Goal: Task Accomplishment & Management: Manage account settings

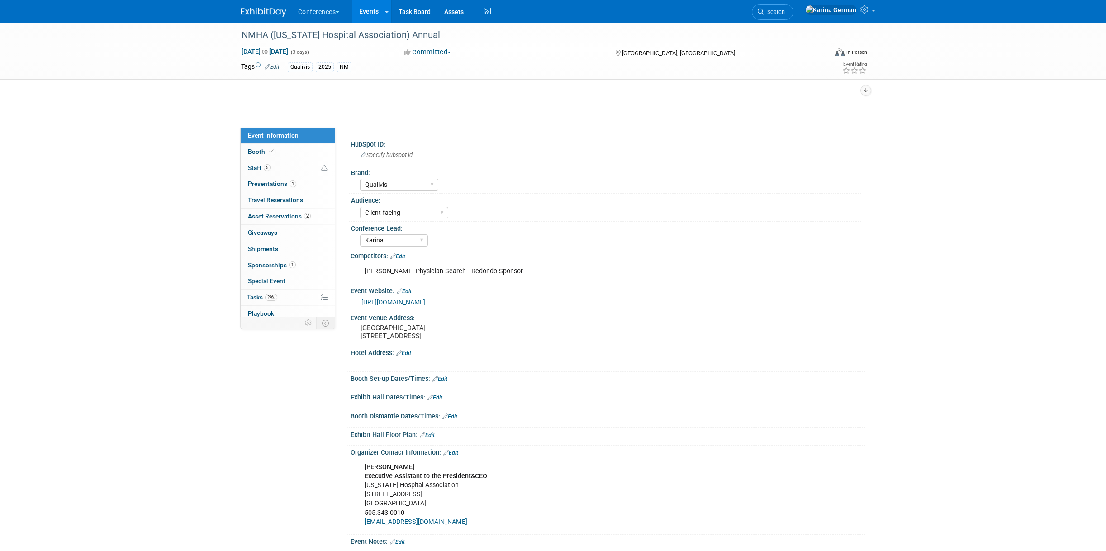
select select "Qualivis"
select select "Client-facing"
select select "Karina"
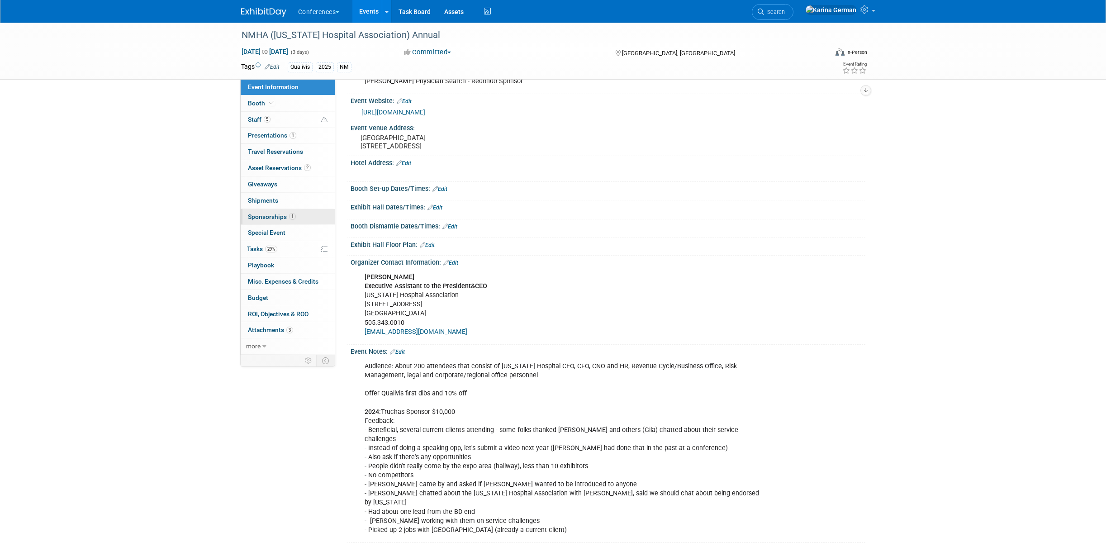
click at [300, 211] on link "1 Sponsorships 1" at bounding box center [288, 217] width 94 height 16
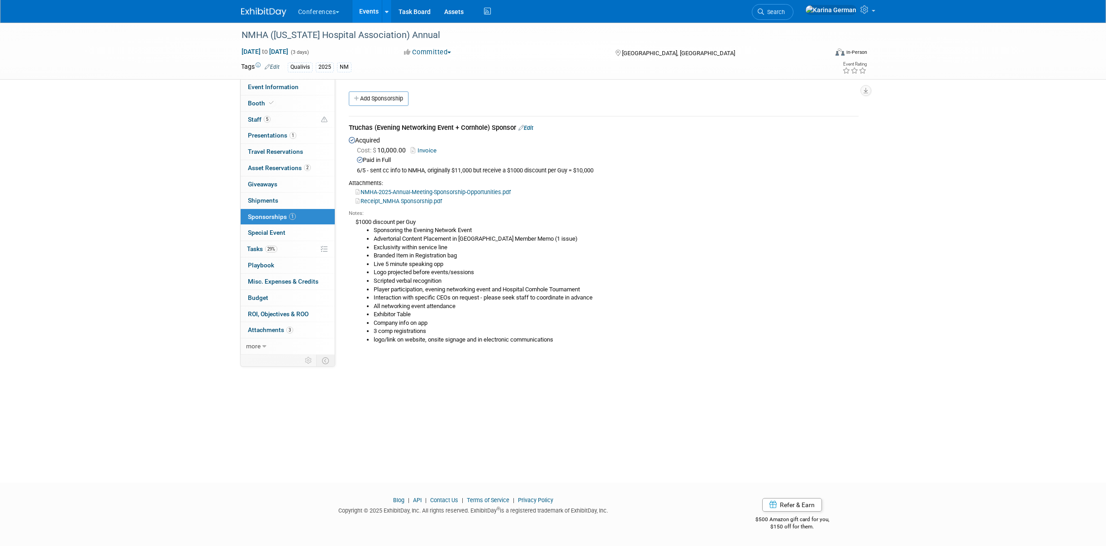
click at [524, 128] on icon at bounding box center [521, 128] width 5 height 6
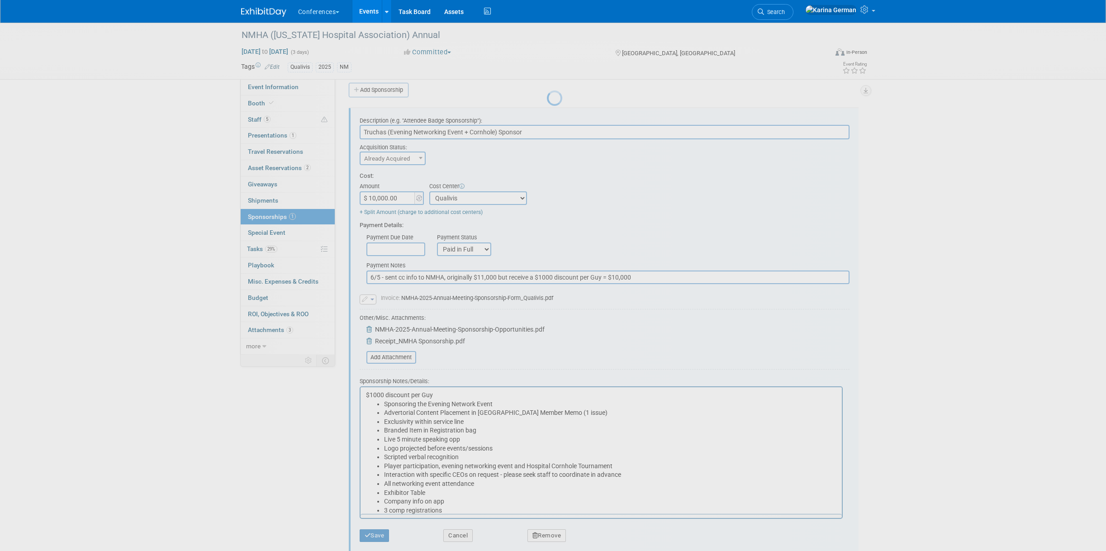
scroll to position [13, 0]
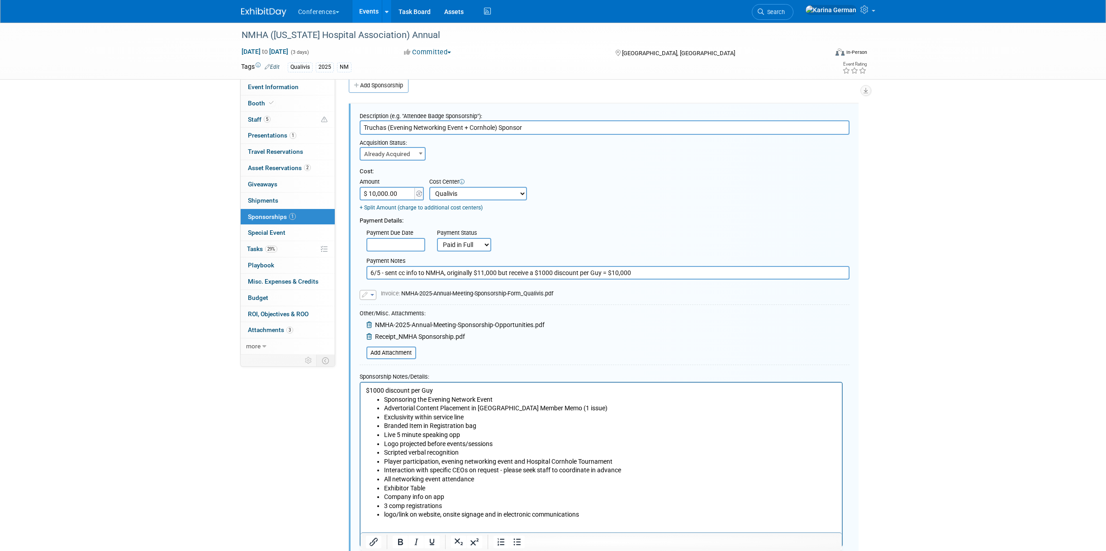
click at [391, 187] on input "$ 10,000.00" at bounding box center [388, 194] width 57 height 14
type input "$ 9,900.00"
click at [551, 224] on div "Payment Details:" at bounding box center [605, 219] width 490 height 14
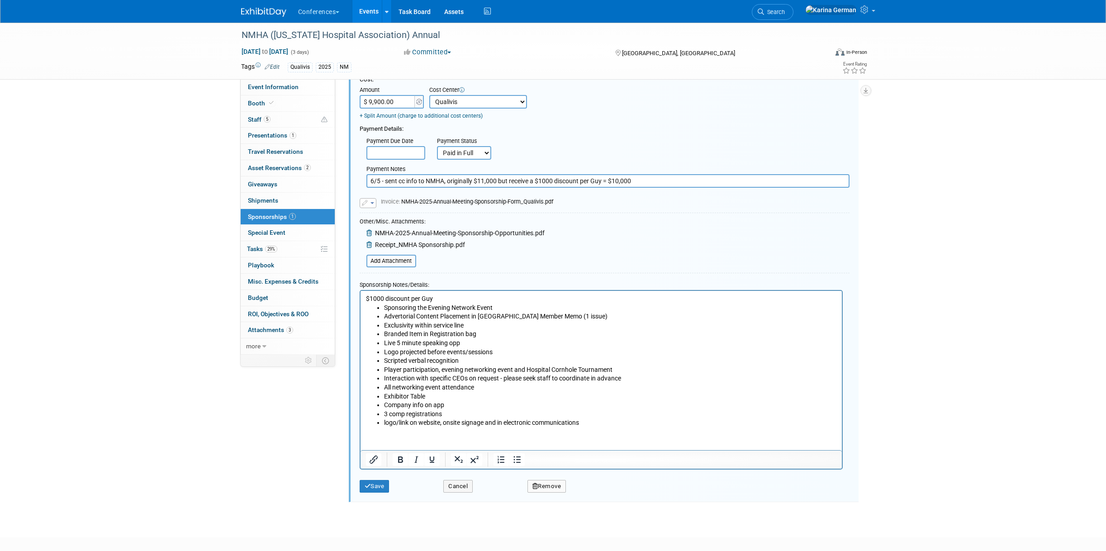
scroll to position [106, 0]
click at [382, 490] on button "Save" at bounding box center [375, 485] width 30 height 13
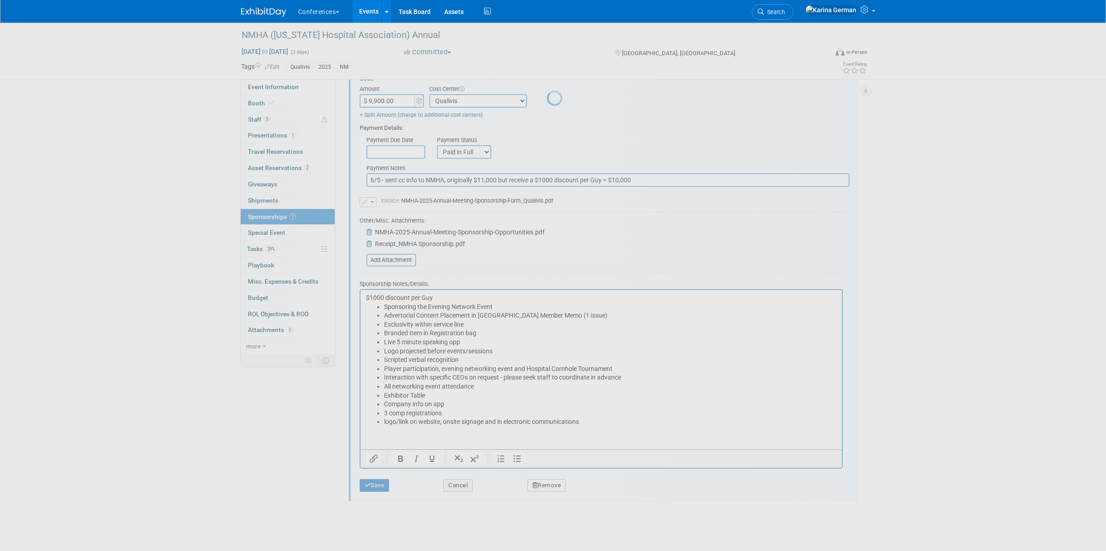
scroll to position [0, 0]
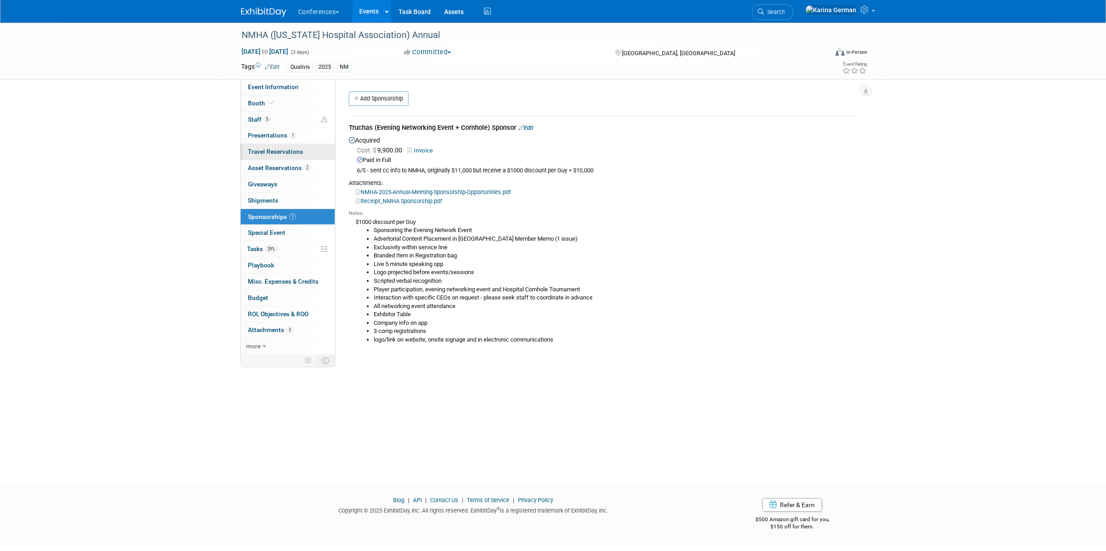
click at [286, 149] on span "Travel Reservations 0" at bounding box center [275, 151] width 55 height 7
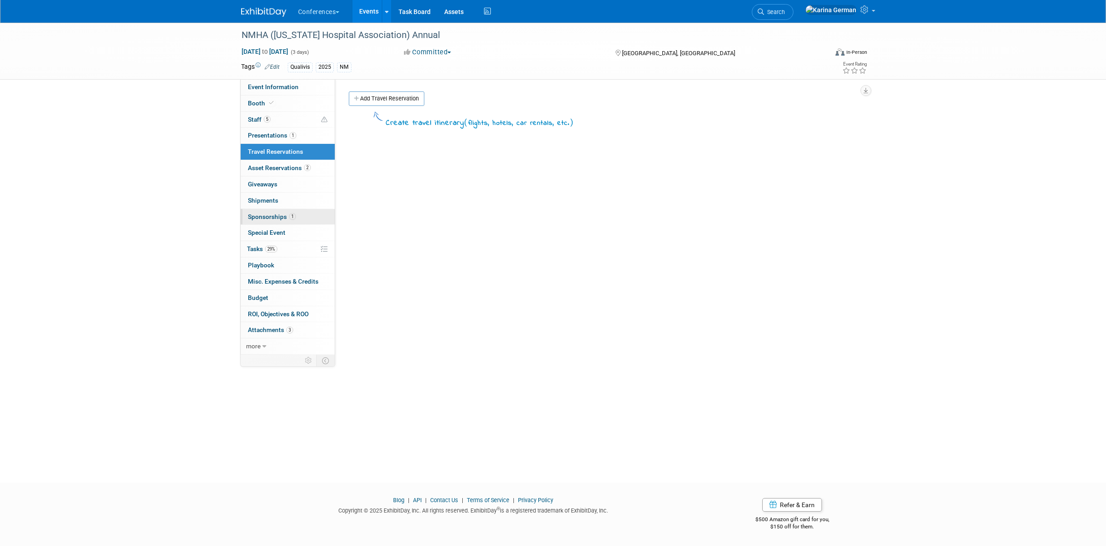
click at [287, 217] on span "Sponsorships 1" at bounding box center [272, 216] width 48 height 7
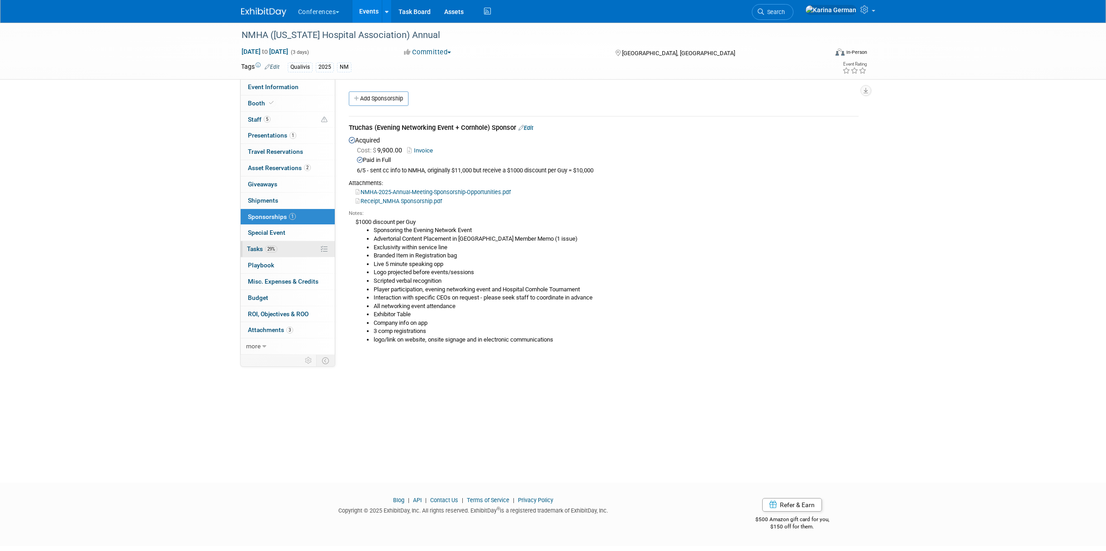
click at [280, 253] on link "29% Tasks 29%" at bounding box center [288, 249] width 94 height 16
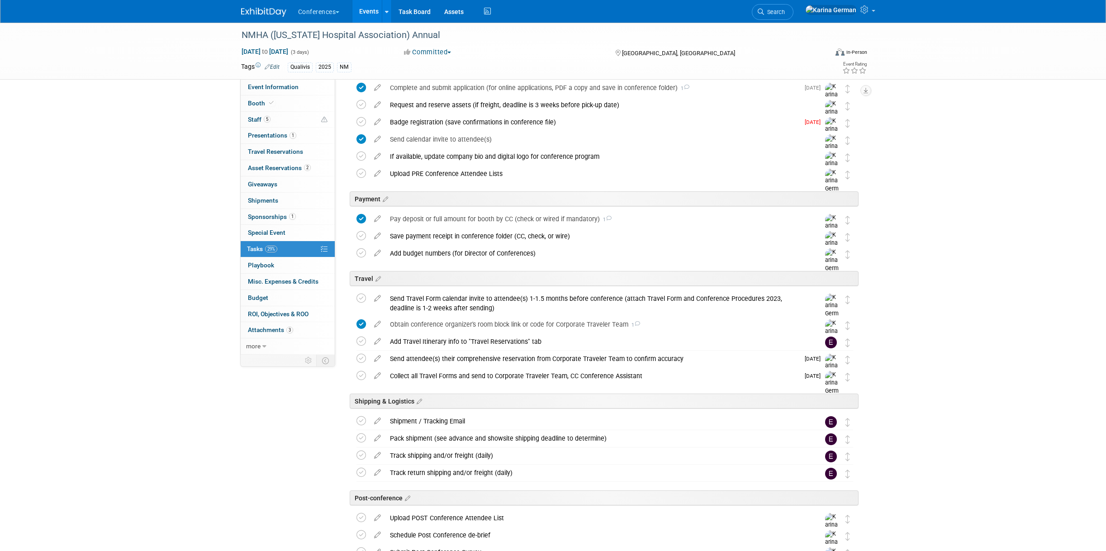
scroll to position [243, 0]
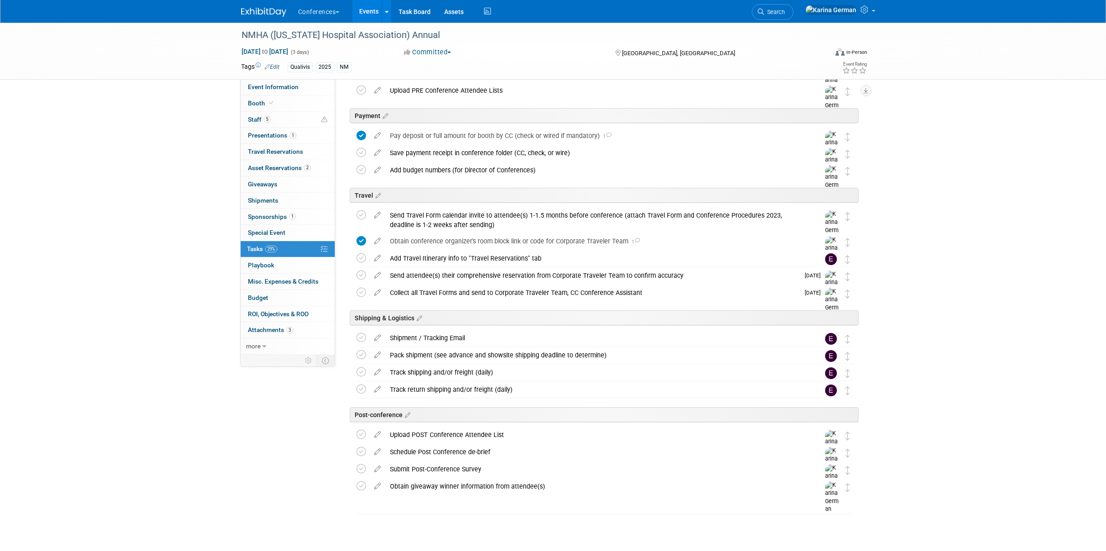
click at [370, 10] on link "Events" at bounding box center [368, 11] width 33 height 23
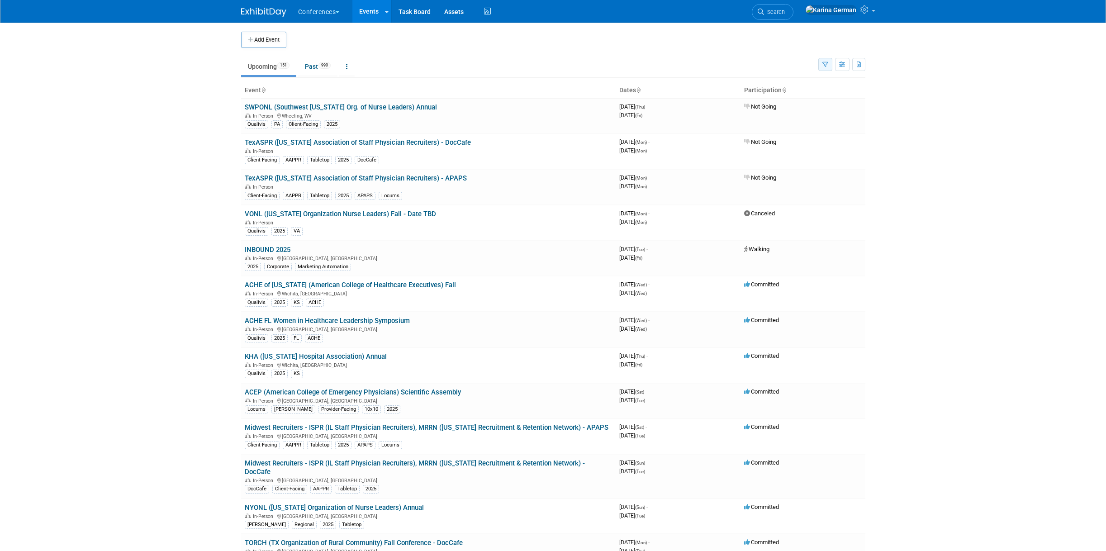
click at [823, 62] on icon "button" at bounding box center [826, 65] width 6 height 6
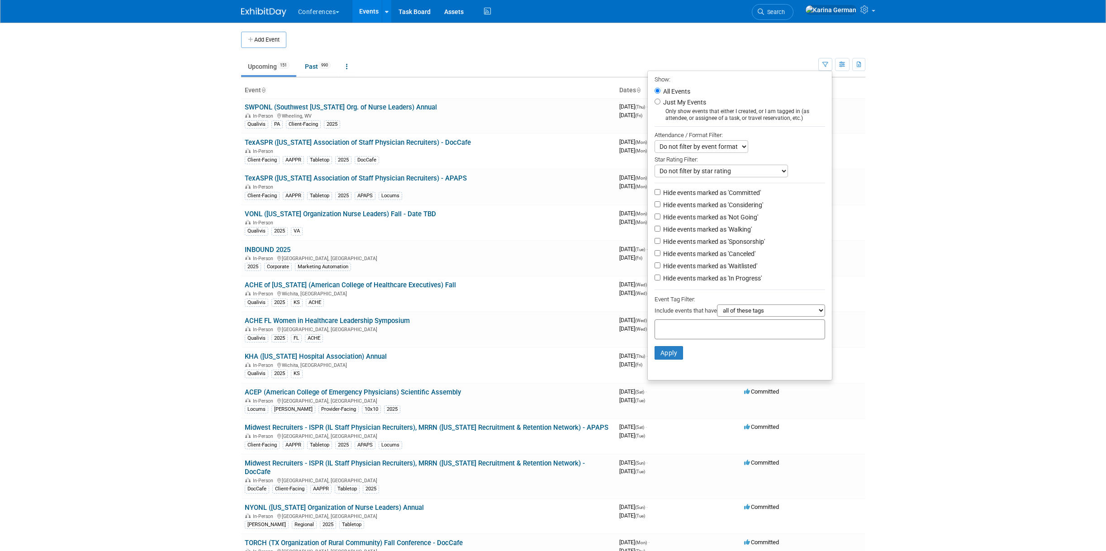
click at [701, 337] on div at bounding box center [740, 329] width 171 height 20
type input "qualivis"
click at [703, 347] on div "Qualivis" at bounding box center [713, 348] width 127 height 13
type input "Qualivis"
click at [670, 372] on button "Apply" at bounding box center [669, 368] width 29 height 14
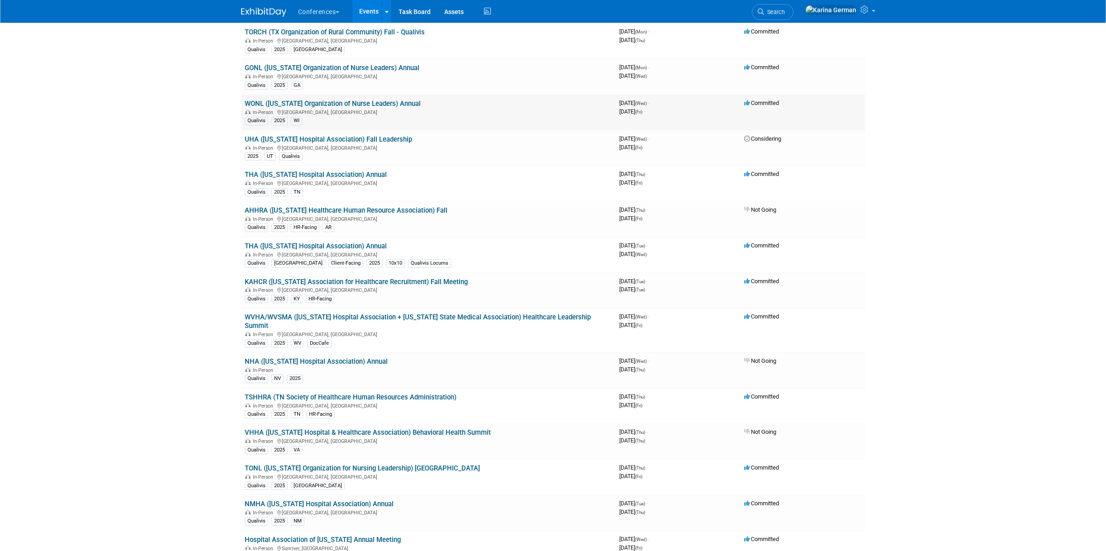
scroll to position [254, 0]
click at [356, 138] on link "UHA (Utah Hospital Association) Fall Leadership" at bounding box center [328, 138] width 167 height 8
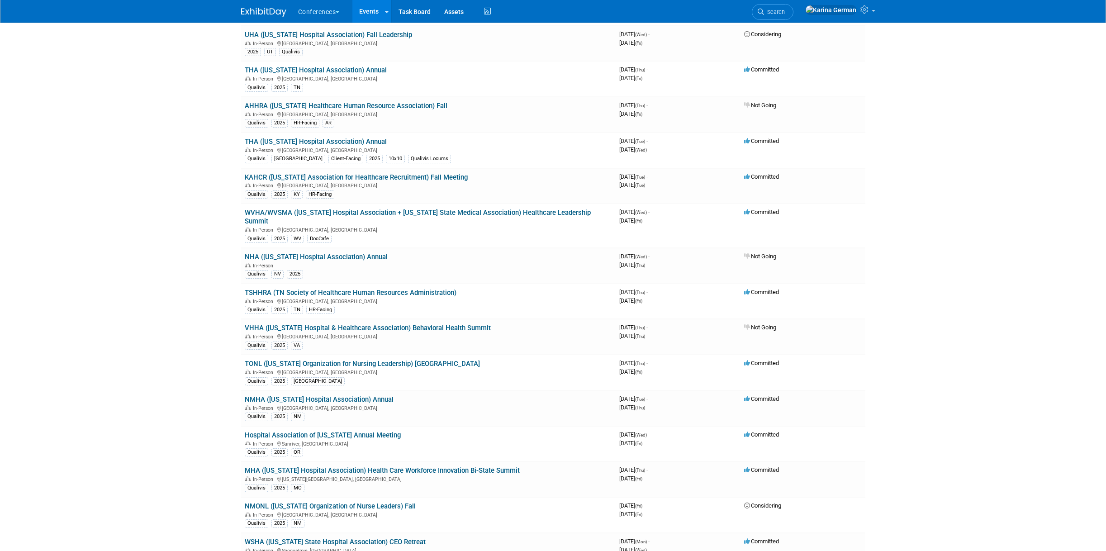
scroll to position [358, 0]
click at [434, 287] on td "TSHHRA (TN Society of Healthcare Human Resources Administration) In-Person Bren…" at bounding box center [428, 301] width 375 height 36
click at [429, 292] on link "TSHHRA (TN Society of Healthcare Human Resources Administration)" at bounding box center [351, 292] width 212 height 8
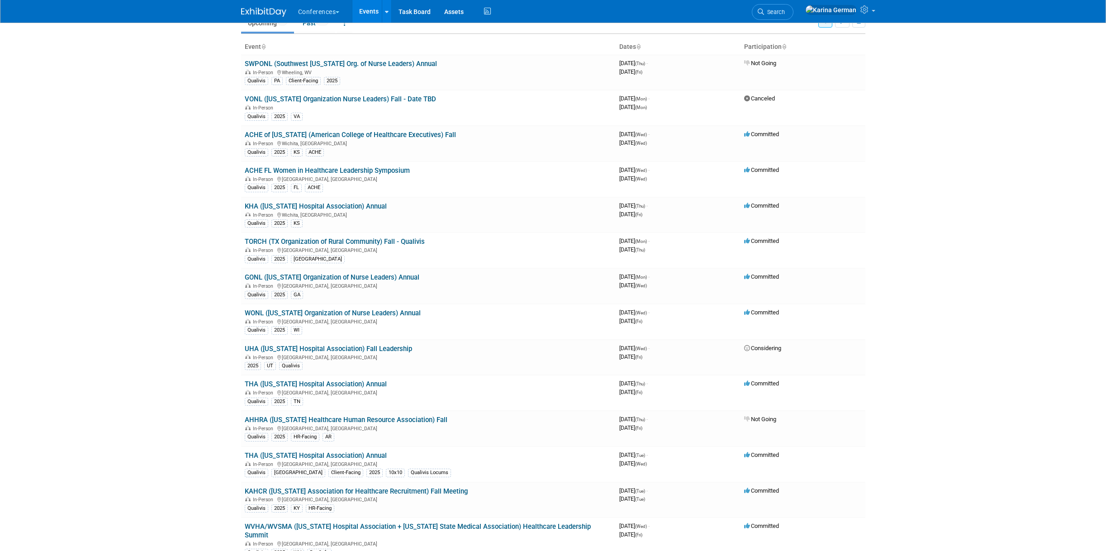
scroll to position [0, 0]
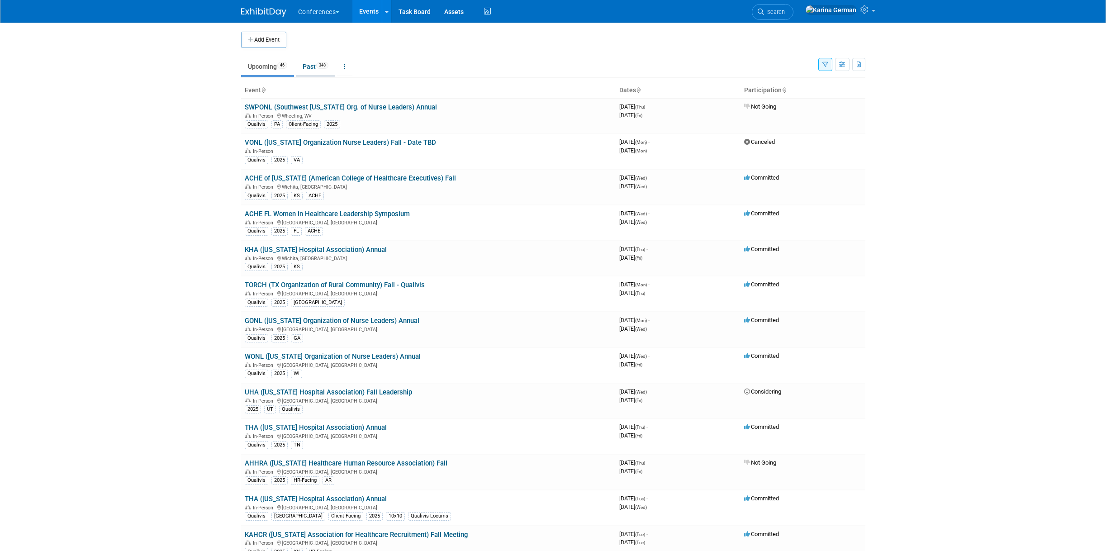
click at [320, 67] on span "348" at bounding box center [322, 65] width 12 height 7
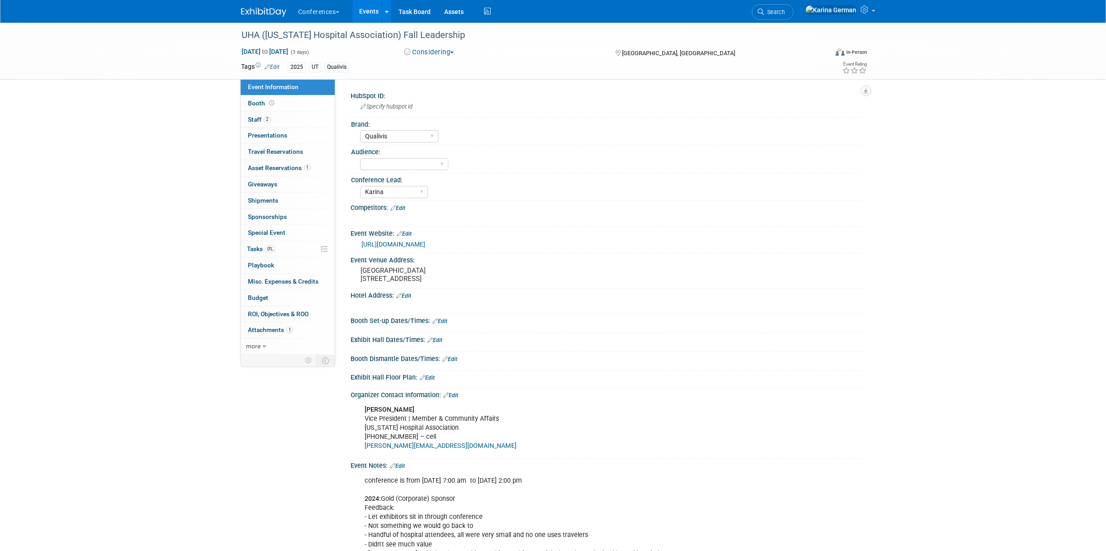
select select "Qualivis"
select select "Karina"
click at [442, 52] on button "Considering" at bounding box center [429, 53] width 57 height 10
click at [445, 94] on link "Not Going" at bounding box center [436, 92] width 71 height 13
click at [169, 183] on div "UHA (Utah Hospital Association) Fall Leadership Sep 17, 2025 to Sep 19, 2025 (3…" at bounding box center [553, 313] width 1106 height 580
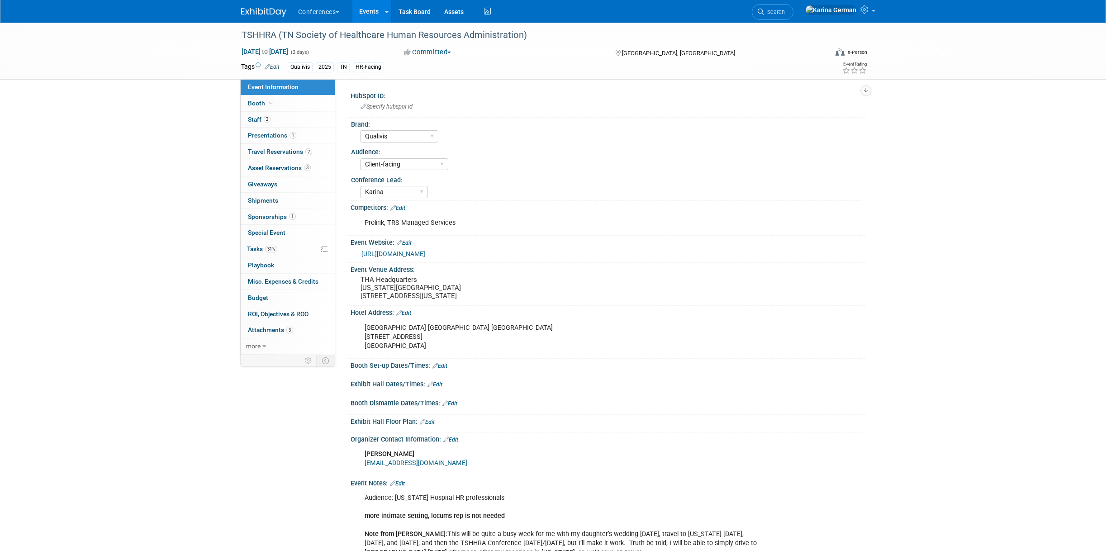
select select "Qualivis"
select select "Client-facing"
select select "Karina"
click at [287, 245] on link "31% Tasks 31%" at bounding box center [288, 249] width 94 height 16
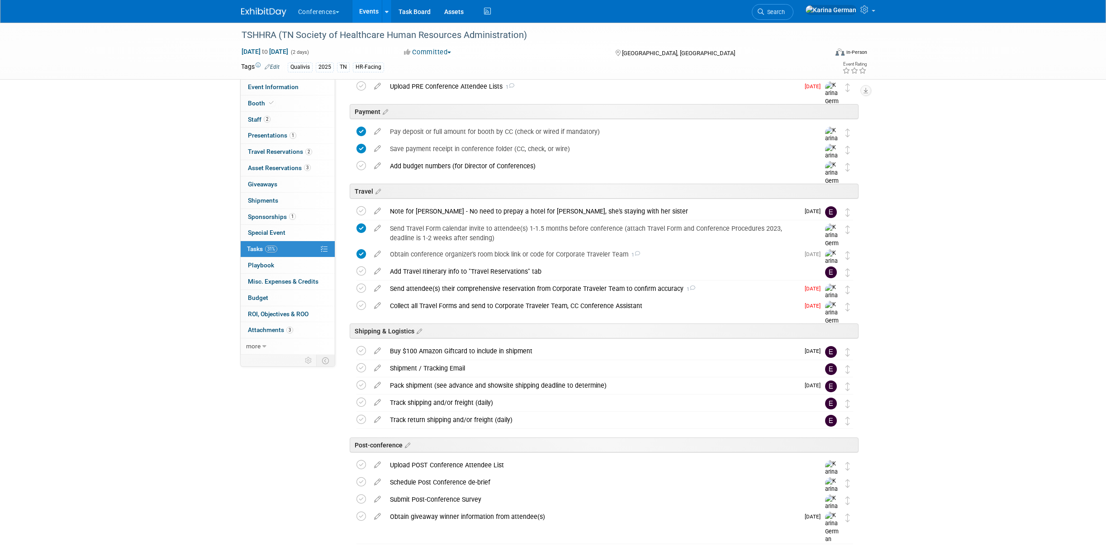
scroll to position [261, 0]
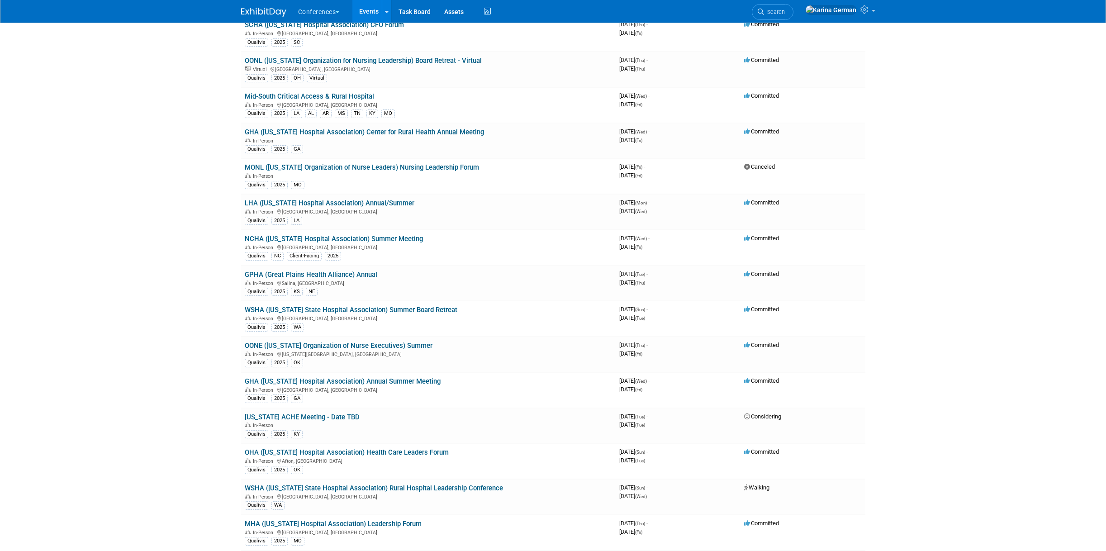
scroll to position [122, 0]
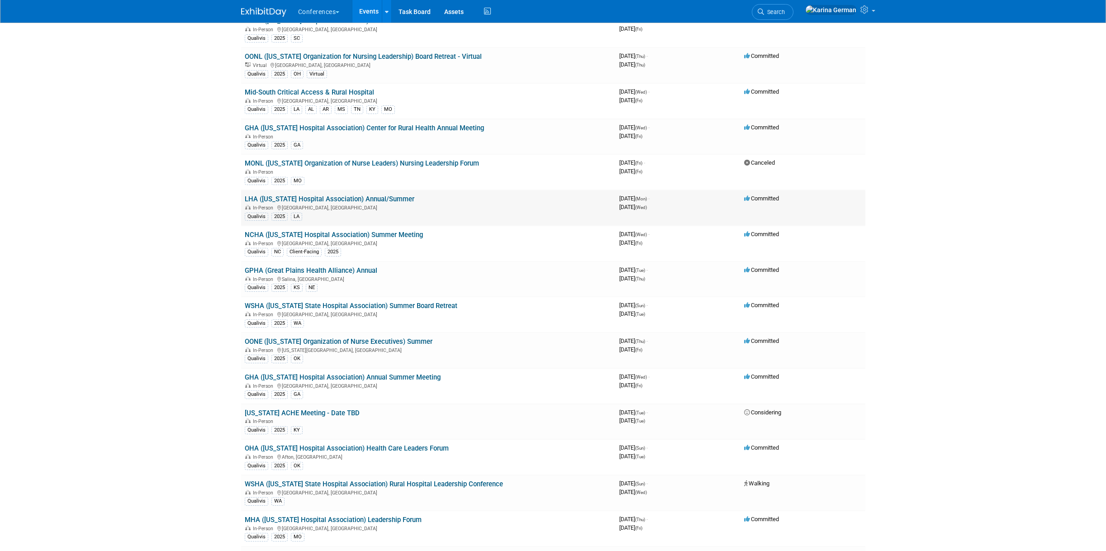
click at [383, 205] on div "In-Person Orange Beach, AL" at bounding box center [428, 207] width 367 height 7
click at [383, 201] on link "LHA ([US_STATE] Hospital Association) Annual/Summer" at bounding box center [330, 199] width 170 height 8
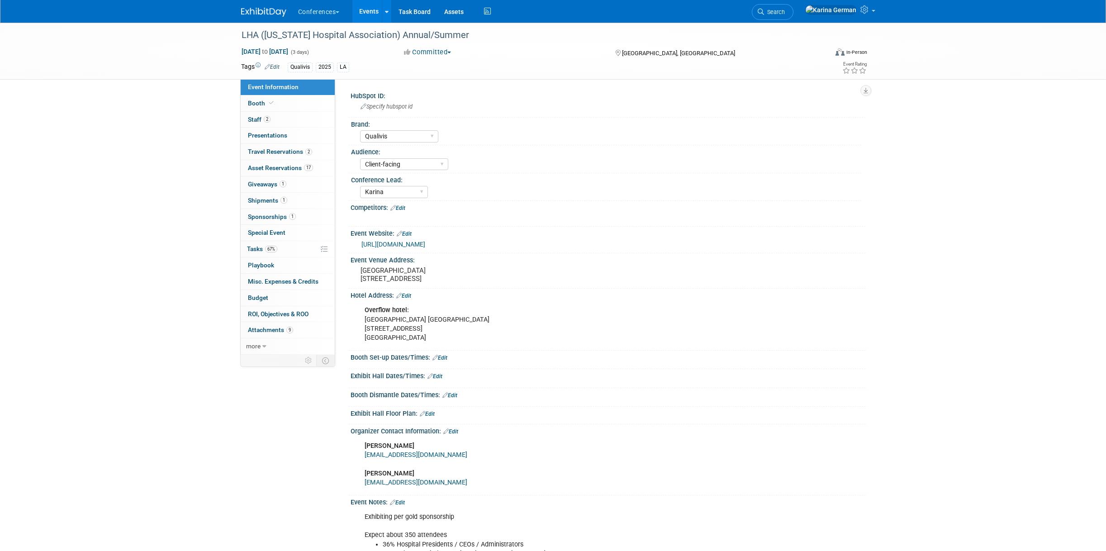
select select "Qualivis"
select select "Client-facing"
select select "Karina"
click at [272, 250] on span "67%" at bounding box center [271, 249] width 12 height 7
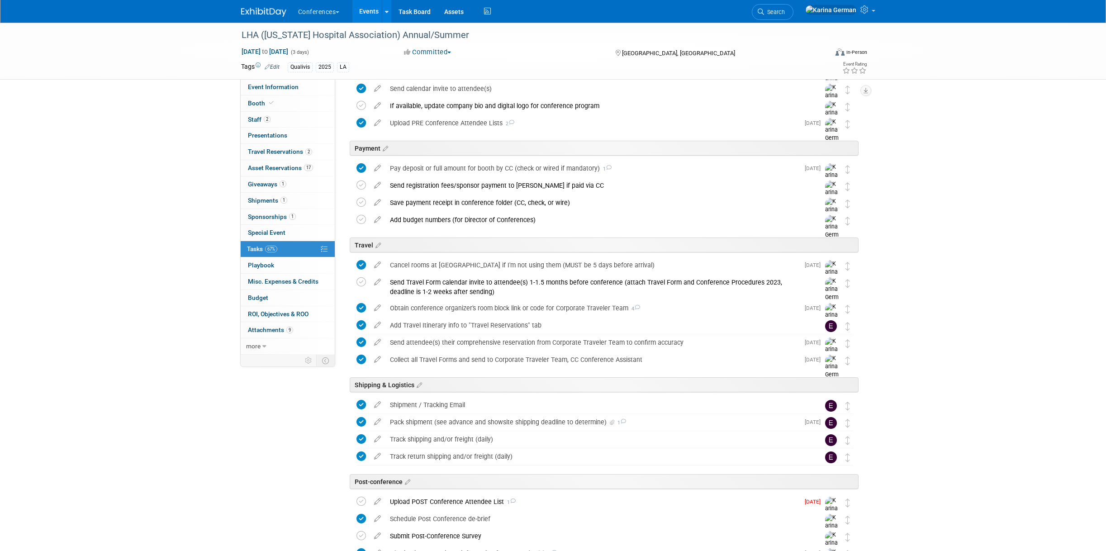
scroll to position [171, 0]
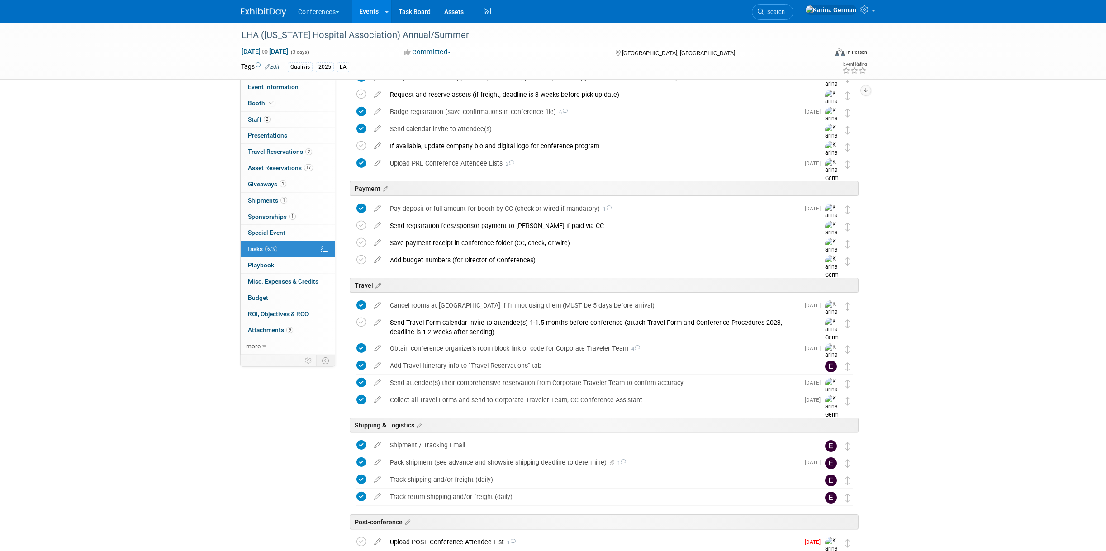
click at [364, 13] on link "Events" at bounding box center [368, 11] width 33 height 23
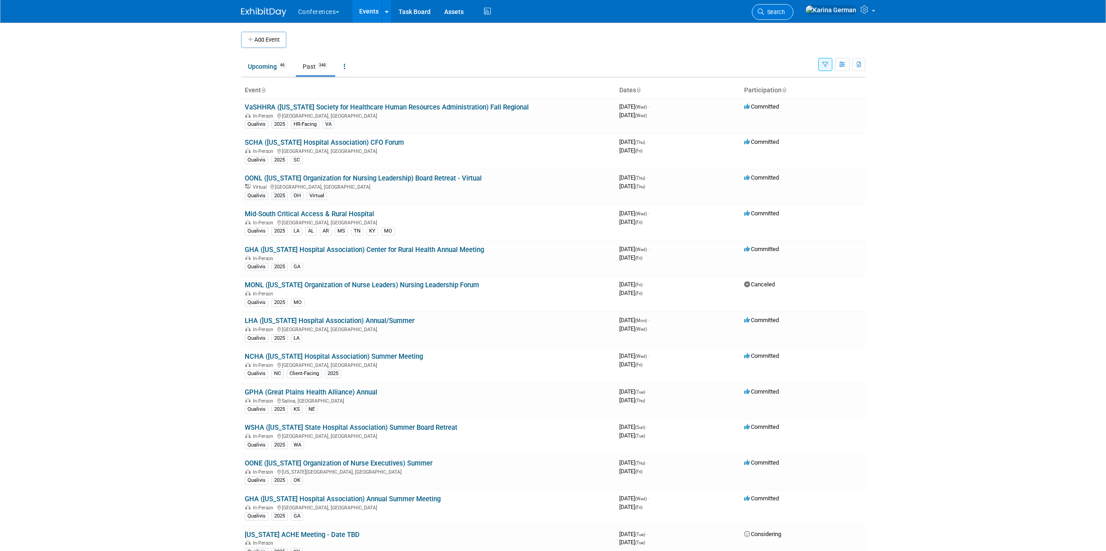
click at [785, 14] on span "Search" at bounding box center [774, 12] width 21 height 7
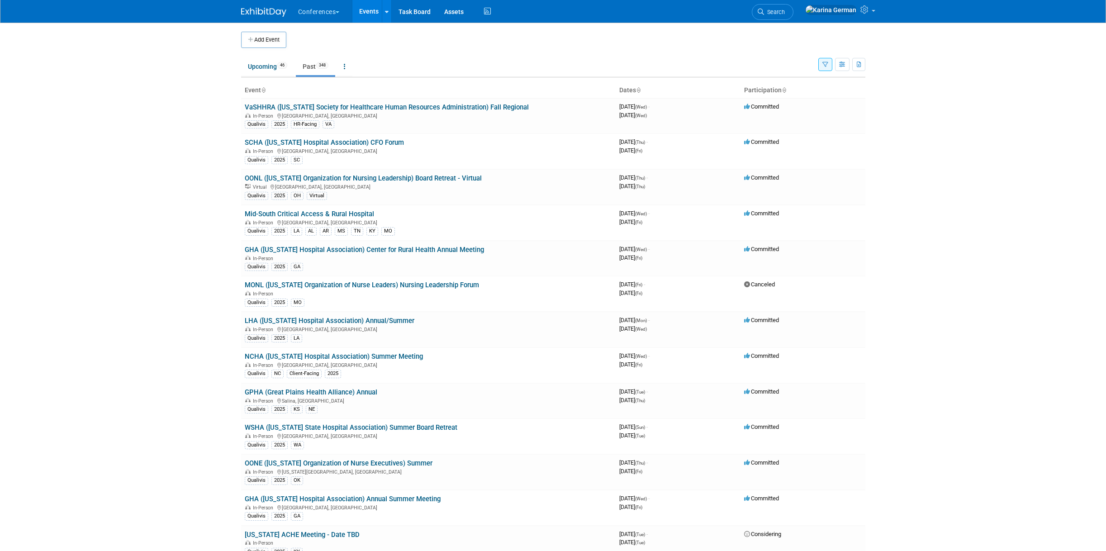
click at [823, 66] on icon "button" at bounding box center [826, 65] width 6 height 6
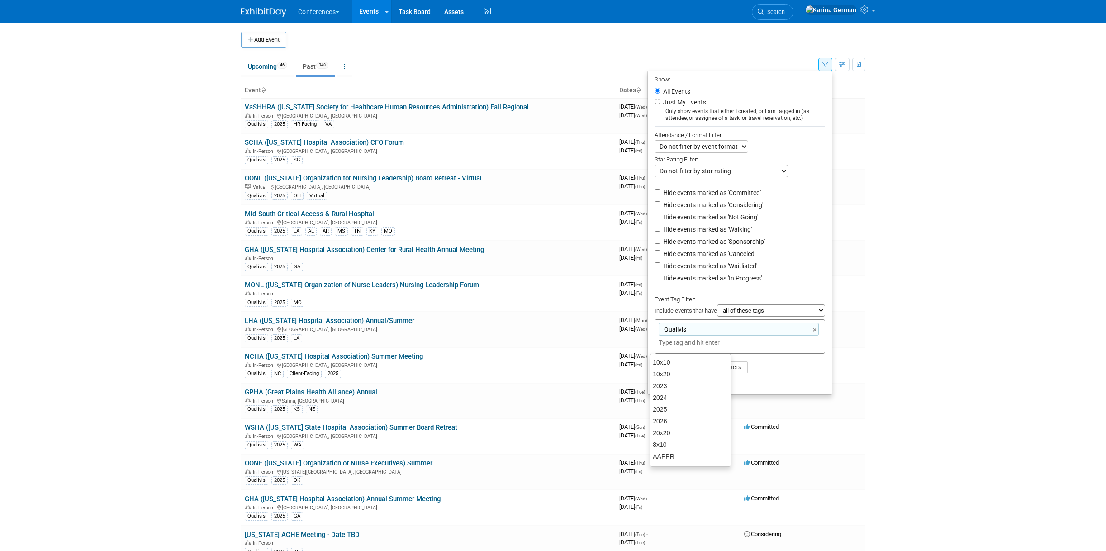
click at [819, 332] on div "Qualivis Qualivis ×" at bounding box center [740, 336] width 171 height 34
click at [817, 332] on link "×" at bounding box center [816, 330] width 6 height 10
click at [786, 360] on li "Apply Clear Filters" at bounding box center [740, 352] width 184 height 27
click at [657, 349] on button "Apply" at bounding box center [669, 353] width 29 height 14
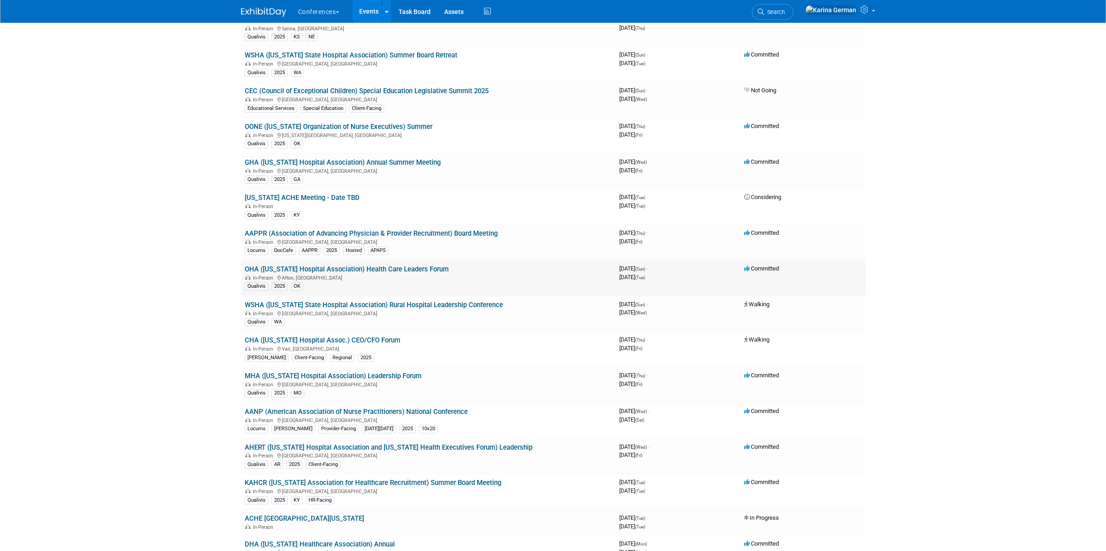
scroll to position [1175, 0]
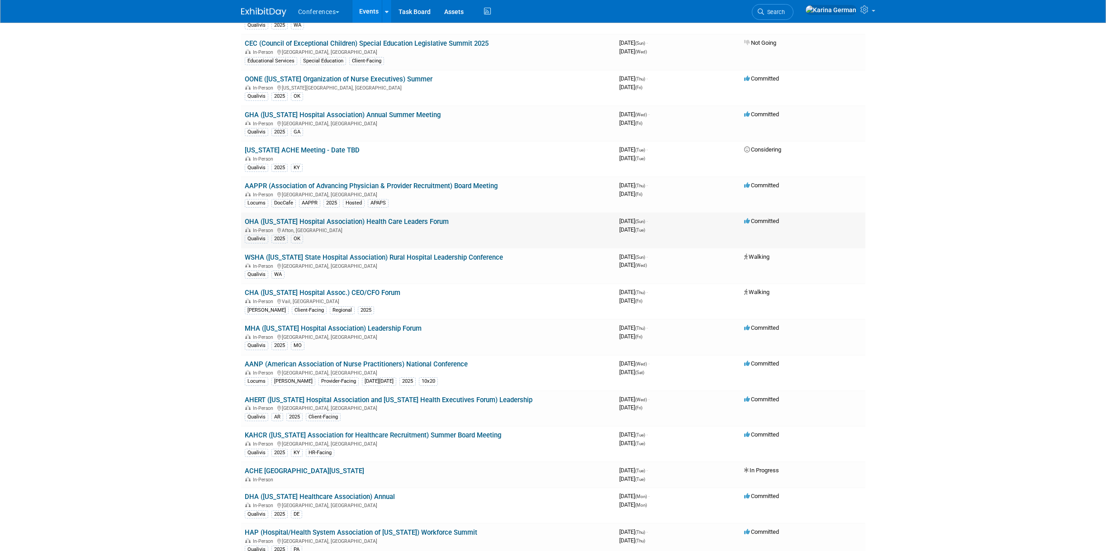
click at [391, 219] on link "OHA ([US_STATE] Hospital Association) Health Care Leaders Forum" at bounding box center [347, 222] width 204 height 8
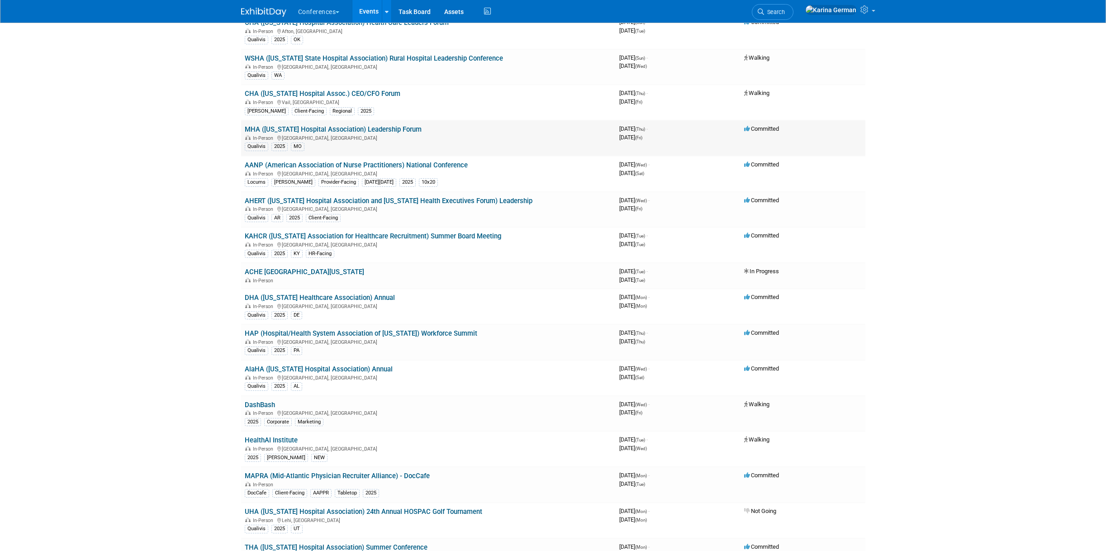
scroll to position [1403, 0]
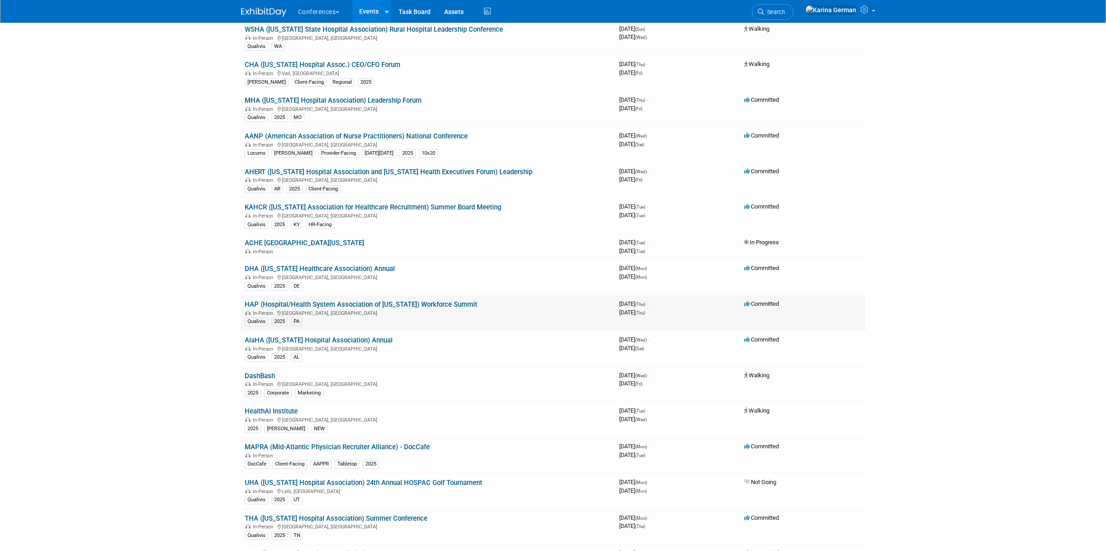
click at [424, 307] on link "HAP (Hospital/Health System Association of [US_STATE]) Workforce Summit" at bounding box center [361, 304] width 233 height 8
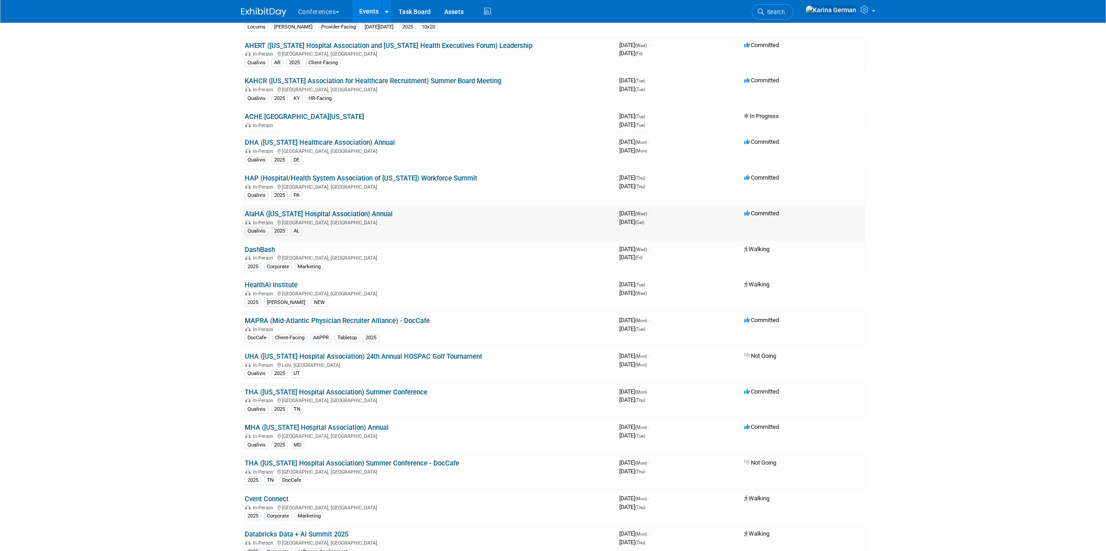
scroll to position [1546, 0]
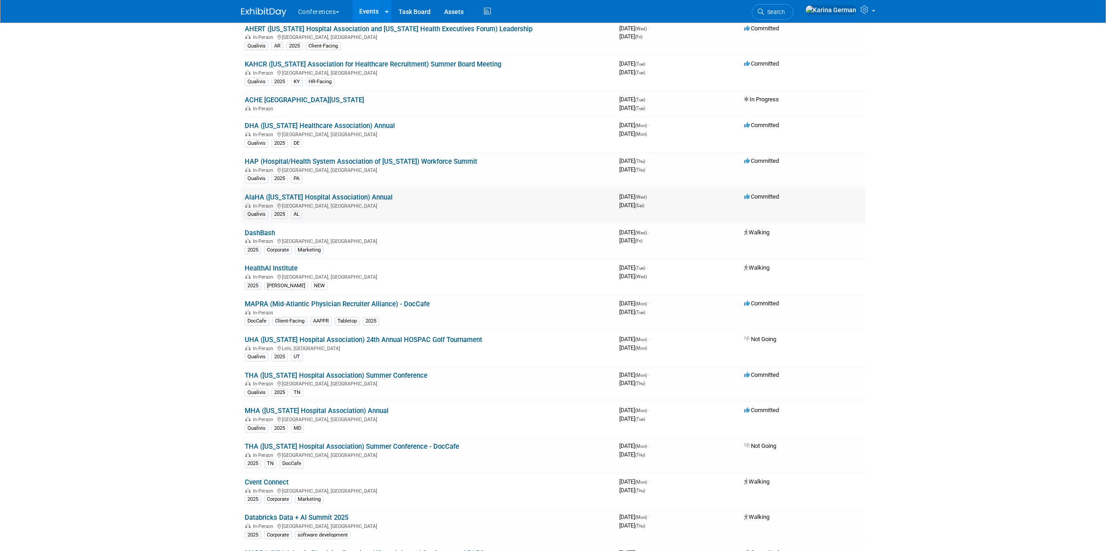
click at [322, 194] on link "AlaHA ([US_STATE] Hospital Association) Annual" at bounding box center [319, 197] width 148 height 8
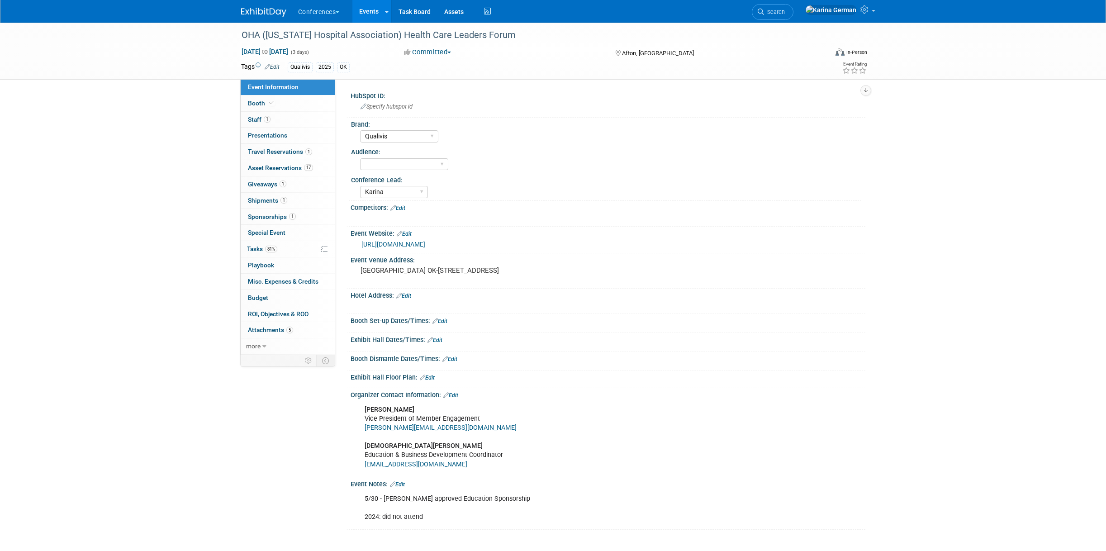
select select "Qualivis"
select select "Karina"
click at [306, 244] on link "81% Tasks 81%" at bounding box center [288, 249] width 94 height 16
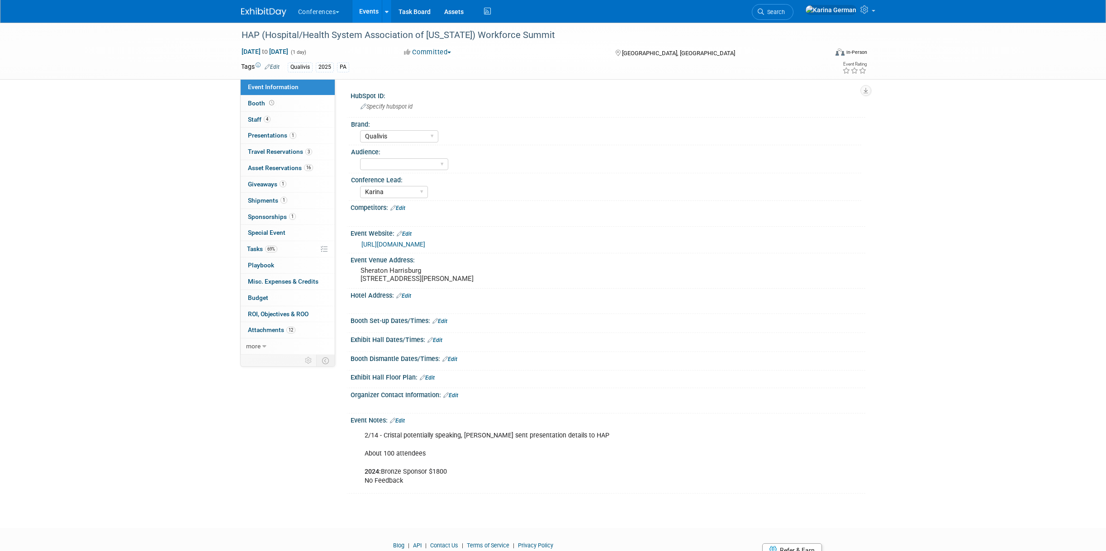
select select "Qualivis"
select select "Karina"
click at [290, 252] on link "69% Tasks 69%" at bounding box center [288, 249] width 94 height 16
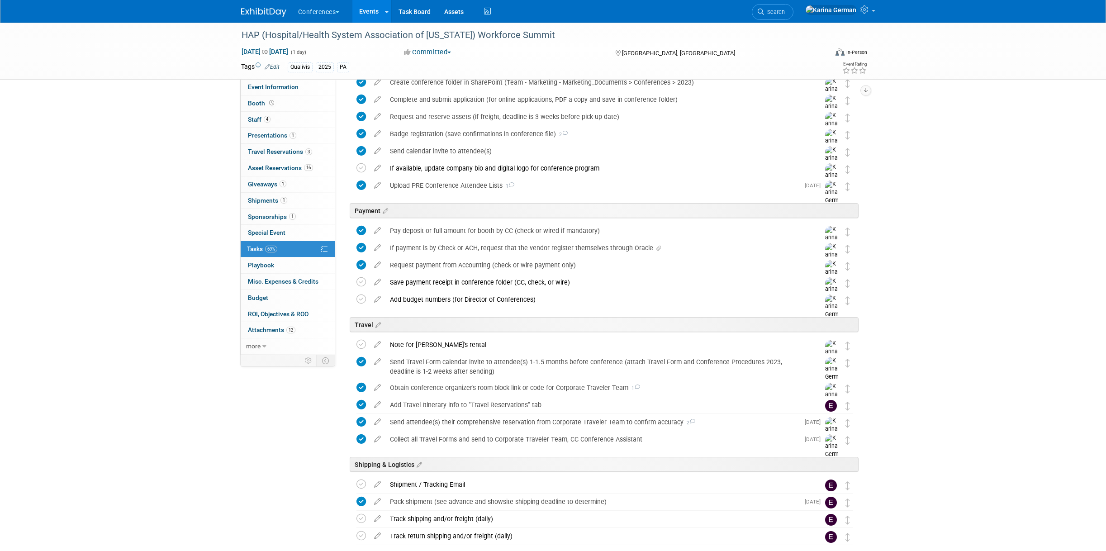
scroll to position [261, 0]
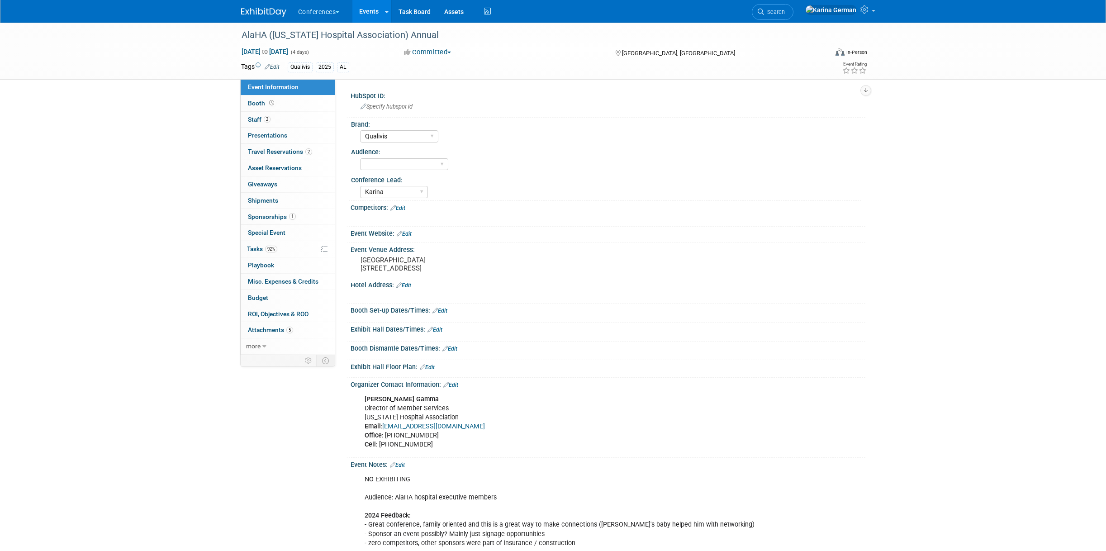
select select "Qualivis"
select select "Karina"
click at [785, 12] on span "Search" at bounding box center [774, 12] width 21 height 7
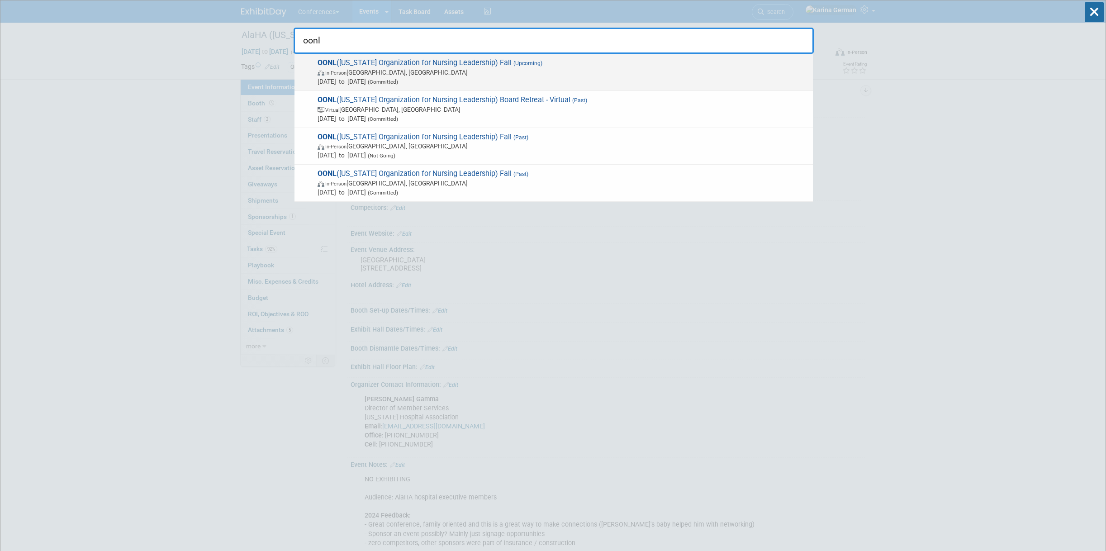
type input "oonl"
click at [534, 70] on span "In-Person Westerville, OH" at bounding box center [563, 72] width 491 height 9
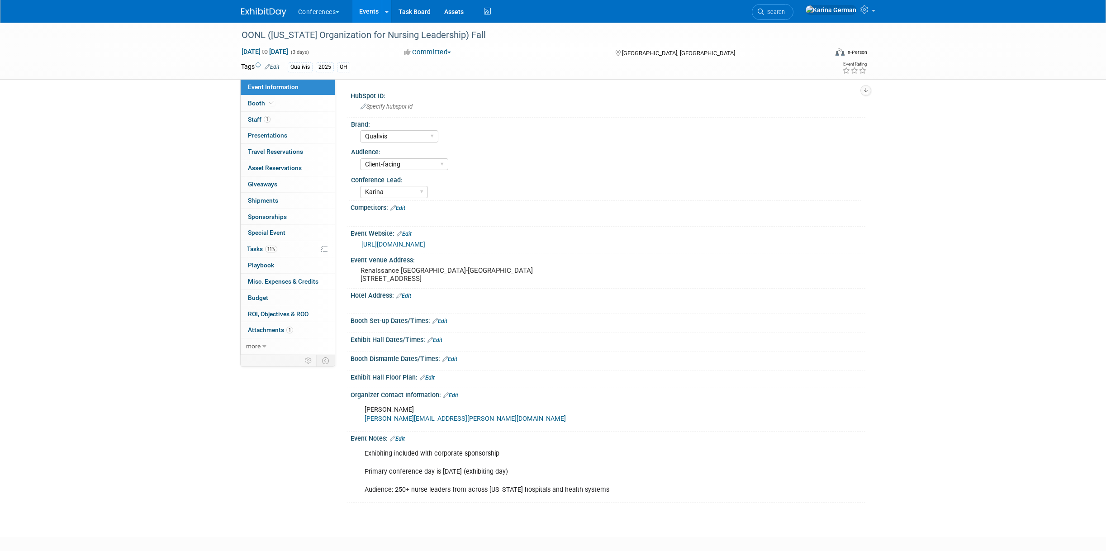
select select "Qualivis"
select select "Client-facing"
select select "Karina"
click at [284, 122] on link "1 Staff 1" at bounding box center [288, 120] width 94 height 16
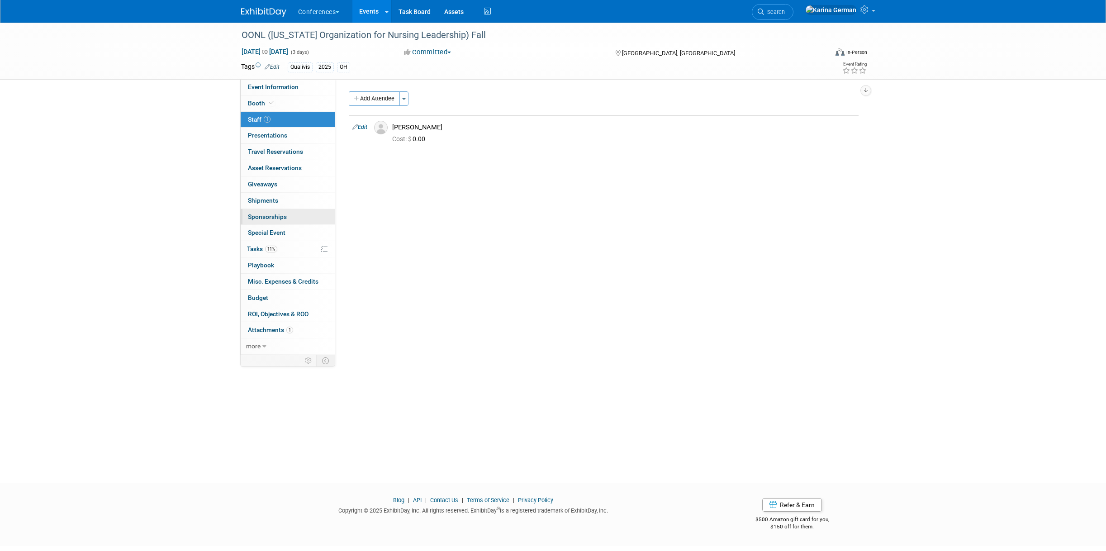
click at [299, 216] on link "0 Sponsorships 0" at bounding box center [288, 217] width 94 height 16
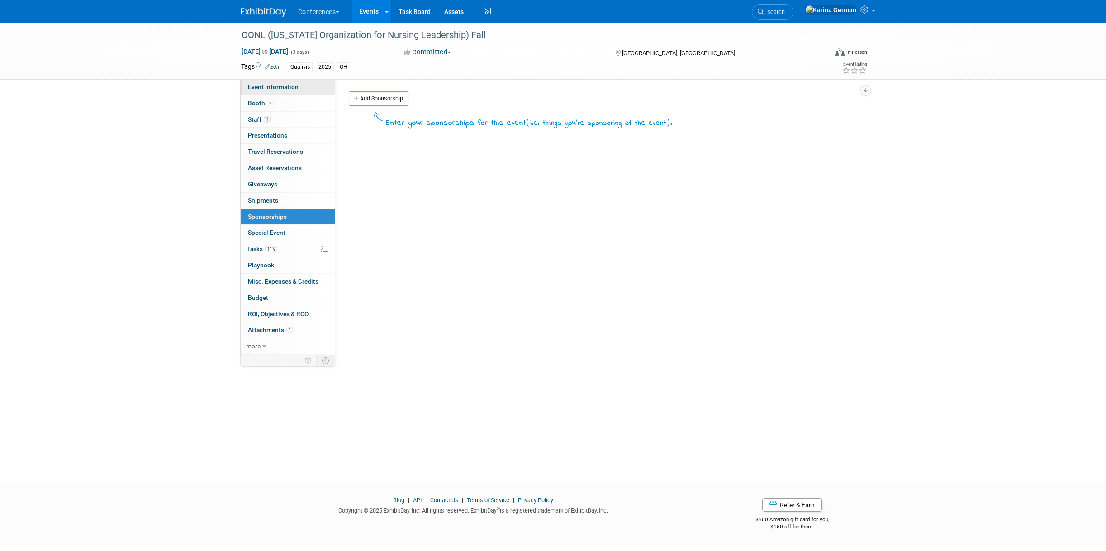
click at [287, 87] on span "Event Information" at bounding box center [273, 86] width 51 height 7
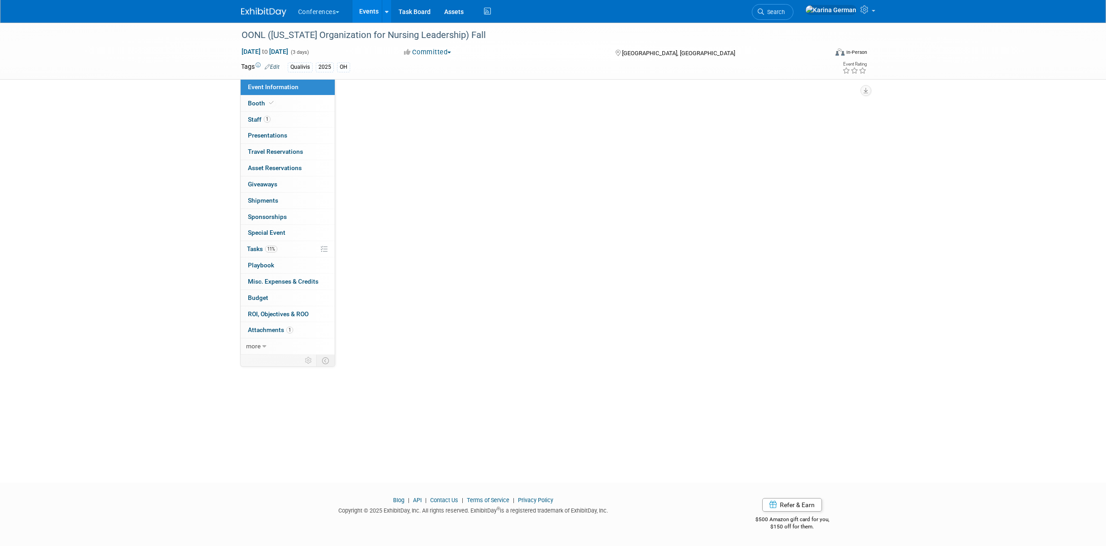
select select "Qualivis"
select select "Client-facing"
select select "Karina"
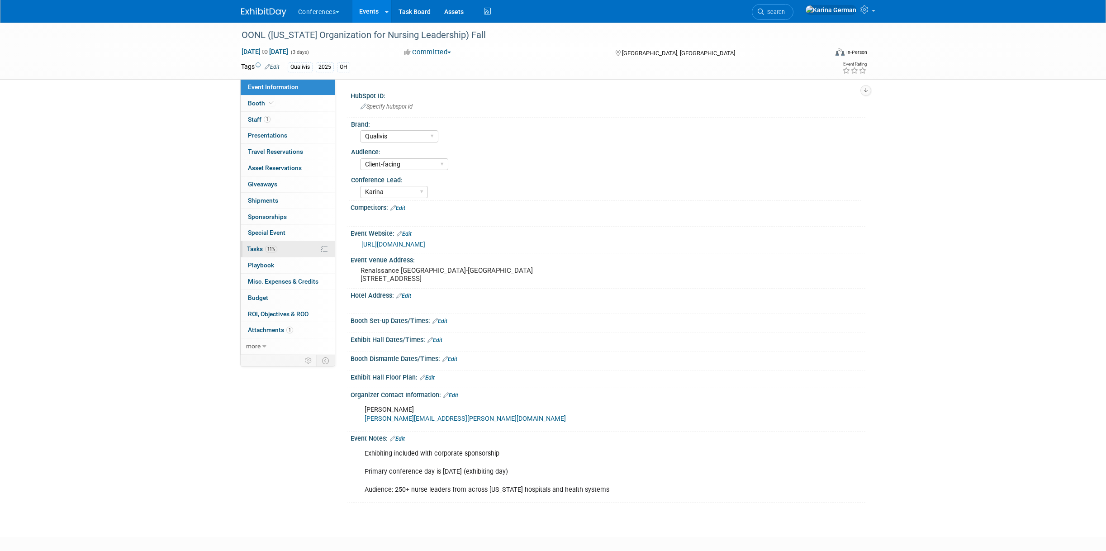
click at [288, 244] on link "11% Tasks 11%" at bounding box center [288, 249] width 94 height 16
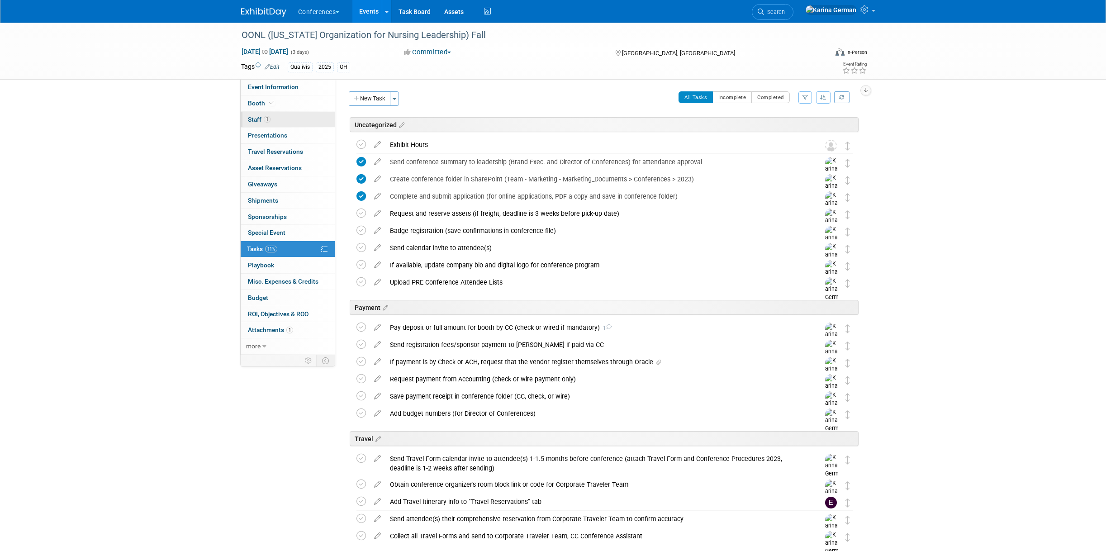
click at [304, 122] on link "1 Staff 1" at bounding box center [288, 120] width 94 height 16
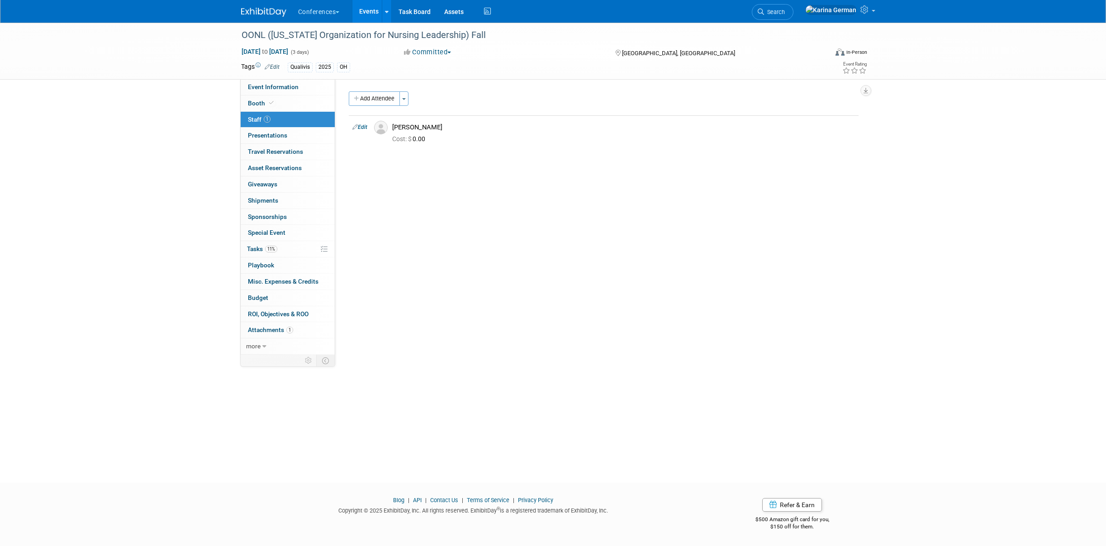
click at [366, 11] on link "Events" at bounding box center [368, 11] width 33 height 23
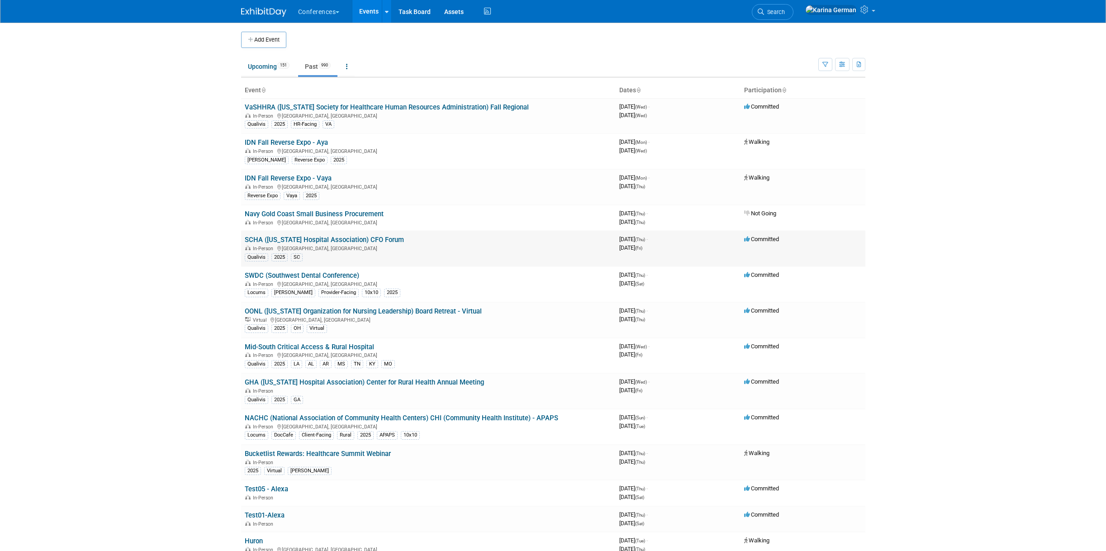
click at [366, 234] on td "SCHA ([US_STATE] Hospital Association) CFO Forum In-Person [GEOGRAPHIC_DATA], […" at bounding box center [428, 249] width 375 height 36
click at [360, 237] on link "SCHA ([US_STATE] Hospital Association) CFO Forum" at bounding box center [324, 240] width 159 height 8
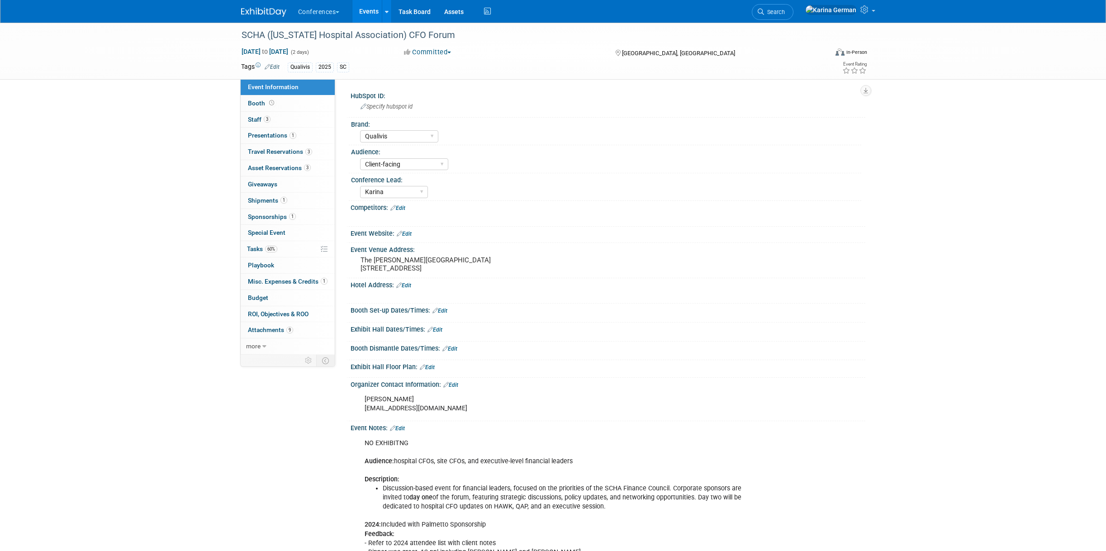
select select "Qualivis"
select select "Client-facing"
select select "Karina"
click at [300, 227] on link "Special Event" at bounding box center [288, 233] width 94 height 16
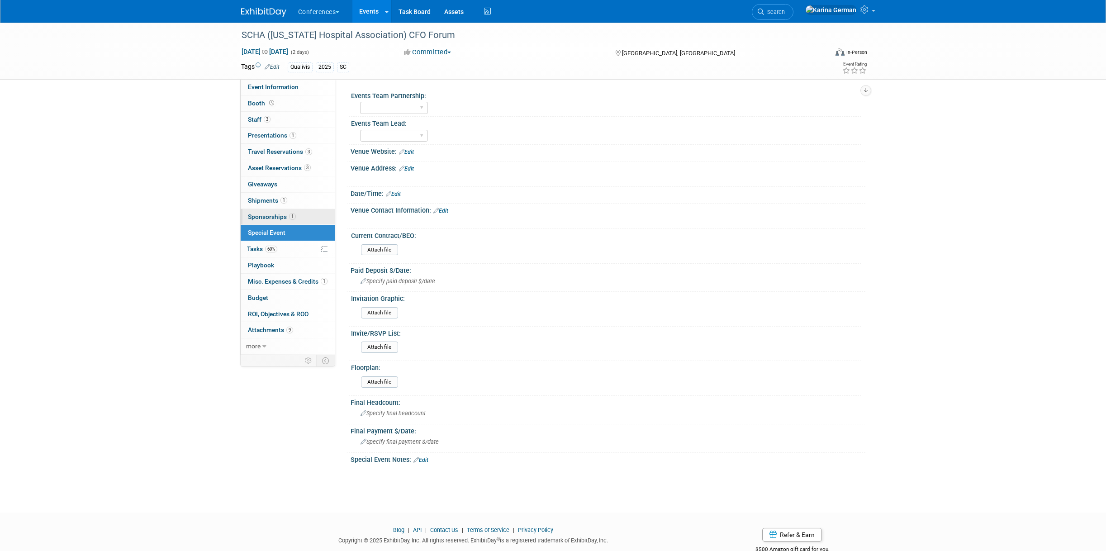
click at [297, 214] on link "1 Sponsorships 1" at bounding box center [288, 217] width 94 height 16
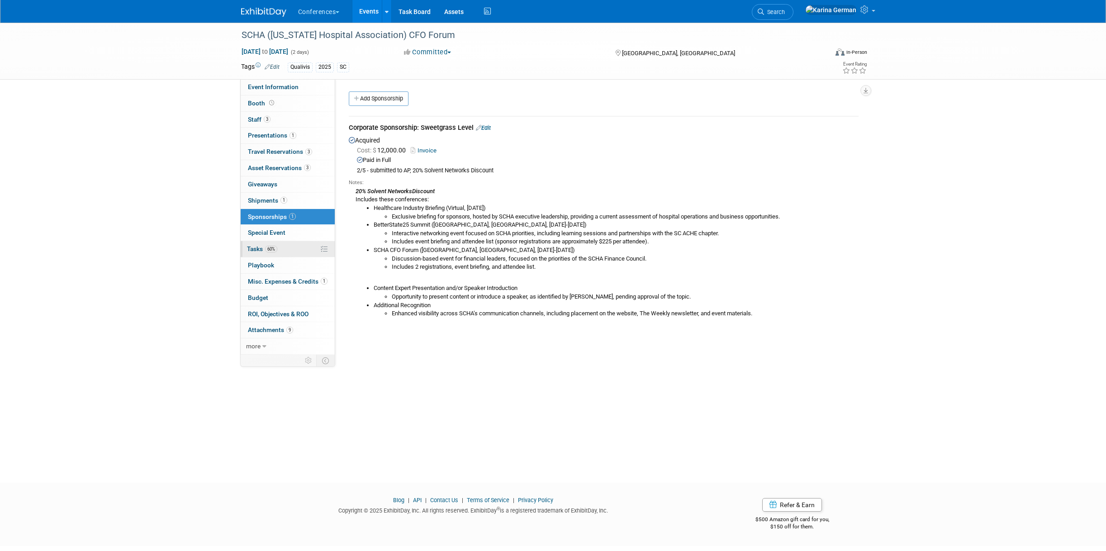
click at [291, 246] on link "60% Tasks 60%" at bounding box center [288, 249] width 94 height 16
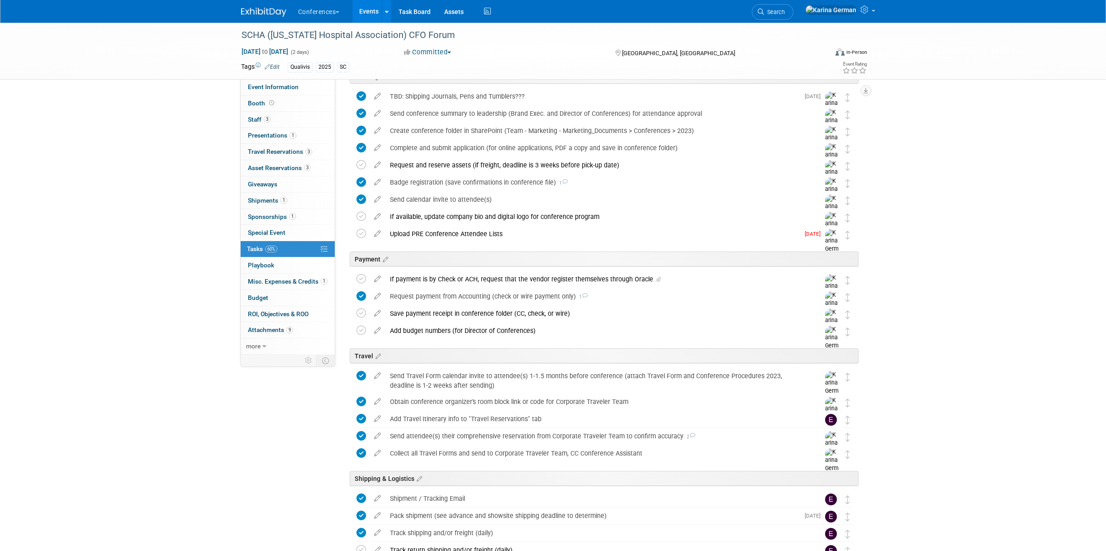
scroll to position [49, 0]
click at [567, 237] on div "Upload PRE Conference Attendee Lists" at bounding box center [592, 233] width 414 height 15
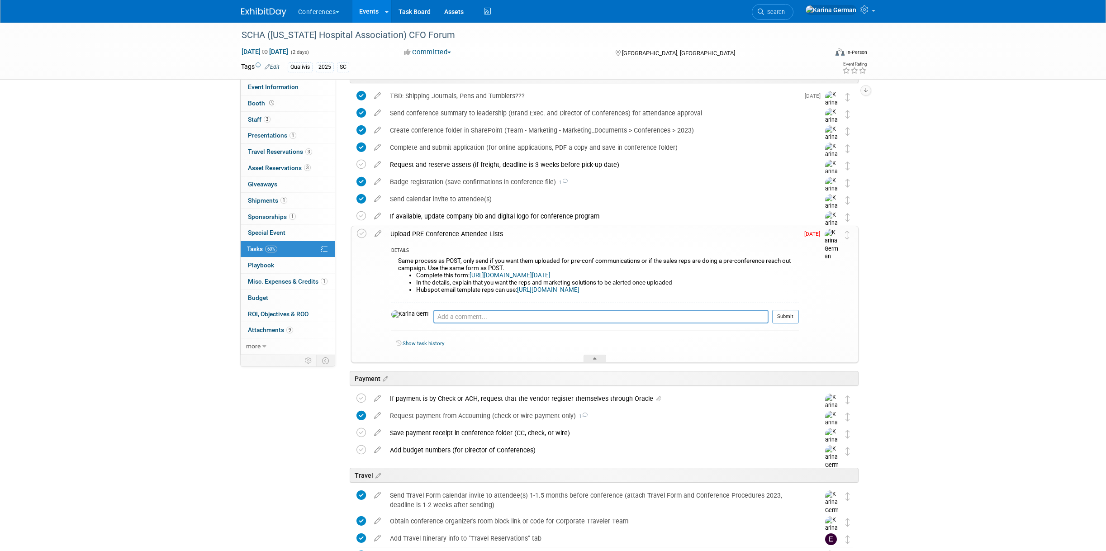
click at [567, 237] on div "Upload PRE Conference Attendee Lists" at bounding box center [592, 233] width 413 height 15
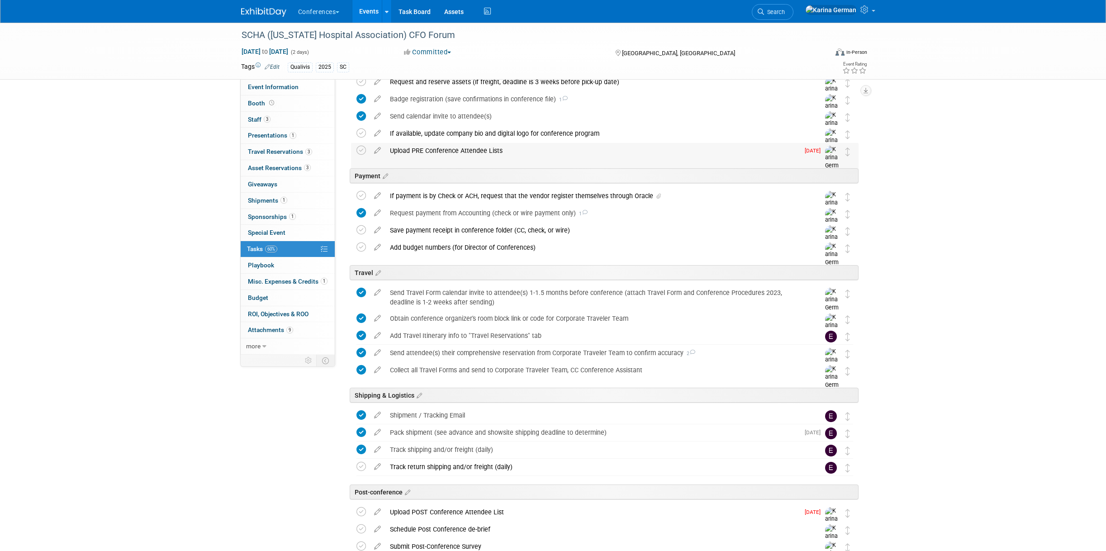
scroll to position [192, 0]
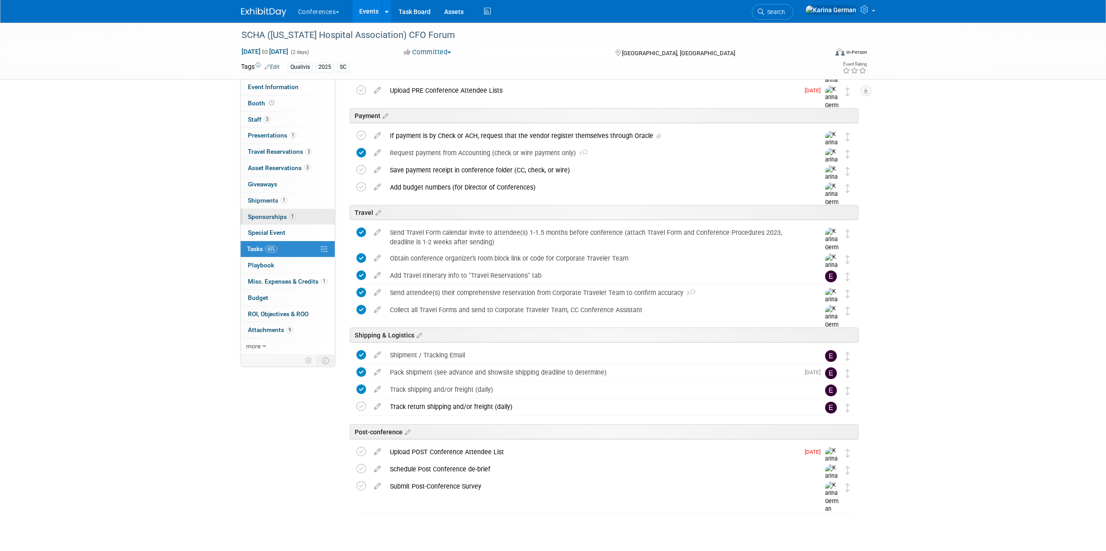
click at [297, 220] on link "1 Sponsorships 1" at bounding box center [288, 217] width 94 height 16
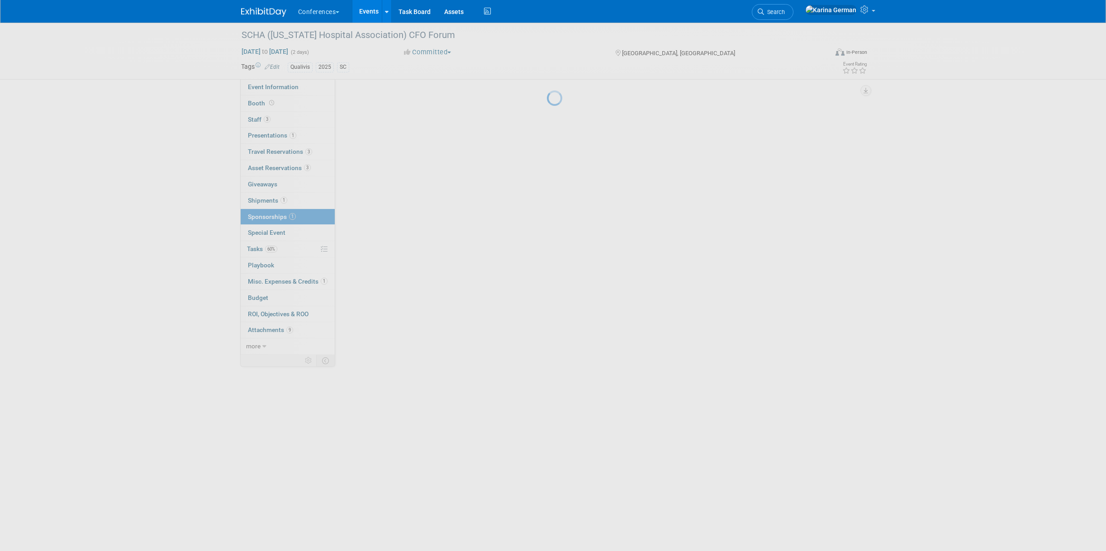
scroll to position [0, 0]
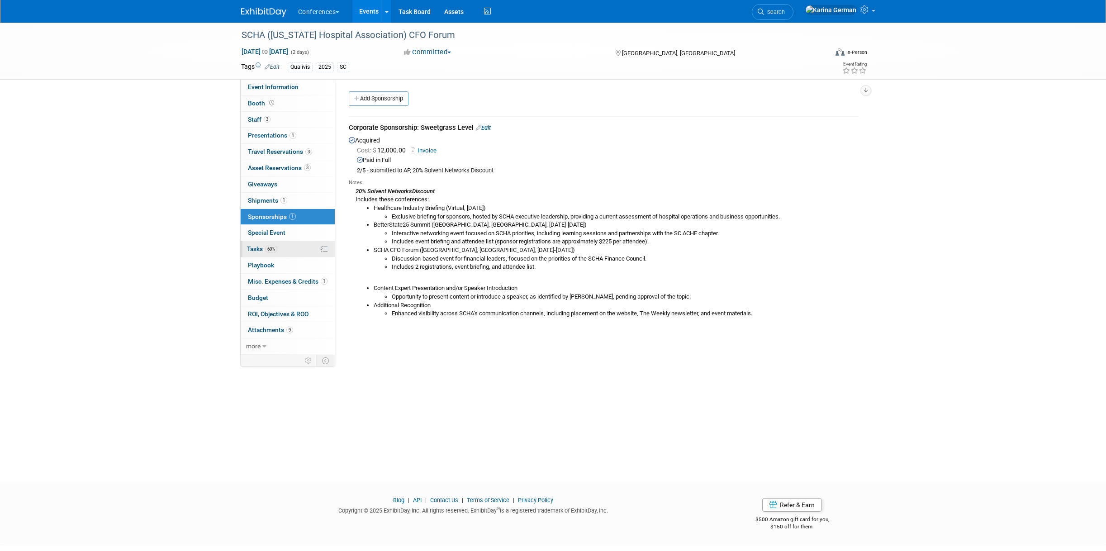
click at [302, 245] on link "60% Tasks 60%" at bounding box center [288, 249] width 94 height 16
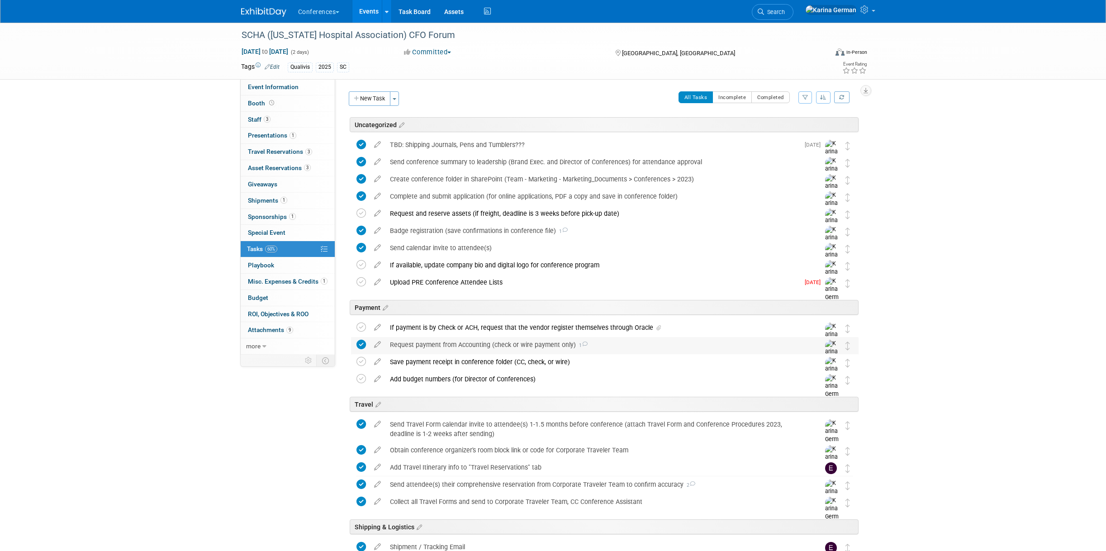
click at [464, 343] on div "Request payment from Accounting (check or wire payment only) 1" at bounding box center [596, 344] width 422 height 15
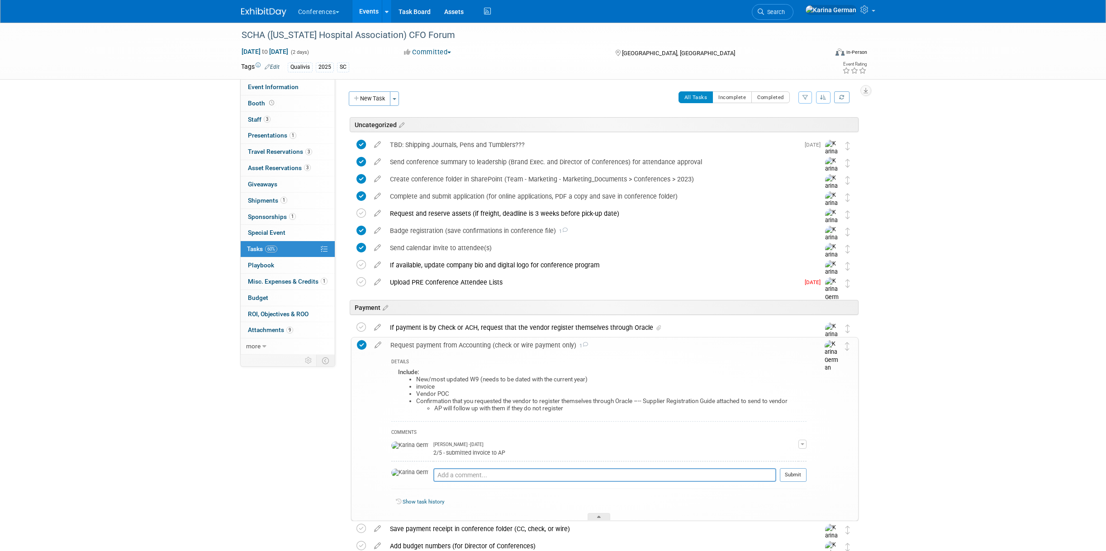
click at [464, 343] on div "Request payment from Accounting (check or wire payment only) 1" at bounding box center [596, 345] width 421 height 15
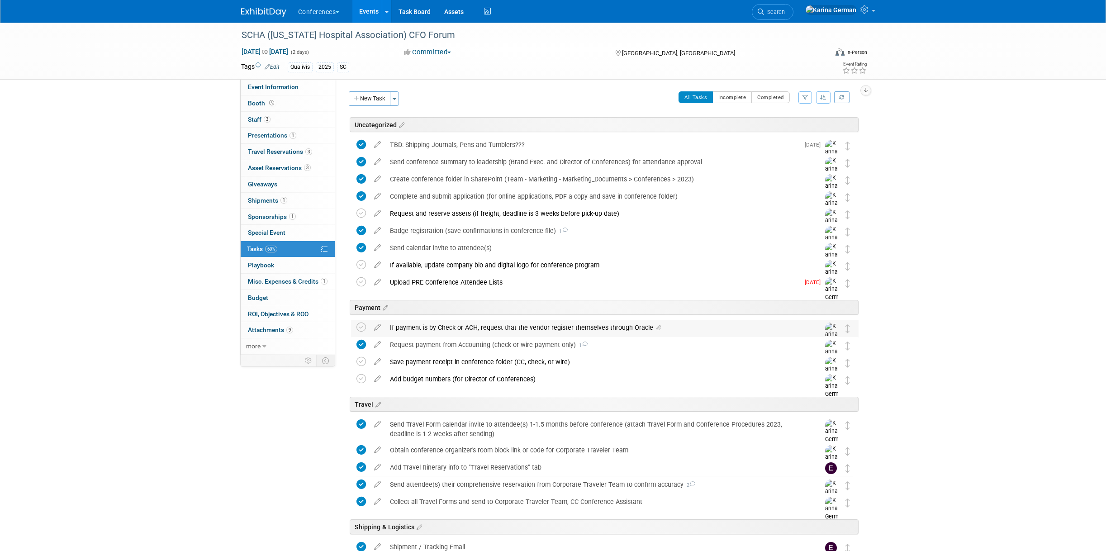
click at [473, 331] on div "If payment is by Check or ACH, request that the vendor register themselves thro…" at bounding box center [596, 327] width 422 height 15
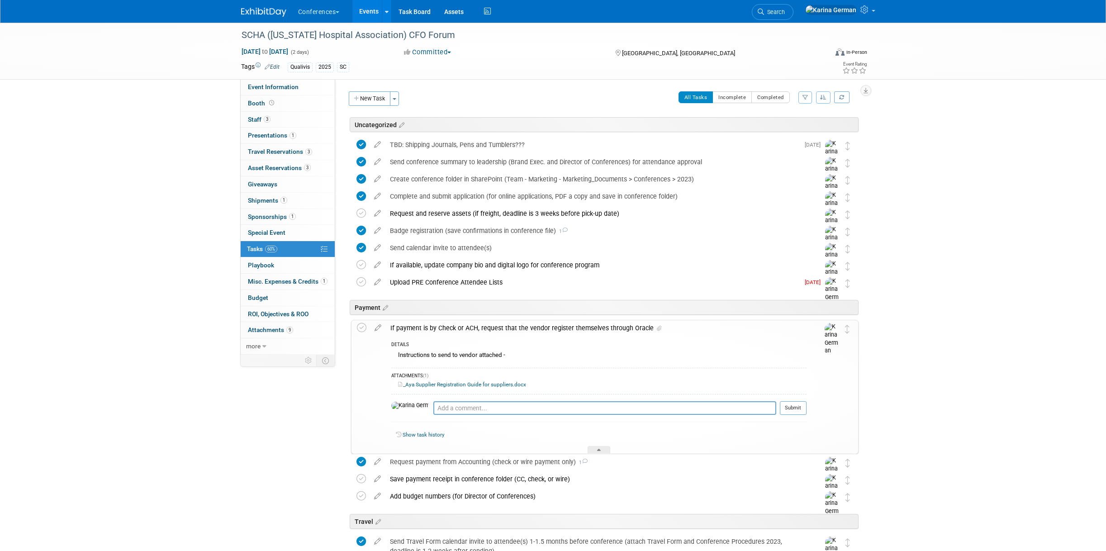
click at [473, 330] on div "If payment is by Check or ACH, request that the vendor register themselves thro…" at bounding box center [596, 327] width 421 height 15
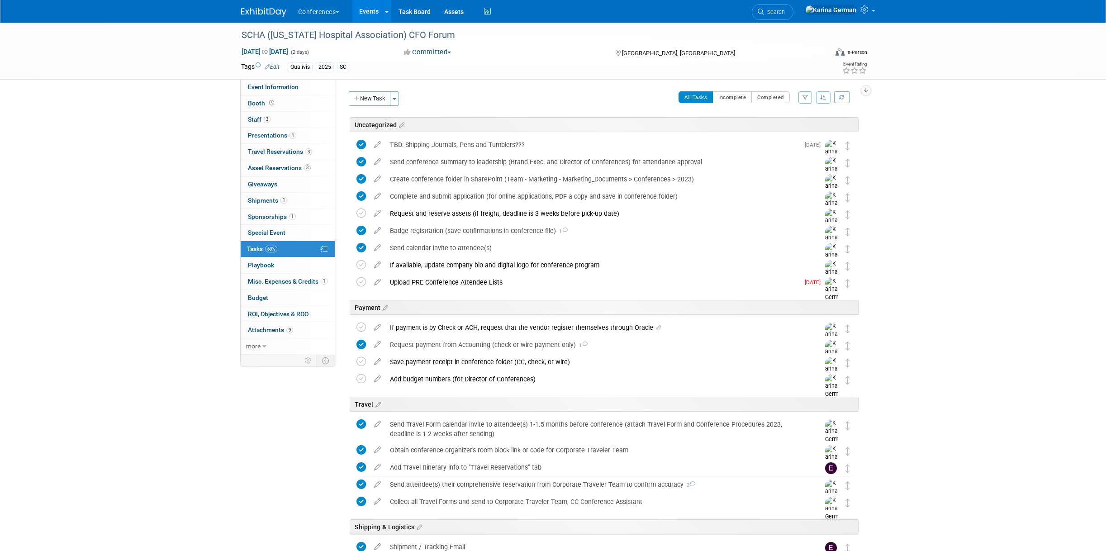
click at [375, 15] on link "Events" at bounding box center [368, 11] width 33 height 23
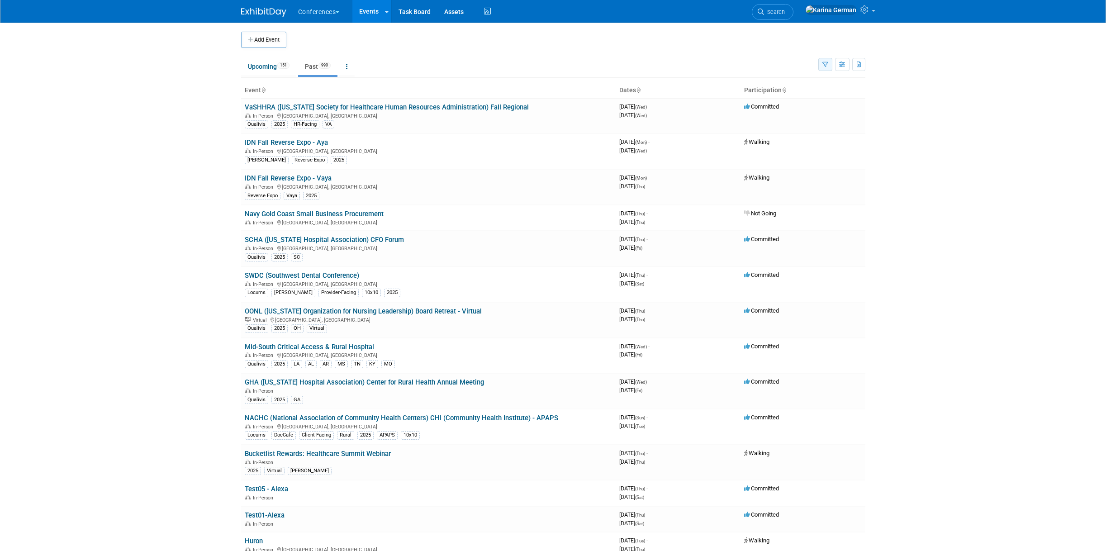
click at [820, 62] on button "button" at bounding box center [825, 64] width 14 height 13
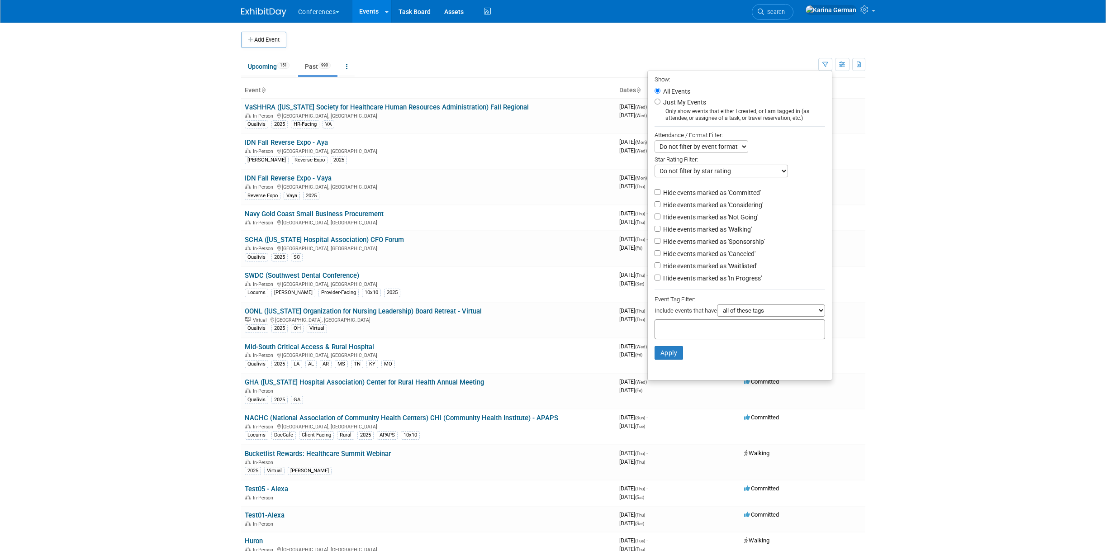
click at [731, 320] on div at bounding box center [740, 329] width 171 height 20
type input "qualivis"
click at [674, 351] on div "Qualivis" at bounding box center [713, 348] width 127 height 13
type input "Qualivis"
click at [671, 360] on li "Apply Clear Filters" at bounding box center [740, 367] width 184 height 27
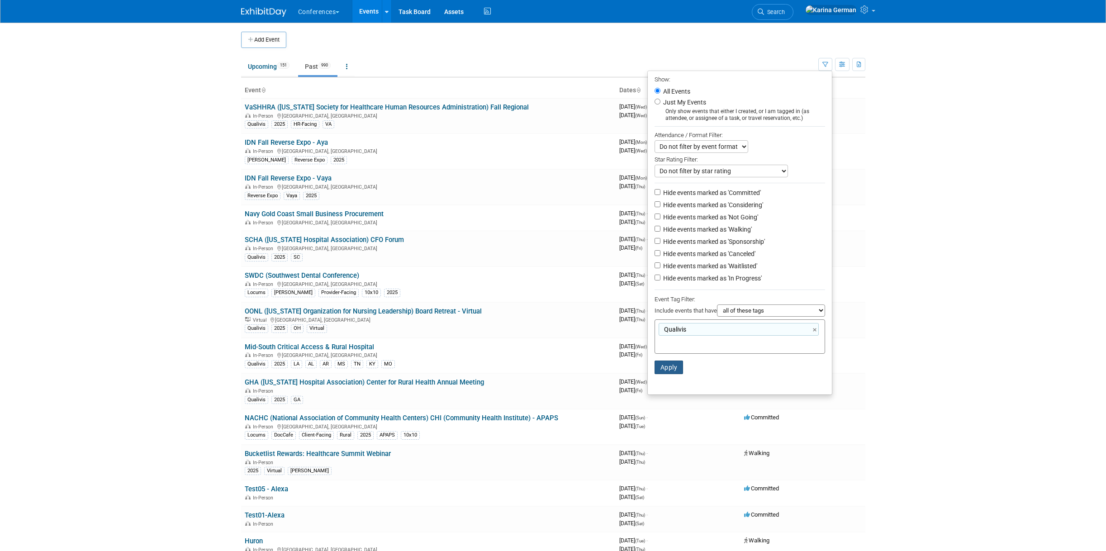
click at [667, 371] on button "Apply" at bounding box center [669, 368] width 29 height 14
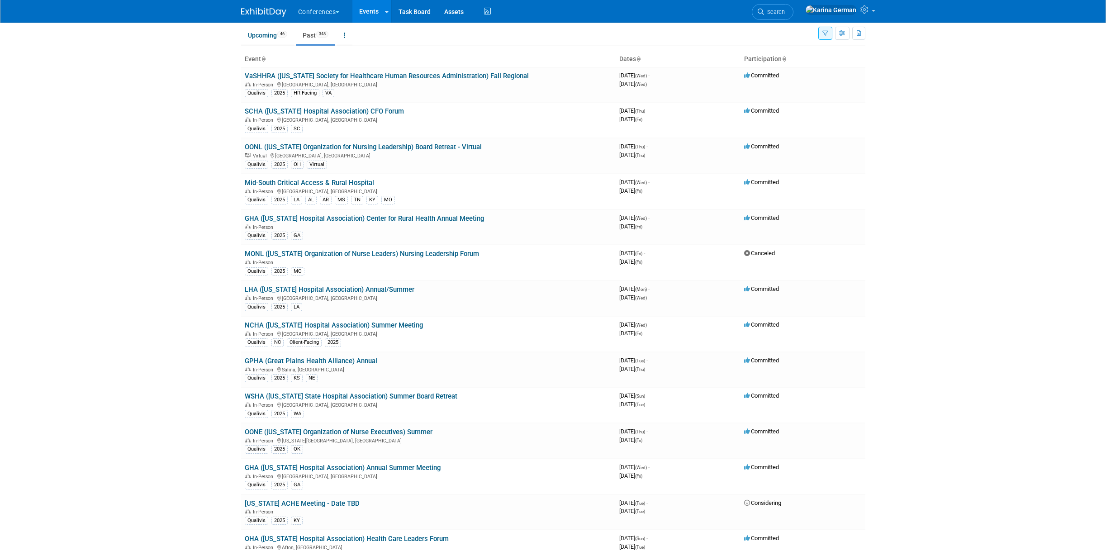
scroll to position [33, 0]
click at [391, 324] on link "NCHA ([US_STATE] Hospital Association) Summer Meeting" at bounding box center [334, 323] width 178 height 8
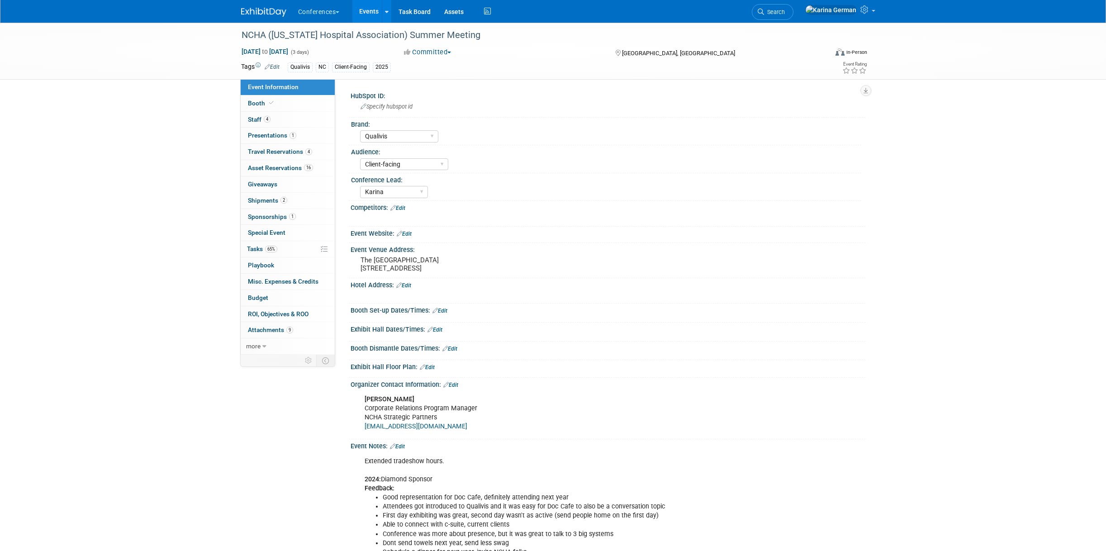
select select "Qualivis"
select select "Client-facing"
select select "Karina"
click at [284, 247] on link "65% Tasks 65%" at bounding box center [288, 249] width 94 height 16
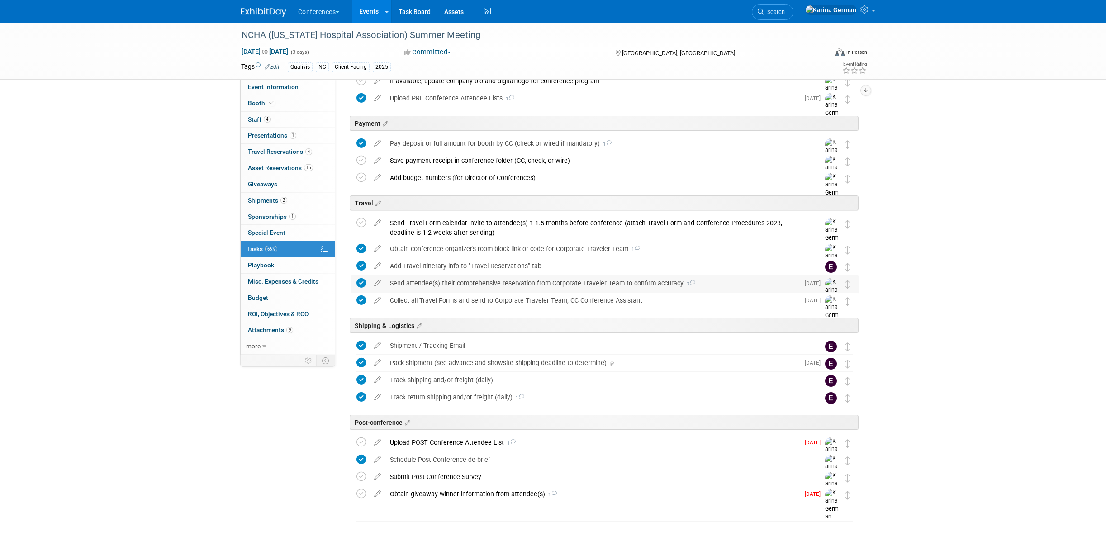
scroll to position [209, 0]
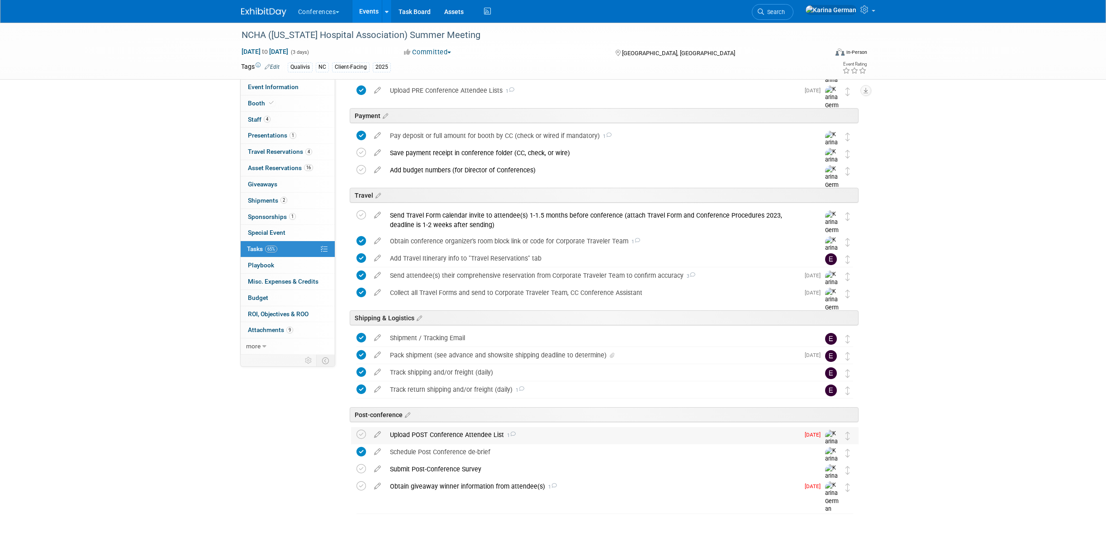
click at [504, 436] on span "1" at bounding box center [510, 436] width 12 height 6
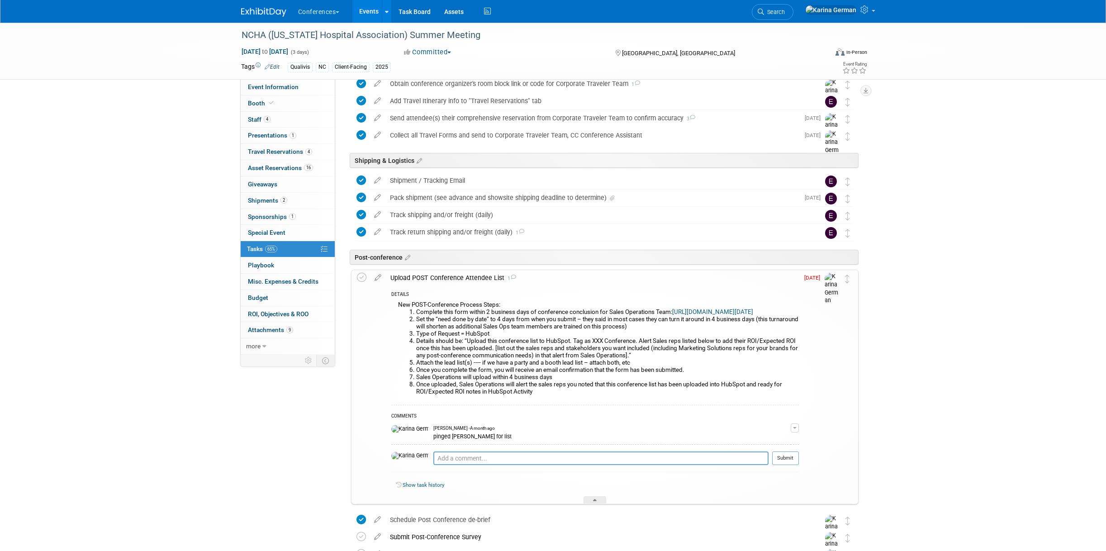
scroll to position [361, 0]
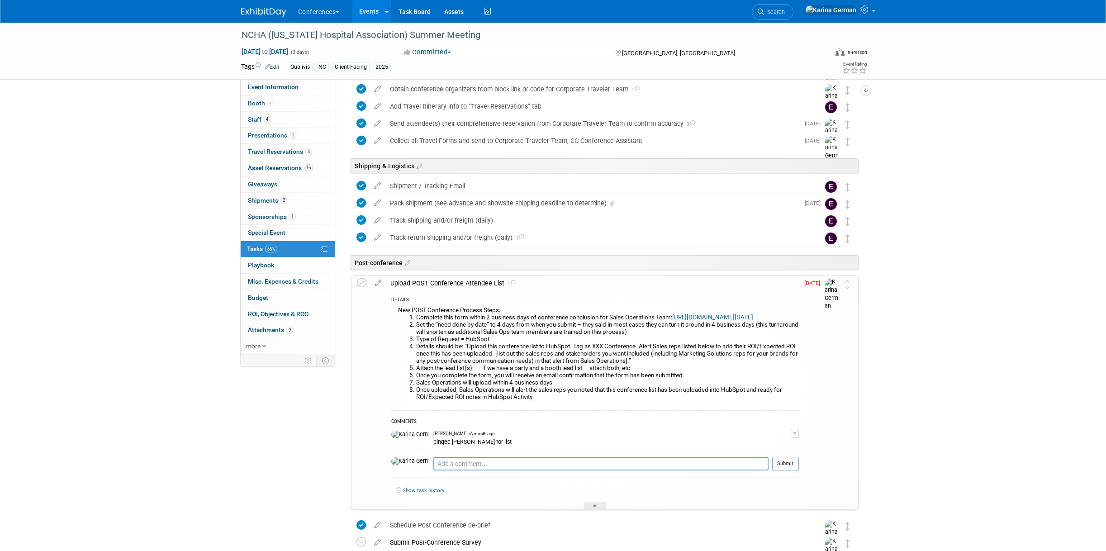
click at [472, 283] on div "Upload POST Conference Attendee List 1" at bounding box center [592, 283] width 413 height 15
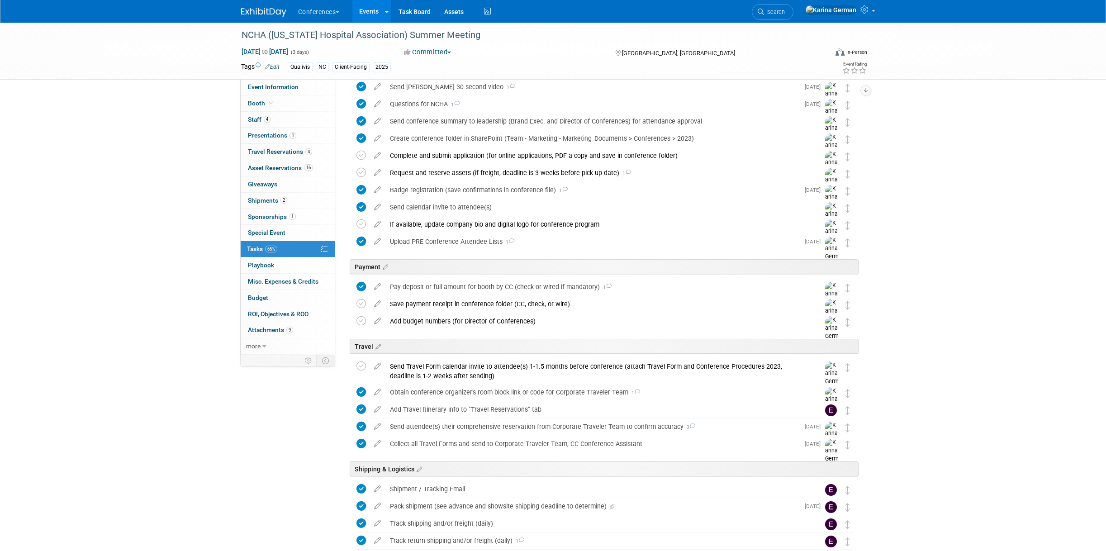
scroll to position [0, 0]
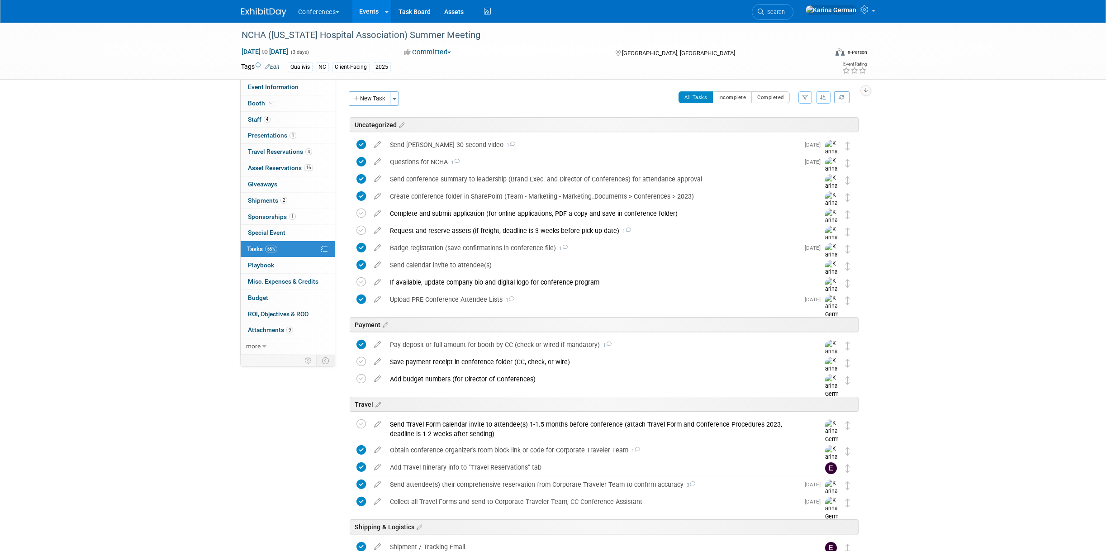
click at [376, 14] on link "Events" at bounding box center [368, 11] width 33 height 23
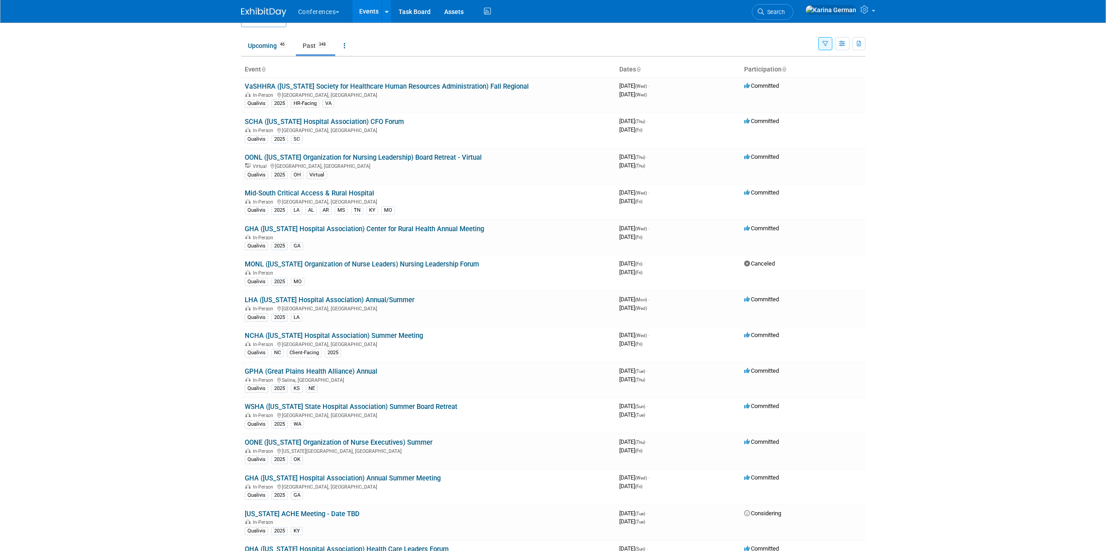
scroll to position [27, 0]
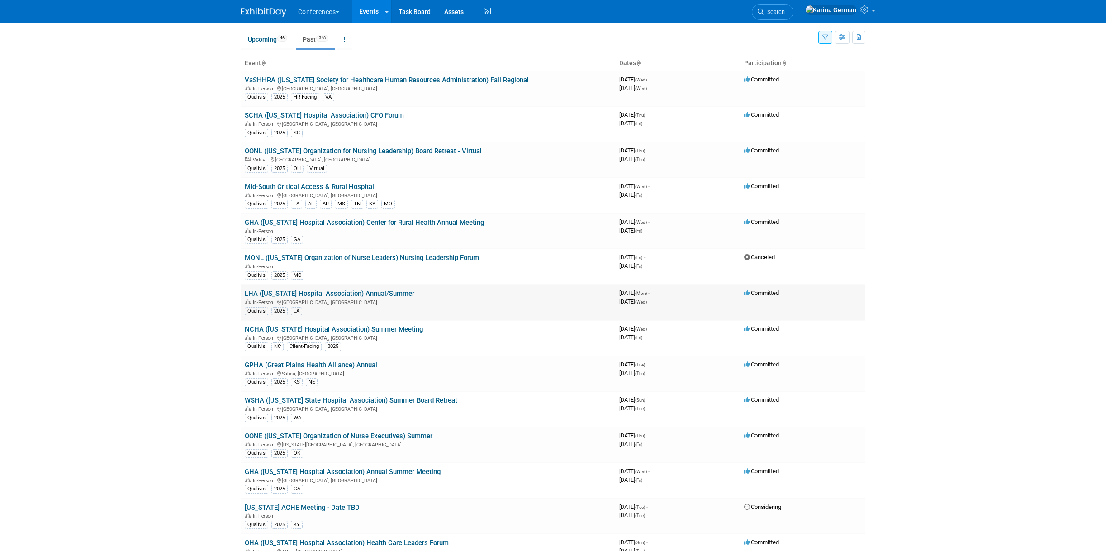
click at [389, 295] on link "LHA ([US_STATE] Hospital Association) Annual/Summer" at bounding box center [330, 294] width 170 height 8
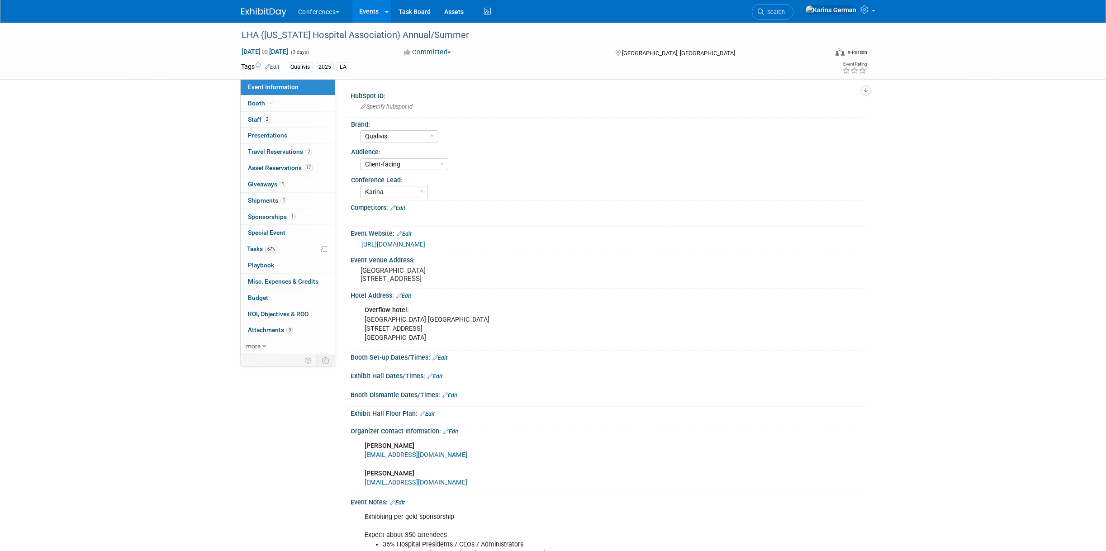
select select "Qualivis"
select select "Client-facing"
select select "Karina"
click at [295, 219] on link "1 Sponsorships 1" at bounding box center [288, 217] width 94 height 16
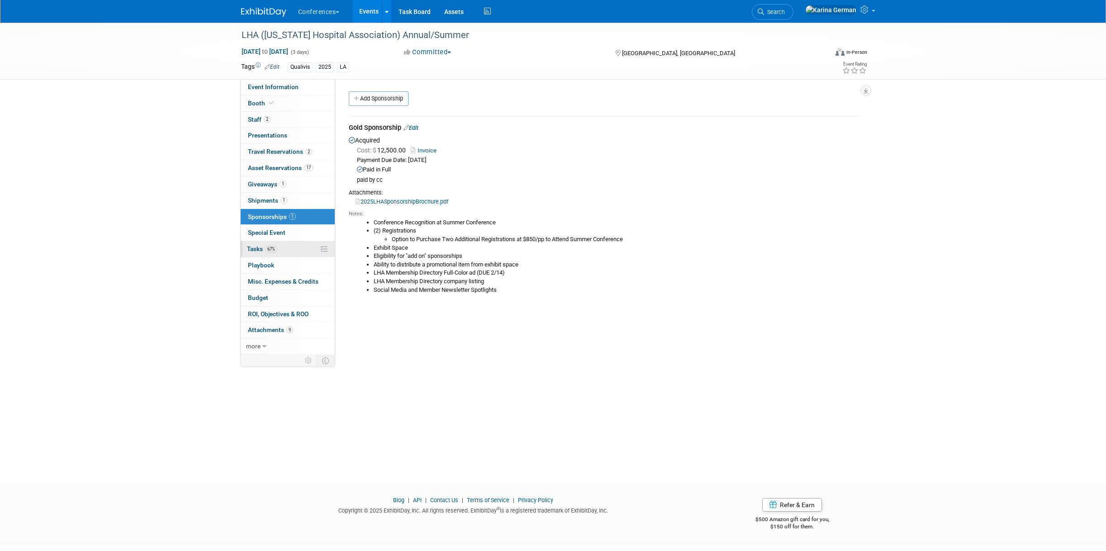
click at [289, 250] on link "67% Tasks 67%" at bounding box center [288, 249] width 94 height 16
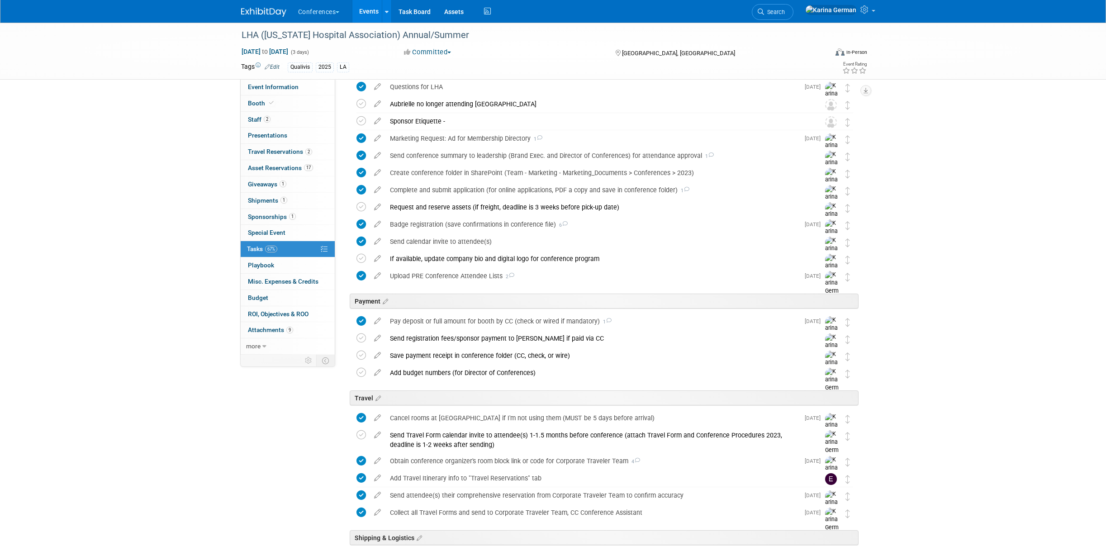
scroll to position [59, 0]
click at [450, 311] on div "Payment" at bounding box center [603, 299] width 512 height 28
click at [450, 325] on div "Pay deposit or full amount for booth by CC (check or wired if mandatory) 1" at bounding box center [592, 320] width 414 height 15
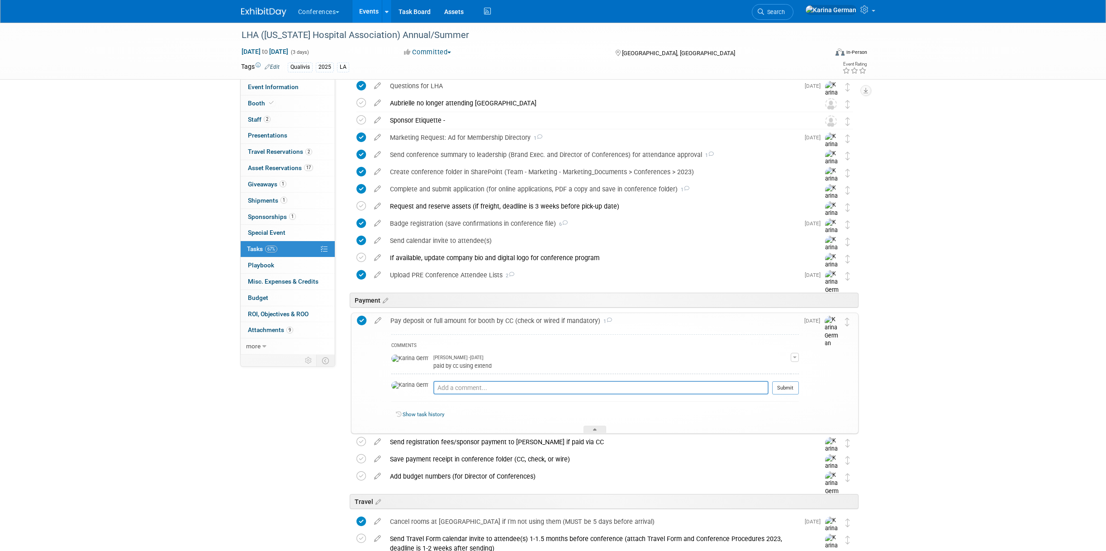
click at [450, 325] on div "Pay deposit or full amount for booth by CC (check or wired if mandatory) 1" at bounding box center [592, 320] width 413 height 15
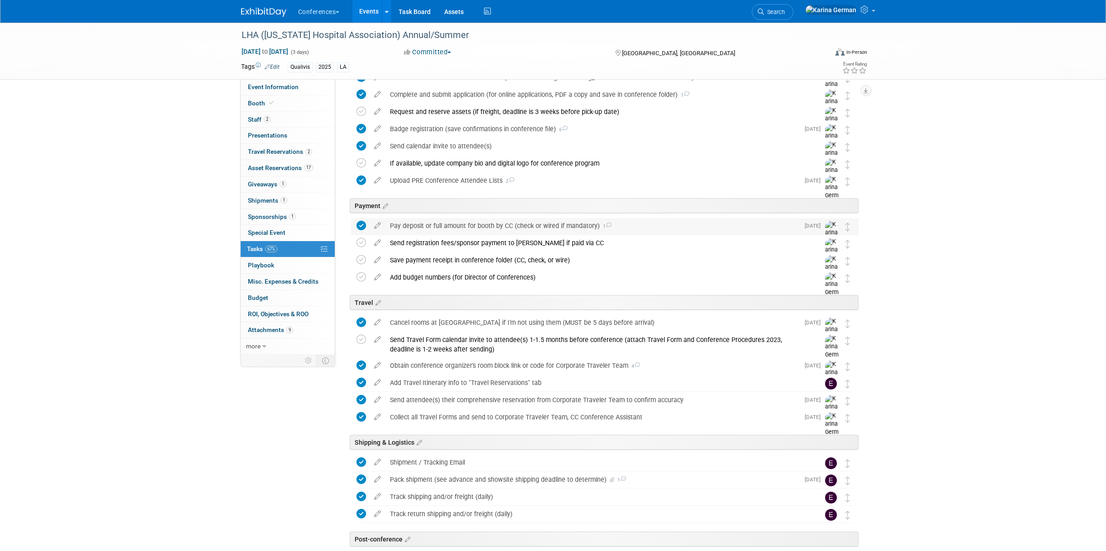
scroll to position [160, 0]
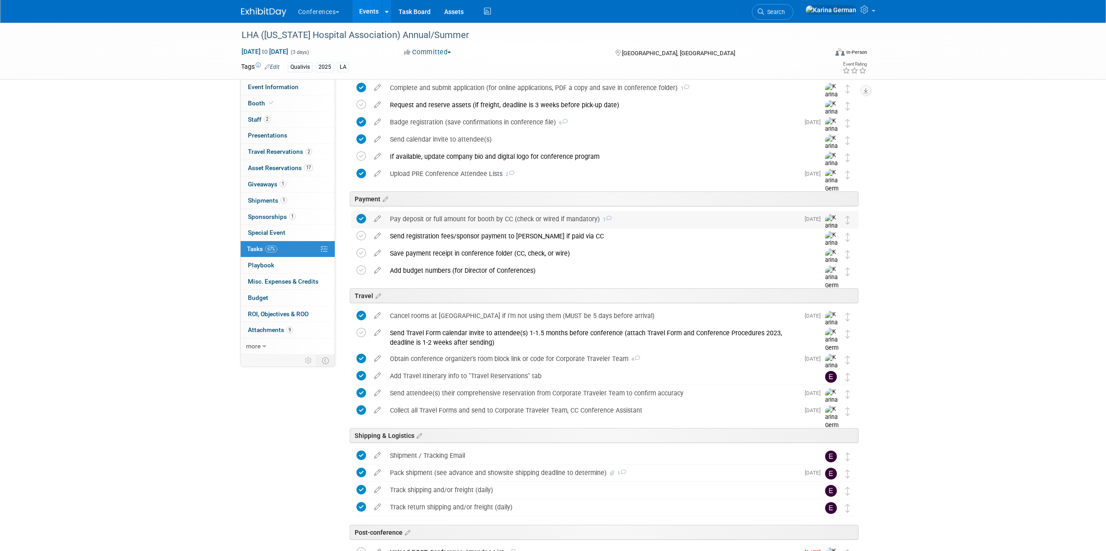
click at [461, 215] on div "Pay deposit or full amount for booth by CC (check or wired if mandatory) 1" at bounding box center [592, 218] width 414 height 15
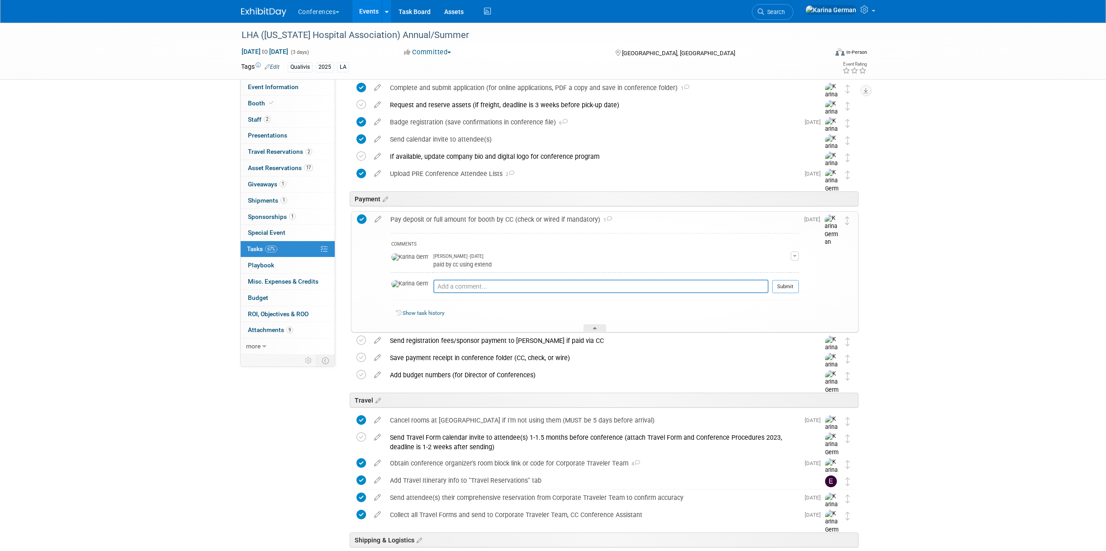
click at [461, 214] on div "Pay deposit or full amount for booth by CC (check or wired if mandatory) 1" at bounding box center [592, 219] width 413 height 15
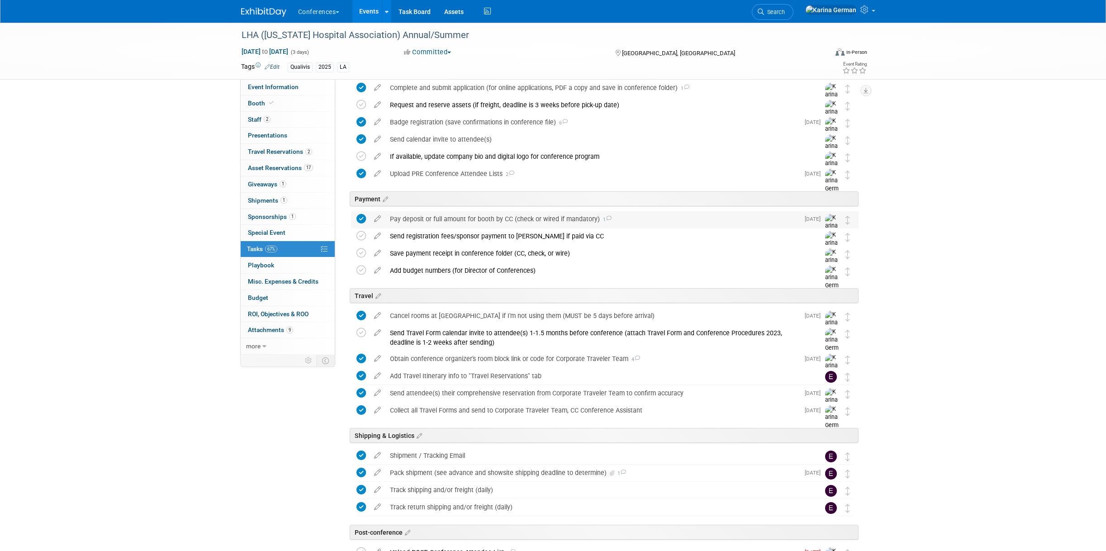
scroll to position [0, 0]
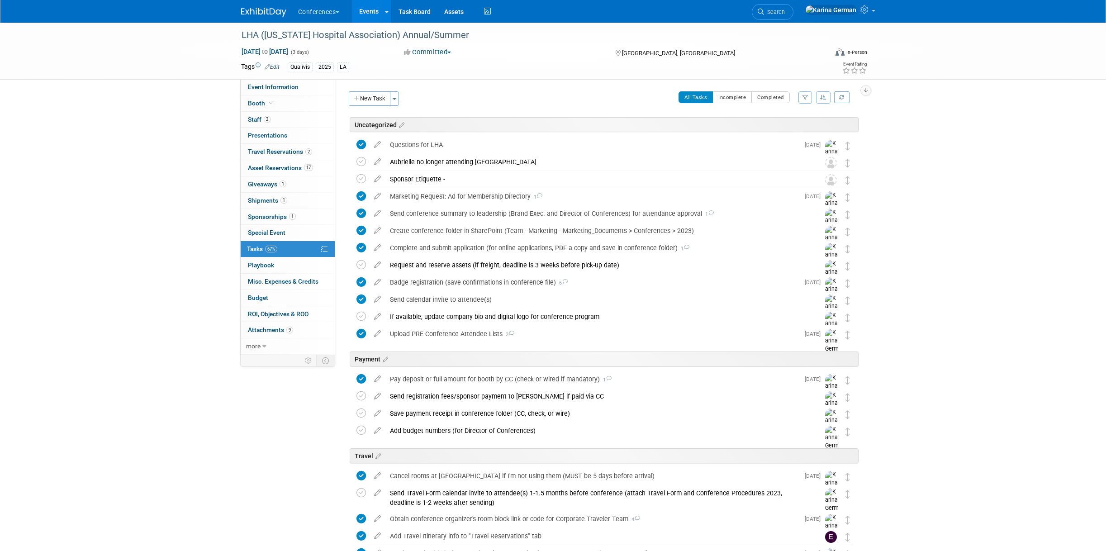
click at [367, 7] on link "Events" at bounding box center [368, 11] width 33 height 23
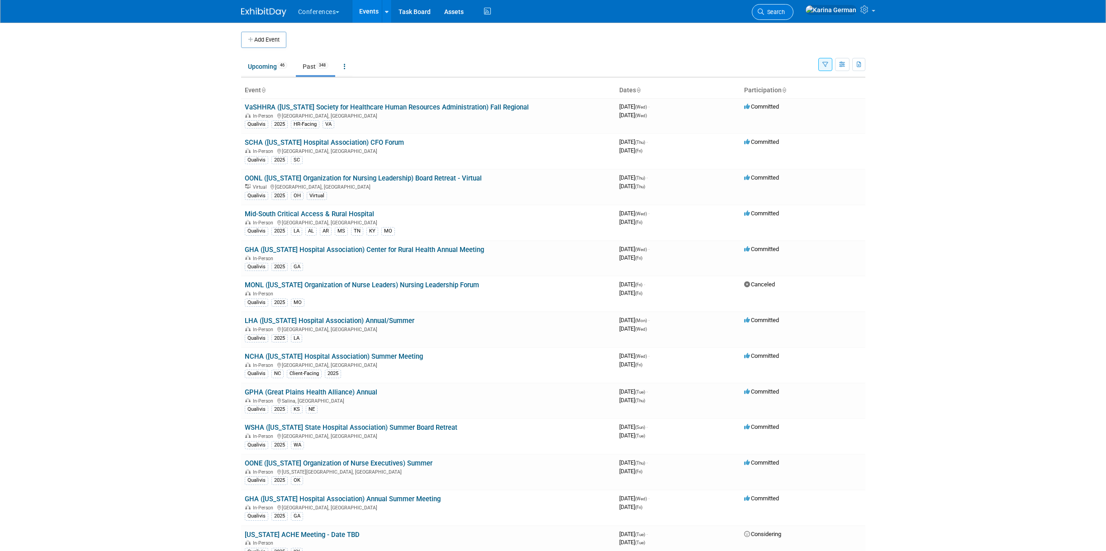
click at [794, 17] on link "Search" at bounding box center [773, 12] width 42 height 16
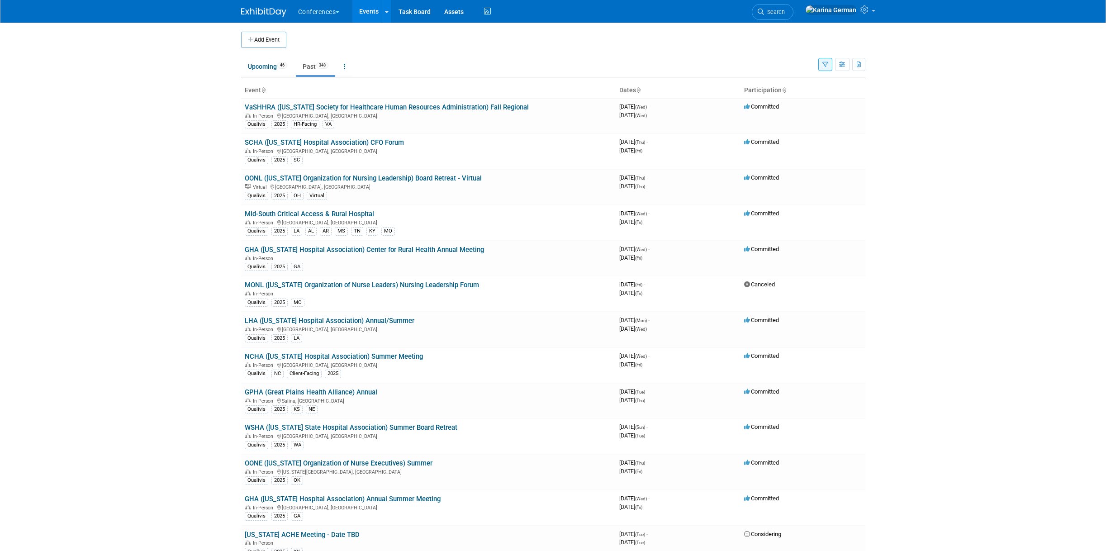
click at [826, 68] on button "button" at bounding box center [825, 64] width 14 height 13
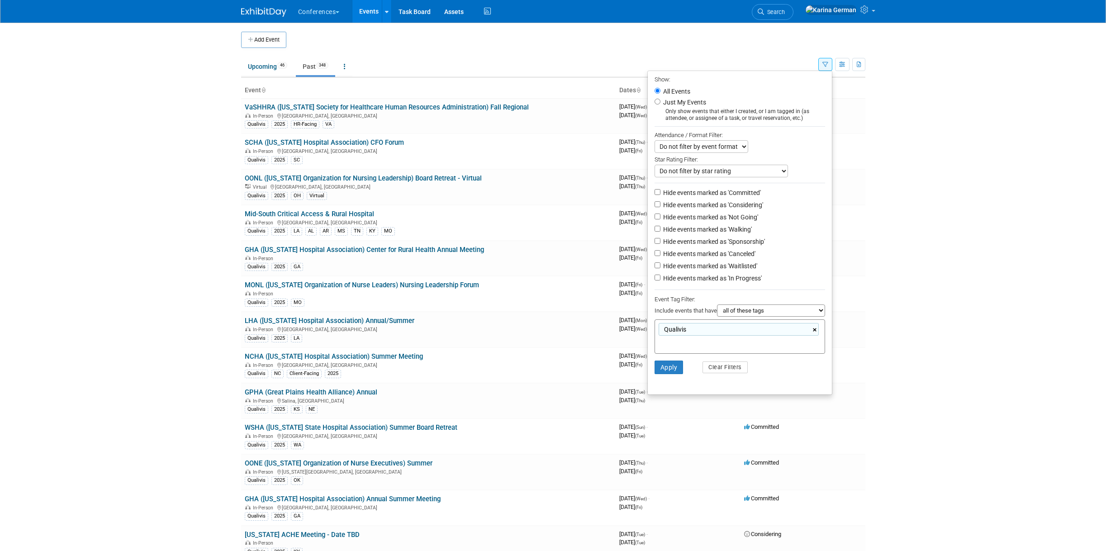
click at [815, 327] on link "×" at bounding box center [816, 330] width 6 height 10
type input "ay"
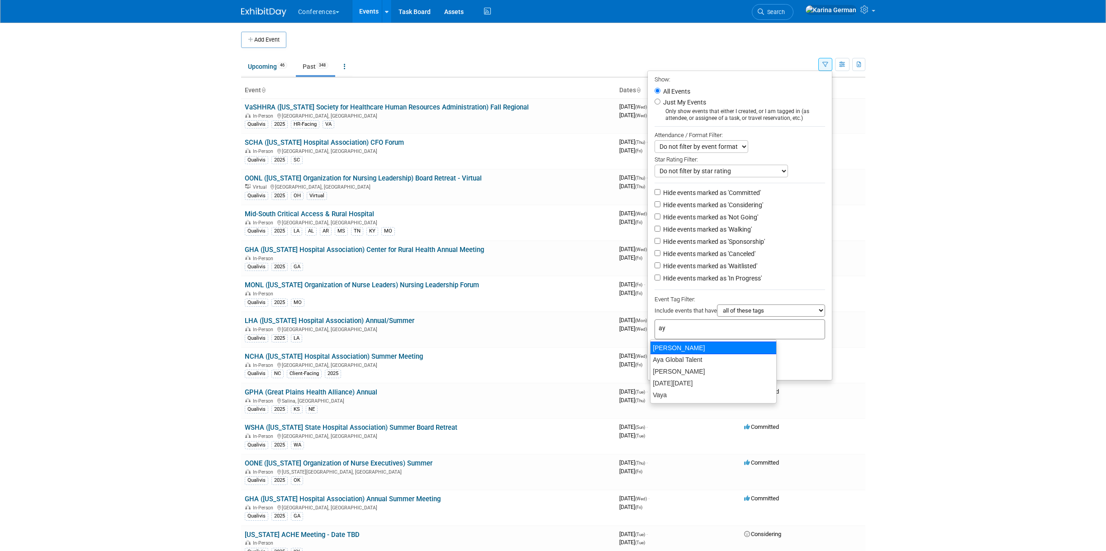
click at [682, 347] on div "[PERSON_NAME]" at bounding box center [713, 348] width 127 height 13
type input "[PERSON_NAME]"
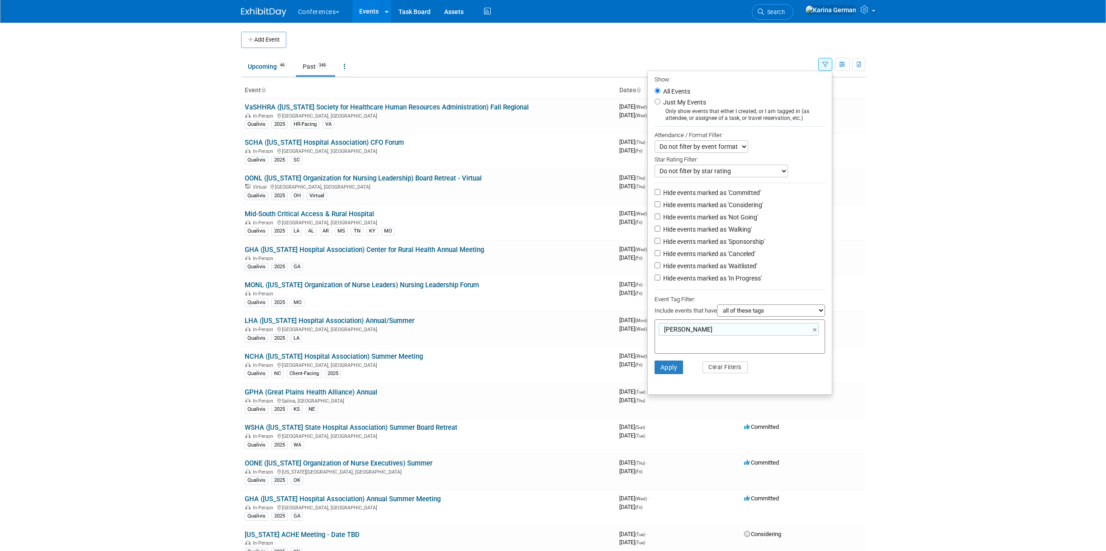
click at [663, 360] on li "Apply Clear Filters" at bounding box center [740, 367] width 184 height 27
click at [663, 371] on button "Apply" at bounding box center [669, 368] width 29 height 14
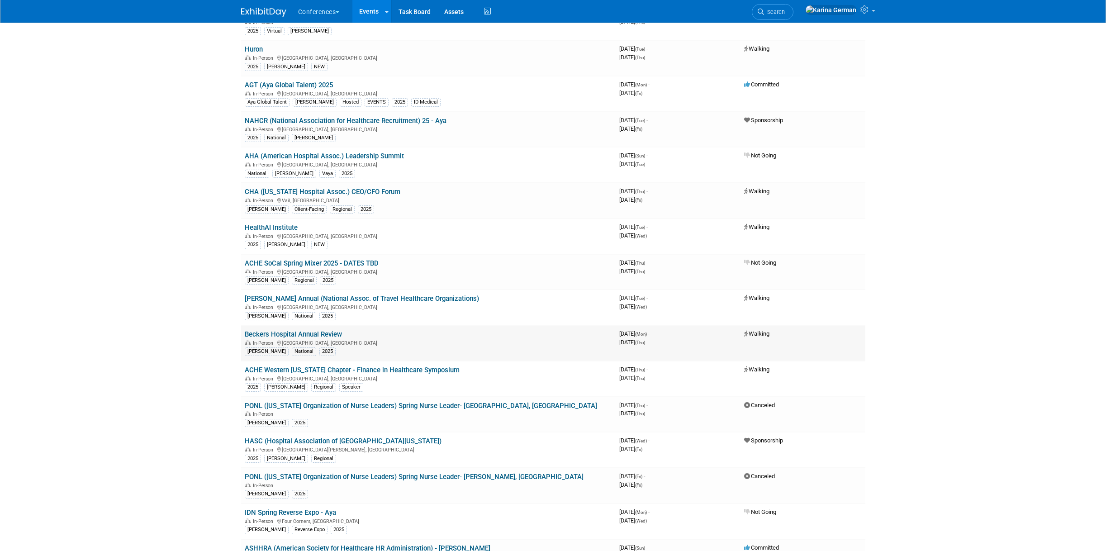
scroll to position [129, 0]
click at [329, 333] on link "Beckers Hospital Annual Review" at bounding box center [293, 334] width 97 height 8
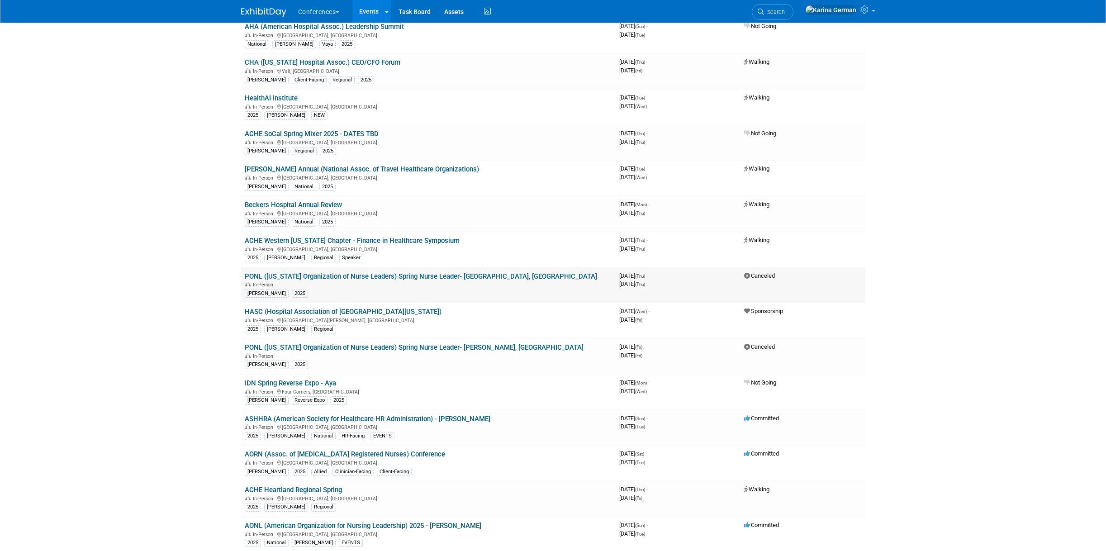
scroll to position [258, 0]
click at [321, 204] on link "Beckers Hospital Annual Review" at bounding box center [293, 205] width 97 height 8
click at [328, 383] on link "IDN Spring Reverse Expo - Aya" at bounding box center [290, 384] width 91 height 8
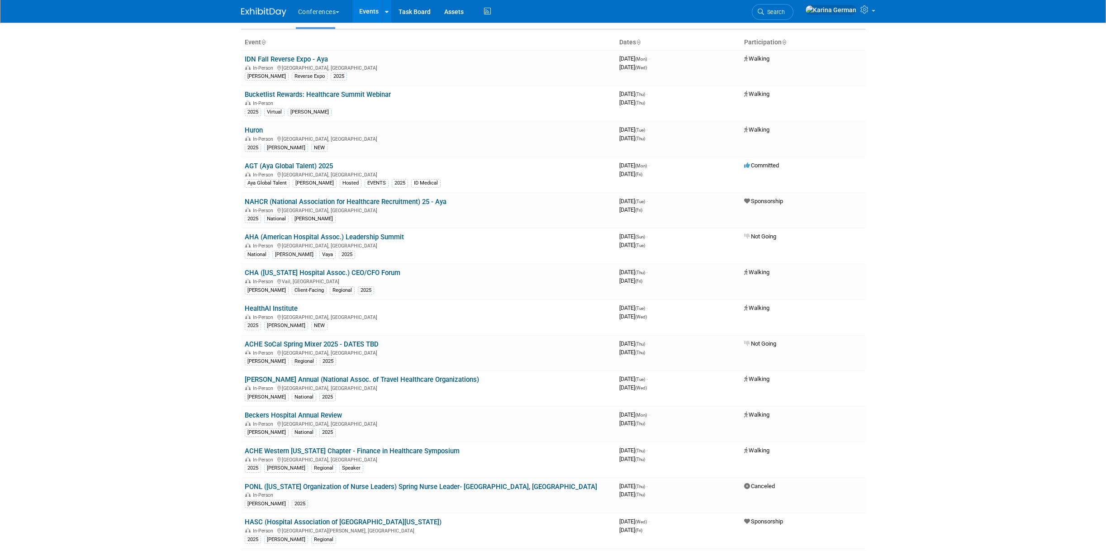
scroll to position [49, 0]
click at [362, 271] on link "CHA ([US_STATE] Hospital Assoc.) CEO/CFO Forum" at bounding box center [323, 271] width 156 height 8
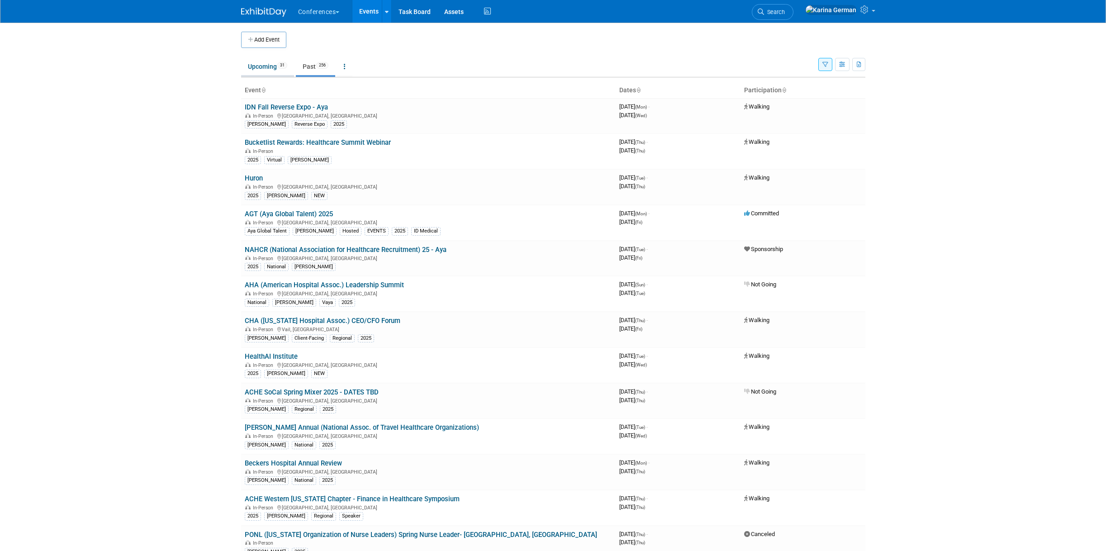
click at [277, 71] on link "Upcoming 31" at bounding box center [267, 66] width 53 height 17
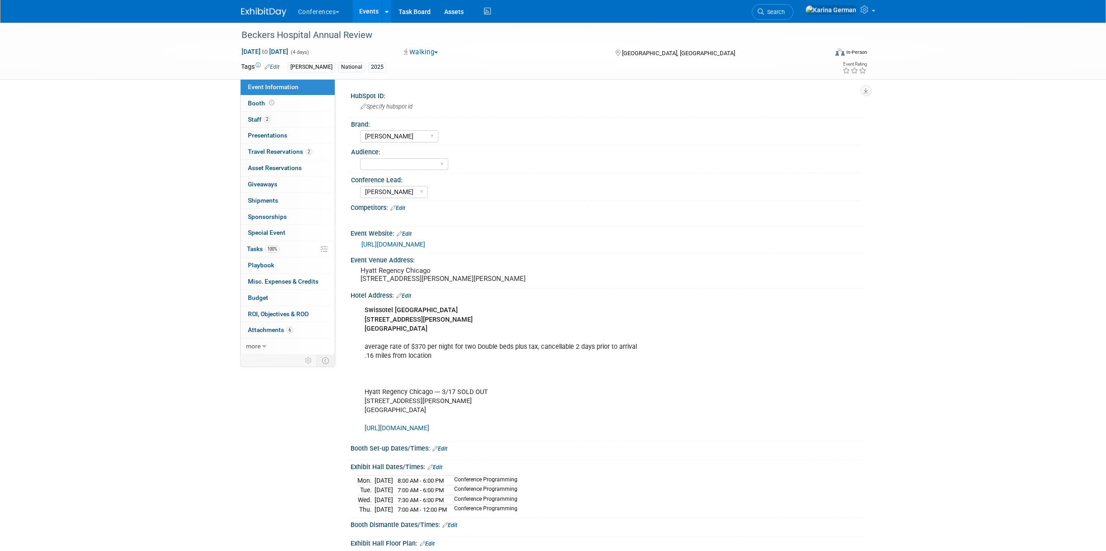
select select "[PERSON_NAME]"
click at [294, 249] on link "100% Tasks 100%" at bounding box center [288, 249] width 94 height 16
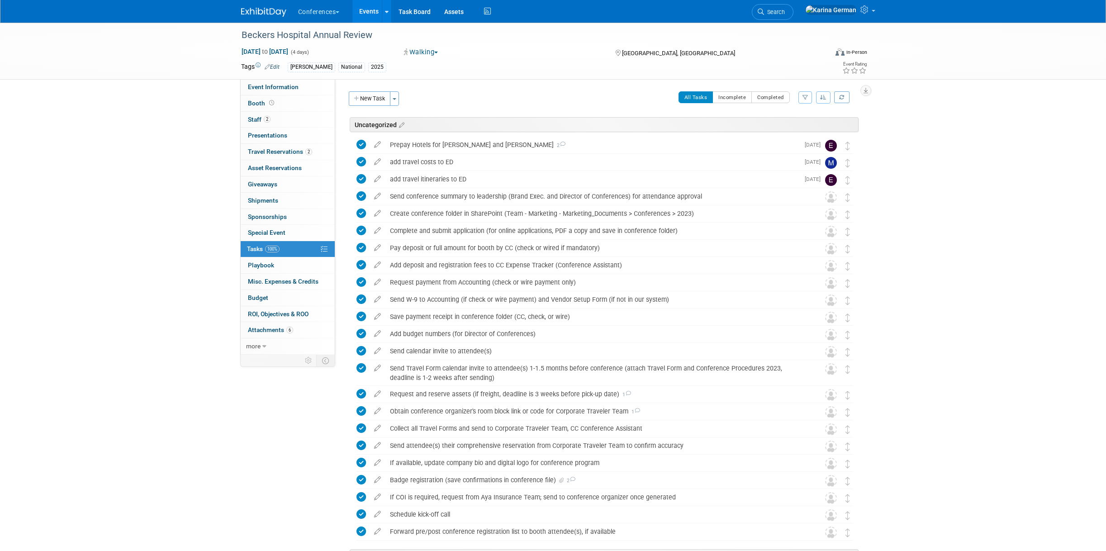
click at [71, 215] on div "Beckers Hospital Annual Review Apr 28, 2025 to May 1, 2025 (4 days) Apr 28, 202…" at bounding box center [553, 511] width 1106 height 976
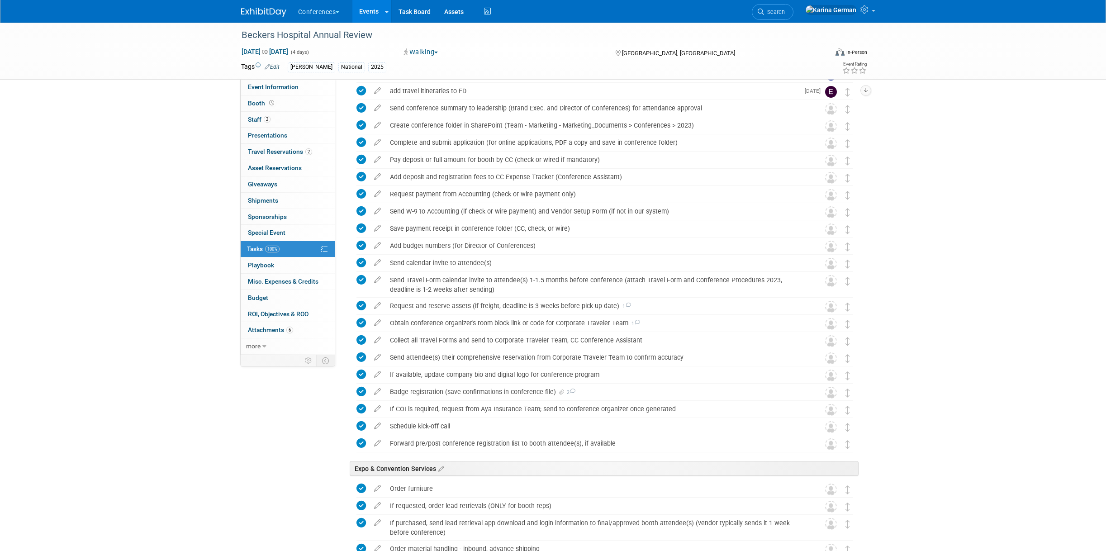
scroll to position [146, 0]
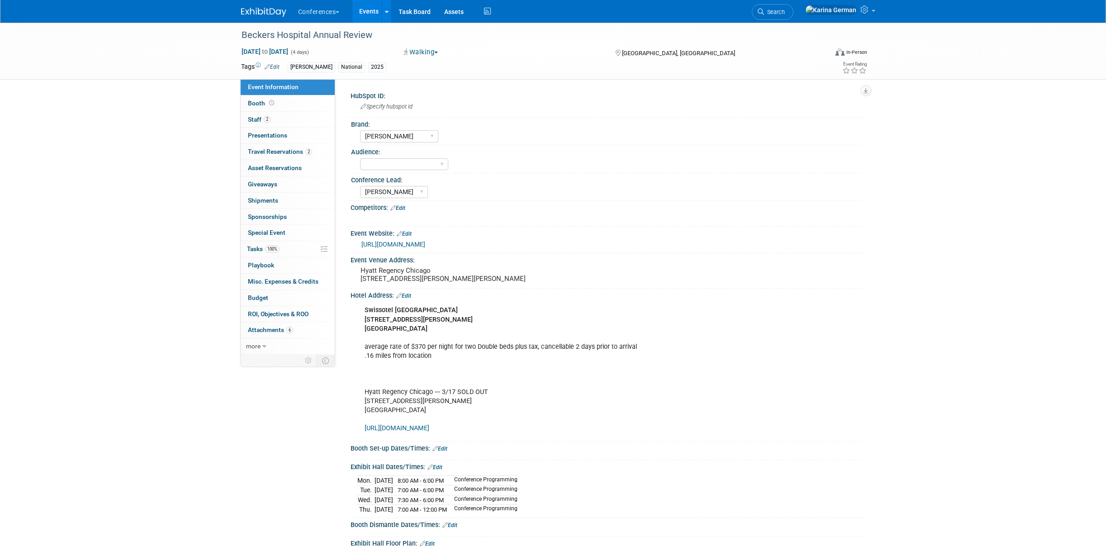
select select "[PERSON_NAME]"
click at [280, 345] on link "more" at bounding box center [288, 346] width 94 height 16
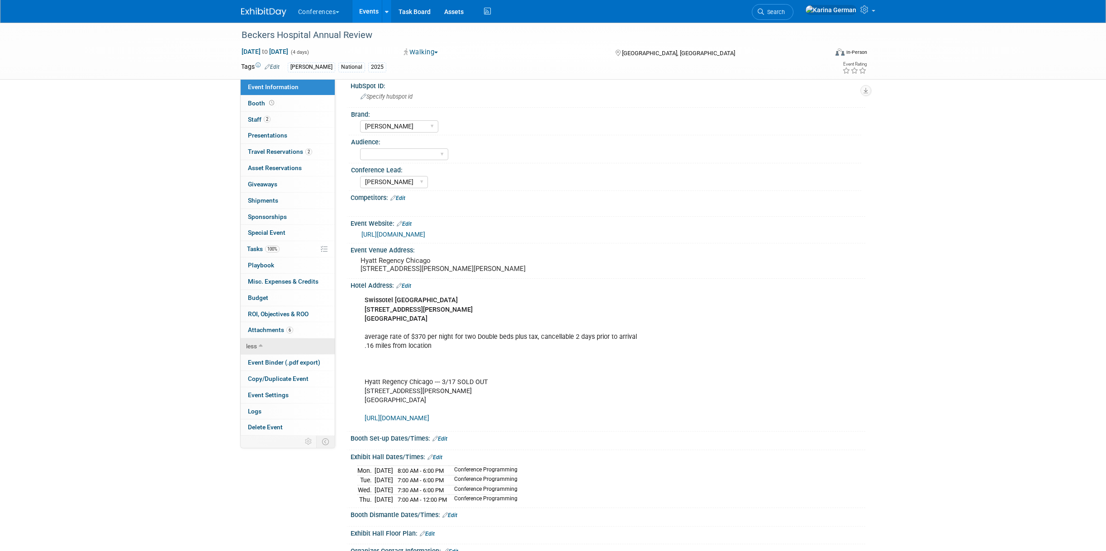
scroll to position [14, 0]
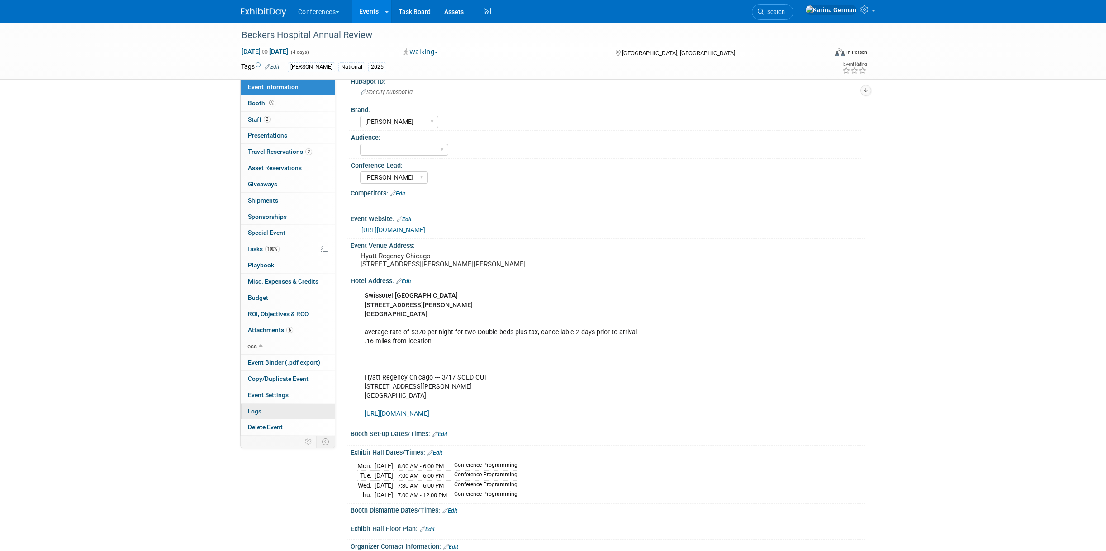
click at [293, 409] on link "Logs" at bounding box center [288, 412] width 94 height 16
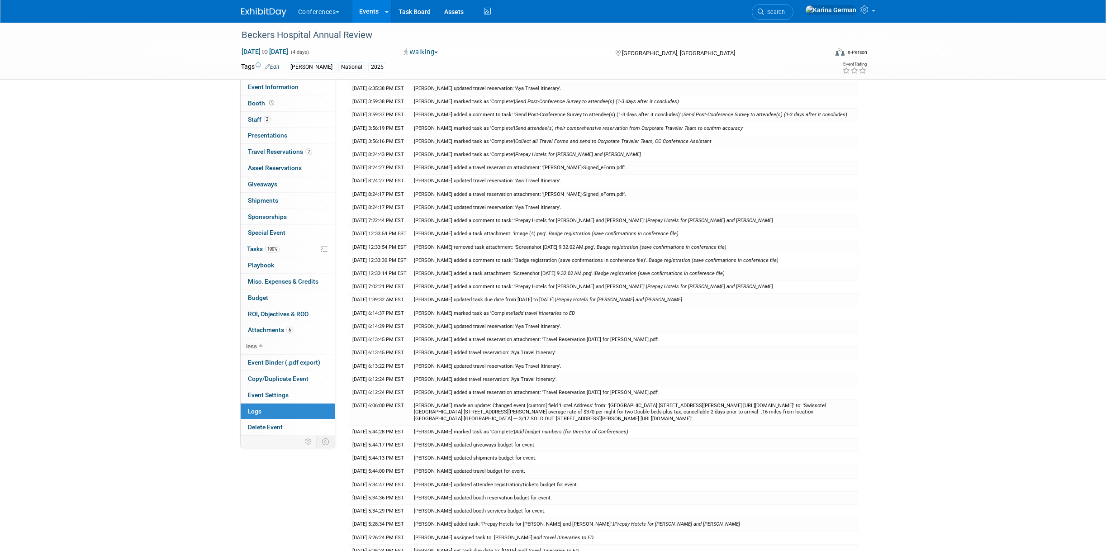
scroll to position [119, 0]
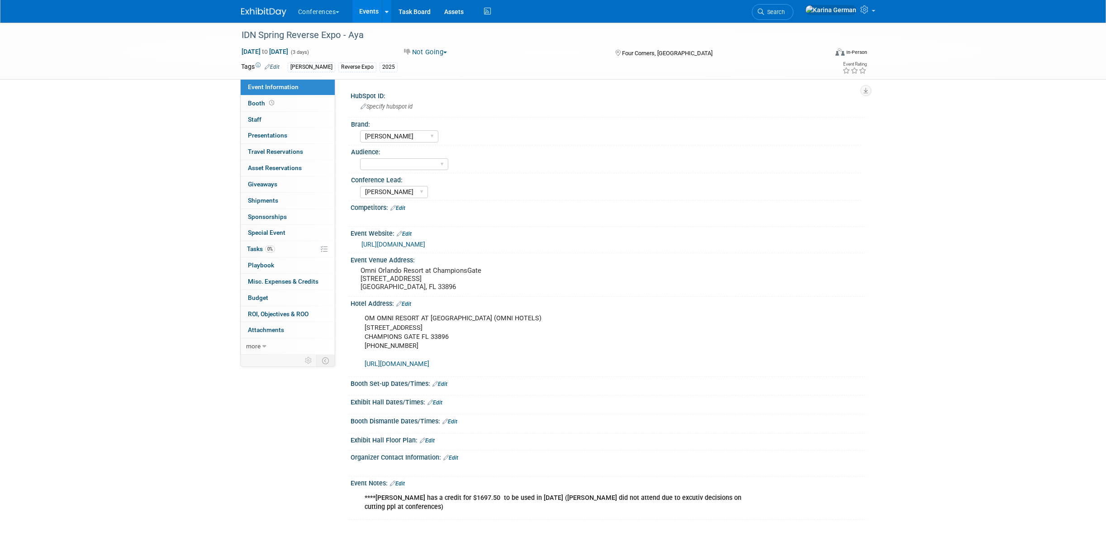
select select "[PERSON_NAME]"
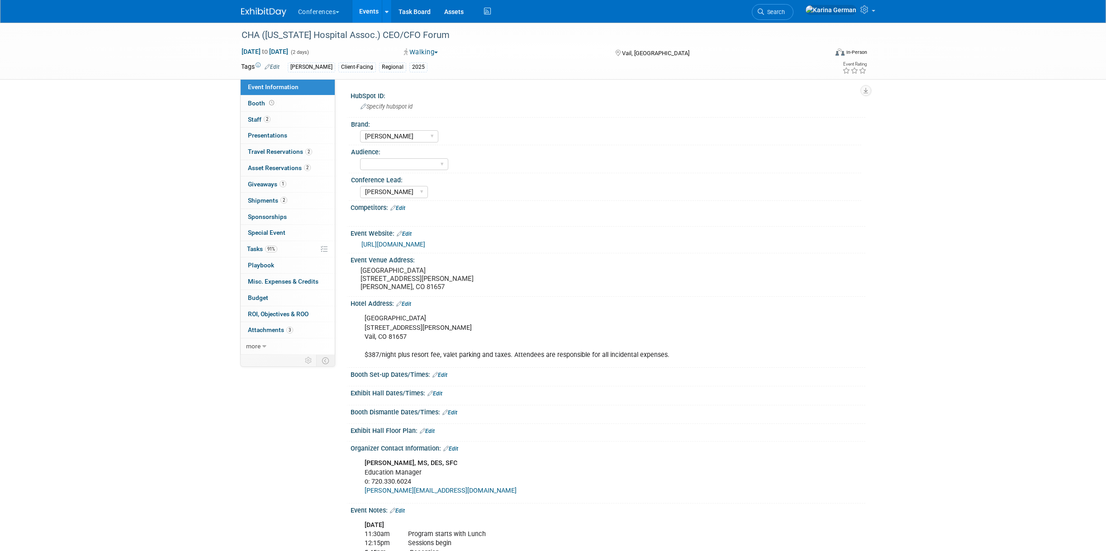
select select "[PERSON_NAME]"
click at [289, 254] on link "91% Tasks 91%" at bounding box center [288, 249] width 94 height 16
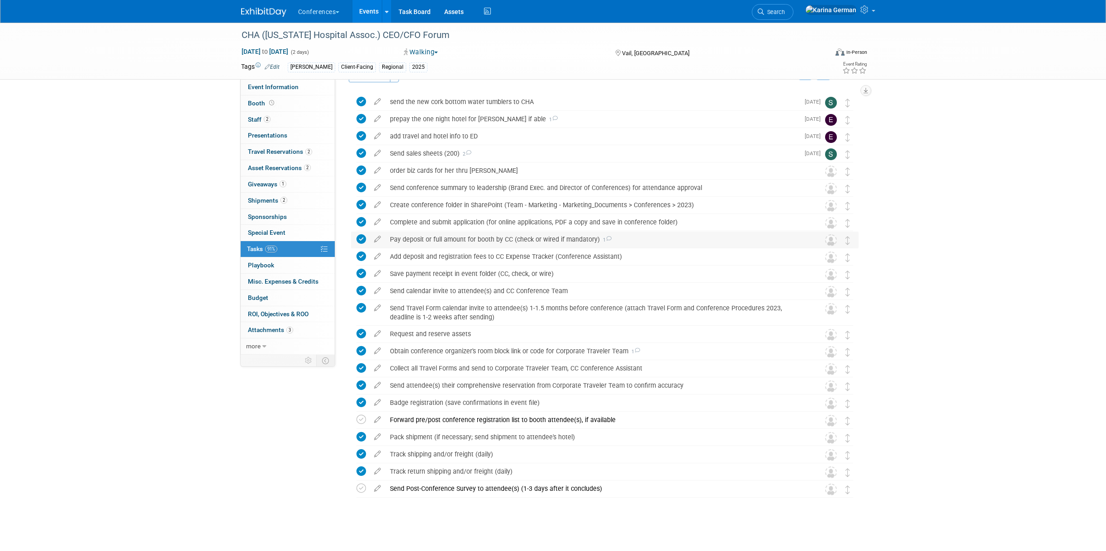
scroll to position [26, 0]
click at [285, 347] on link "more" at bounding box center [288, 346] width 94 height 16
click at [285, 411] on link "Logs" at bounding box center [288, 412] width 94 height 16
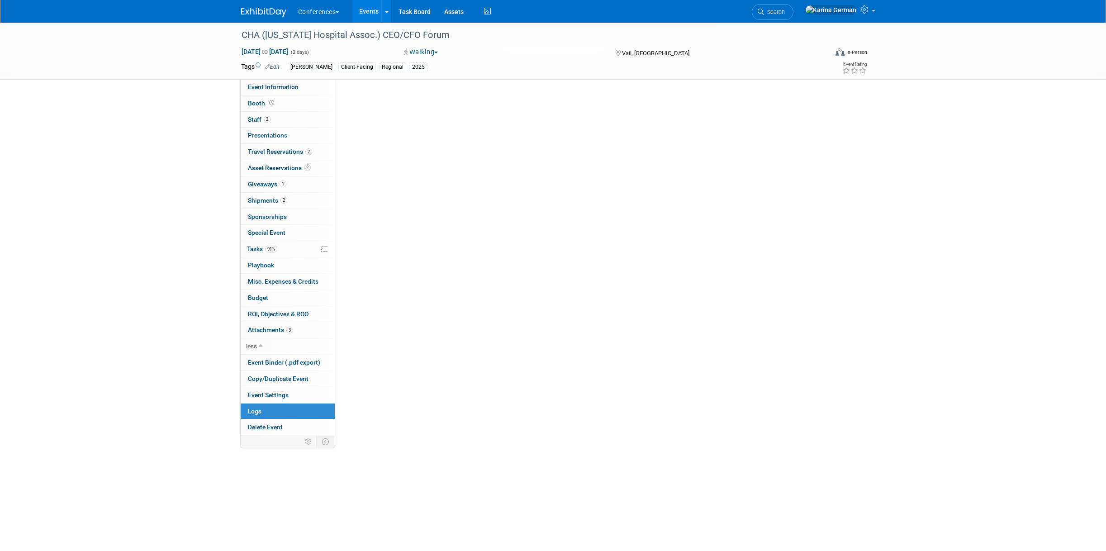
scroll to position [0, 0]
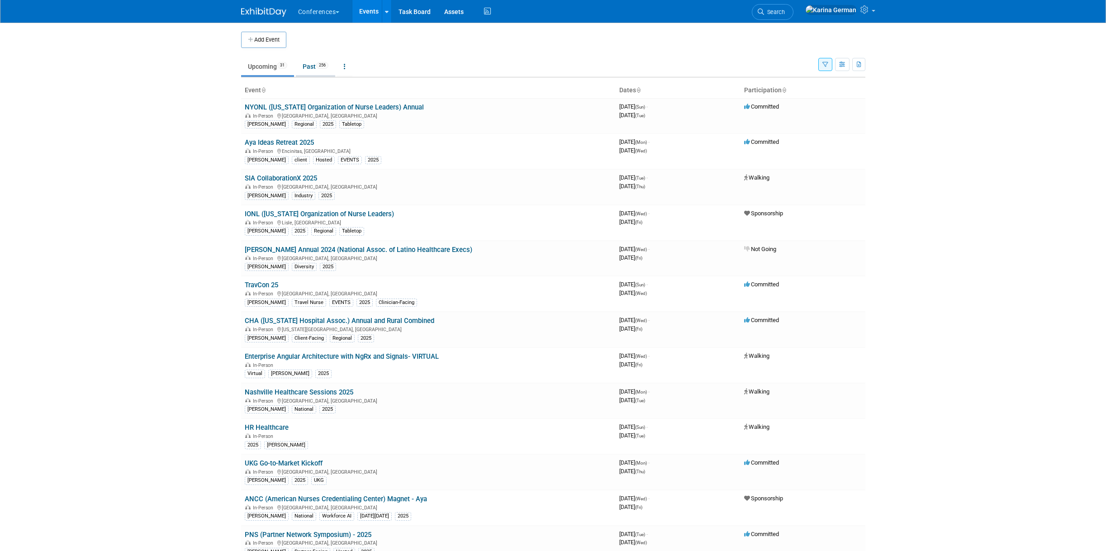
click at [321, 65] on span "256" at bounding box center [322, 65] width 12 height 7
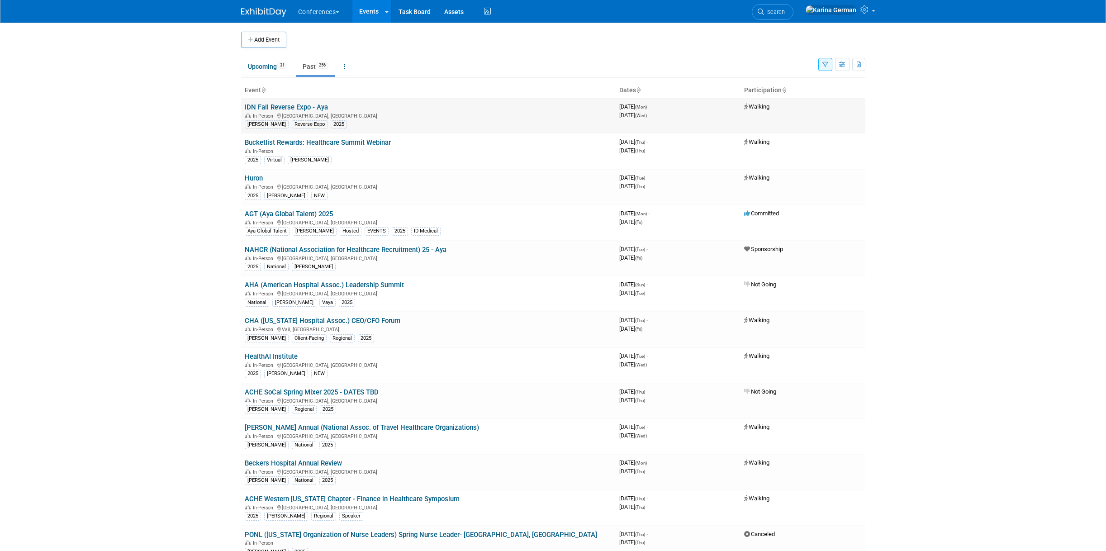
click at [323, 106] on link "IDN Fall Reverse Expo - Aya" at bounding box center [286, 107] width 83 height 8
click at [269, 72] on link "Upcoming 31" at bounding box center [267, 66] width 53 height 17
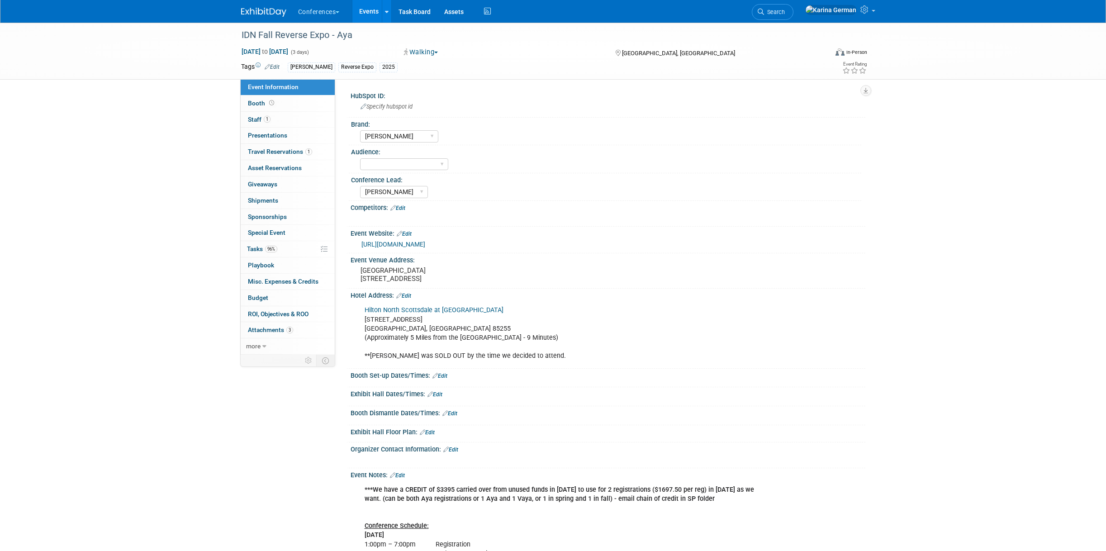
select select "[PERSON_NAME]"
click at [291, 252] on link "96% Tasks 96%" at bounding box center [288, 249] width 94 height 16
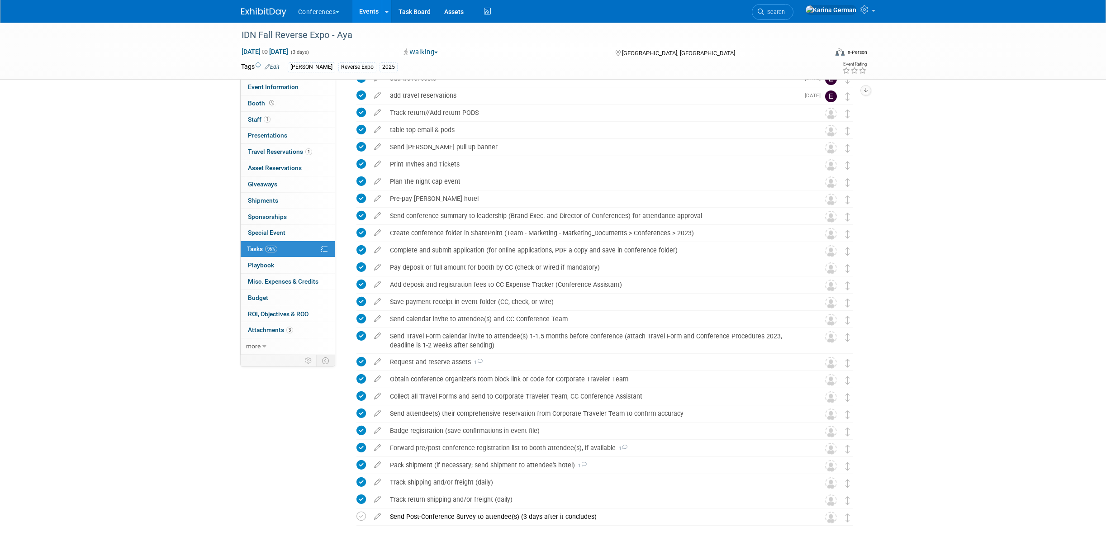
scroll to position [62, 0]
click at [276, 344] on link "more" at bounding box center [288, 346] width 94 height 16
click at [274, 414] on link "Logs" at bounding box center [288, 412] width 94 height 16
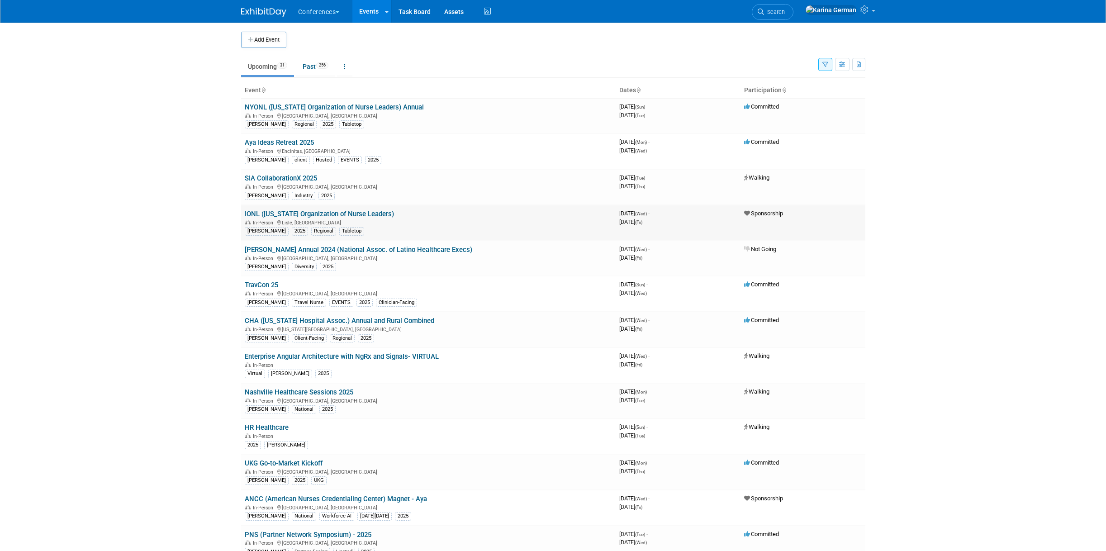
click at [352, 214] on link "IONL (Illinois Organization of Nurse Leaders)" at bounding box center [319, 214] width 149 height 8
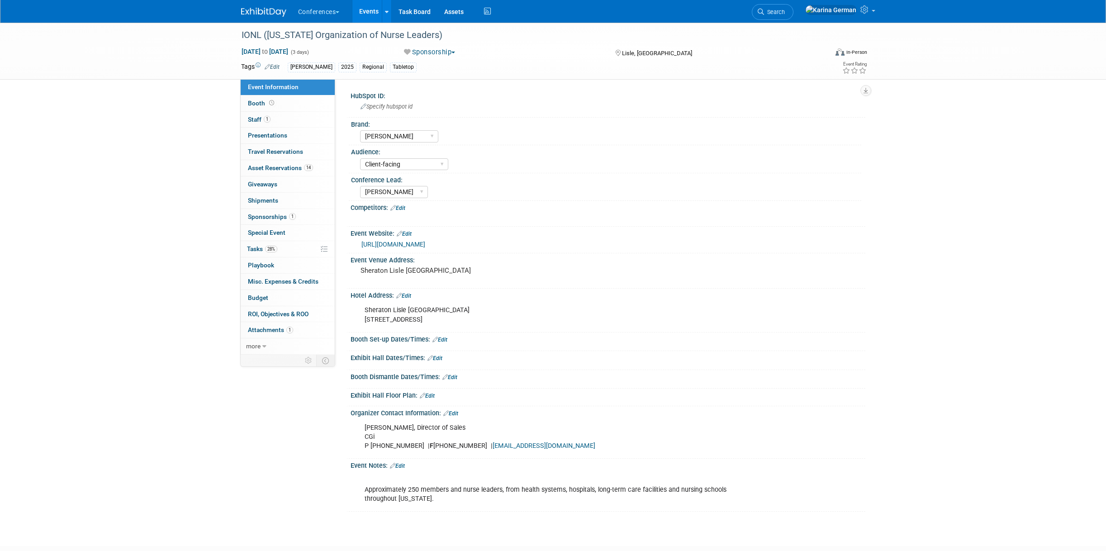
select select "[PERSON_NAME]"
select select "Client-facing"
select select "[PERSON_NAME]"
click at [288, 247] on link "28% Tasks 28%" at bounding box center [288, 249] width 94 height 16
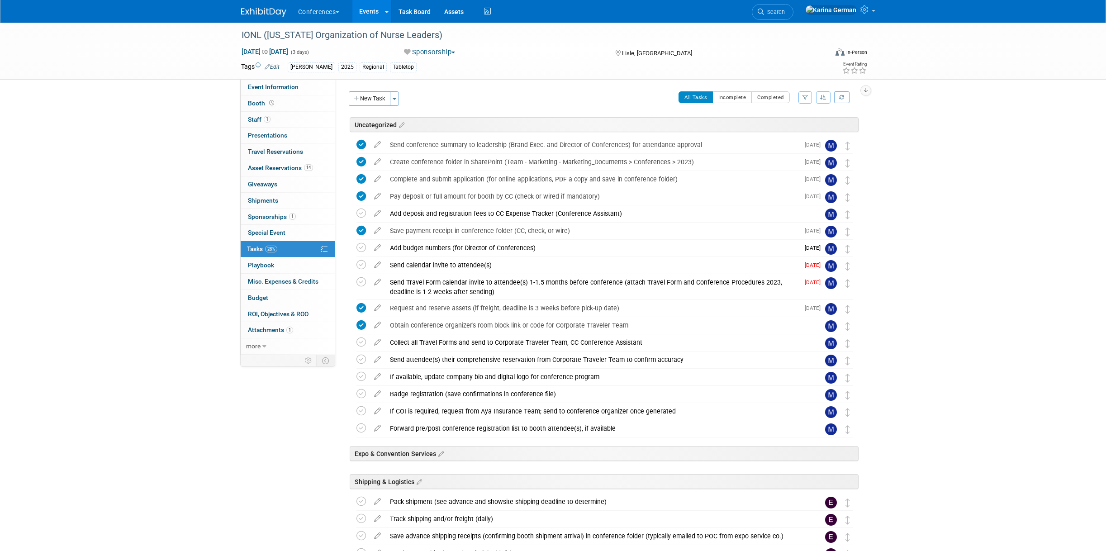
click at [371, 14] on link "Events" at bounding box center [368, 11] width 33 height 23
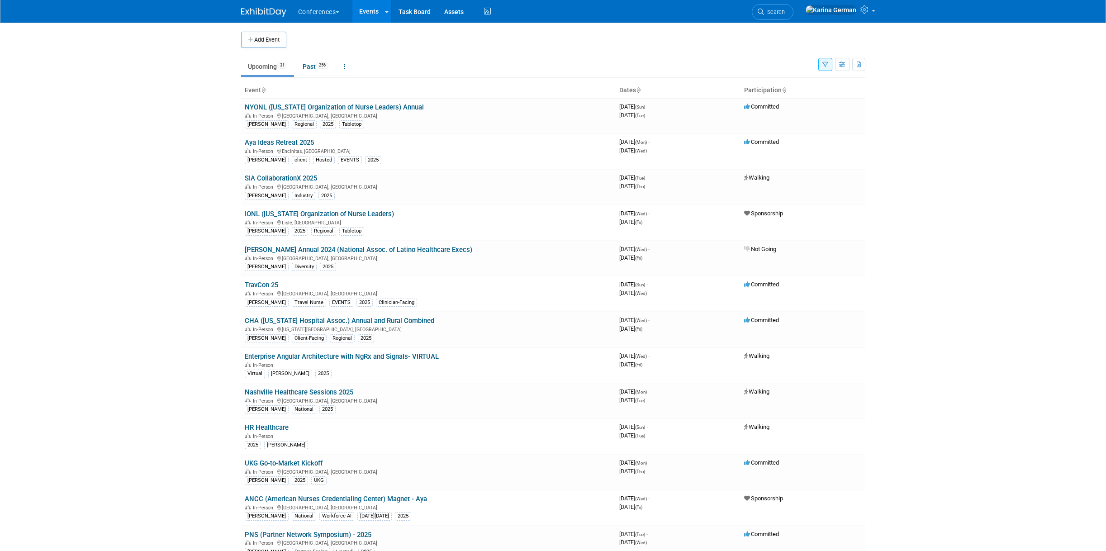
click at [819, 67] on button "button" at bounding box center [825, 64] width 14 height 13
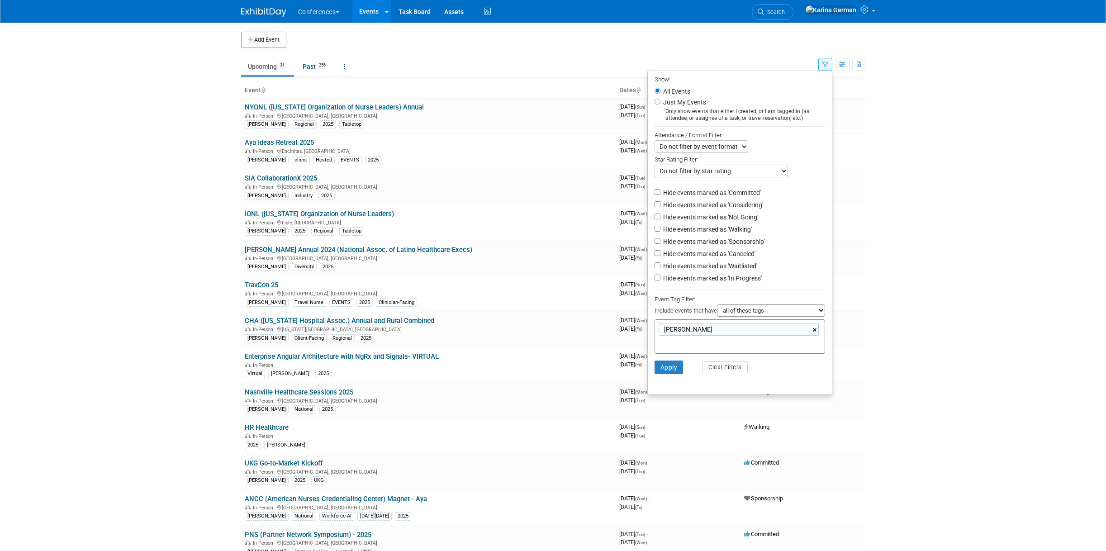
click at [815, 329] on link "×" at bounding box center [816, 330] width 6 height 10
type input "qual"
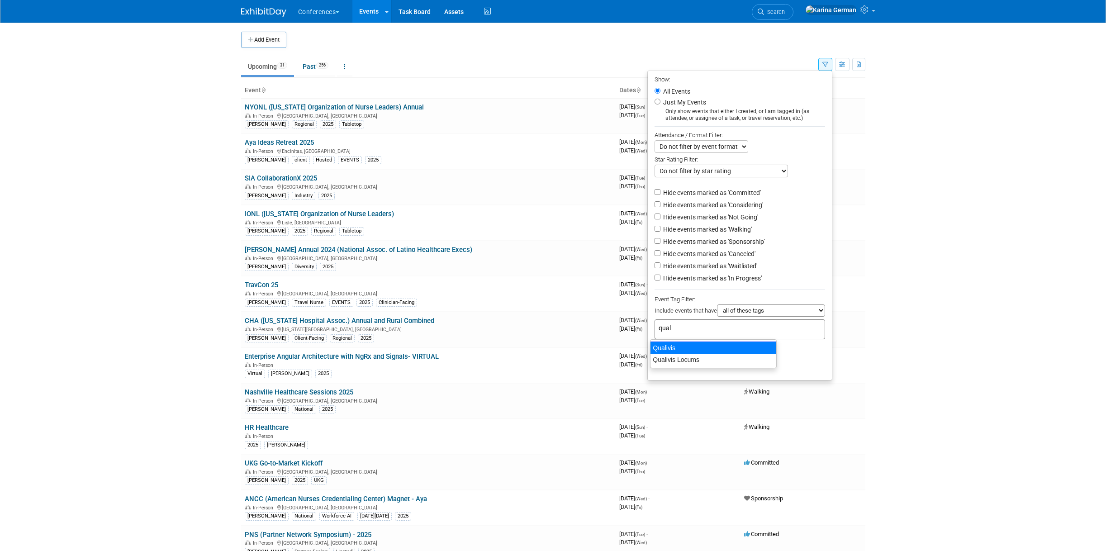
click at [689, 346] on div "Qualivis" at bounding box center [713, 348] width 127 height 13
type input "Qualivis"
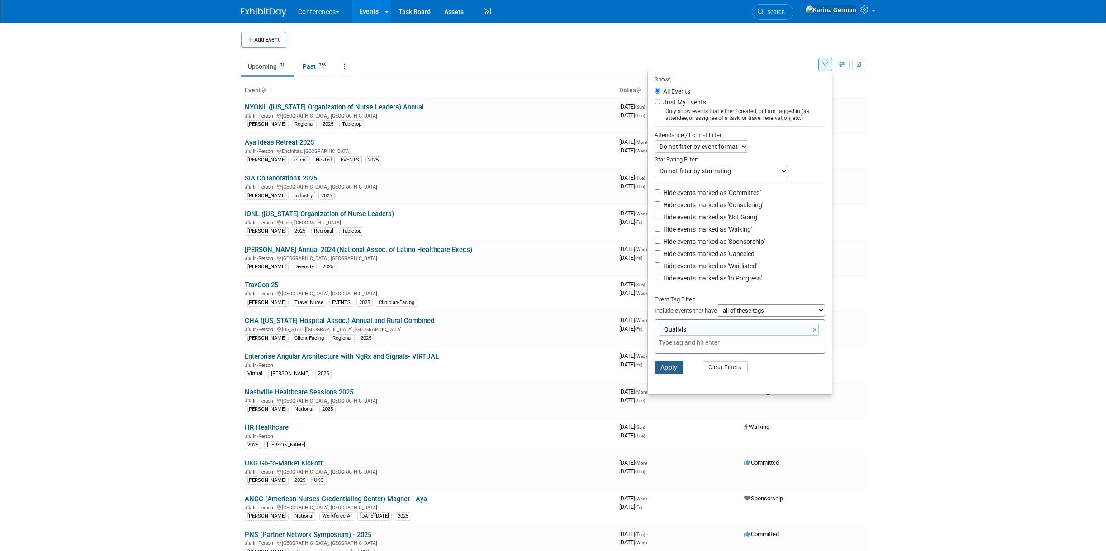
click at [665, 366] on button "Apply" at bounding box center [669, 368] width 29 height 14
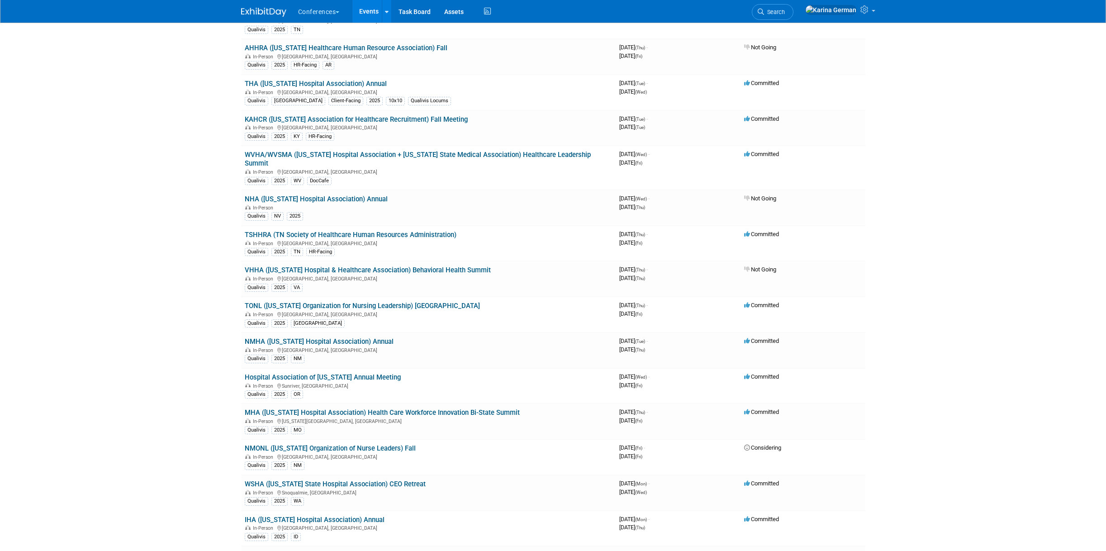
scroll to position [469, 0]
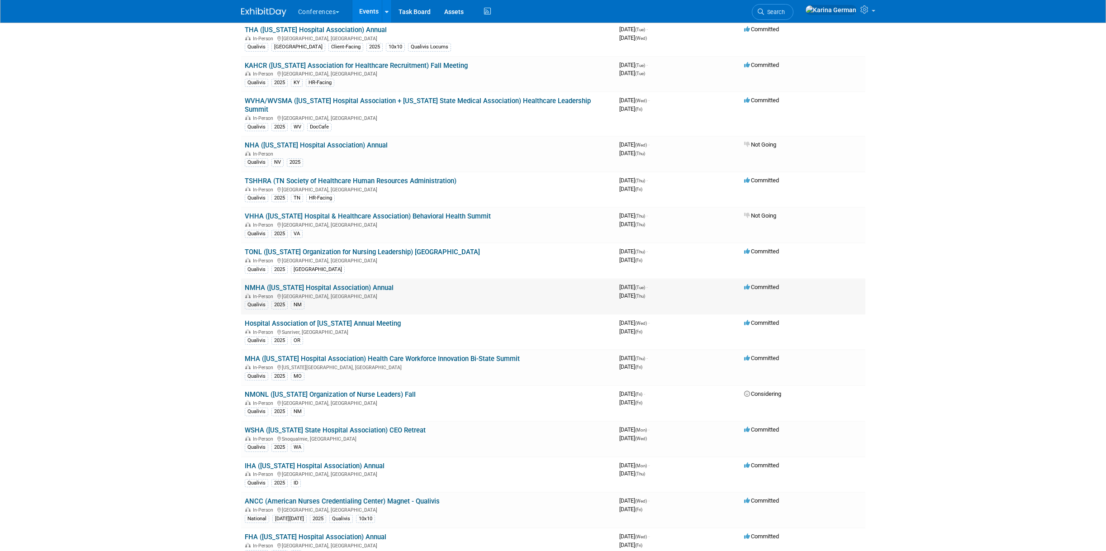
click at [367, 286] on link "NMHA ([US_STATE] Hospital Association) Annual" at bounding box center [319, 288] width 149 height 8
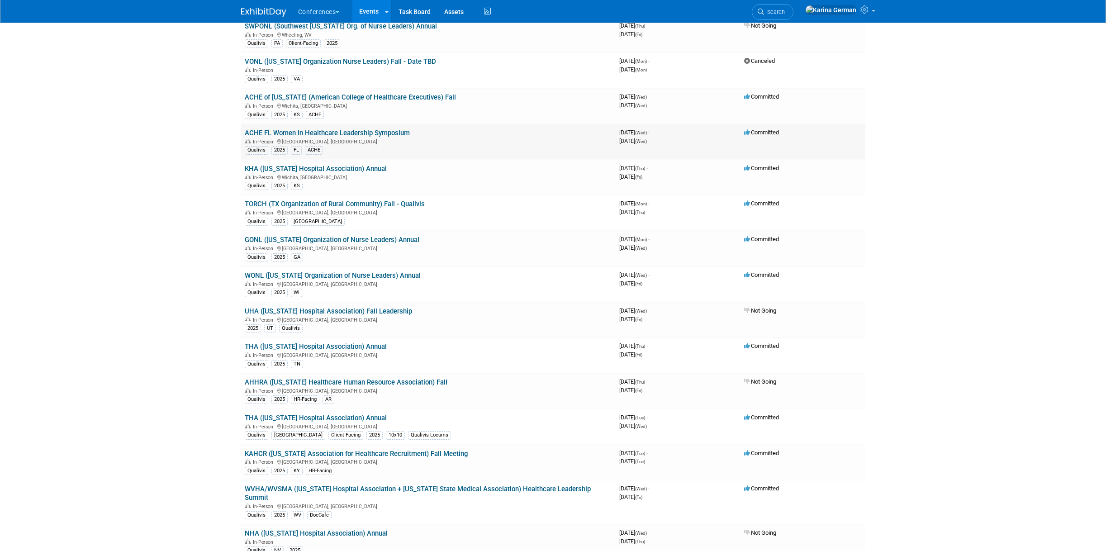
scroll to position [0, 0]
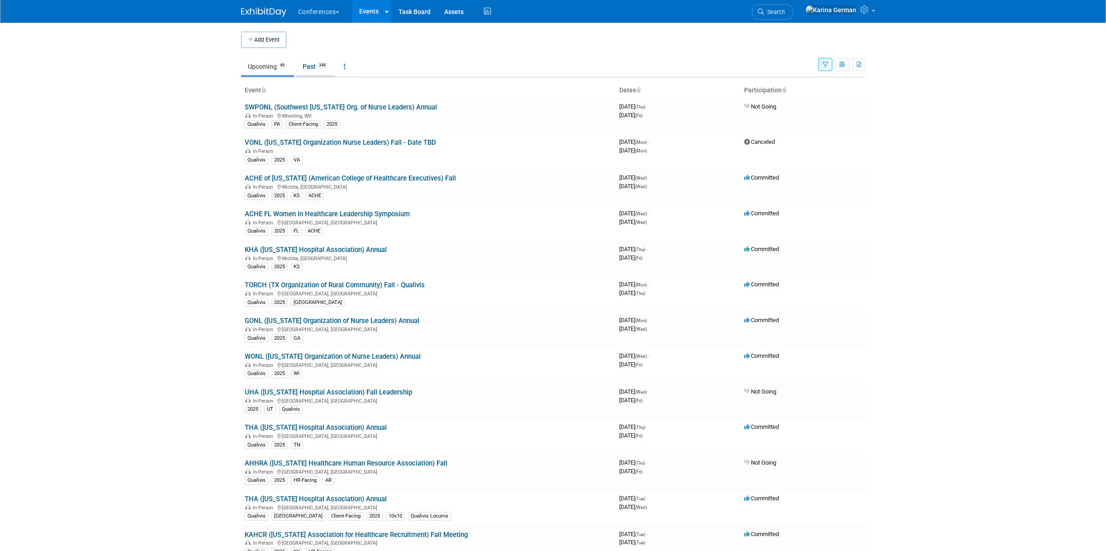
click at [315, 66] on link "Past 348" at bounding box center [315, 66] width 39 height 17
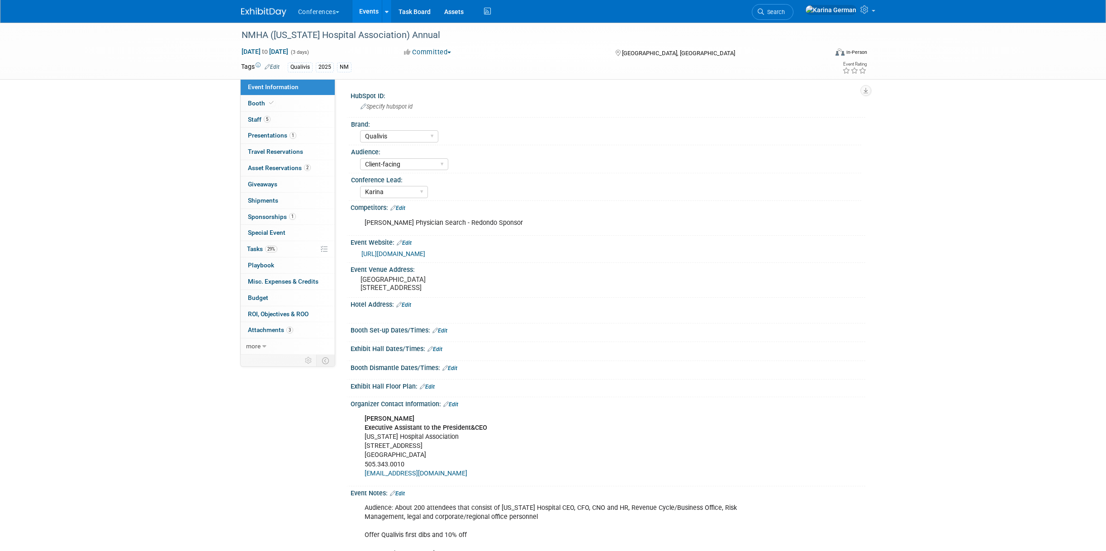
select select "Qualivis"
select select "Client-facing"
select select "Karina"
click at [284, 237] on link "Special Event" at bounding box center [288, 233] width 94 height 16
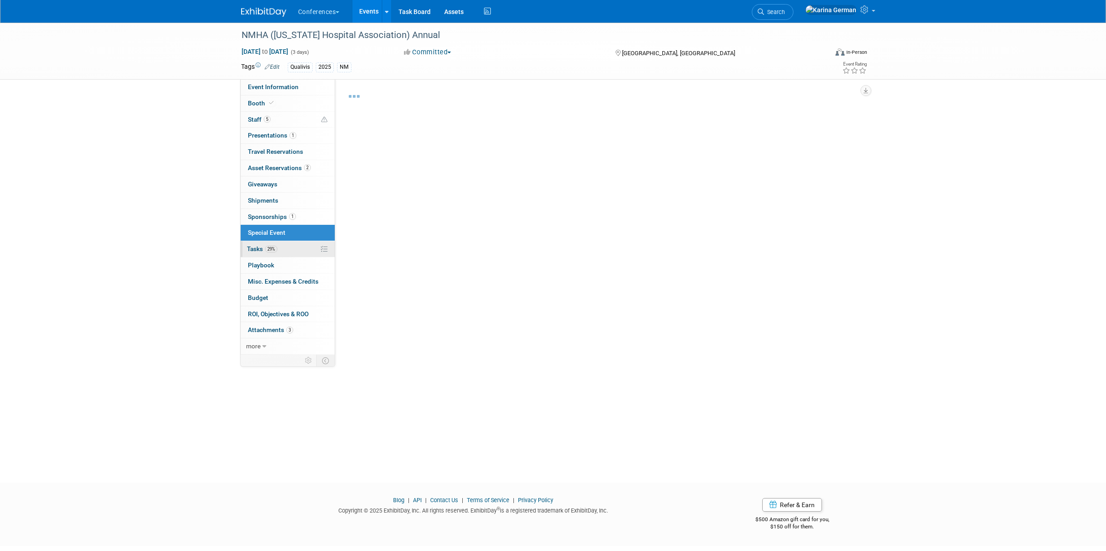
click at [283, 249] on link "29% Tasks 29%" at bounding box center [288, 249] width 94 height 16
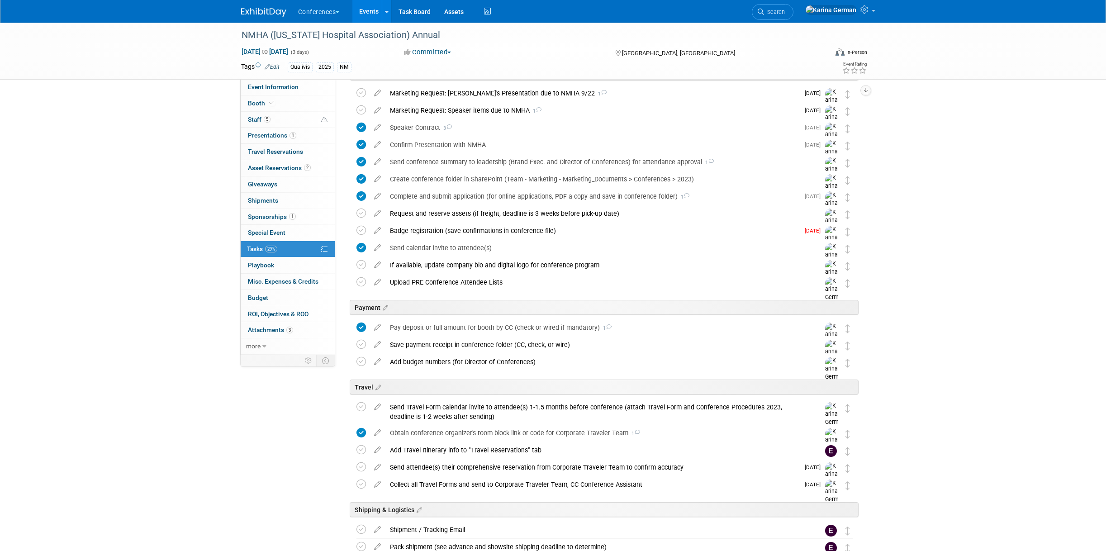
scroll to position [52, 0]
click at [559, 329] on div "Pay deposit or full amount for booth by CC (check or wired if mandatory) 1" at bounding box center [596, 326] width 422 height 15
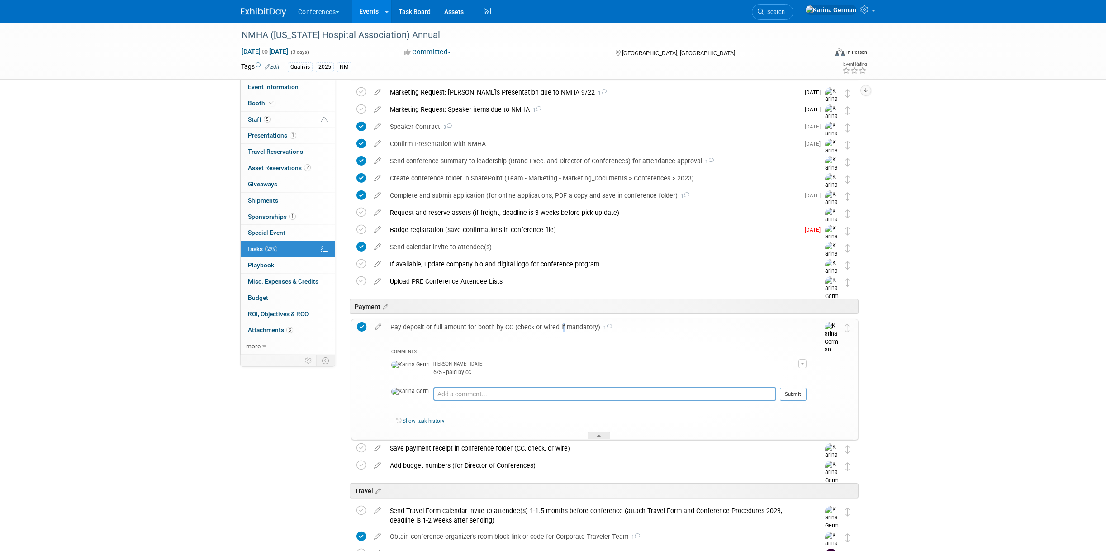
click at [559, 329] on div "Pay deposit or full amount for booth by CC (check or wired if mandatory) 1" at bounding box center [596, 326] width 421 height 15
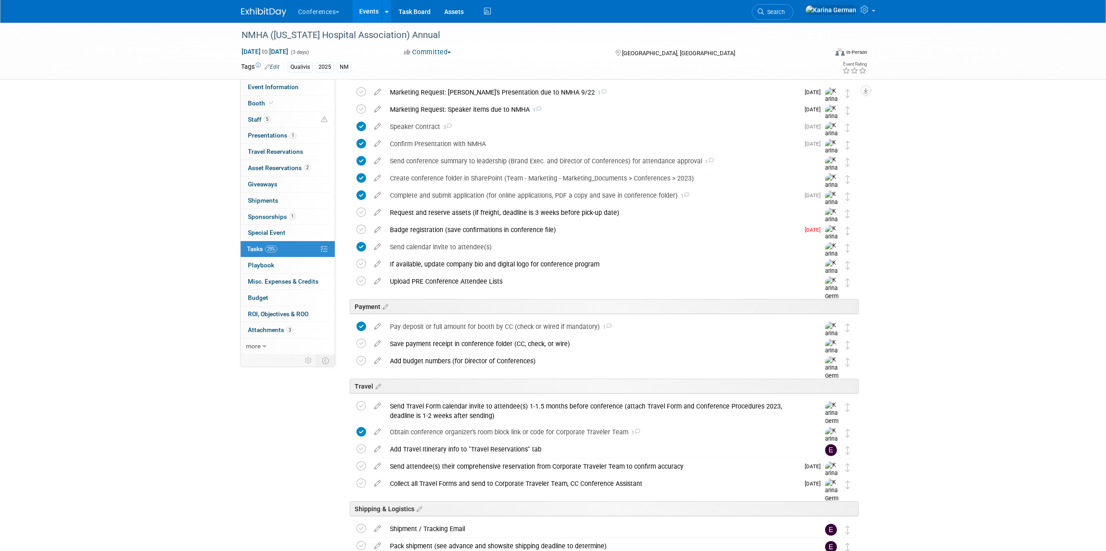
click at [176, 357] on div "NMHA (New Mexico Hospital Association) Annual Sep 30, 2025 to Oct 2, 2025 (3 da…" at bounding box center [553, 356] width 1106 height 772
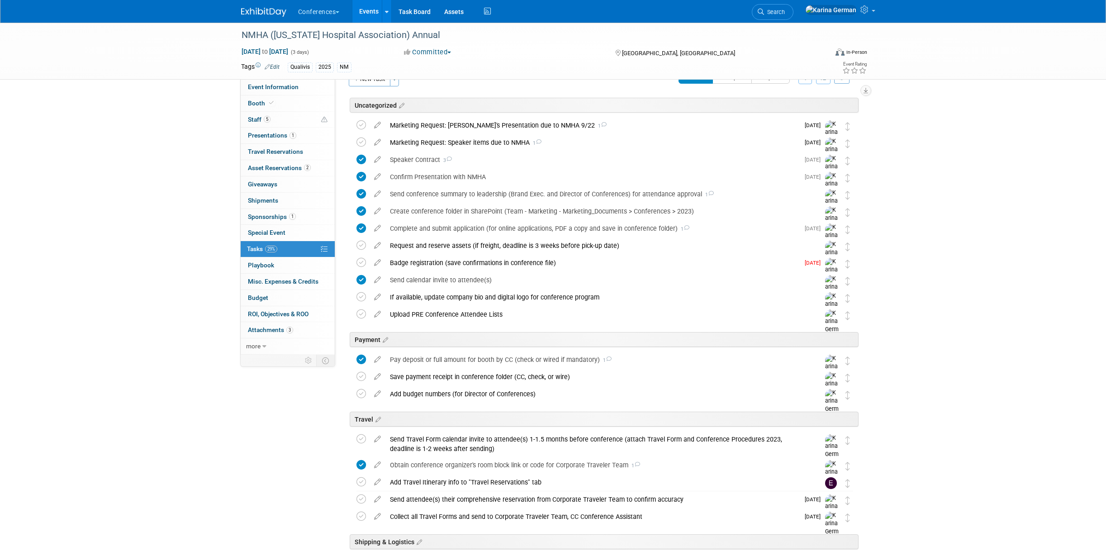
scroll to position [0, 0]
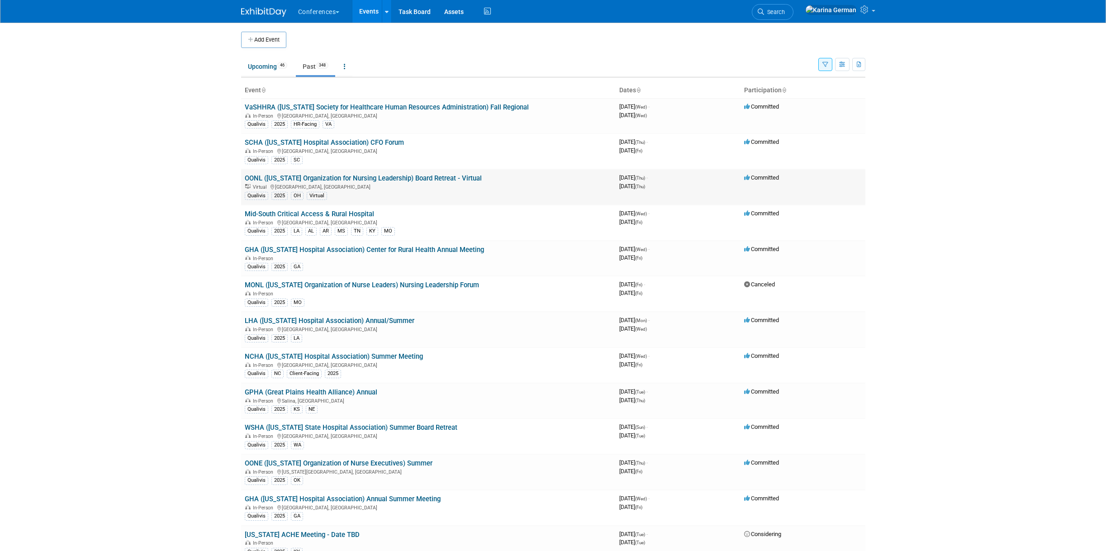
click at [326, 179] on link "OONL (Ohio Organization for Nursing Leadership) Board Retreat - Virtual" at bounding box center [363, 178] width 237 height 8
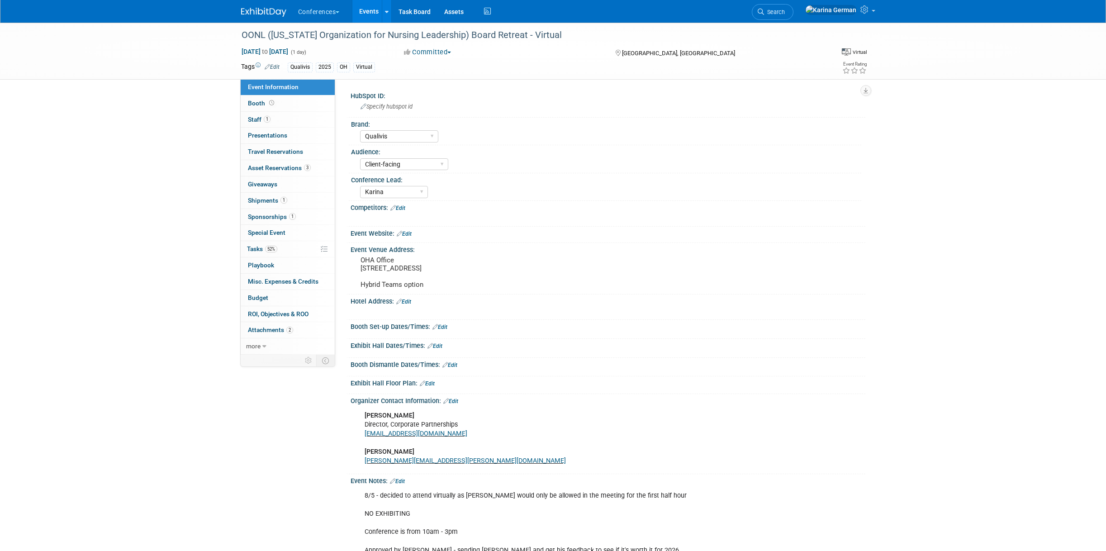
select select "Qualivis"
select select "Client-facing"
select select "Karina"
click at [281, 249] on link "52% Tasks 52%" at bounding box center [288, 249] width 94 height 16
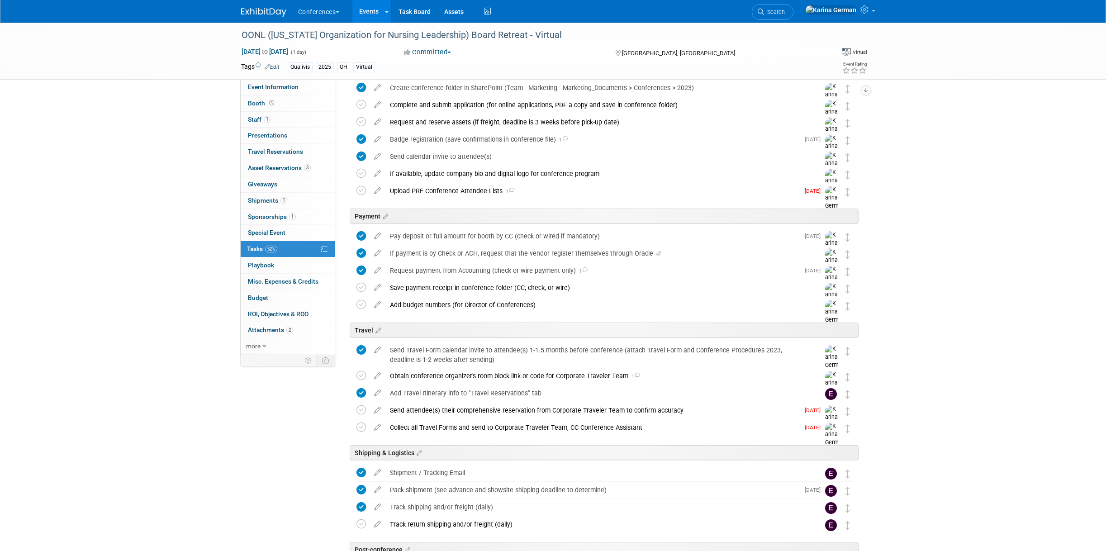
scroll to position [134, 0]
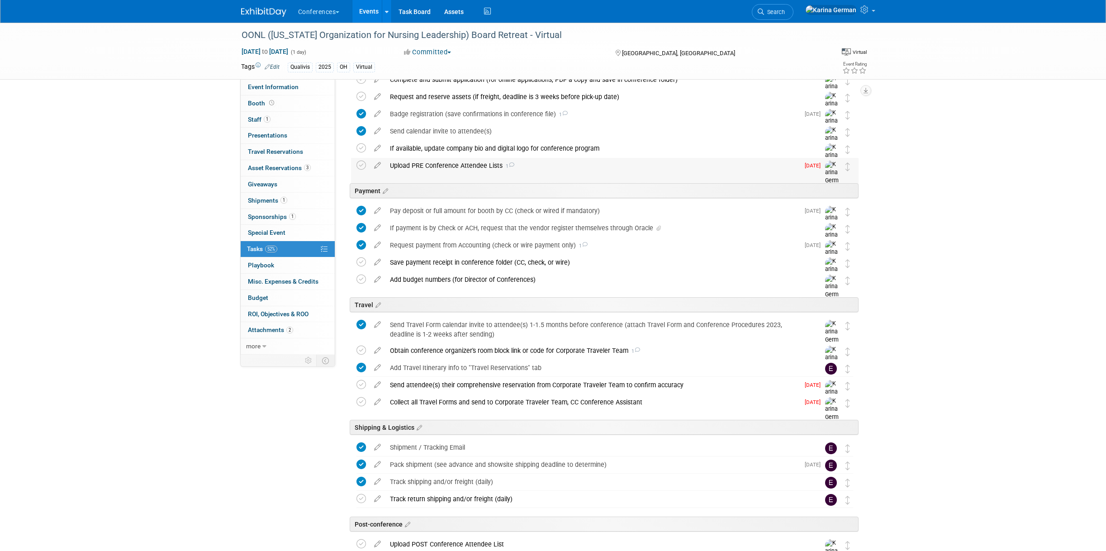
click at [460, 167] on div "Upload PRE Conference Attendee Lists 1" at bounding box center [592, 165] width 414 height 15
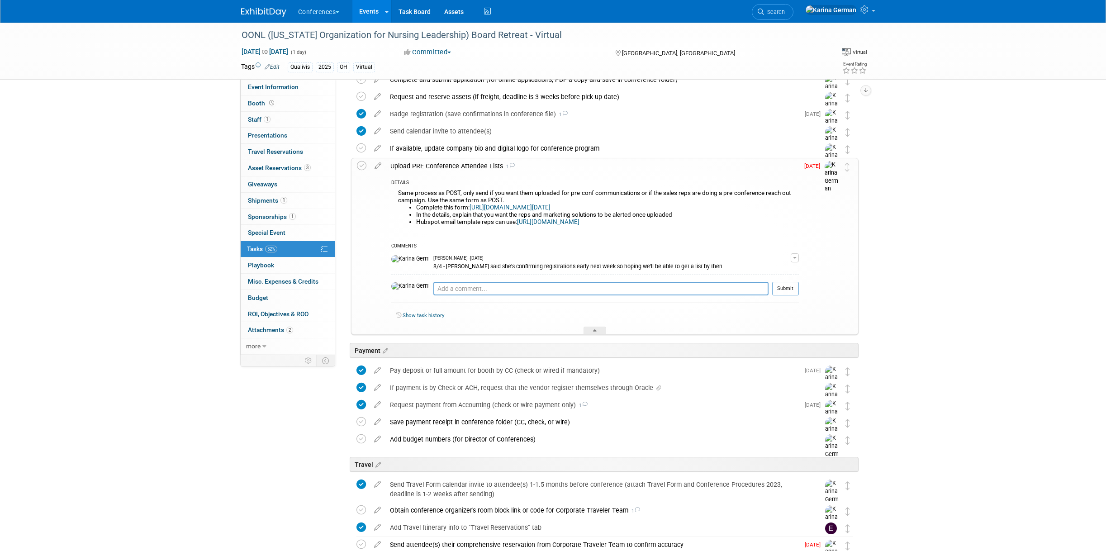
click at [460, 166] on div "Upload PRE Conference Attendee Lists 1" at bounding box center [592, 165] width 413 height 15
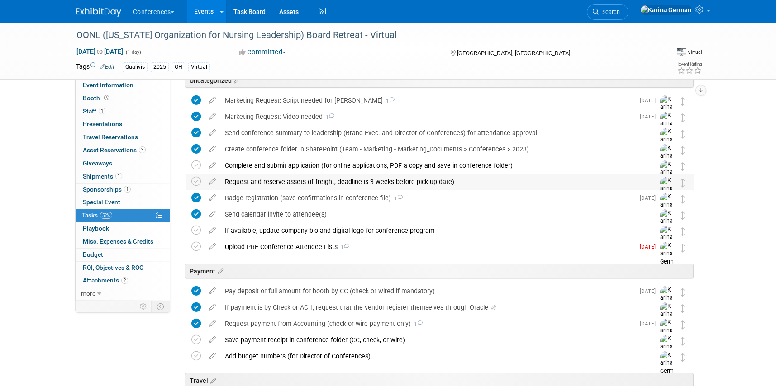
scroll to position [37, 0]
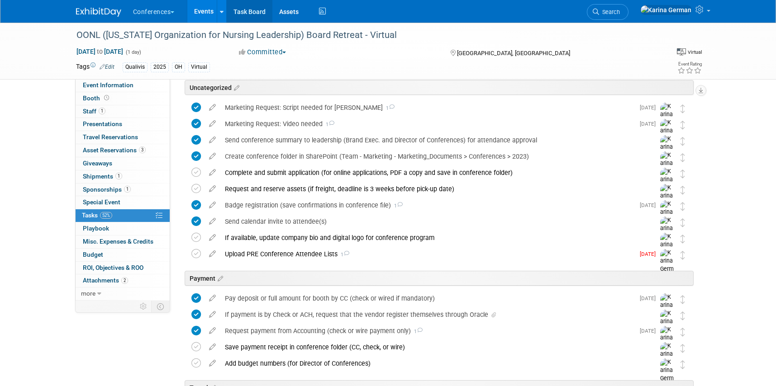
click at [262, 9] on link "Task Board" at bounding box center [250, 11] width 46 height 23
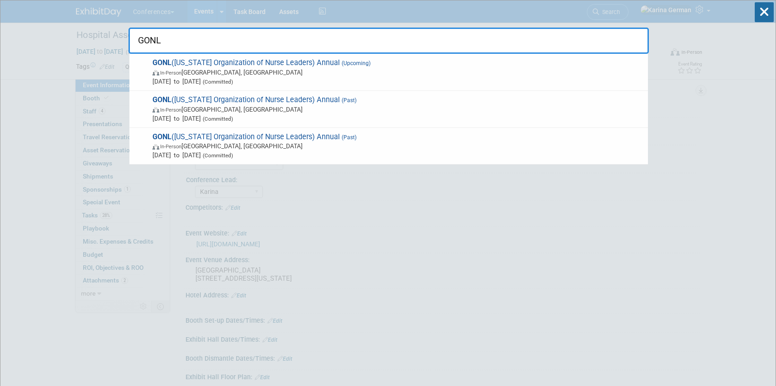
select select "Qualivis"
select select "Karina"
click at [375, 42] on input "GONL" at bounding box center [388, 41] width 520 height 26
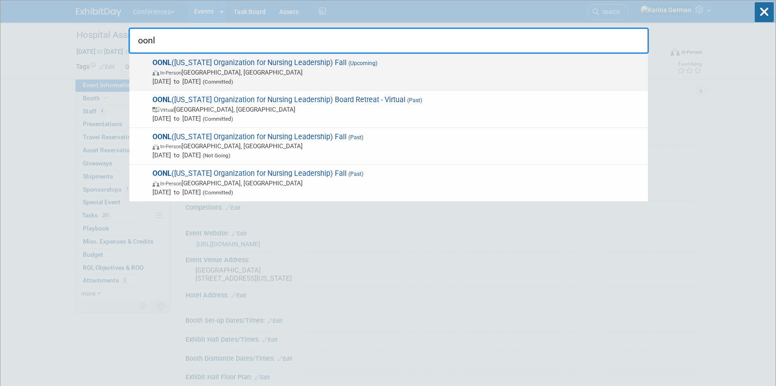
type input "oonl"
click at [303, 74] on span "In-Person [GEOGRAPHIC_DATA], [GEOGRAPHIC_DATA]" at bounding box center [397, 72] width 491 height 9
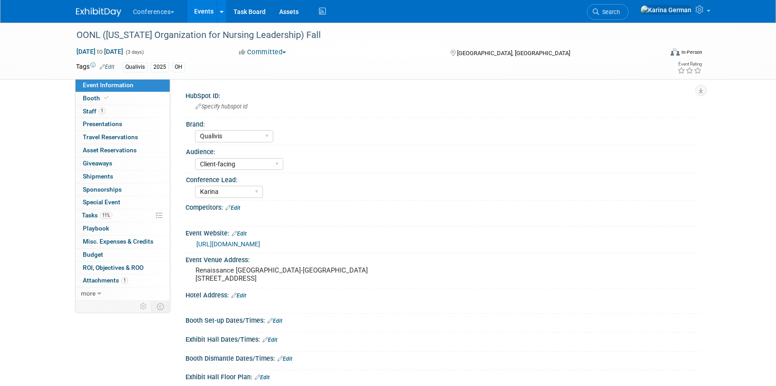
select select "Qualivis"
select select "Client-facing"
select select "Karina"
click at [127, 102] on link "Booth" at bounding box center [123, 98] width 94 height 13
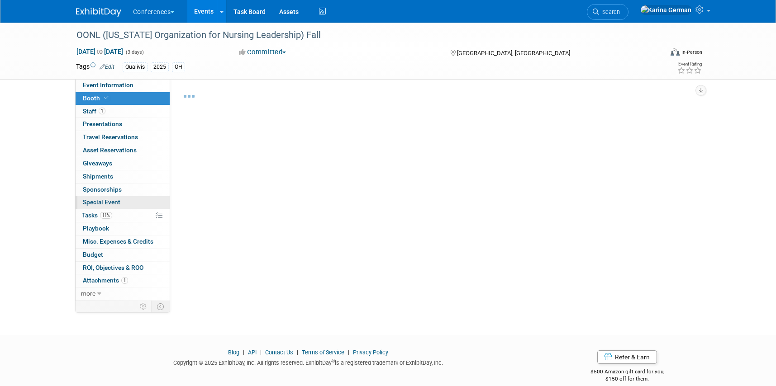
select select "6' tabletop"
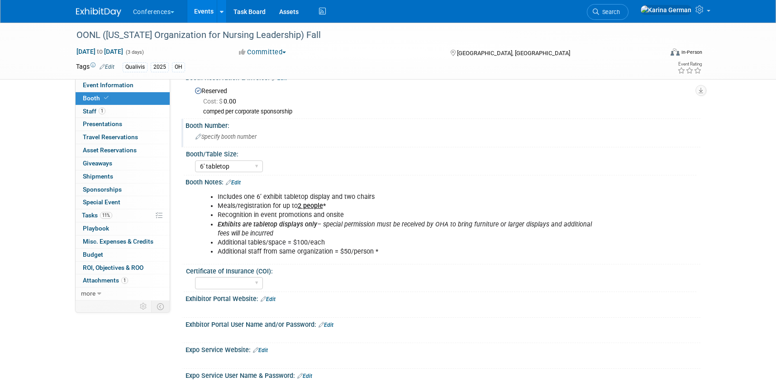
scroll to position [32, 0]
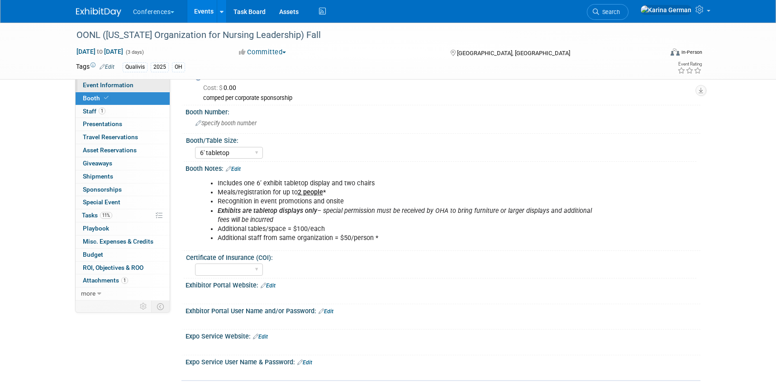
click at [144, 86] on link "Event Information" at bounding box center [123, 85] width 94 height 13
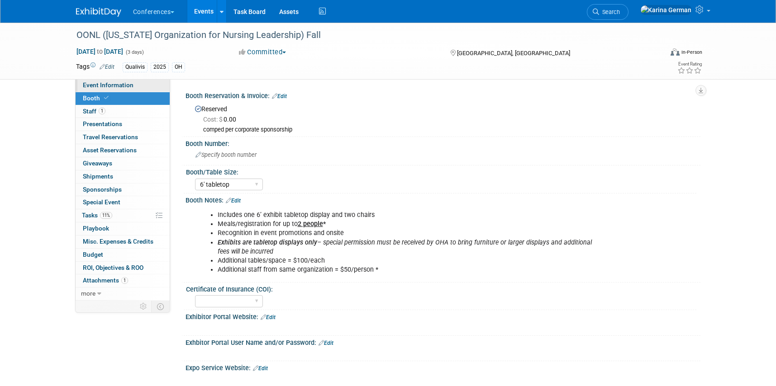
select select "Qualivis"
select select "Client-facing"
select select "Karina"
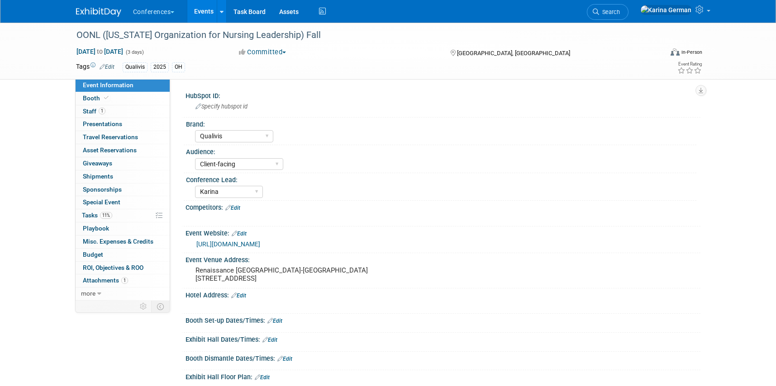
select select "Qualivis"
select select "Client-facing"
select select "Karina"
click at [122, 117] on link "1 Staff 1" at bounding box center [123, 111] width 94 height 13
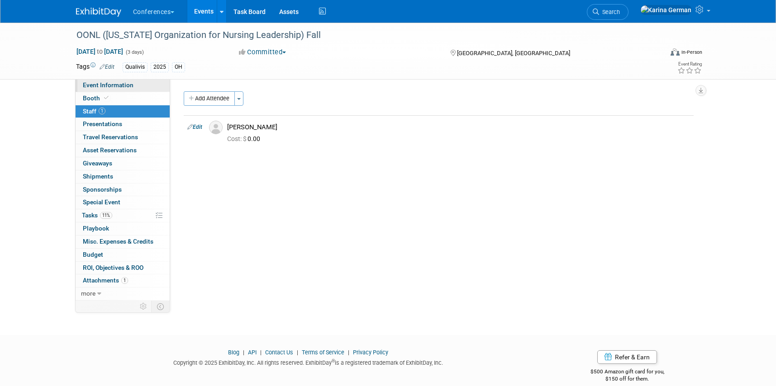
click at [129, 90] on link "Event Information" at bounding box center [123, 85] width 94 height 13
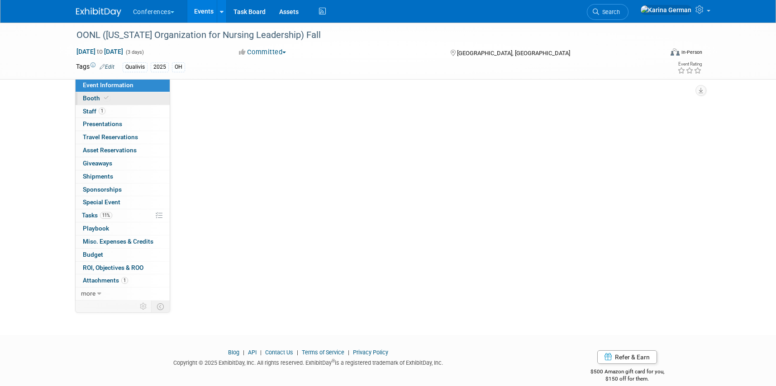
select select "Qualivis"
select select "Client-facing"
select select "Karina"
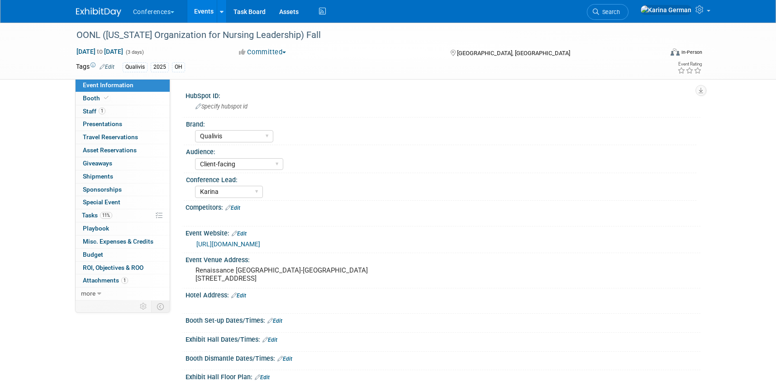
click at [207, 14] on link "Events" at bounding box center [203, 11] width 33 height 23
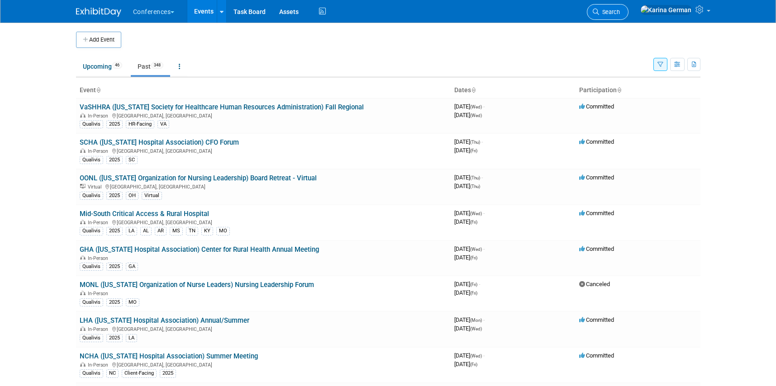
click at [628, 16] on link "Search" at bounding box center [608, 12] width 42 height 16
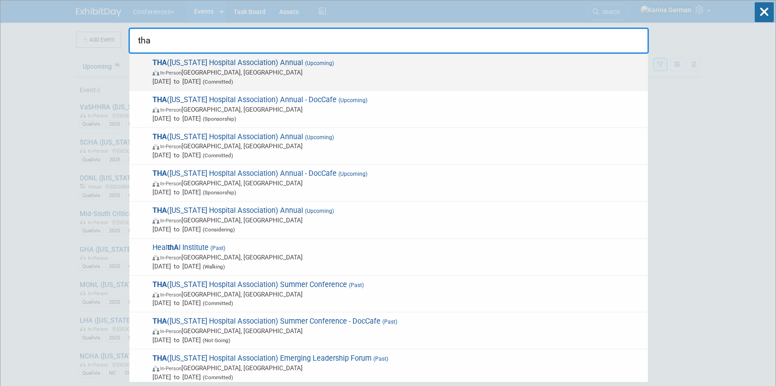
type input "tha"
click at [326, 67] on span "(Upcoming)" at bounding box center [318, 63] width 31 height 6
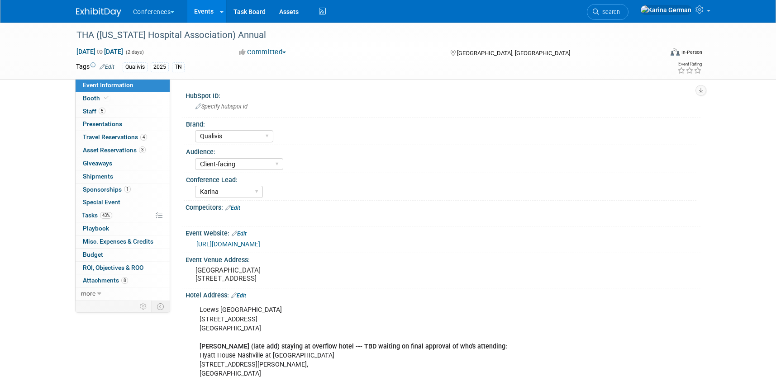
select select "Qualivis"
select select "Client-facing"
select select "Karina"
click at [120, 107] on link "5 Staff 5" at bounding box center [123, 111] width 94 height 13
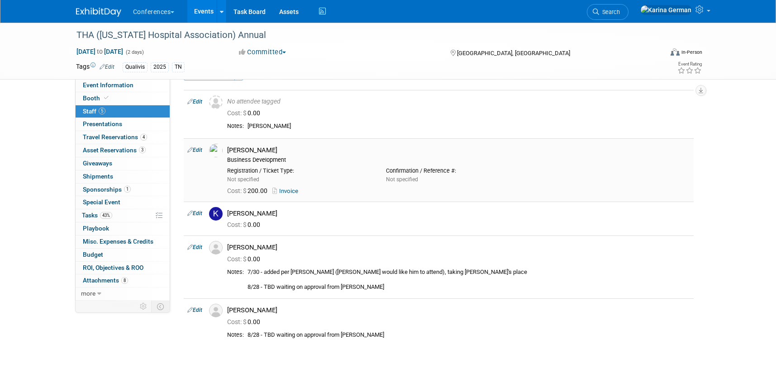
scroll to position [26, 0]
click at [137, 209] on link "Special Event" at bounding box center [123, 202] width 94 height 13
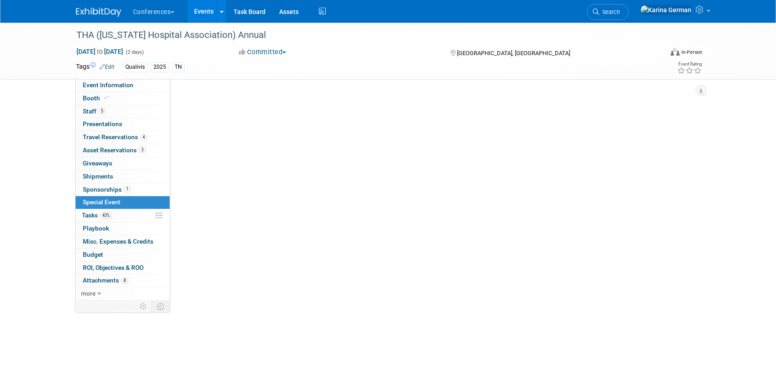
scroll to position [0, 0]
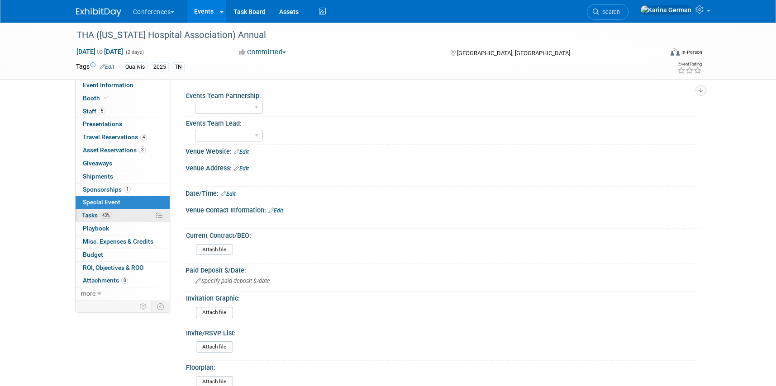
click at [133, 217] on link "43% Tasks 43%" at bounding box center [123, 215] width 94 height 13
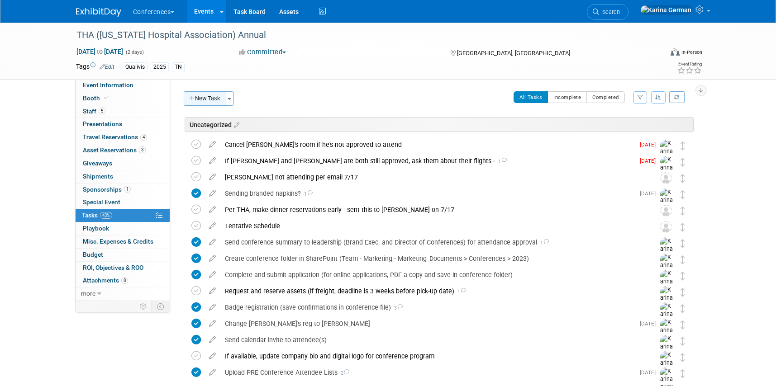
click at [206, 104] on button "New Task" at bounding box center [205, 98] width 42 height 14
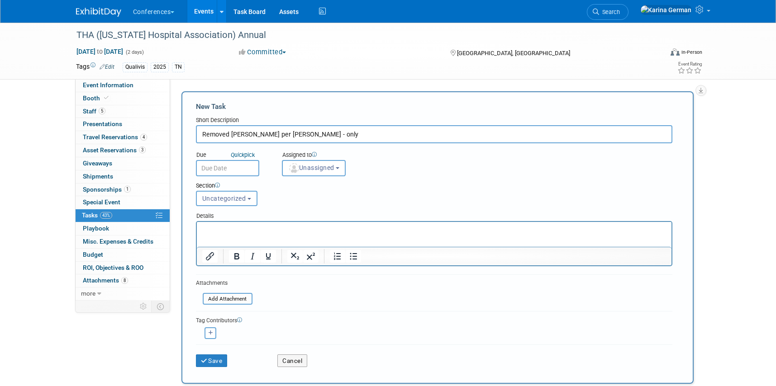
click at [201, 133] on input "Removed Levi per Jenny - only" at bounding box center [434, 134] width 476 height 18
click at [297, 133] on input "8/29 - Removed Levi per Jenny - only" at bounding box center [434, 134] width 476 height 18
click at [343, 133] on input "8/29 - Removed Levi per Jenny, only" at bounding box center [434, 134] width 476 height 18
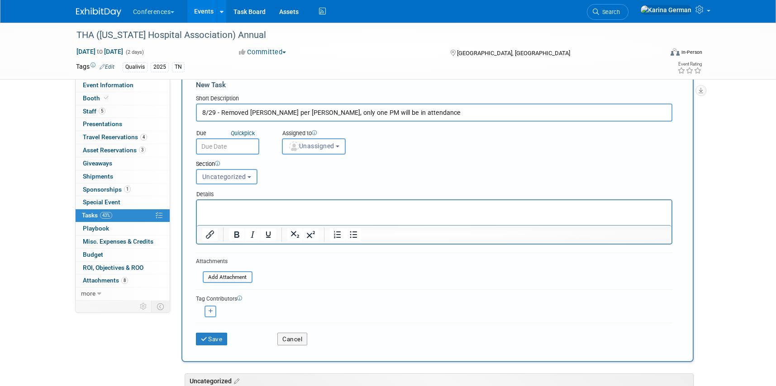
type input "8/29 - Removed Levi per Jenny, only one PM will be in attendance"
click at [221, 346] on div "Save Cancel" at bounding box center [434, 337] width 476 height 29
click at [220, 335] on button "Save" at bounding box center [212, 339] width 32 height 13
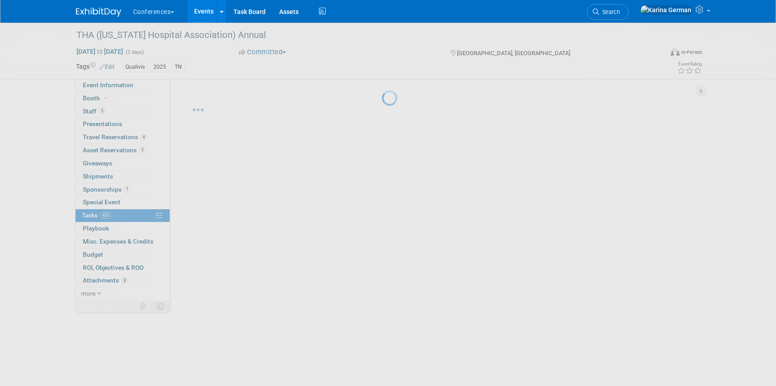
scroll to position [0, 0]
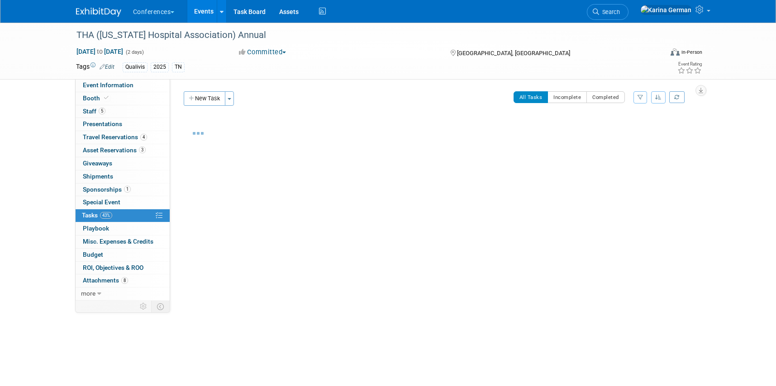
click at [131, 114] on link "5 Staff 5" at bounding box center [123, 111] width 94 height 13
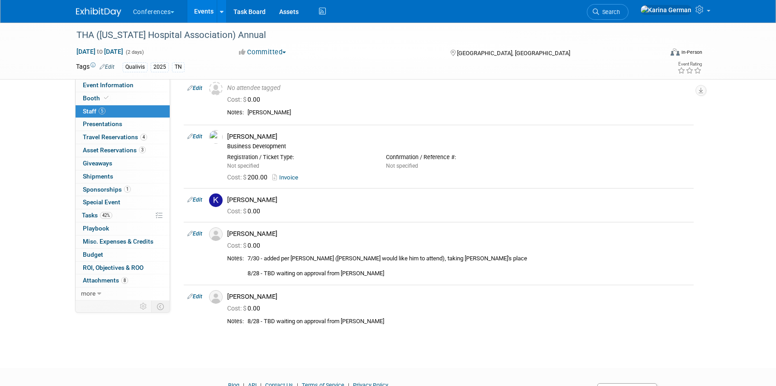
scroll to position [52, 0]
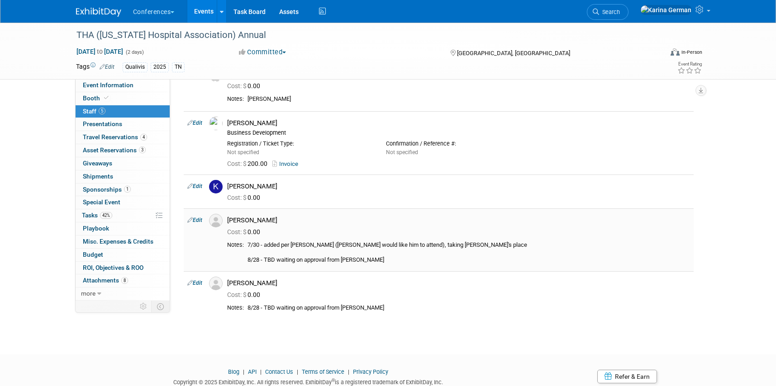
click at [202, 222] on link "Edit" at bounding box center [194, 220] width 15 height 6
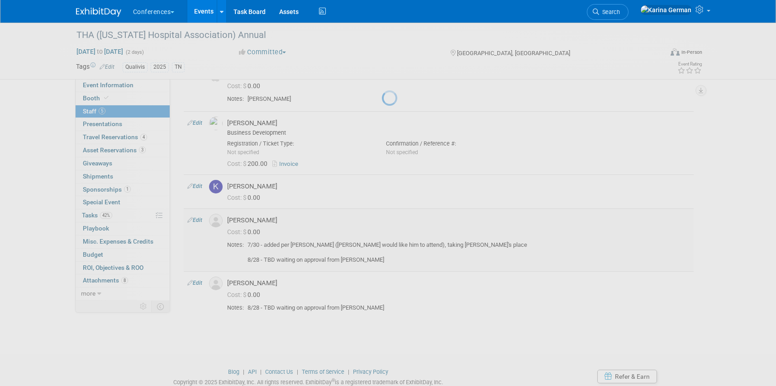
select select "e5e0e58a-c819-4aef-bc0b-b6994d2f465b"
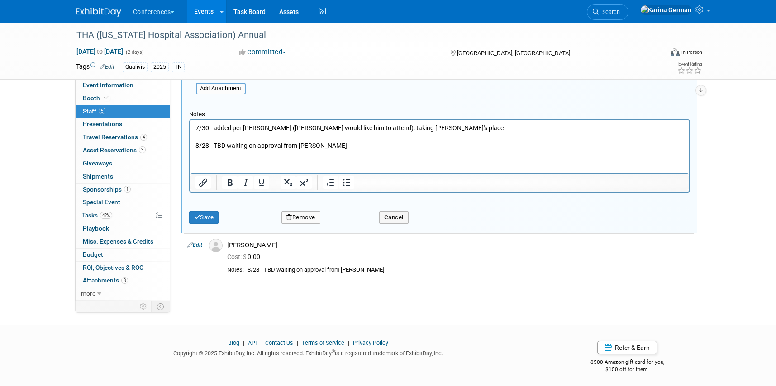
scroll to position [401, 0]
click at [306, 222] on button "Remove" at bounding box center [300, 216] width 39 height 13
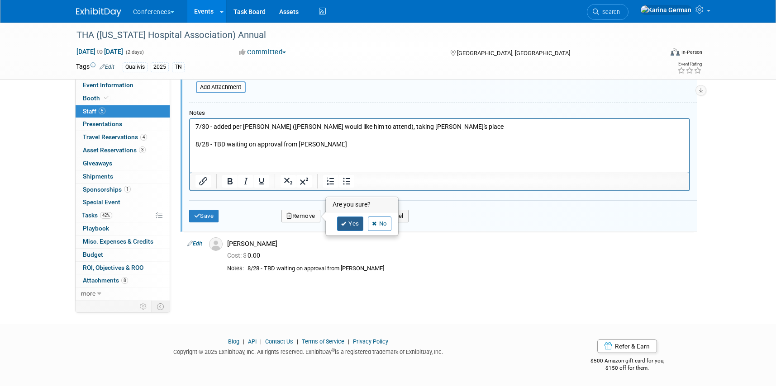
click at [352, 223] on link "Yes" at bounding box center [350, 224] width 26 height 14
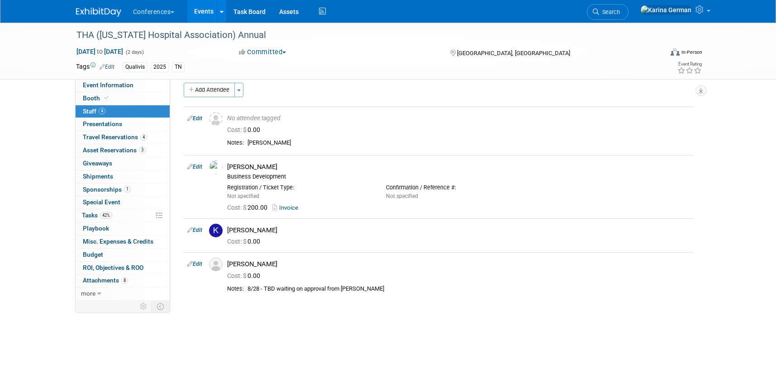
scroll to position [0, 0]
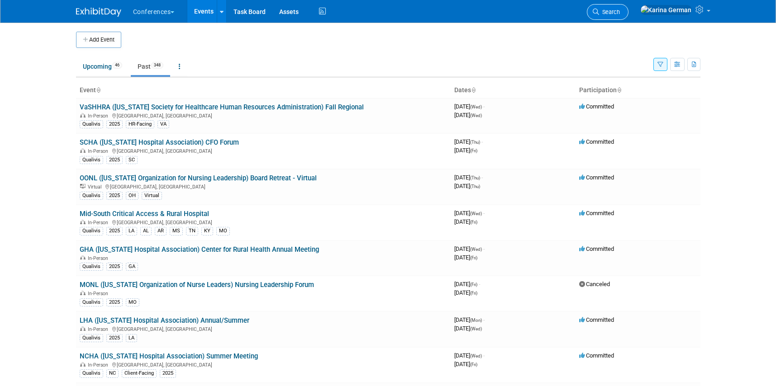
click at [628, 5] on link "Search" at bounding box center [608, 12] width 42 height 16
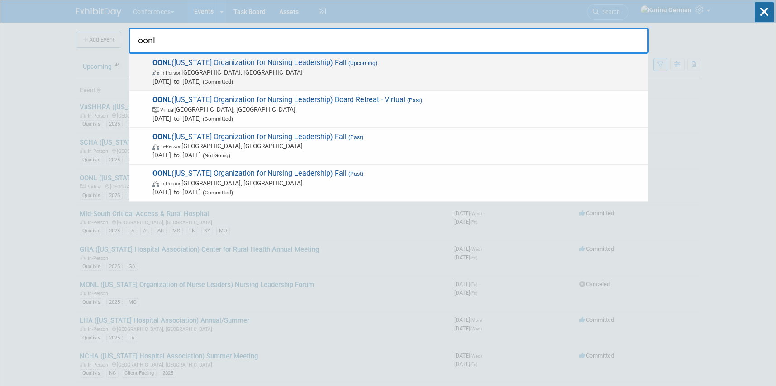
type input "oonl"
click at [233, 81] on span "(Committed)" at bounding box center [217, 82] width 32 height 6
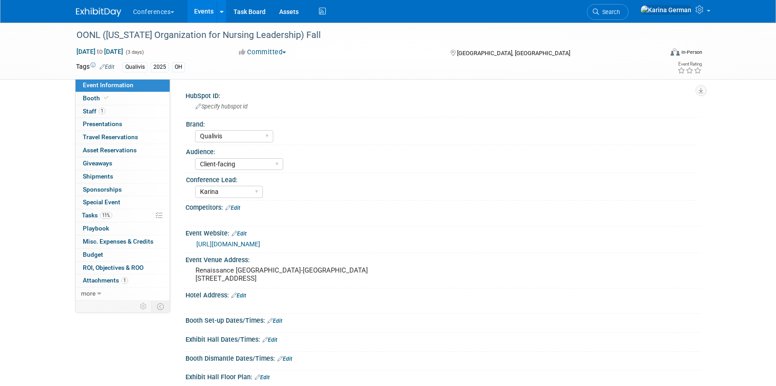
select select "Qualivis"
select select "Client-facing"
select select "Karina"
click at [249, 248] on div "[URL][DOMAIN_NAME]" at bounding box center [444, 244] width 497 height 10
click at [260, 243] on link "[URL][DOMAIN_NAME]" at bounding box center [228, 244] width 64 height 7
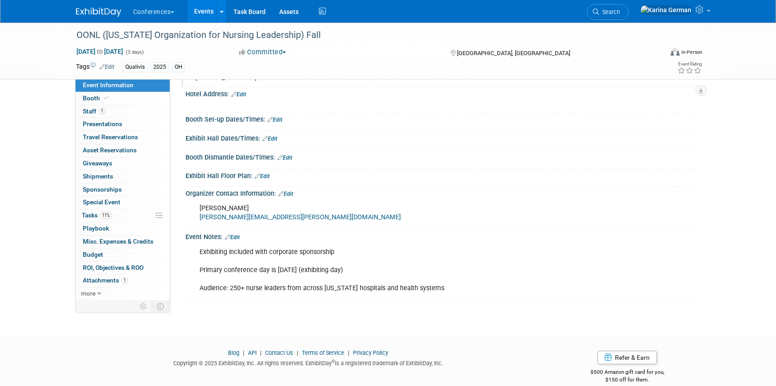
scroll to position [222, 0]
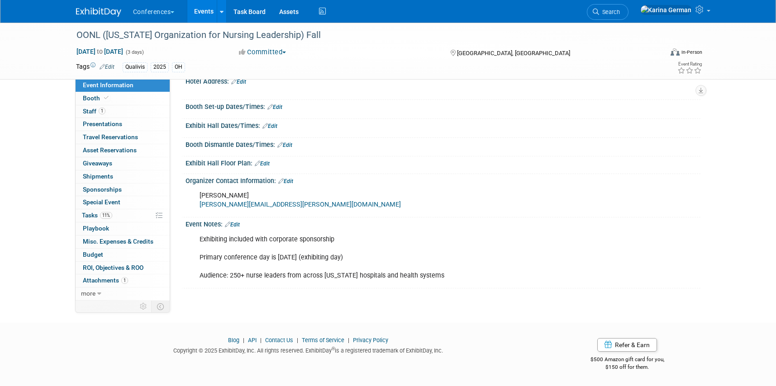
click at [234, 223] on link "Edit" at bounding box center [232, 225] width 15 height 6
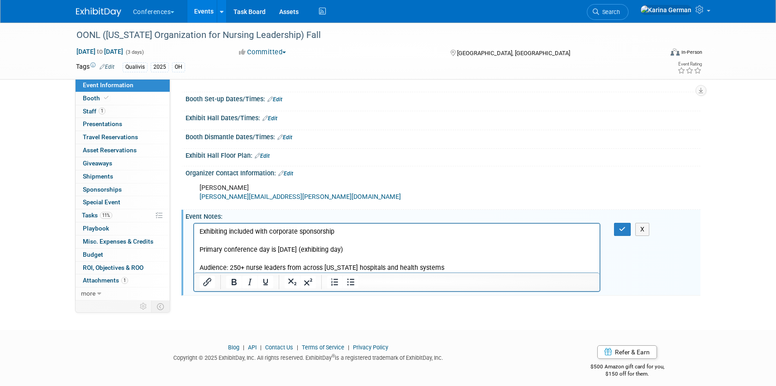
scroll to position [0, 0]
drag, startPoint x: 431, startPoint y: 268, endPoint x: 229, endPoint y: 267, distance: 201.3
click at [229, 267] on p "Exhibiting included with corporate sponsorship Primary conference day is Novemb…" at bounding box center [396, 249] width 395 height 45
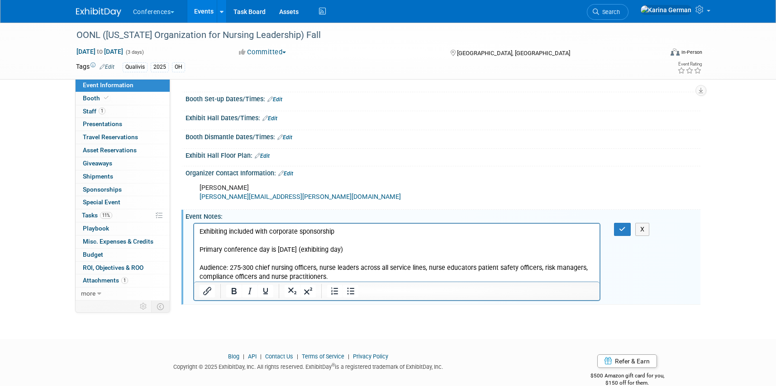
click at [620, 245] on div "Exhibiting included with corporate sponsorship Primary conference day is Novemb…" at bounding box center [443, 261] width 515 height 81
click at [620, 233] on icon "button" at bounding box center [622, 229] width 7 height 6
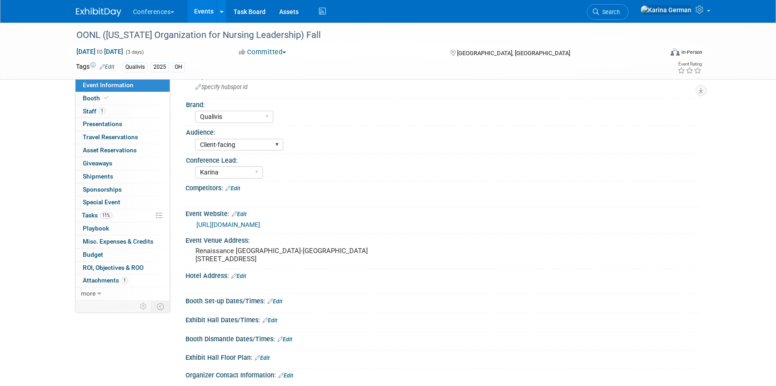
scroll to position [19, 0]
click at [243, 35] on div "OONL ([US_STATE] Organization for Nursing Leadership) Fall" at bounding box center [361, 35] width 576 height 16
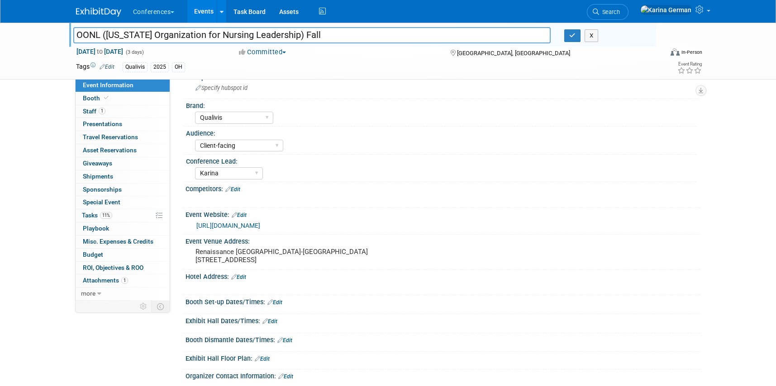
click at [243, 35] on input "OONL ([US_STATE] Organization for Nursing Leadership) Fall" at bounding box center [312, 35] width 478 height 16
click at [144, 109] on link "1 Staff 1" at bounding box center [123, 111] width 94 height 13
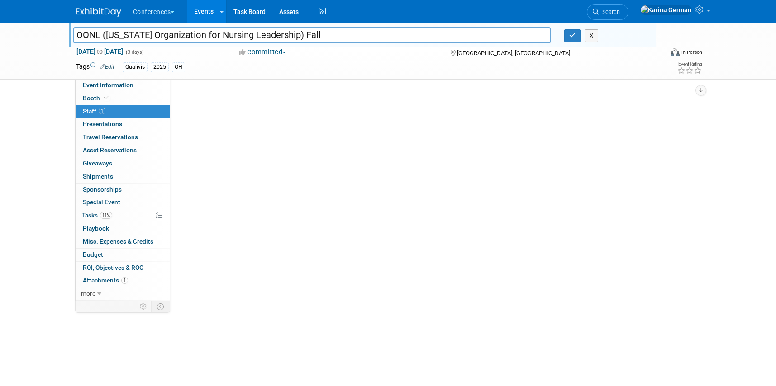
scroll to position [0, 0]
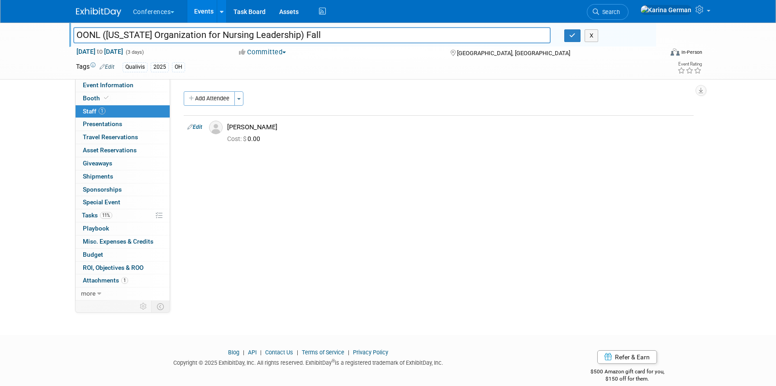
click at [219, 107] on div "Add Attendee Toggle Dropdown Quick -Tag Attendees Apply X (me) select all cancel" at bounding box center [439, 120] width 510 height 58
click at [217, 104] on button "Add Attendee" at bounding box center [209, 98] width 51 height 14
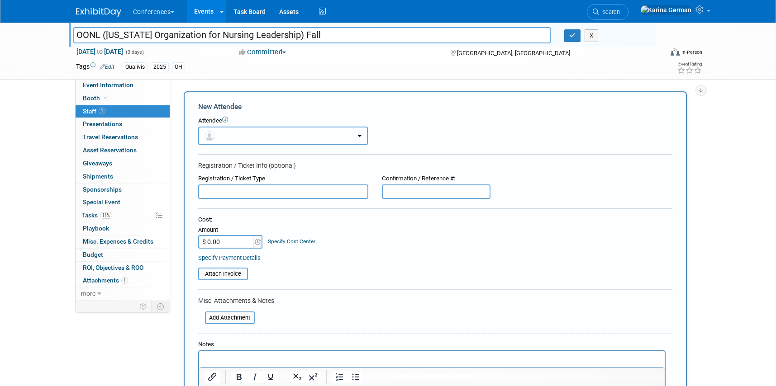
click at [272, 142] on button "button" at bounding box center [283, 136] width 170 height 19
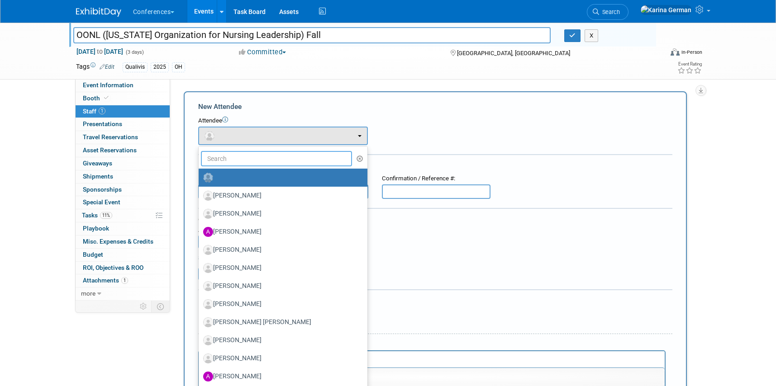
click at [276, 159] on input "text" at bounding box center [277, 158] width 152 height 15
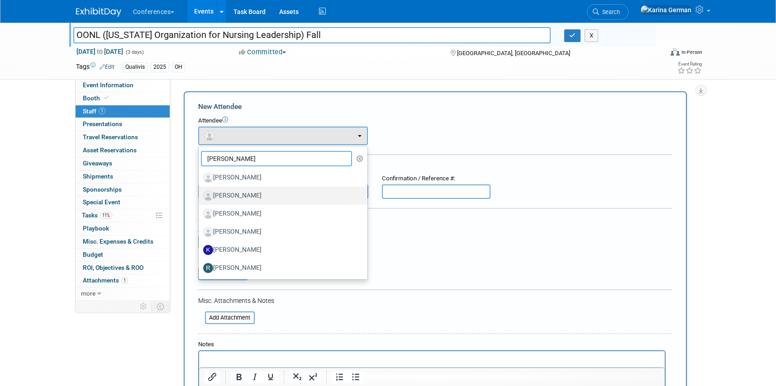
type input "kell"
click at [287, 199] on label "Kelli Guajardo" at bounding box center [280, 196] width 155 height 14
click at [200, 198] on input "Kelli Guajardo" at bounding box center [197, 195] width 6 height 6
select select "4813a8ee-4d25-40de-94c5-fc8c32e6dd22"
select select "1"
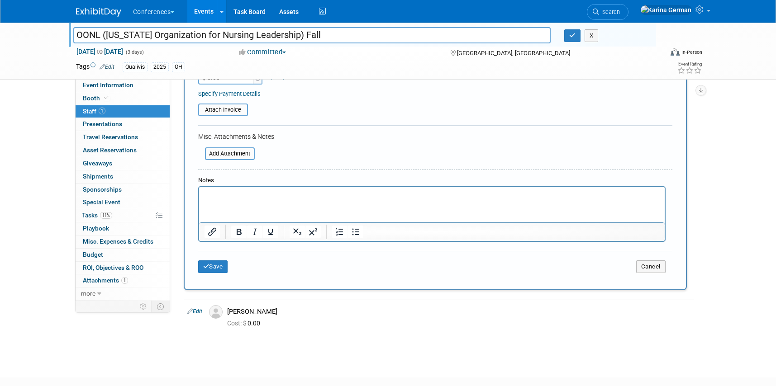
scroll to position [217, 0]
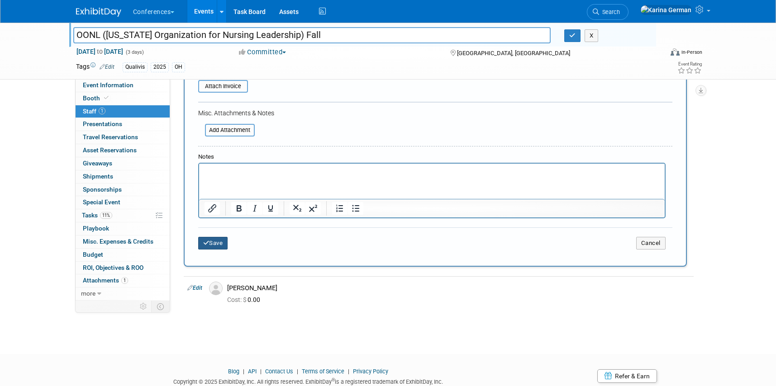
click at [222, 243] on button "Save" at bounding box center [213, 243] width 30 height 13
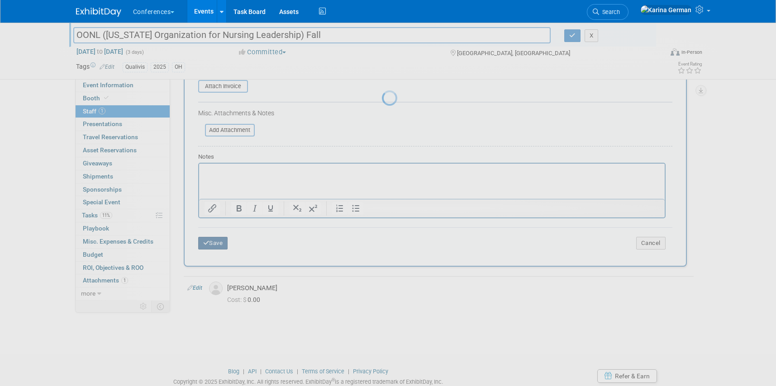
scroll to position [0, 0]
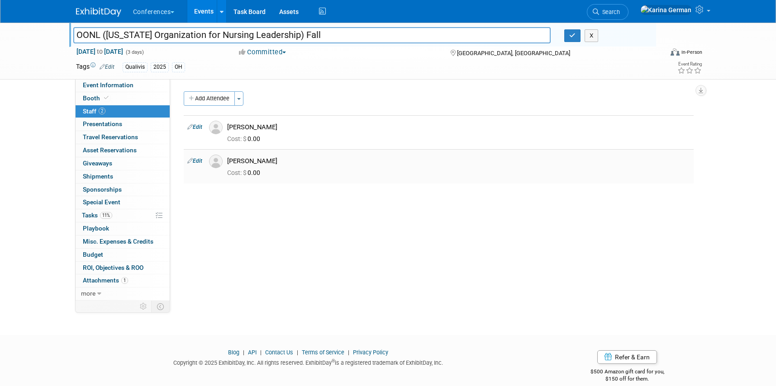
click at [253, 247] on div "HubSpot ID: Specify hubspot id Brand: Aya Bespoke Corporate Dawson DocCafe Educ…" at bounding box center [435, 190] width 530 height 222
click at [195, 161] on link "Edit" at bounding box center [194, 161] width 15 height 6
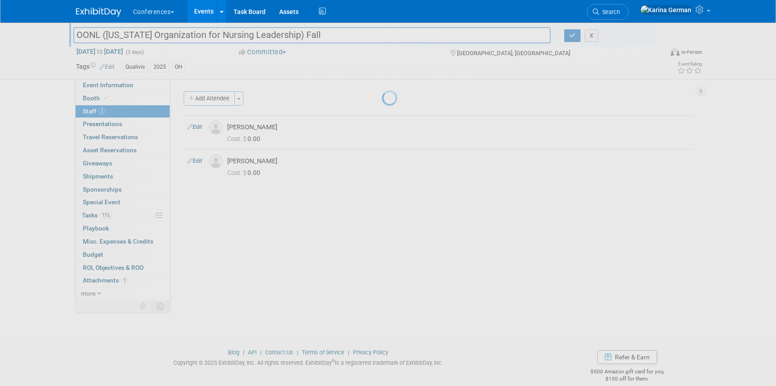
select select "4813a8ee-4d25-40de-94c5-fc8c32e6dd22"
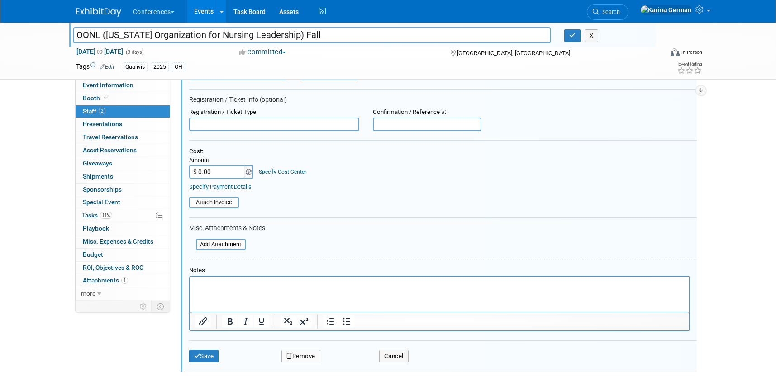
scroll to position [154, 0]
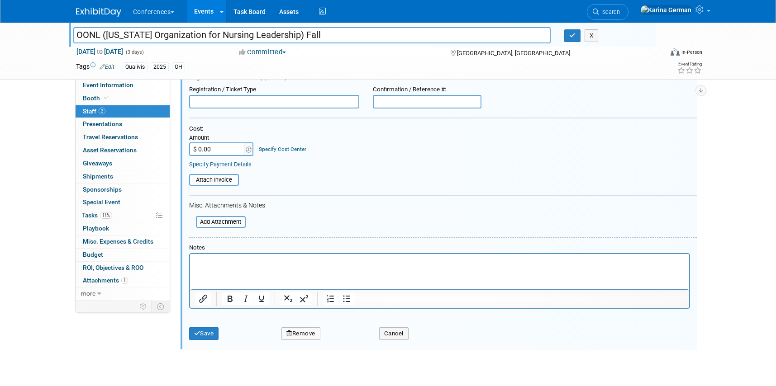
click at [237, 266] on html at bounding box center [439, 260] width 499 height 13
click at [196, 261] on p "approved by Rob" at bounding box center [439, 261] width 489 height 9
click at [211, 335] on button "Save" at bounding box center [204, 334] width 30 height 13
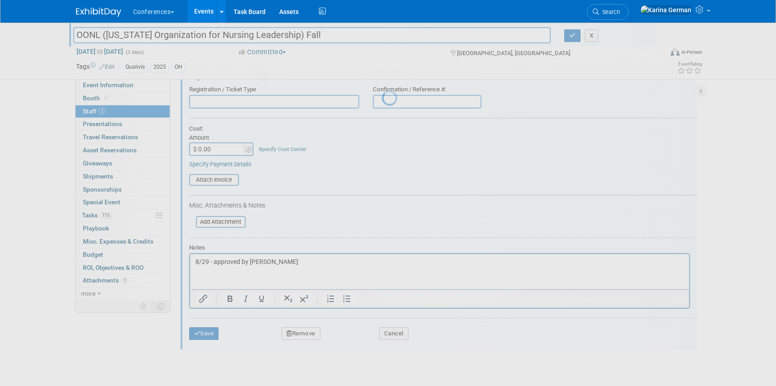
scroll to position [12, 0]
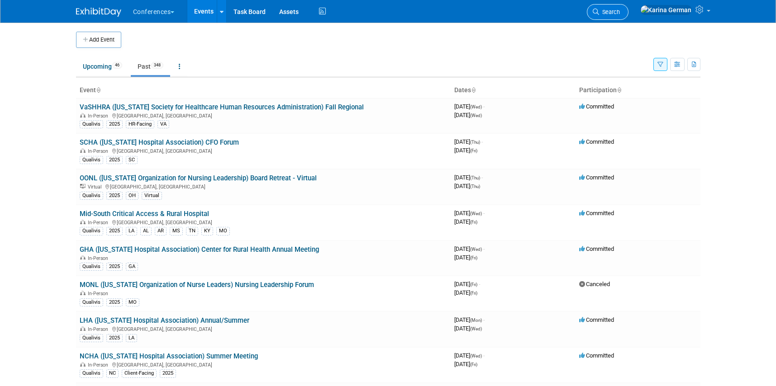
click at [628, 5] on link "Search" at bounding box center [608, 12] width 42 height 16
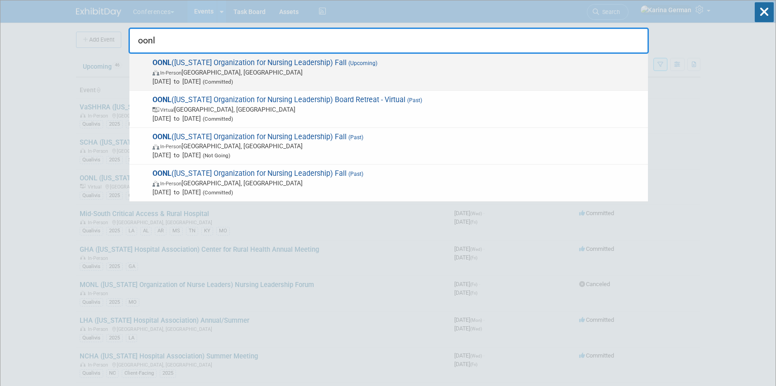
type input "oonl"
click at [396, 57] on div "OONL (Ohio Organization for Nursing Leadership) Fall (Upcoming) In-Person Weste…" at bounding box center [388, 72] width 519 height 37
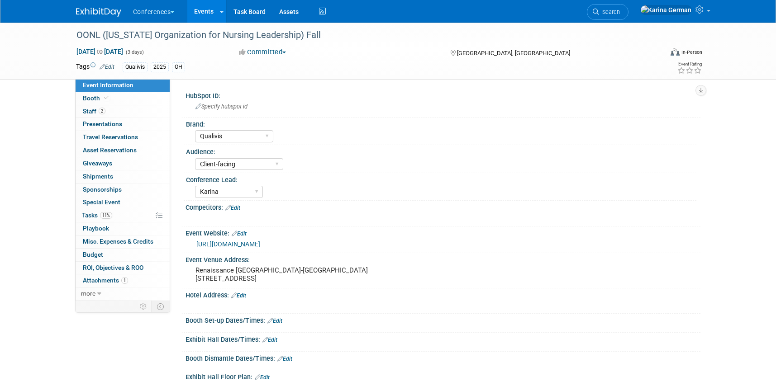
select select "Qualivis"
select select "Client-facing"
select select "Karina"
click at [620, 13] on span "Search" at bounding box center [609, 12] width 21 height 7
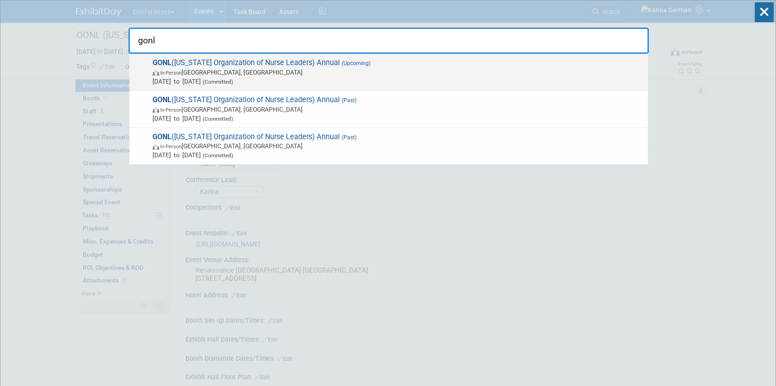
type input "gonl"
click at [395, 65] on span "GONL ([US_STATE] Organization of Nurse Leaders) Annual (Upcoming) In-Person [GE…" at bounding box center [397, 72] width 494 height 28
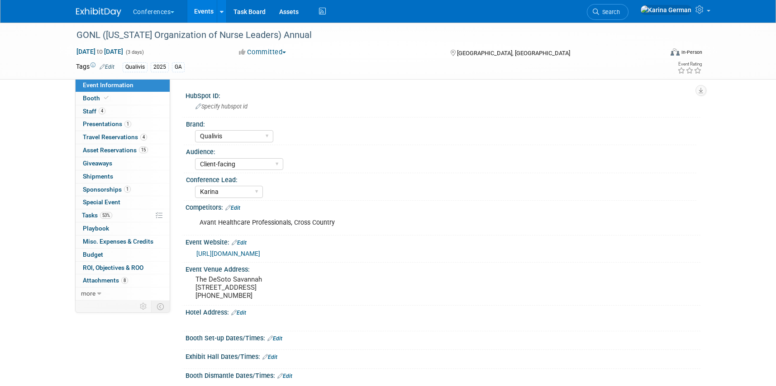
select select "Qualivis"
select select "Client-facing"
select select "Karina"
click at [123, 119] on link "1 Presentations 1" at bounding box center [123, 124] width 94 height 13
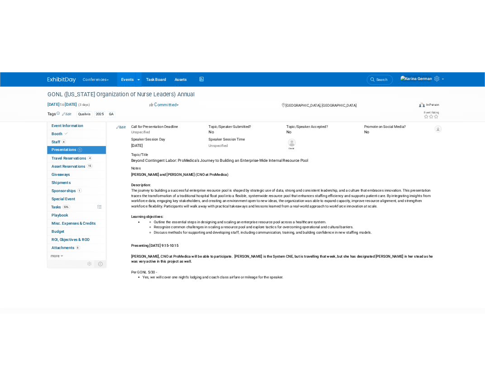
scroll to position [44, 0]
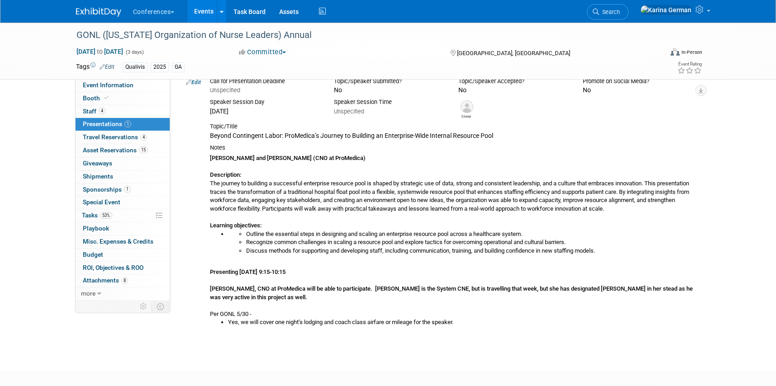
click at [334, 136] on span "Beyond Contingent Labor: ProMedica’s Journey to Building an Enterprise-Wide Int…" at bounding box center [351, 135] width 283 height 7
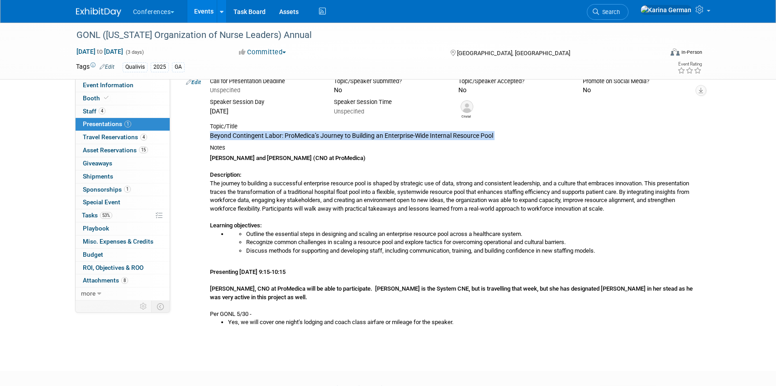
click at [334, 136] on span "Beyond Contingent Labor: ProMedica’s Journey to Building an Enterprise-Wide Int…" at bounding box center [351, 135] width 283 height 7
copy td "Beyond Contingent Labor: ProMedica’s Journey to Building an Enterprise-Wide Int…"
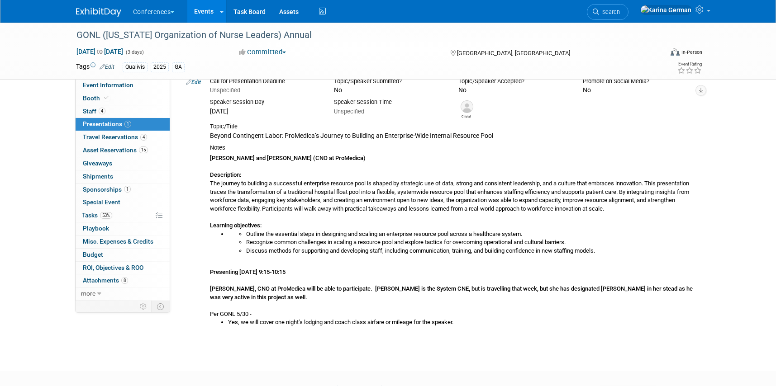
click at [272, 167] on div "Cristal Mackay and Corey Leber (CNO at ProMedica) Description: The journey to b…" at bounding box center [452, 239] width 484 height 175
drag, startPoint x: 245, startPoint y: 134, endPoint x: 626, endPoint y: 281, distance: 408.2
click at [626, 281] on td "Call for Presentation Deadline Unspecified Topic/Speaker Submitted? No" at bounding box center [449, 204] width 488 height 264
copy td "Topic/Title Beyond Contingent Labor: ProMedica’s Journey to Building an Enterpr…"
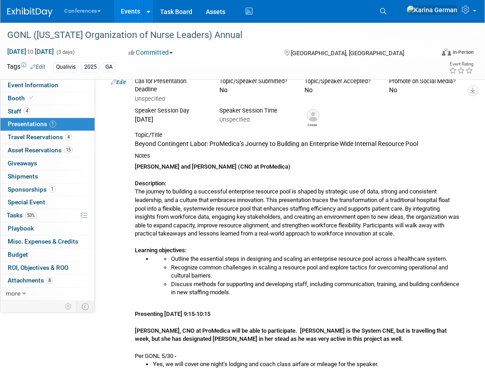
copy td "Topic/Title Beyond Contingent Labor: ProMedica’s Journey to Building an Enterpr…"
click at [395, 14] on link "Search" at bounding box center [385, 11] width 20 height 14
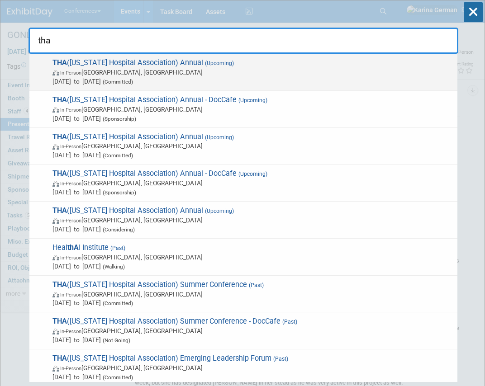
type input "tha"
click at [163, 62] on span "THA (Tennessee Hospital Association) Annual (Upcoming) In-Person Nashville, TN …" at bounding box center [251, 72] width 403 height 28
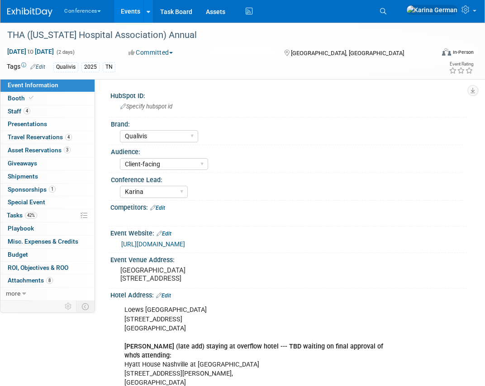
select select "Qualivis"
select select "Client-facing"
select select "Karina"
click at [54, 108] on link "4 Staff 4" at bounding box center [47, 111] width 94 height 13
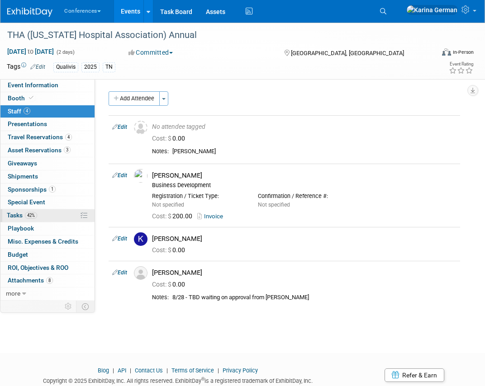
click at [44, 217] on link "42% Tasks 42%" at bounding box center [47, 215] width 94 height 13
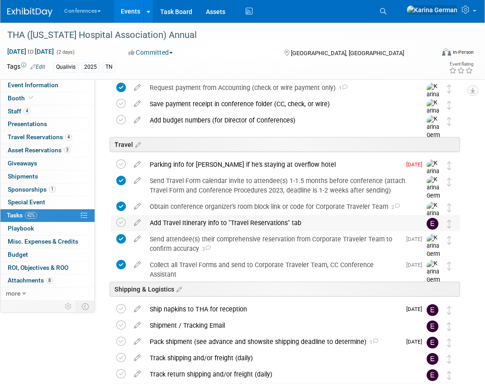
scroll to position [443, 0]
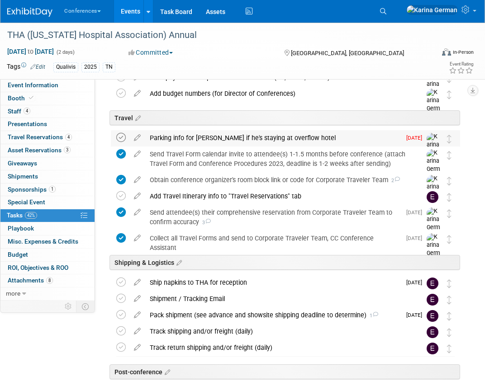
click at [119, 138] on icon at bounding box center [121, 138] width 10 height 10
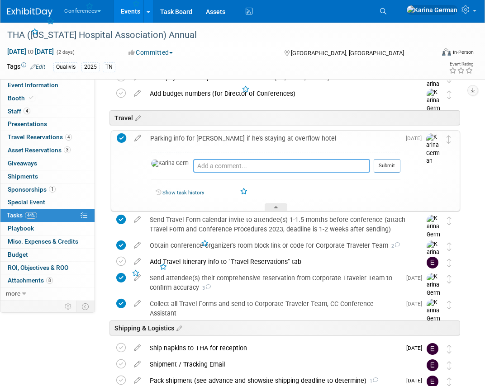
click at [212, 170] on textarea at bounding box center [281, 166] width 177 height 14
type textarea "m"
type textarea "n/a at conference hotel"
click at [389, 160] on button "Submit" at bounding box center [387, 166] width 27 height 14
click at [268, 145] on div "Parking info for Matt if he's staying at overflow hotel" at bounding box center [273, 138] width 255 height 15
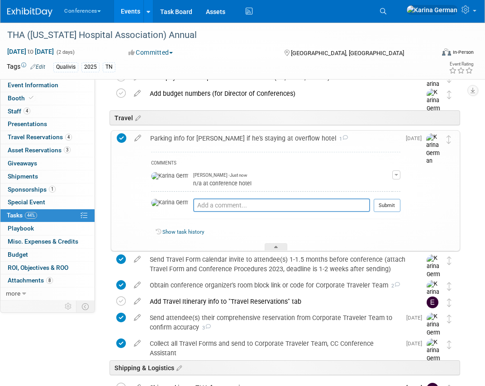
click at [238, 138] on div "Parking info for Matt if he's staying at overflow hotel 1" at bounding box center [273, 138] width 255 height 15
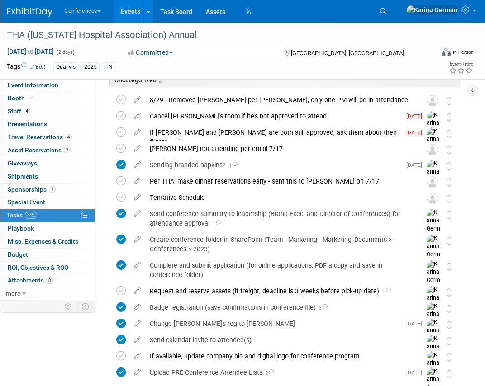
scroll to position [0, 0]
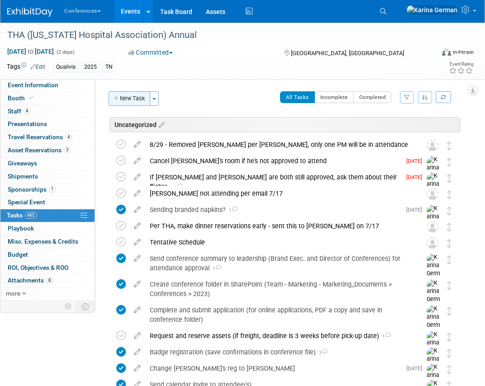
click at [121, 100] on button "New Task" at bounding box center [130, 98] width 42 height 14
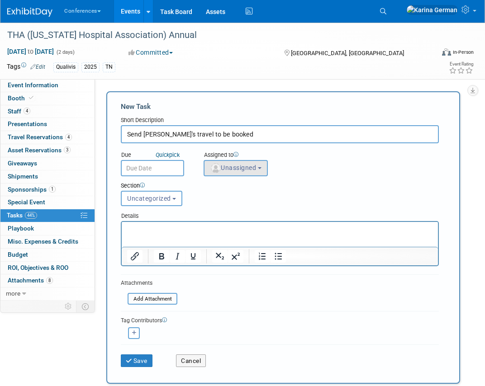
type input "Send Matt's travel to be booked"
click at [238, 171] on span "Unassigned" at bounding box center [233, 167] width 46 height 7
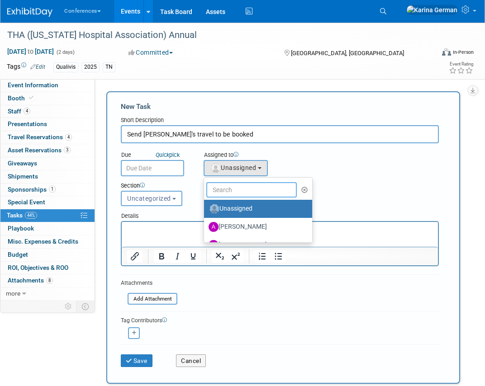
click at [227, 187] on input "text" at bounding box center [251, 189] width 90 height 15
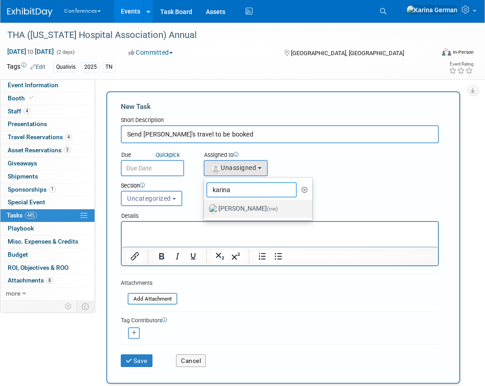
type input "karina"
click at [232, 202] on label "Karina German (me)" at bounding box center [256, 209] width 95 height 14
click at [205, 205] on input "Karina German (me)" at bounding box center [203, 208] width 6 height 6
select select "eb9a80ed-01df-455e-b7c9-ebccef2a47a7"
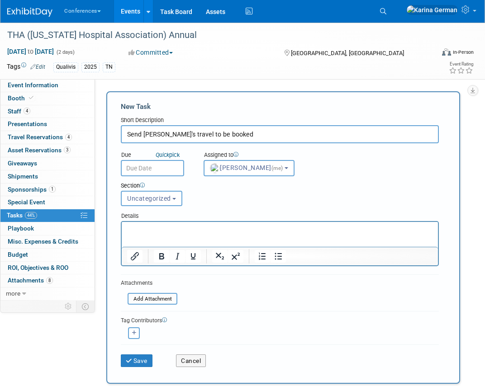
click at [159, 173] on input "text" at bounding box center [152, 168] width 63 height 16
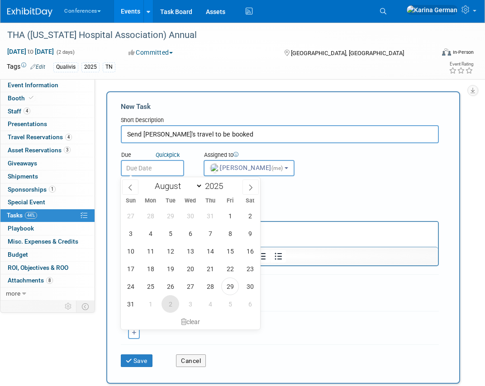
click at [172, 300] on span "2" at bounding box center [171, 304] width 18 height 18
type input "Sep 2, 2025"
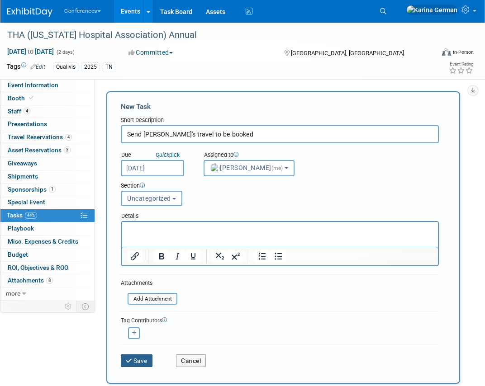
click at [139, 361] on button "Save" at bounding box center [137, 361] width 32 height 13
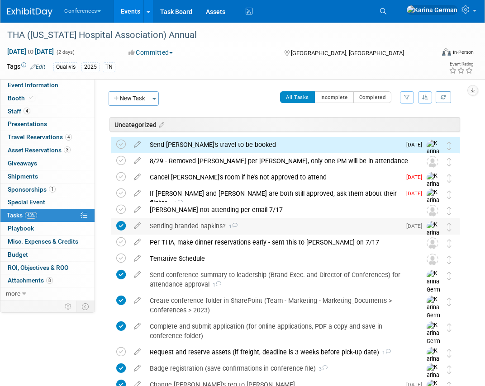
scroll to position [12, 0]
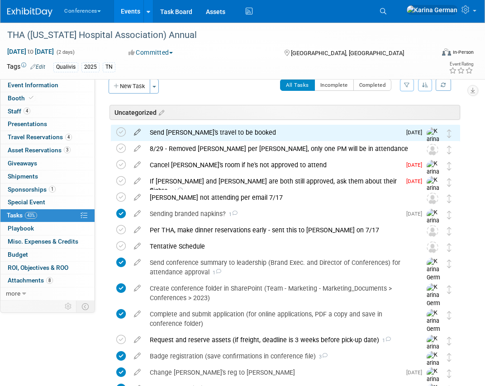
click at [142, 132] on icon at bounding box center [137, 130] width 16 height 11
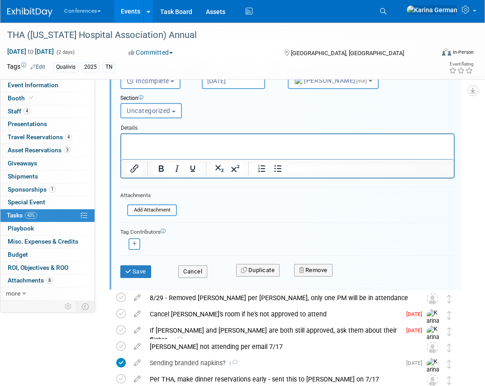
scroll to position [114, 0]
click at [169, 117] on button "Uncategorized" at bounding box center [151, 110] width 62 height 15
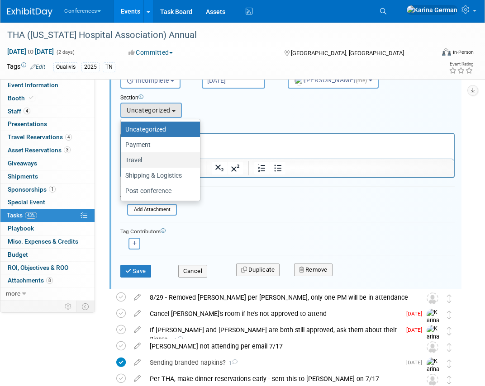
click at [161, 162] on label "Travel" at bounding box center [158, 160] width 66 height 12
click at [122, 162] on input "Travel" at bounding box center [119, 160] width 6 height 6
select select "11259184"
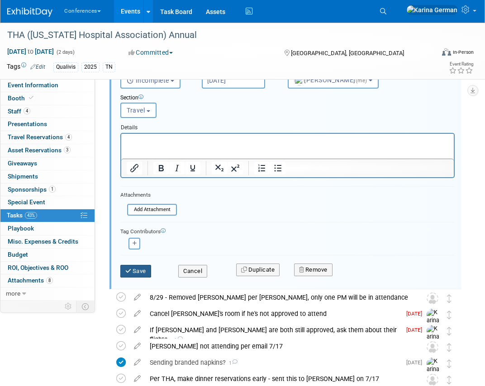
click at [144, 273] on button "Save" at bounding box center [135, 271] width 31 height 13
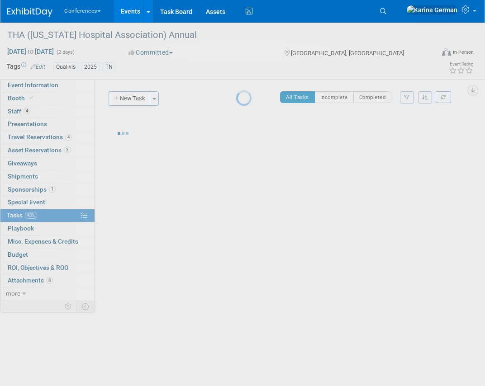
scroll to position [0, 0]
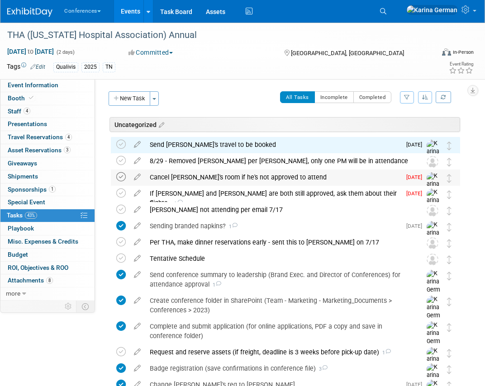
click at [121, 176] on icon at bounding box center [121, 177] width 10 height 10
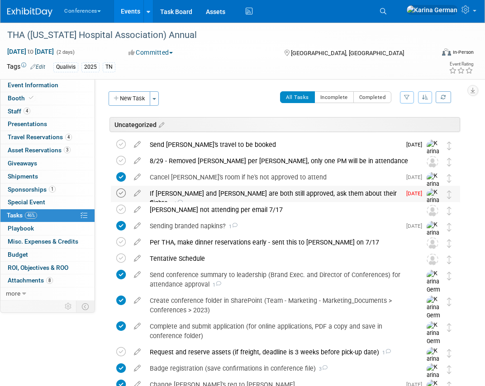
click at [123, 191] on icon at bounding box center [121, 194] width 10 height 10
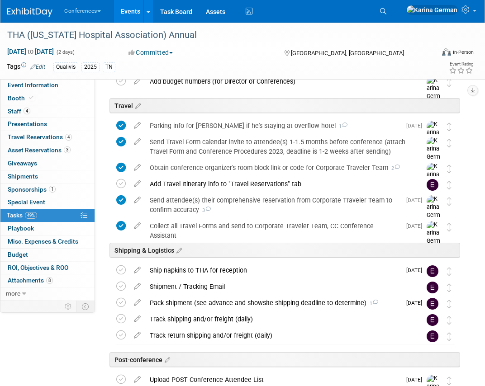
scroll to position [472, 0]
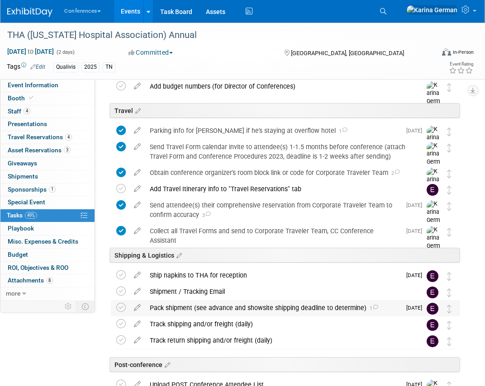
click at [203, 308] on div "Pack shipment (see advance and showsite shipping deadline to determine) 1" at bounding box center [273, 307] width 256 height 15
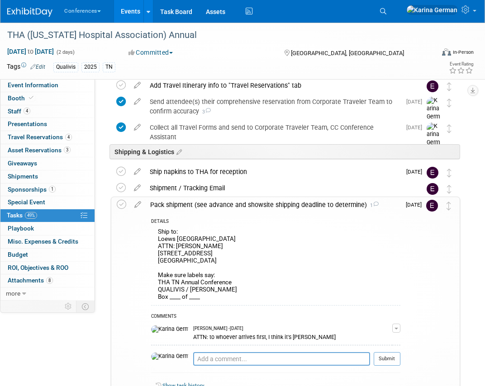
click at [211, 203] on div "Pack shipment (see advance and showsite shipping deadline to determine) 1" at bounding box center [273, 204] width 255 height 15
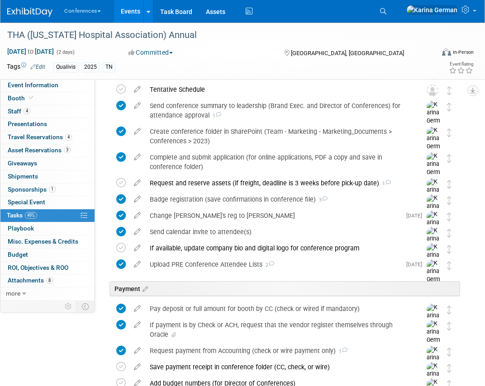
scroll to position [167, 0]
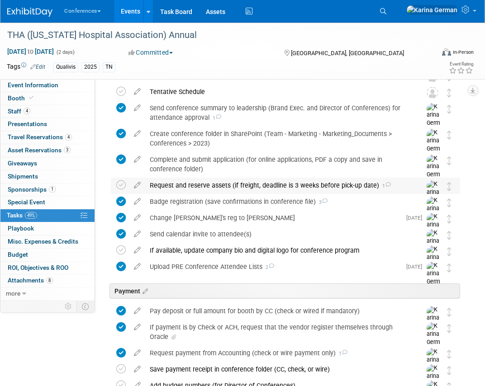
click at [210, 187] on div "Request and reserve assets (if freight, deadline is 3 weeks before pick-up date…" at bounding box center [276, 185] width 263 height 15
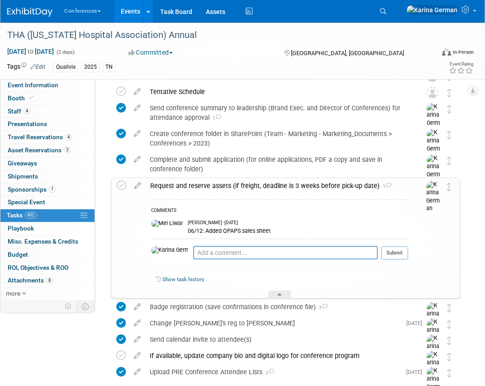
click at [210, 187] on div "Request and reserve assets (if freight, deadline is 3 weeks before pick-up date…" at bounding box center [277, 185] width 262 height 15
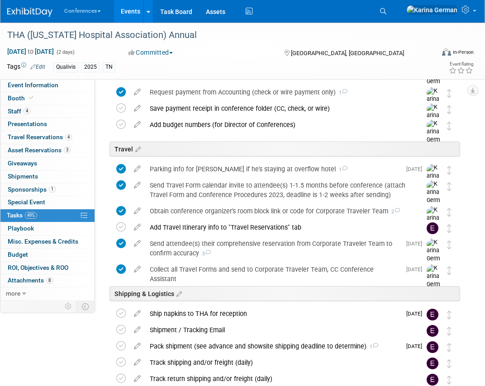
scroll to position [252, 0]
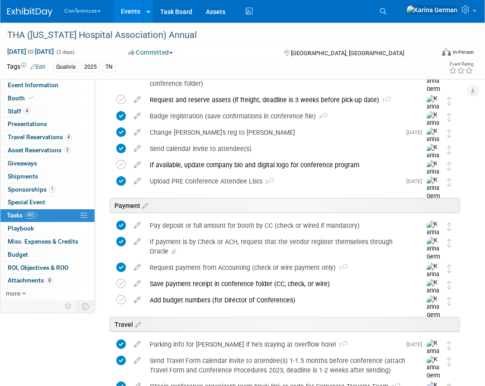
click at [209, 187] on div "Upload PRE Conference Attendee Lists 2" at bounding box center [273, 181] width 256 height 15
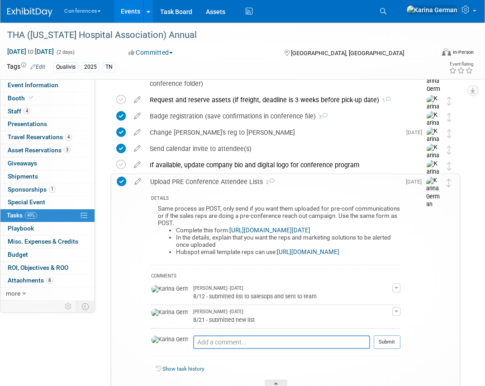
click at [209, 187] on div "Upload PRE Conference Attendee Lists 2" at bounding box center [273, 181] width 255 height 15
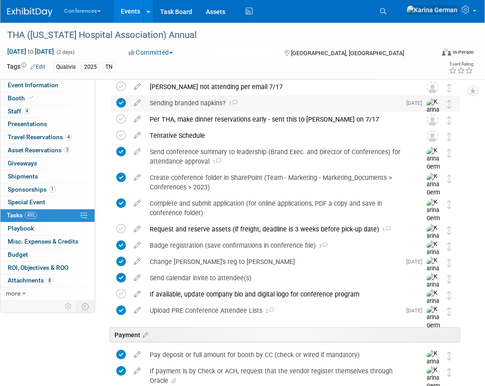
scroll to position [124, 0]
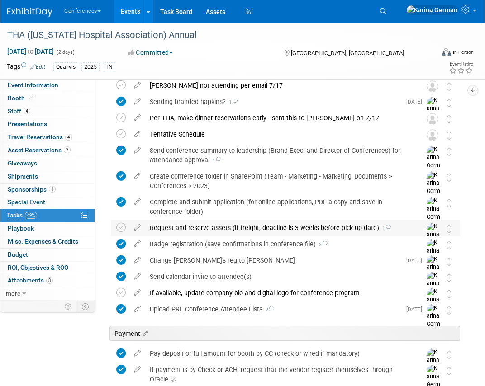
click at [197, 234] on div "Request and reserve assets (if freight, deadline is 3 weeks before pick-up date…" at bounding box center [276, 227] width 263 height 15
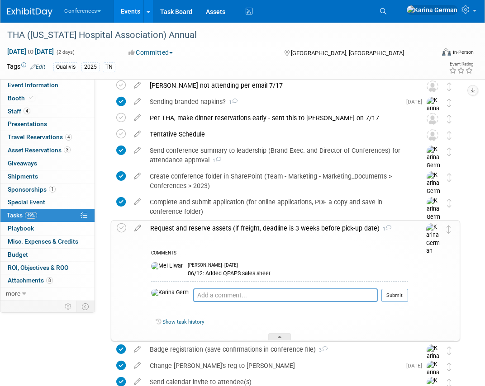
click at [197, 234] on div "Request and reserve assets (if freight, deadline is 3 weeks before pick-up date…" at bounding box center [277, 228] width 262 height 15
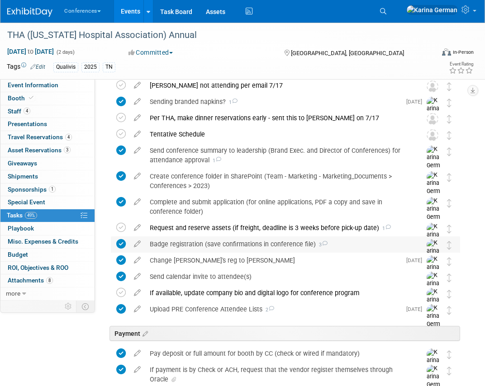
click at [194, 251] on div "Badge registration (save confirmations in conference file) 3" at bounding box center [276, 244] width 263 height 15
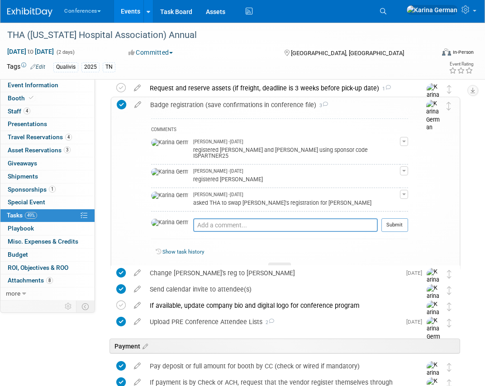
scroll to position [266, 0]
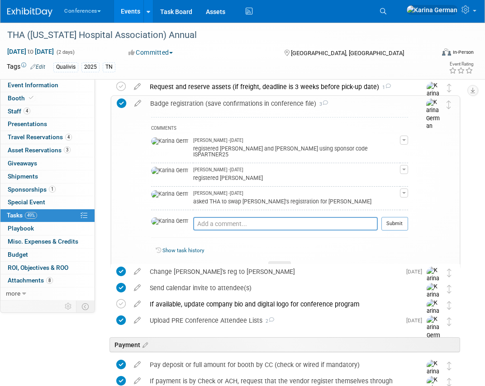
click at [204, 110] on div "Badge registration (save confirmations in conference file) 3" at bounding box center [277, 103] width 262 height 15
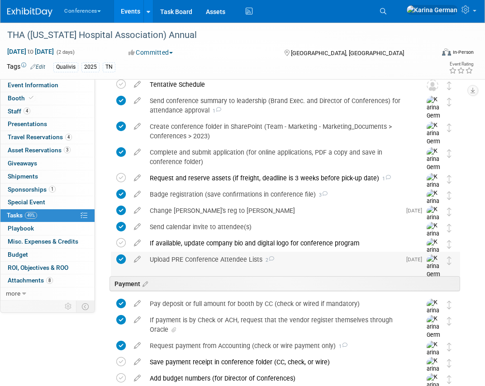
scroll to position [0, 0]
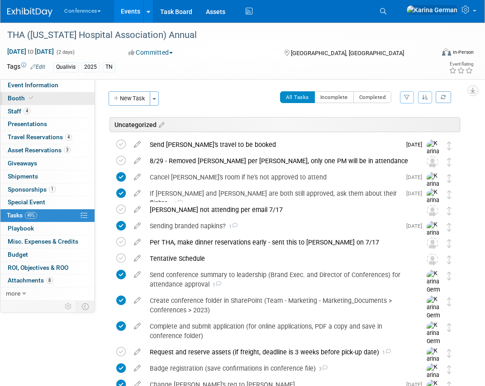
click at [58, 94] on link "Booth" at bounding box center [47, 98] width 94 height 13
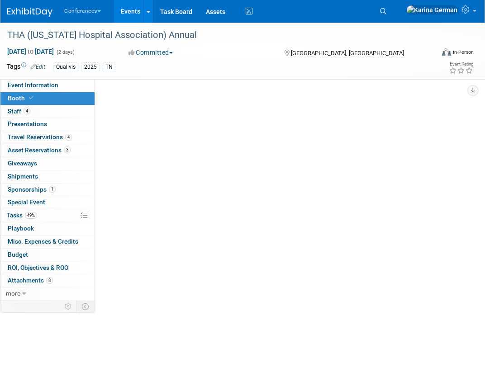
select select "6' tabletop"
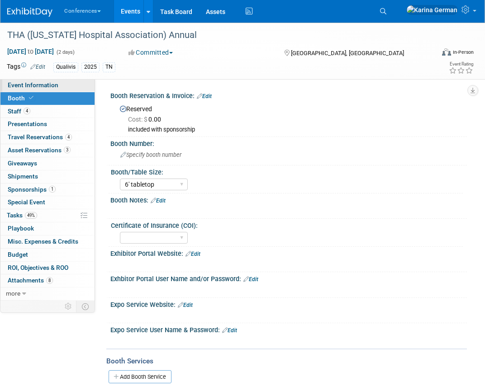
click at [72, 82] on link "Event Information" at bounding box center [47, 85] width 94 height 13
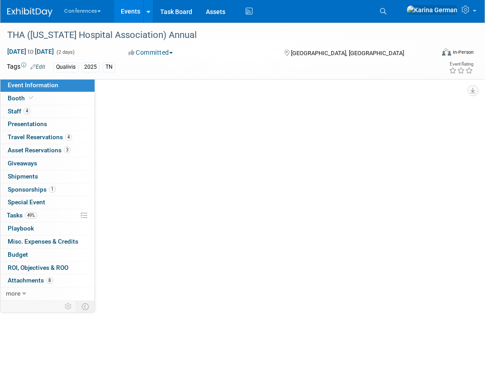
select select "Qualivis"
select select "Client-facing"
select select "Karina"
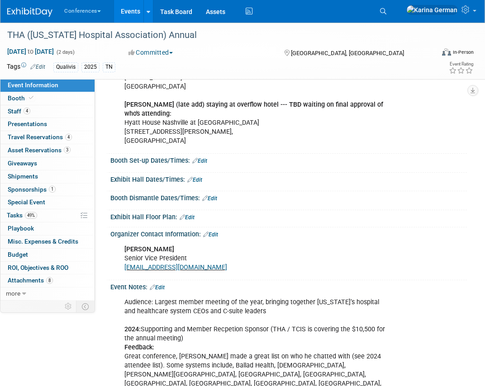
scroll to position [279, 0]
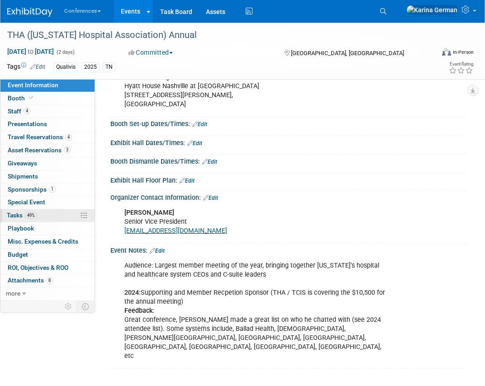
click at [40, 219] on link "49% Tasks 49%" at bounding box center [47, 215] width 94 height 13
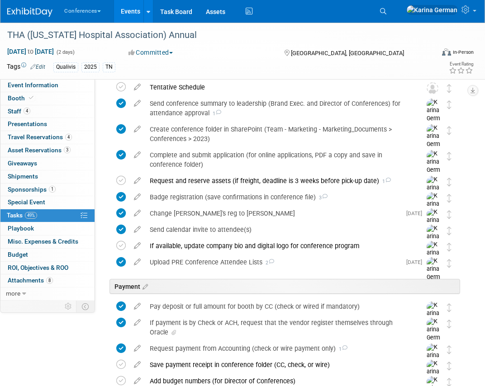
scroll to position [170, 0]
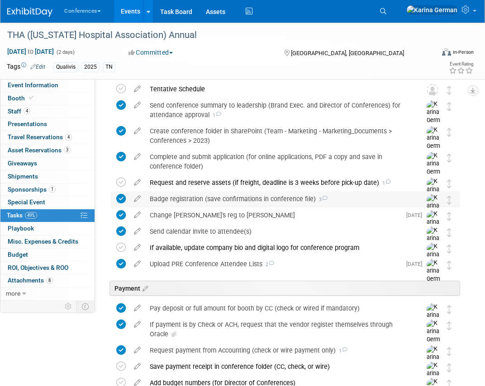
click at [204, 201] on div "Badge registration (save confirmations in conference file) 3" at bounding box center [276, 198] width 263 height 15
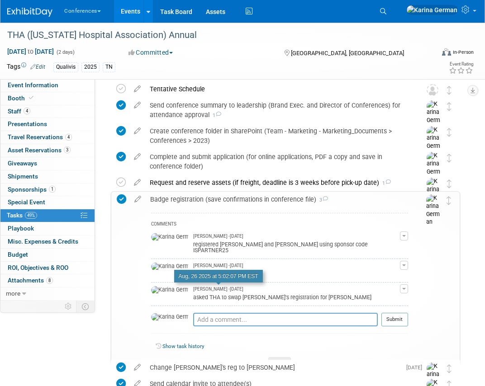
scroll to position [185, 0]
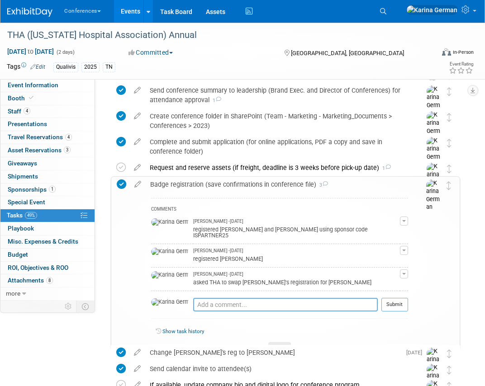
click at [198, 298] on textarea at bounding box center [285, 305] width 185 height 14
type textarea "asked THA to swap out Levi Campbell for Matt Ferguson"
click at [400, 301] on button "Submit" at bounding box center [394, 305] width 27 height 14
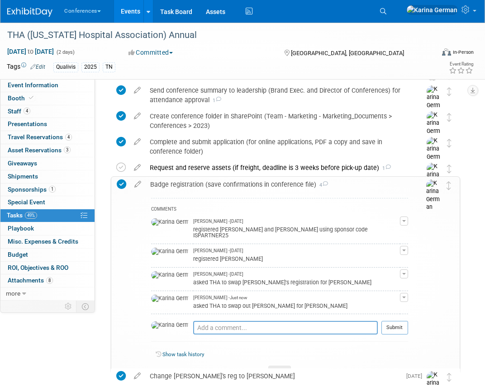
click at [172, 189] on div "Badge registration (save confirmations in conference file) 4" at bounding box center [277, 184] width 262 height 15
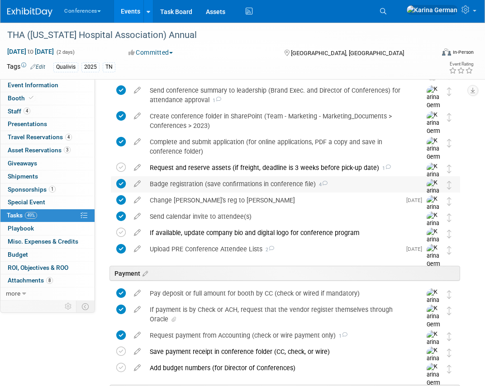
scroll to position [0, 0]
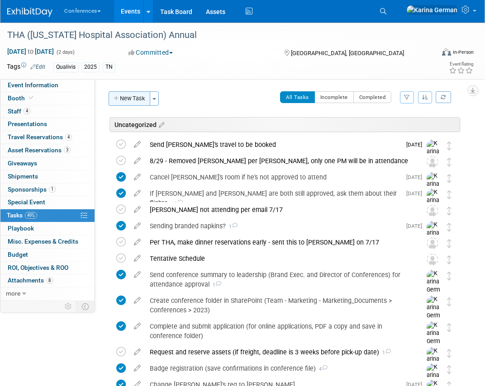
click at [136, 97] on button "New Task" at bounding box center [130, 98] width 42 height 14
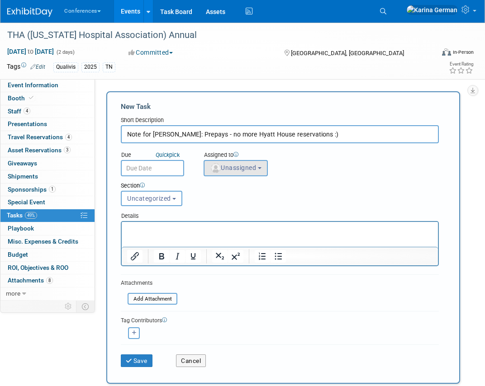
type input "Note for Erin: Prepays - no more Hyatt House reservations :)"
click at [228, 174] on button "Unassigned" at bounding box center [236, 168] width 64 height 16
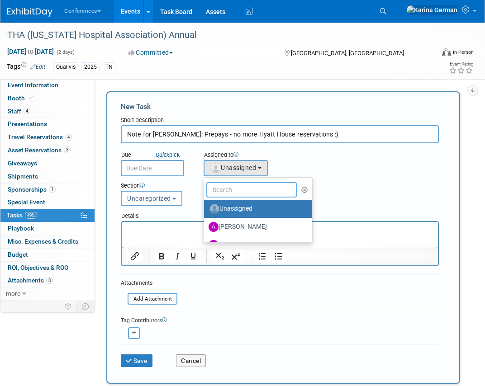
click at [233, 187] on input "text" at bounding box center [251, 189] width 90 height 15
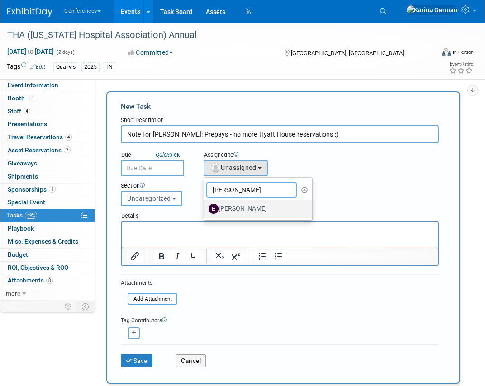
type input "erin"
click at [235, 209] on label "[PERSON_NAME]" at bounding box center [256, 209] width 95 height 14
click at [205, 209] on input "[PERSON_NAME]" at bounding box center [203, 208] width 6 height 6
select select "05738ff0-bddb-4e68-890b-b446aa749597"
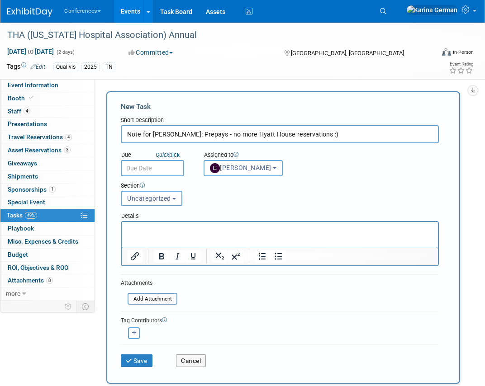
click at [152, 164] on input "text" at bounding box center [152, 168] width 63 height 16
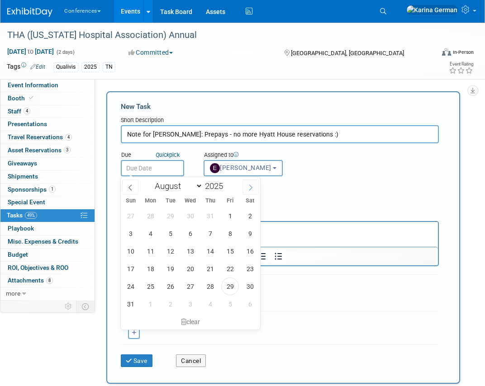
click at [251, 192] on span at bounding box center [251, 187] width 16 height 15
select select "8"
click at [188, 234] on span "10" at bounding box center [190, 234] width 18 height 18
type input "Sep 10, 2025"
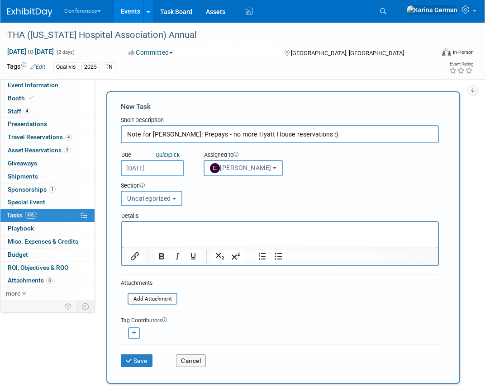
click at [163, 205] on button "Uncategorized" at bounding box center [152, 198] width 62 height 15
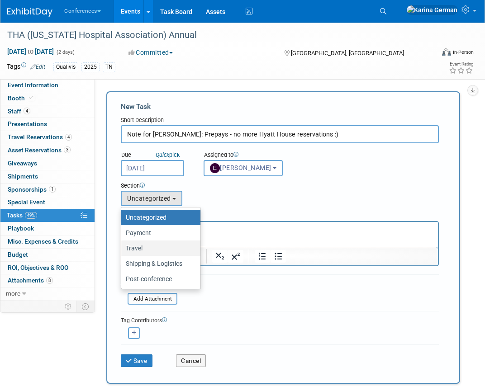
click at [161, 247] on label "Travel" at bounding box center [159, 249] width 66 height 12
click at [123, 247] on input "Travel" at bounding box center [120, 249] width 6 height 6
select select "11259184"
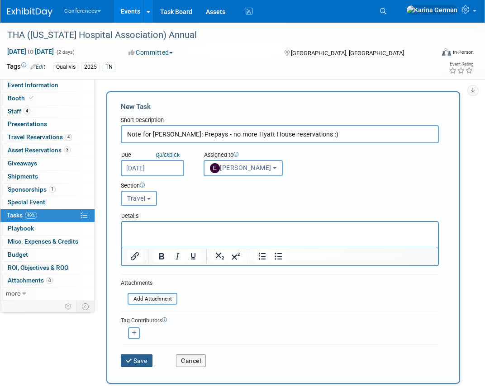
click at [149, 365] on button "Save" at bounding box center [137, 361] width 32 height 13
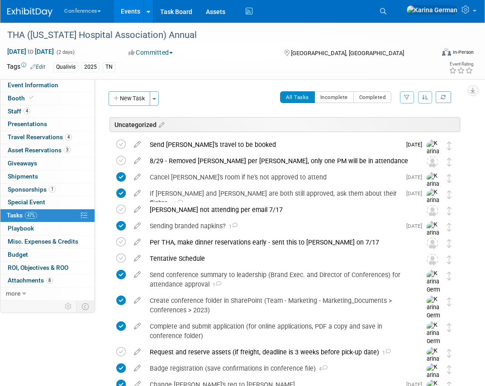
click at [134, 11] on link "Events" at bounding box center [130, 11] width 33 height 23
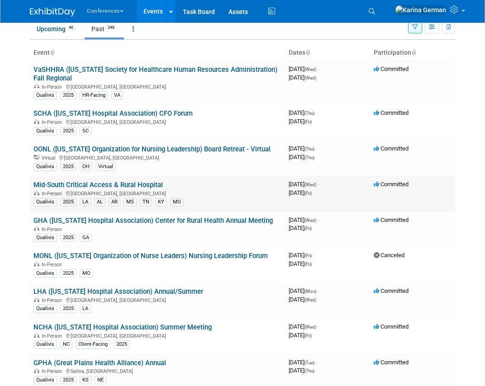
scroll to position [40, 0]
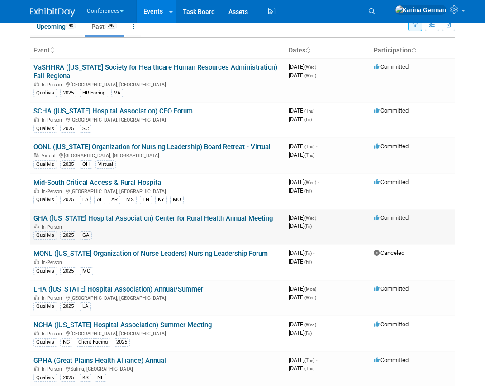
click at [205, 214] on td "GHA ([US_STATE] Hospital Association) Center for Rural Health Annual Meeting In…" at bounding box center [157, 227] width 255 height 36
click at [203, 215] on link "GHA ([US_STATE] Hospital Association) Center for Rural Health Annual Meeting" at bounding box center [152, 218] width 239 height 8
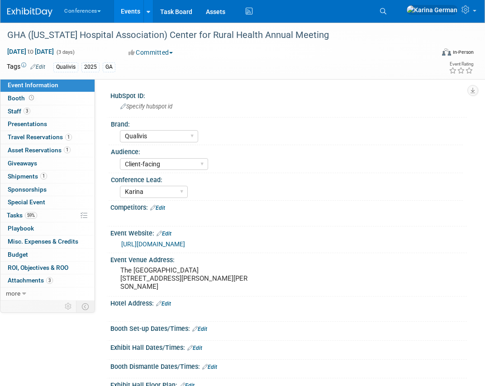
select select "Qualivis"
select select "Client-facing"
select select "Karina"
click at [38, 215] on link "59% Tasks 59%" at bounding box center [47, 215] width 94 height 13
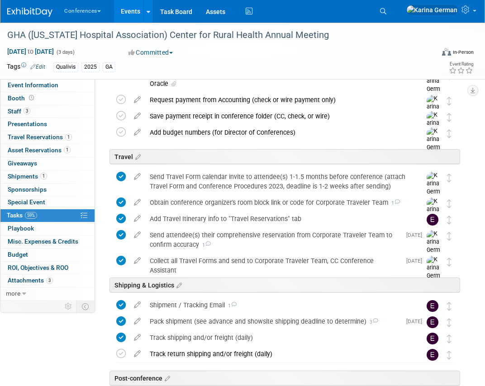
scroll to position [415, 0]
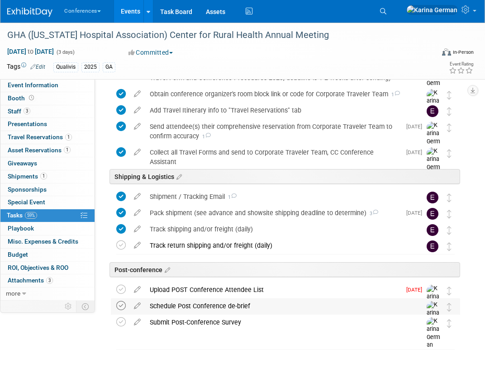
click at [123, 305] on icon at bounding box center [121, 306] width 10 height 10
click at [184, 291] on div "Upload POST Conference Attendee List" at bounding box center [273, 289] width 256 height 15
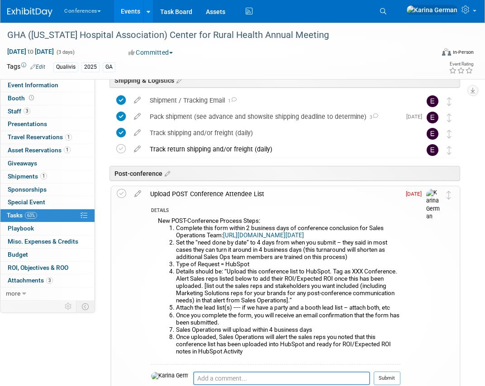
click at [201, 194] on div "Upload POST Conference Attendee List" at bounding box center [273, 193] width 255 height 15
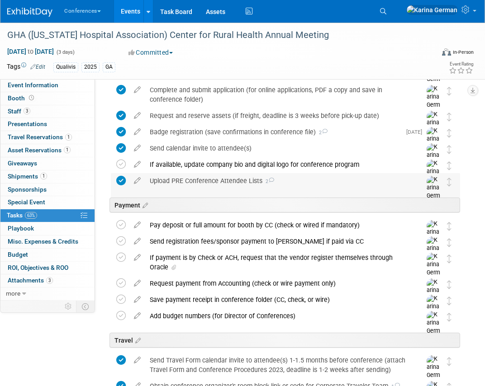
click at [200, 176] on div "Upload PRE Conference Attendee Lists 2" at bounding box center [276, 180] width 263 height 15
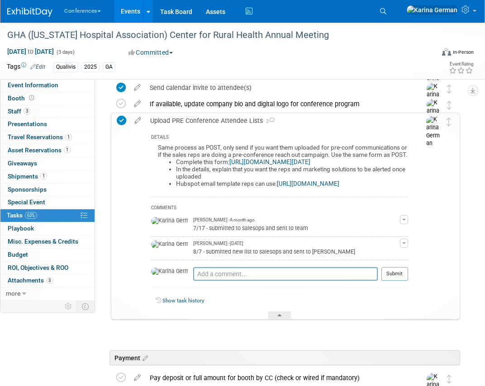
scroll to position [177, 0]
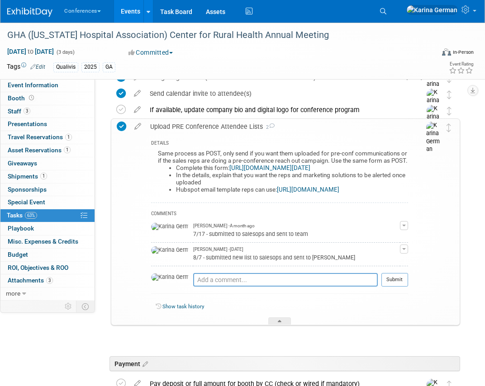
click at [200, 128] on div "Upload PRE Conference Attendee Lists 2" at bounding box center [277, 126] width 262 height 15
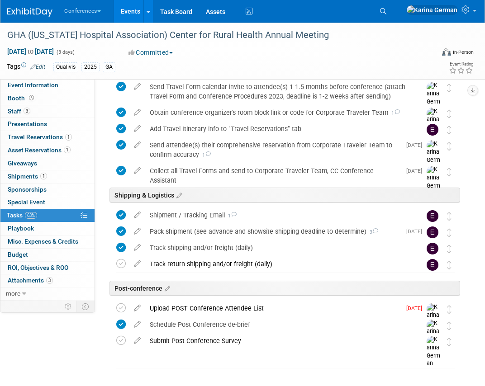
scroll to position [415, 0]
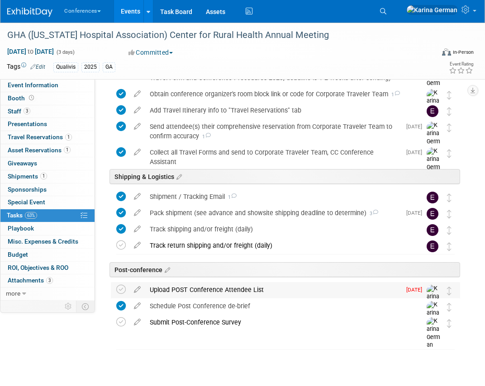
click at [205, 287] on div "Upload POST Conference Attendee List" at bounding box center [273, 289] width 256 height 15
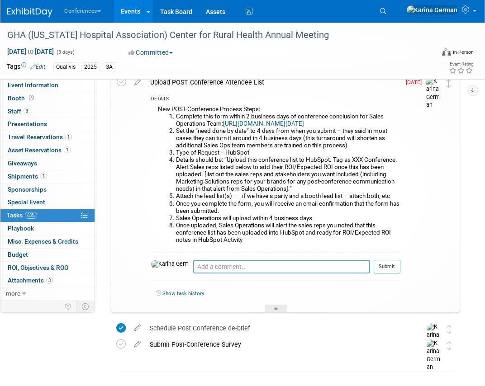
scroll to position [637, 0]
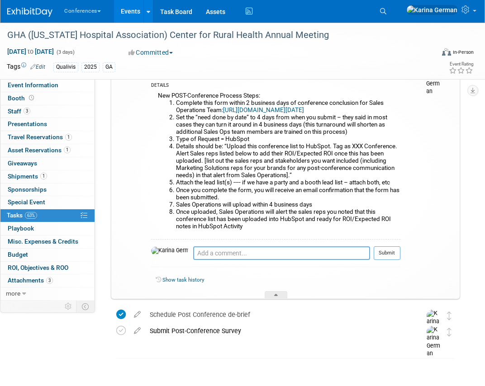
click at [204, 256] on textarea at bounding box center [281, 254] width 177 height 14
type textarea "E"
type textarea "emailed Shellie"
click at [376, 239] on div "New POST-Conference Process Steps: Complete this form within 2 business days of…" at bounding box center [275, 164] width 249 height 149
click at [379, 260] on button "Submit" at bounding box center [387, 254] width 27 height 14
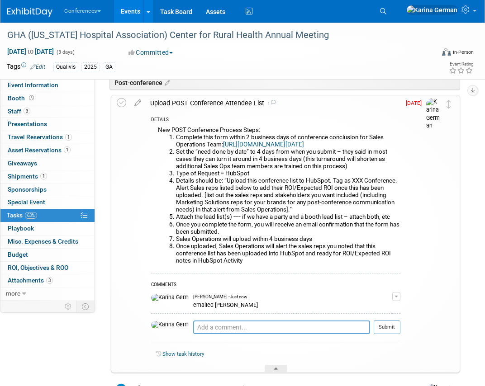
click at [195, 105] on div "Upload POST Conference Attendee List 1" at bounding box center [273, 102] width 255 height 15
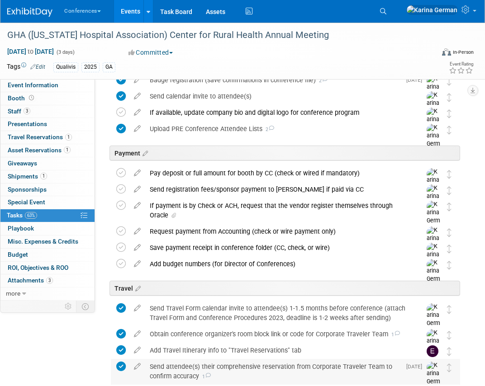
scroll to position [0, 0]
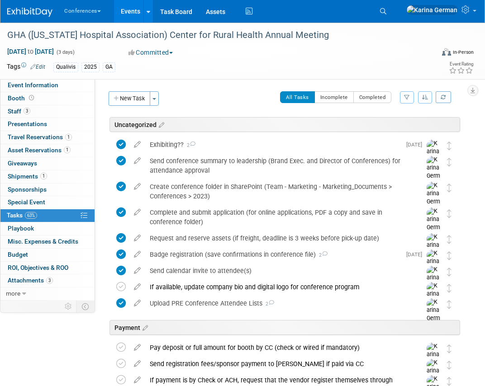
click at [395, 19] on li "Search" at bounding box center [385, 10] width 20 height 21
click at [386, 10] on icon at bounding box center [383, 11] width 6 height 6
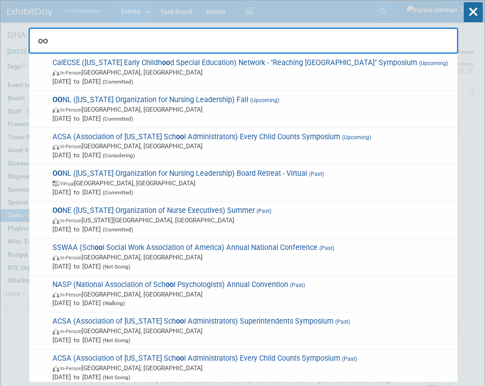
type input "o"
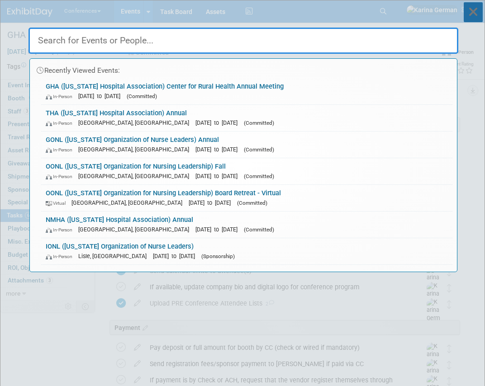
click at [466, 14] on icon at bounding box center [473, 12] width 19 height 20
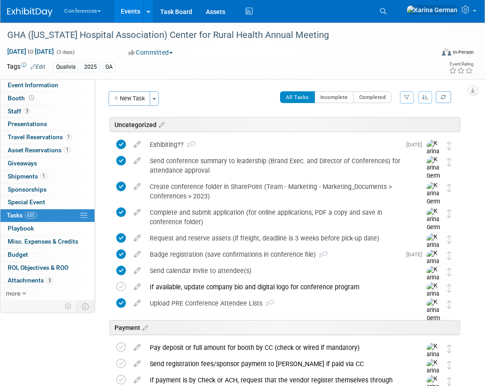
click at [138, 13] on link "Events" at bounding box center [130, 11] width 33 height 23
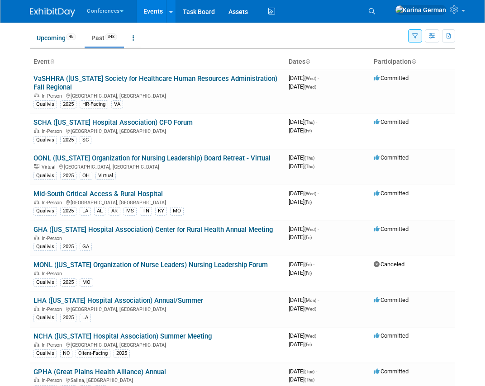
scroll to position [36, 0]
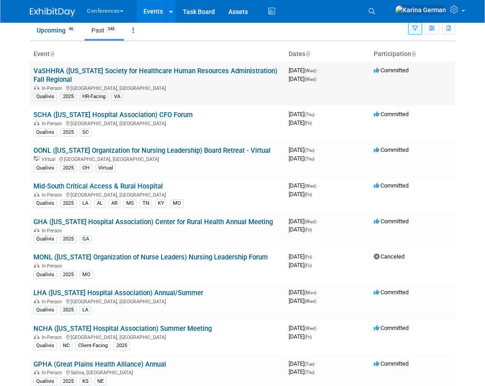
click at [150, 69] on link "VaSHHRA ([US_STATE] Society for Healthcare Human Resources Administration) Fall…" at bounding box center [155, 75] width 244 height 17
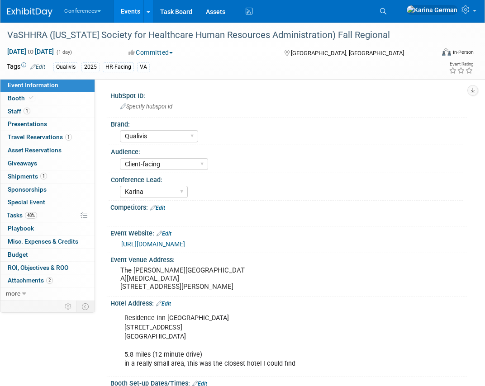
select select "Qualivis"
select select "Client-facing"
select select "Karina"
click at [55, 210] on link "48% Tasks 48%" at bounding box center [47, 215] width 94 height 13
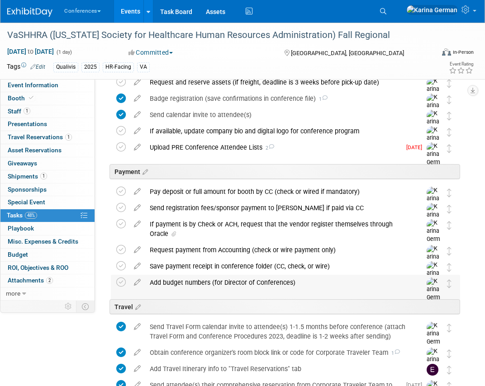
scroll to position [204, 0]
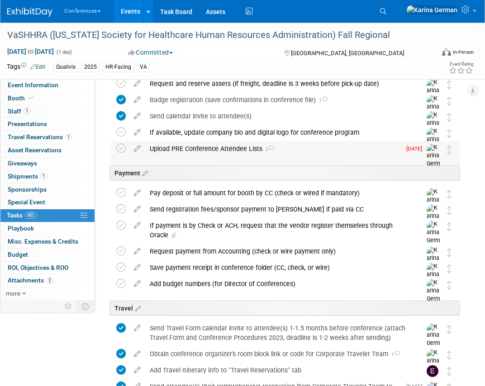
click at [193, 156] on div "Upload PRE Conference Attendee Lists 2" at bounding box center [273, 148] width 256 height 15
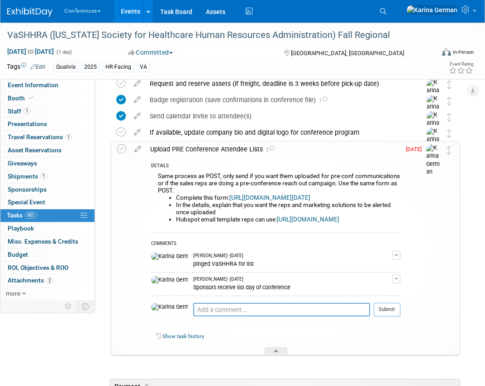
click at [193, 156] on div "Upload PRE Conference Attendee Lists 2" at bounding box center [273, 149] width 255 height 15
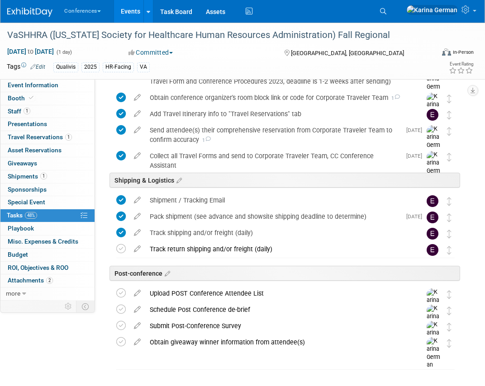
scroll to position [480, 0]
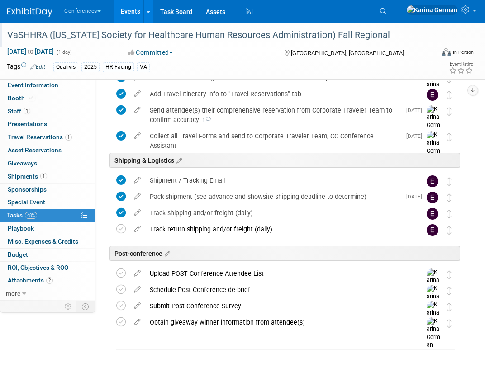
click at [207, 33] on div "VaSHHRA ([US_STATE] Society for Healthcare Human Resources Administration) Fall…" at bounding box center [215, 35] width 423 height 16
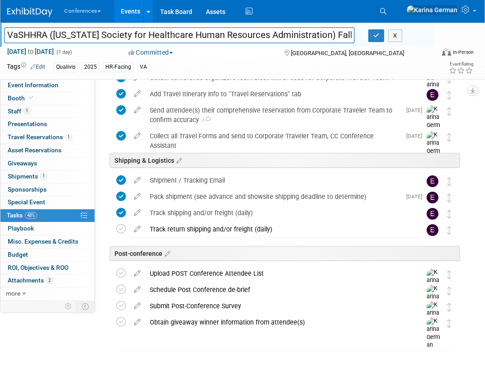
click at [207, 33] on input "VaSHHRA ([US_STATE] Society for Healthcare Human Resources Administration) Fall…" at bounding box center [179, 35] width 351 height 16
click at [381, 37] on button "button" at bounding box center [376, 35] width 16 height 13
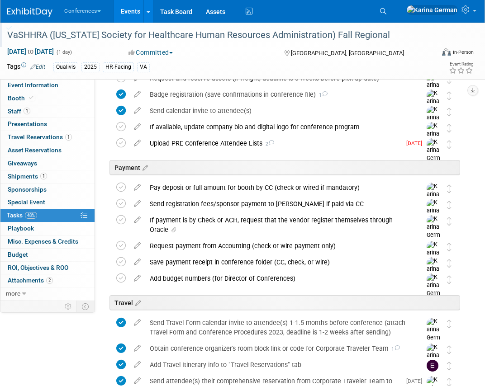
scroll to position [217, 0]
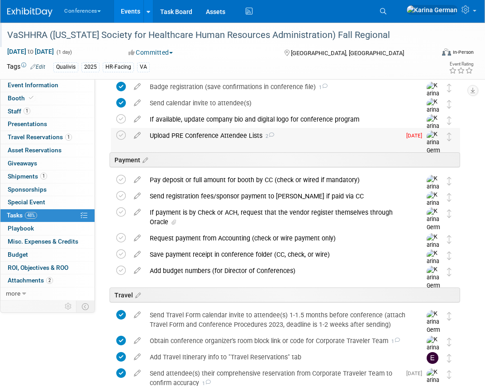
click at [176, 132] on div "Upload PRE Conference Attendee Lists 2" at bounding box center [273, 135] width 256 height 15
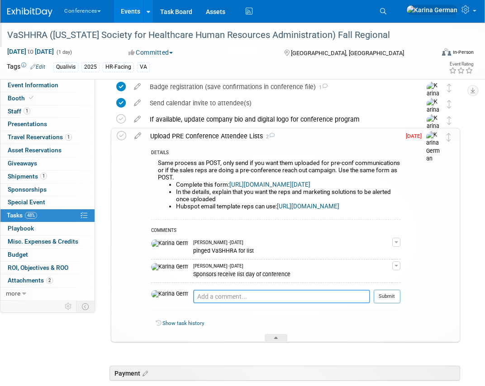
click at [204, 304] on textarea at bounding box center [281, 297] width 177 height 14
type textarea "pinged Joe to see if he received it"
click at [398, 304] on button "Submit" at bounding box center [387, 297] width 27 height 14
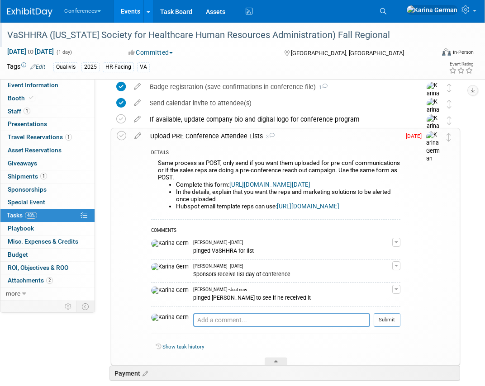
click at [212, 140] on div "Upload PRE Conference Attendee Lists 3" at bounding box center [273, 135] width 255 height 15
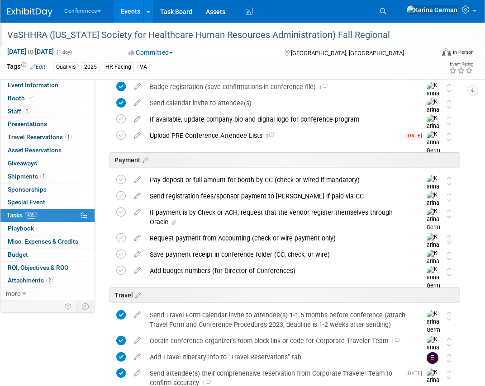
click at [129, 10] on link "Events" at bounding box center [130, 11] width 33 height 23
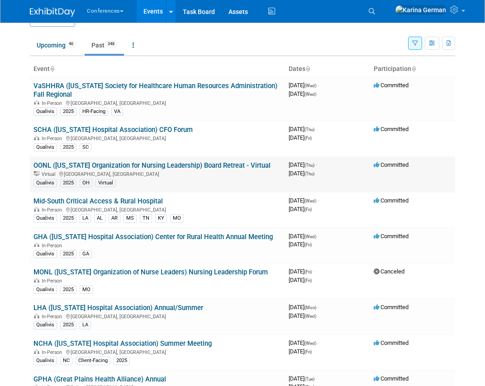
scroll to position [11, 0]
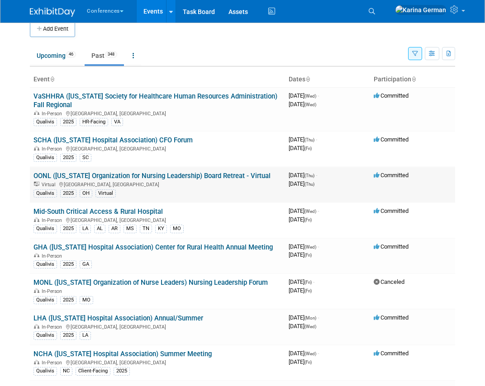
click at [198, 174] on link "OONL ([US_STATE] Organization for Nursing Leadership) Board Retreat - Virtual" at bounding box center [151, 176] width 237 height 8
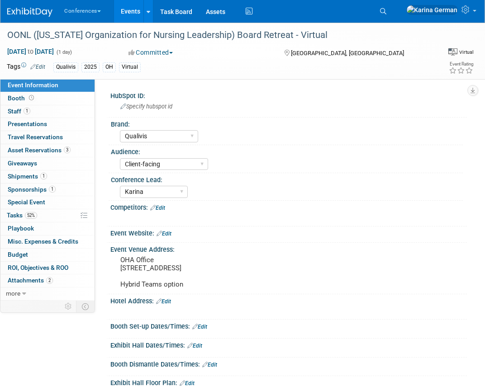
select select "Qualivis"
select select "Client-facing"
select select "Karina"
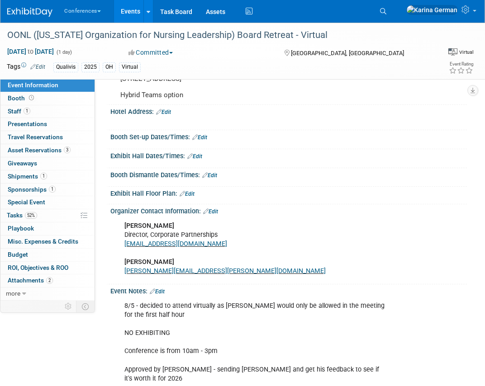
scroll to position [200, 0]
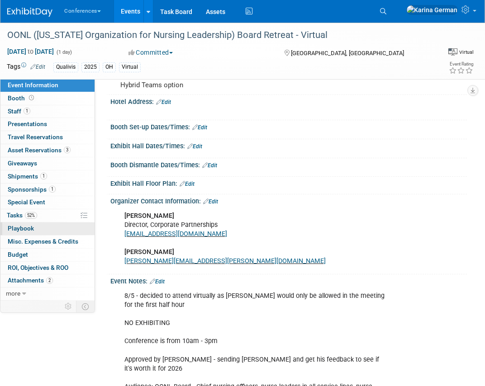
click at [43, 223] on link "0 Playbook 0" at bounding box center [47, 229] width 94 height 13
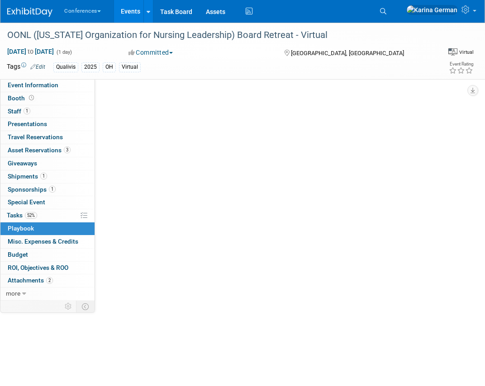
scroll to position [0, 0]
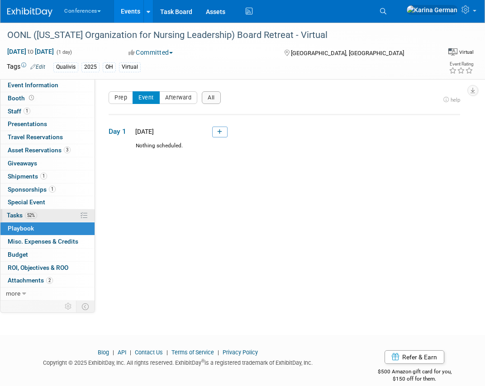
click at [46, 219] on link "52% Tasks 52%" at bounding box center [47, 215] width 94 height 13
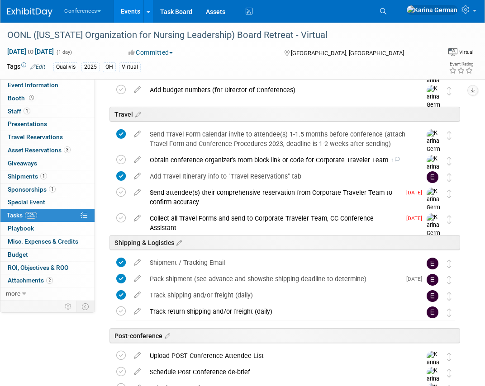
scroll to position [415, 0]
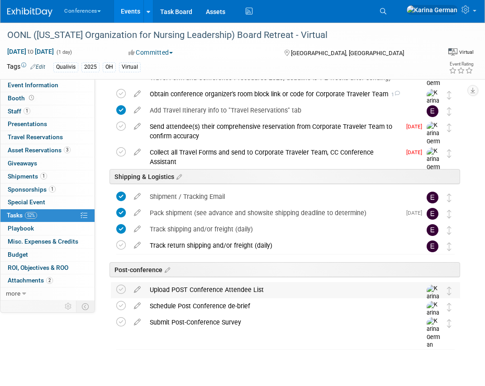
click at [212, 285] on div "Upload POST Conference Attendee List" at bounding box center [276, 289] width 263 height 15
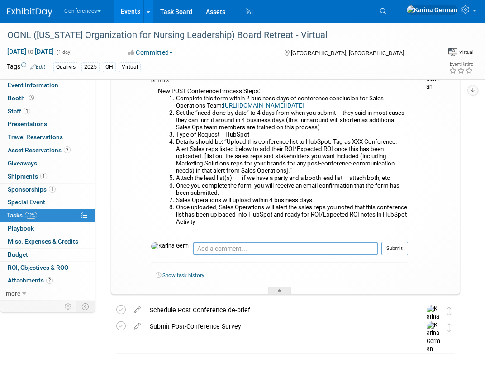
scroll to position [645, 0]
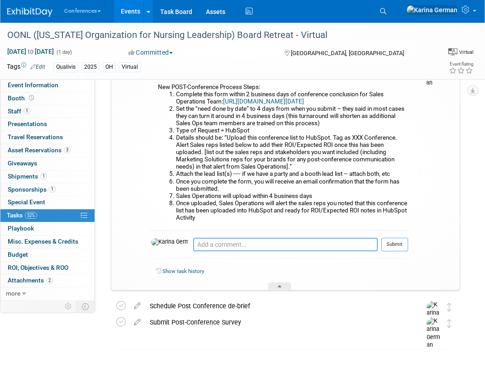
click at [195, 247] on textarea at bounding box center [285, 245] width 185 height 14
type textarea "pinged Jackie"
click at [398, 248] on button "Submit" at bounding box center [394, 245] width 27 height 14
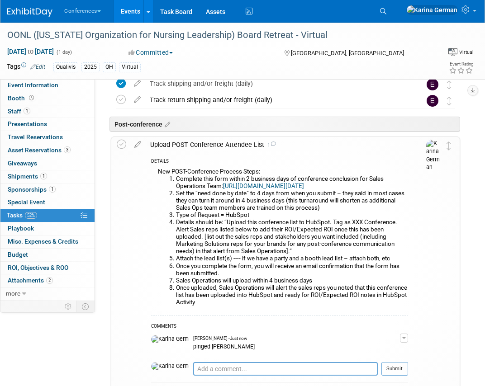
scroll to position [548, 0]
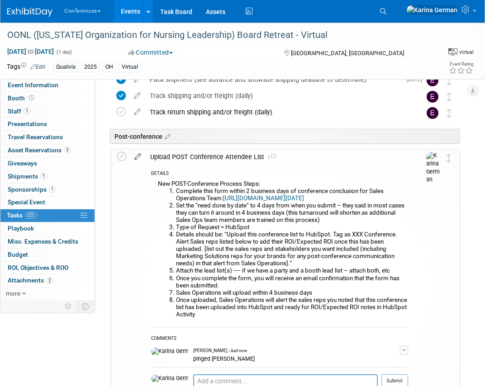
click at [144, 157] on icon at bounding box center [138, 154] width 16 height 11
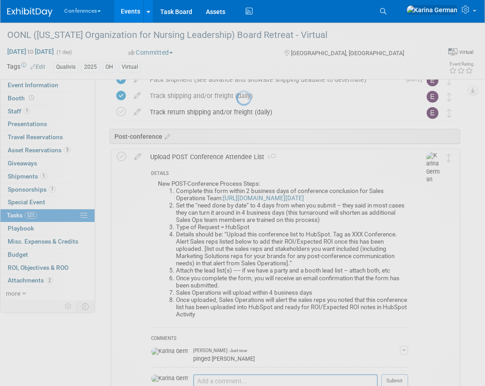
select select "7"
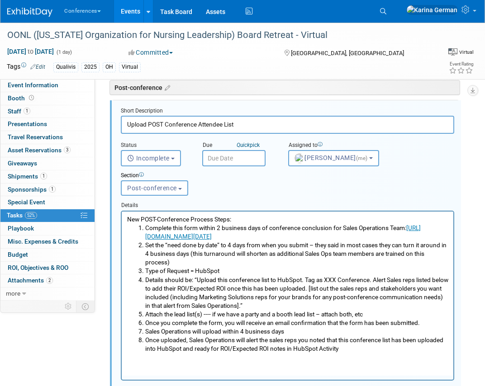
scroll to position [611, 0]
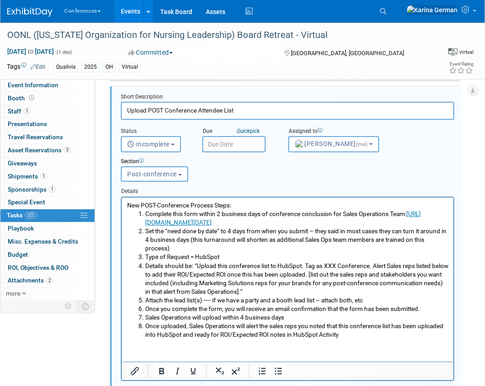
click at [229, 148] on input "text" at bounding box center [233, 144] width 63 height 16
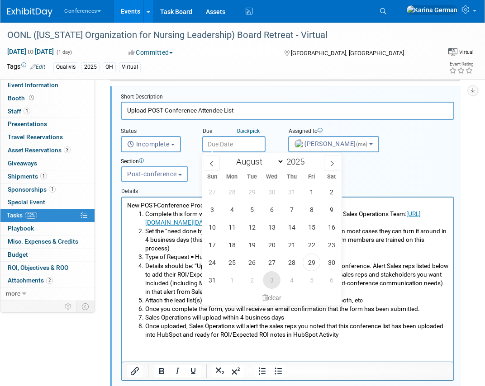
click at [276, 281] on span "3" at bounding box center [272, 280] width 18 height 18
type input "Sep 3, 2025"
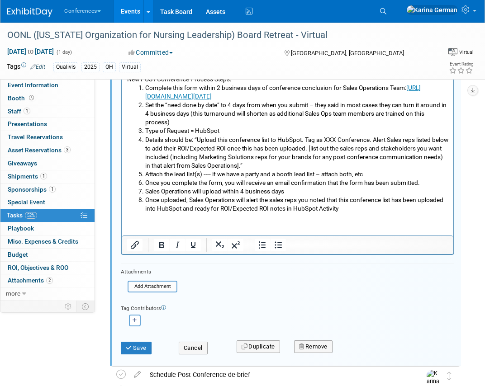
scroll to position [806, 0]
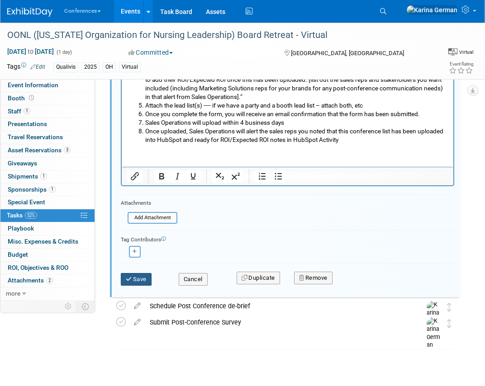
click at [142, 278] on button "Save" at bounding box center [136, 279] width 31 height 13
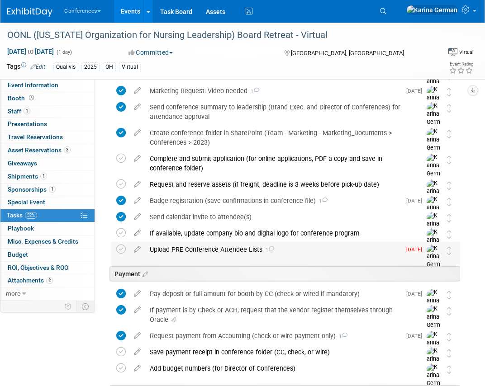
click at [243, 252] on div "Upload PRE Conference Attendee Lists 1" at bounding box center [273, 249] width 256 height 15
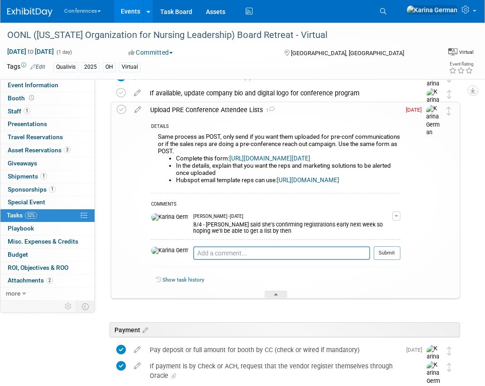
scroll to position [213, 0]
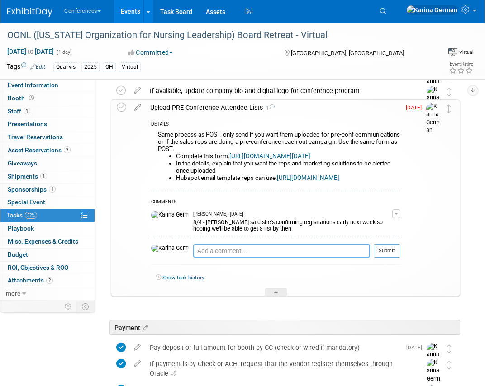
click at [214, 258] on textarea at bounding box center [281, 251] width 177 height 14
type textarea "n/a"
click at [390, 258] on button "Submit" at bounding box center [387, 251] width 27 height 14
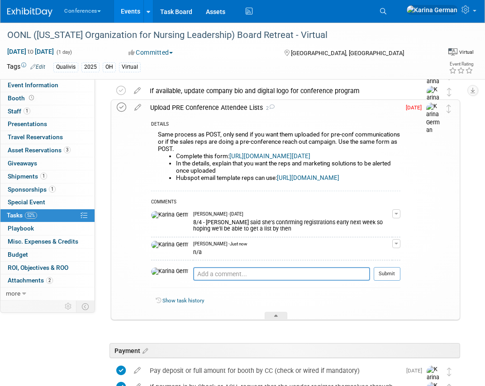
click at [120, 105] on icon at bounding box center [122, 108] width 10 height 10
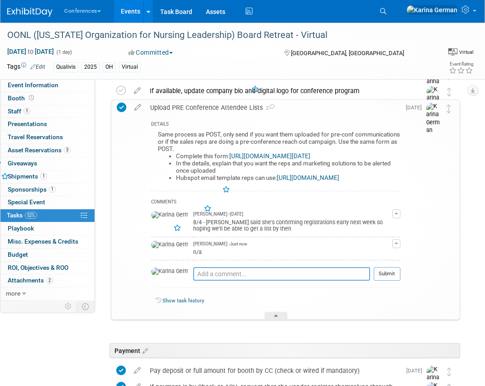
click at [202, 109] on div "Upload PRE Conference Attendee Lists 2" at bounding box center [273, 107] width 255 height 15
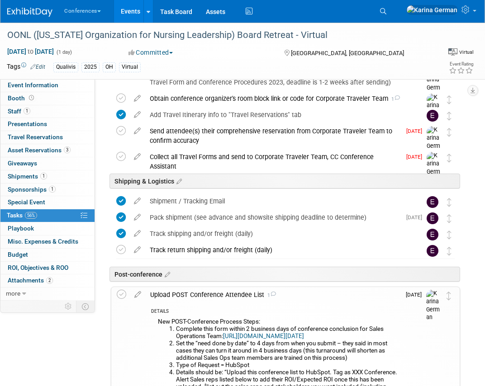
scroll to position [390, 0]
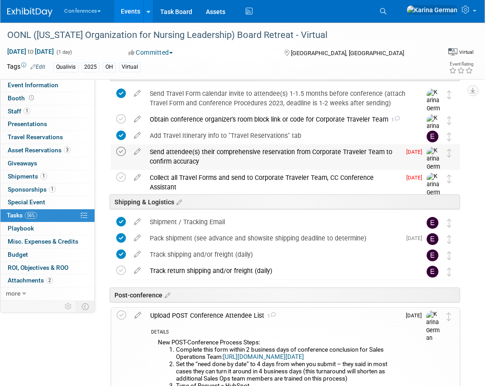
click at [122, 151] on icon at bounding box center [121, 152] width 10 height 10
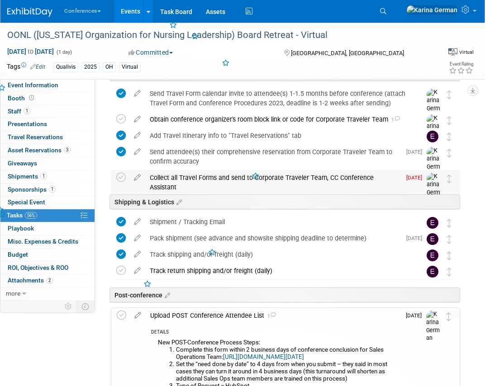
click at [124, 185] on td at bounding box center [122, 187] width 13 height 35
click at [119, 168] on td at bounding box center [122, 161] width 13 height 35
click at [119, 175] on icon at bounding box center [121, 178] width 10 height 10
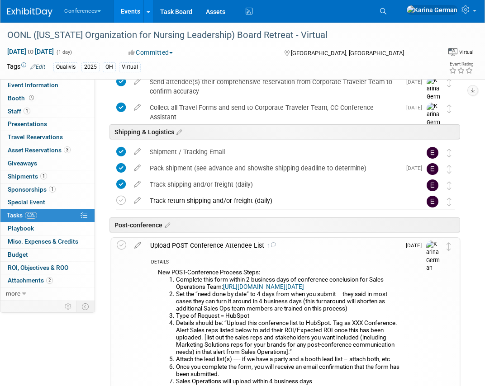
click at [224, 243] on div "Upload POST Conference Attendee List 1" at bounding box center [273, 245] width 255 height 15
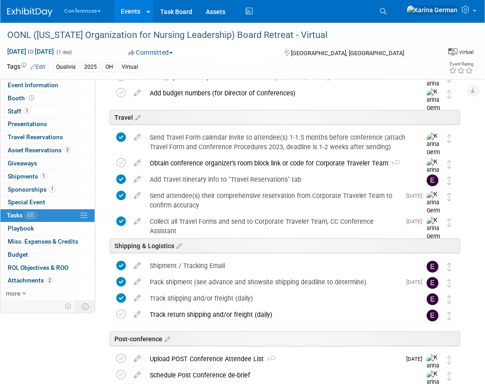
scroll to position [326, 0]
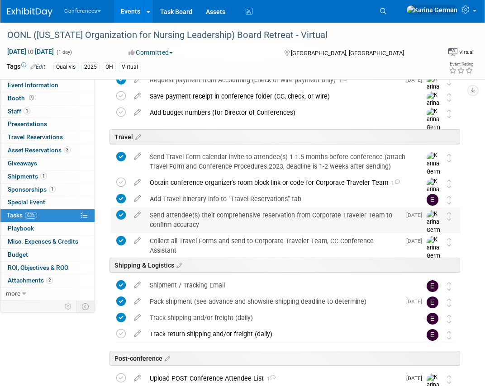
click at [202, 218] on div "Send attendee(s) their comprehensive reservation from Corporate Traveler Team t…" at bounding box center [273, 220] width 256 height 25
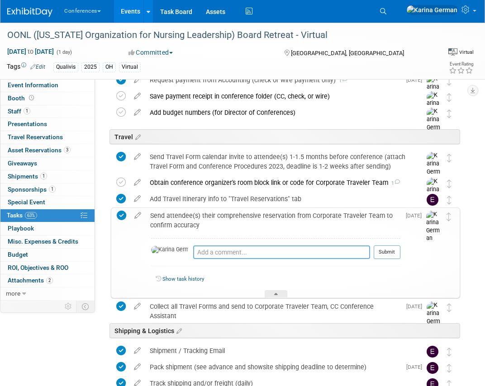
click at [205, 252] on textarea at bounding box center [281, 253] width 177 height 14
type textarea "changed to virtual"
click at [390, 255] on button "Submit" at bounding box center [387, 253] width 27 height 14
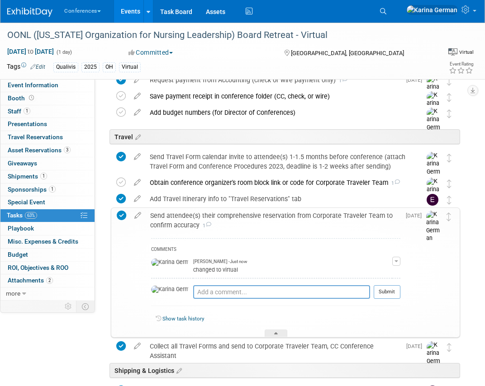
click at [209, 217] on div "Send attendee(s) their comprehensive reservation from Corporate Traveler Team t…" at bounding box center [273, 220] width 255 height 25
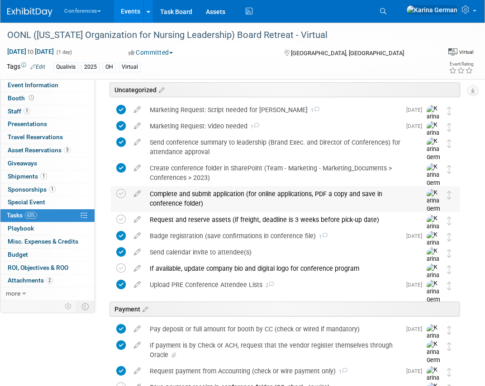
scroll to position [0, 0]
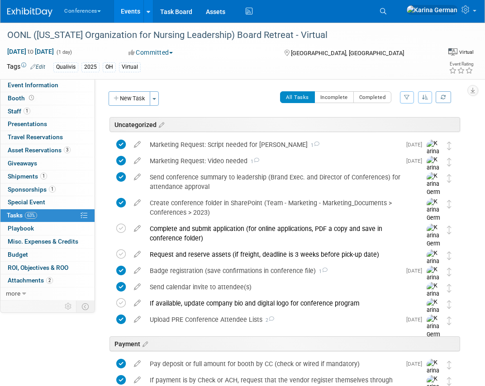
click at [134, 14] on link "Events" at bounding box center [130, 11] width 33 height 23
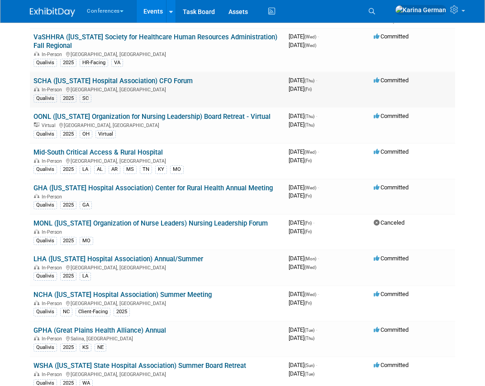
scroll to position [71, 0]
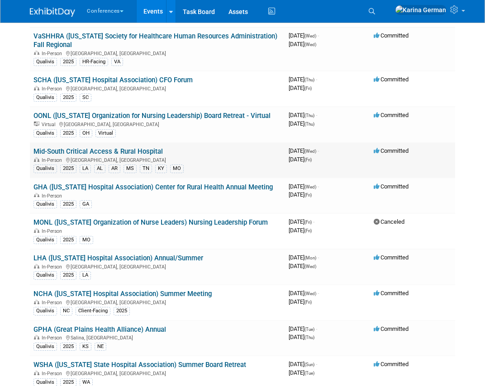
click at [142, 146] on td "Mid-South Critical Access & Rural Hospital In-Person [GEOGRAPHIC_DATA], [GEOGRA…" at bounding box center [157, 161] width 255 height 36
click at [125, 152] on link "Mid-South Critical Access & Rural Hospital" at bounding box center [97, 151] width 129 height 8
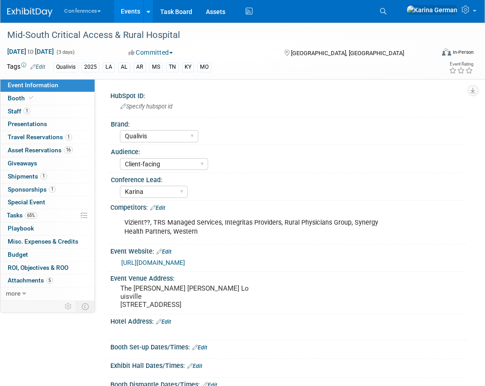
select select "Qualivis"
select select "Client-facing"
select select "Karina"
click at [43, 218] on link "65% Tasks 65%" at bounding box center [47, 215] width 94 height 13
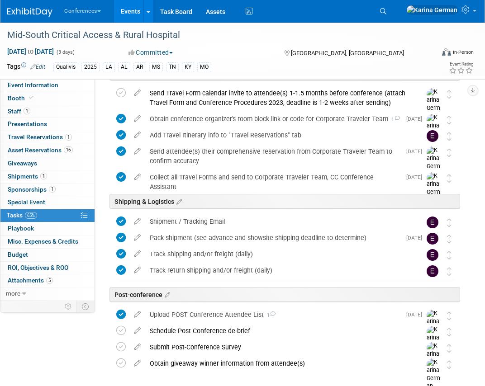
scroll to position [389, 0]
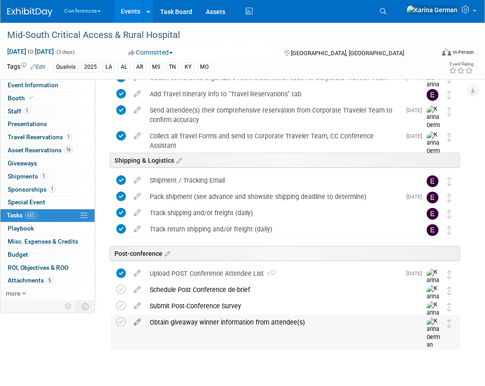
click at [134, 321] on icon at bounding box center [137, 320] width 16 height 11
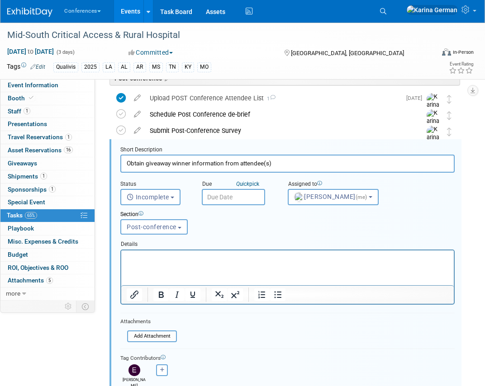
scroll to position [571, 0]
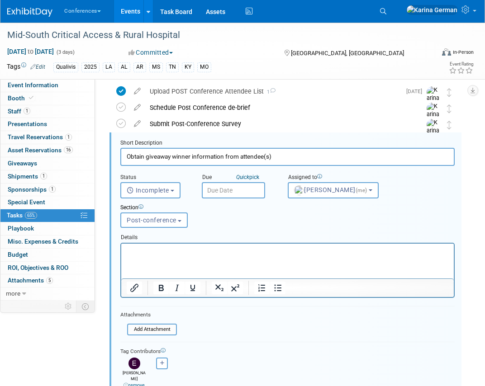
click at [229, 194] on input "text" at bounding box center [233, 190] width 63 height 16
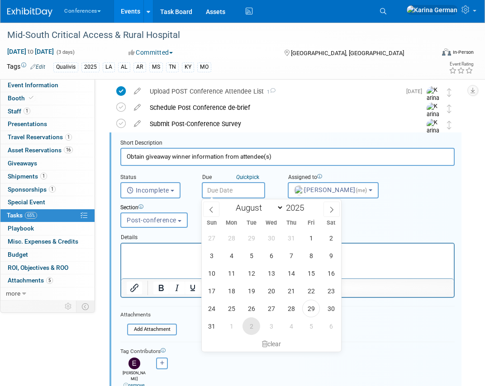
click at [255, 324] on span "2" at bounding box center [252, 327] width 18 height 18
type input "[DATE]"
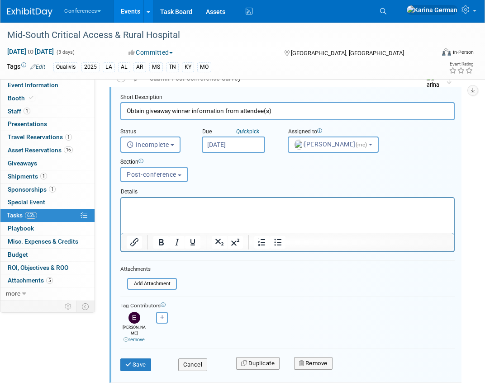
scroll to position [664, 0]
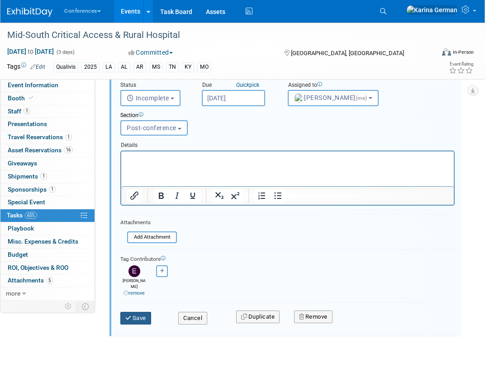
click at [137, 314] on button "Save" at bounding box center [135, 318] width 31 height 13
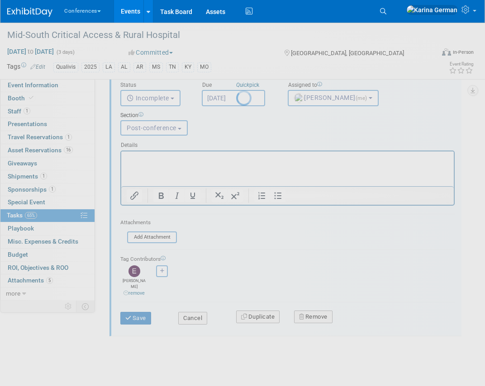
scroll to position [389, 0]
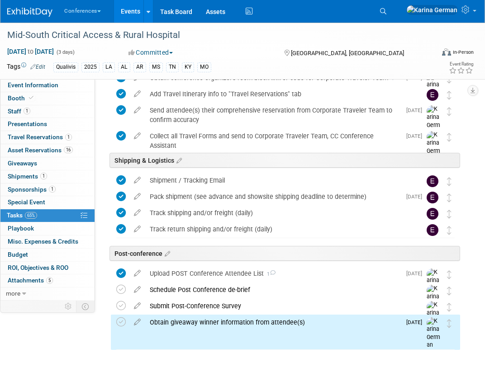
click at [176, 328] on div "Obtain giveaway winner information from attendee(s)" at bounding box center [273, 322] width 256 height 15
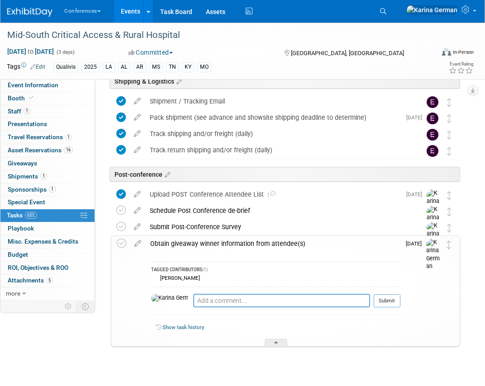
scroll to position [485, 0]
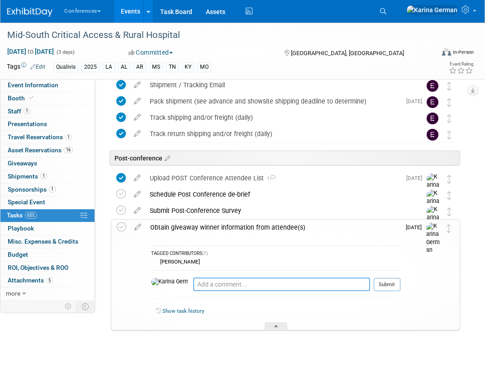
click at [210, 290] on textarea at bounding box center [281, 285] width 177 height 14
type textarea "pinged [PERSON_NAME]"
click at [411, 286] on td "[DATE]" at bounding box center [413, 275] width 26 height 110
click at [393, 285] on button "Submit" at bounding box center [387, 285] width 27 height 14
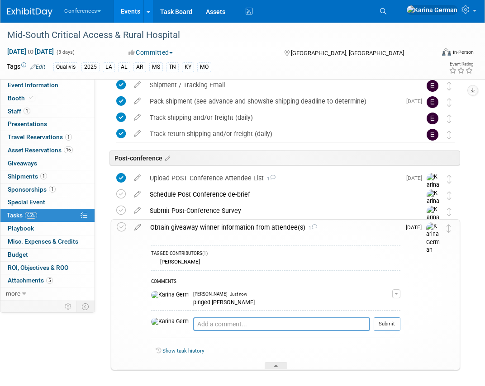
click at [249, 231] on div "Obtain giveaway winner information from attendee(s) 1" at bounding box center [273, 227] width 255 height 15
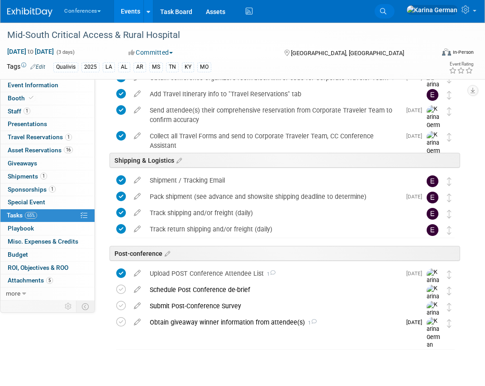
click at [395, 15] on link "Search" at bounding box center [385, 11] width 20 height 14
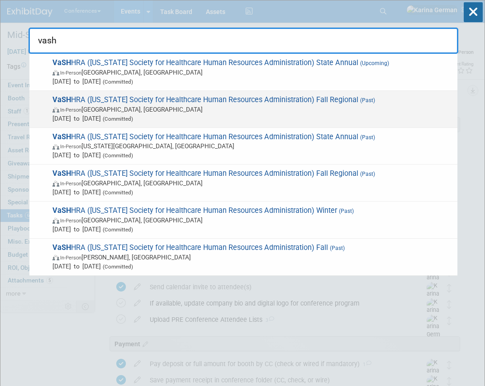
type input "vash"
click at [176, 122] on span "Aug 27, 2025 to Aug 27, 2025 (Committed)" at bounding box center [252, 118] width 400 height 9
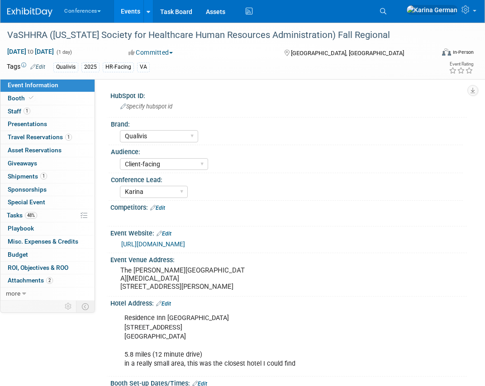
select select "Qualivis"
select select "Client-facing"
select select "Karina"
click at [52, 215] on link "48% Tasks 48%" at bounding box center [47, 215] width 94 height 13
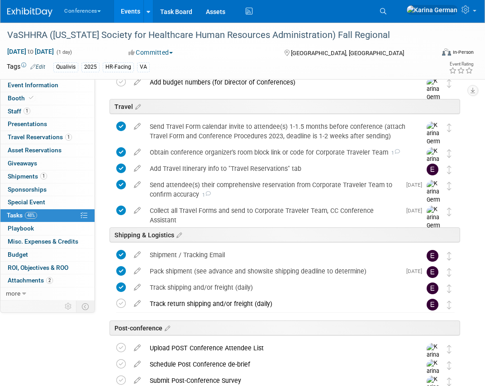
scroll to position [480, 0]
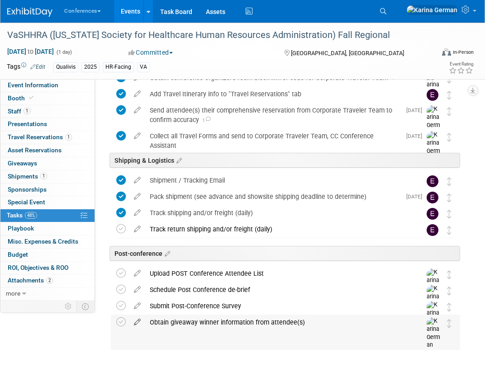
click at [135, 322] on icon at bounding box center [137, 320] width 16 height 11
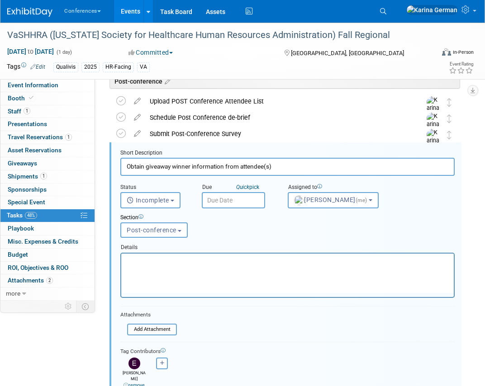
scroll to position [662, 0]
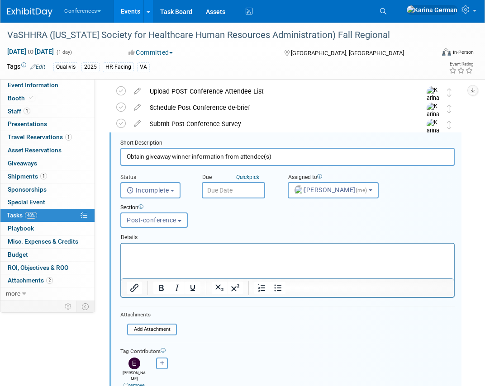
click at [227, 187] on input "text" at bounding box center [233, 190] width 63 height 16
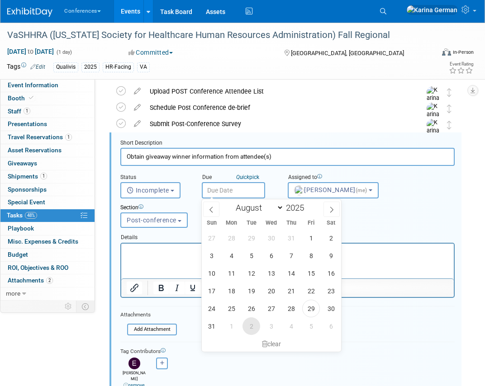
click at [253, 323] on span "2" at bounding box center [252, 327] width 18 height 18
type input "[DATE]"
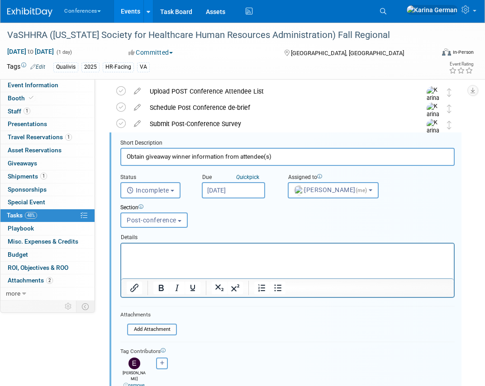
scroll to position [755, 0]
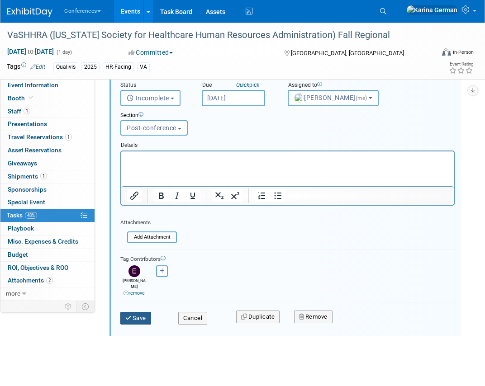
click at [141, 312] on button "Save" at bounding box center [135, 318] width 31 height 13
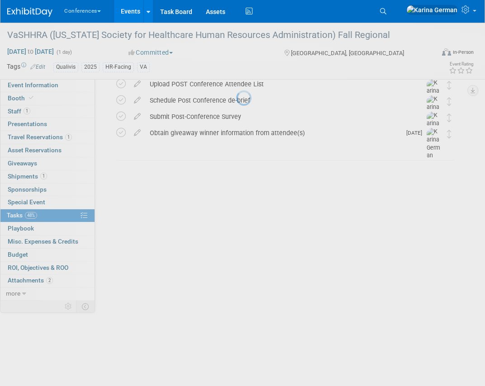
scroll to position [480, 0]
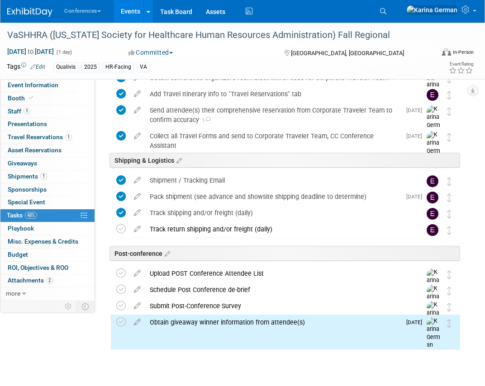
click at [207, 323] on div "Obtain giveaway winner information from attendee(s)" at bounding box center [273, 322] width 256 height 15
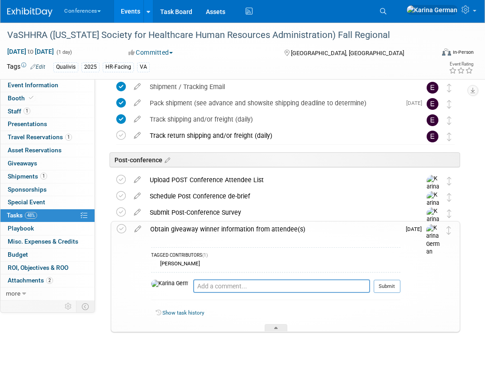
scroll to position [573, 0]
click at [199, 285] on textarea at bounding box center [281, 287] width 177 height 14
type textarea "pinged Joe"
click at [390, 290] on button "Submit" at bounding box center [387, 288] width 27 height 14
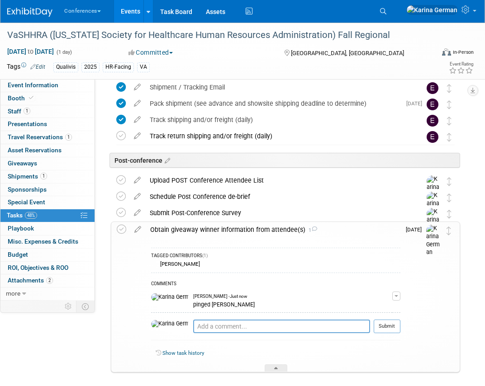
click at [303, 241] on div "TAGGED CONTRIBUTORS (1) Erin Anderson COMMENTS Karina German - Just now pinged …" at bounding box center [273, 305] width 255 height 135
click at [289, 235] on div "Obtain giveaway winner information from attendee(s) 1" at bounding box center [273, 229] width 255 height 15
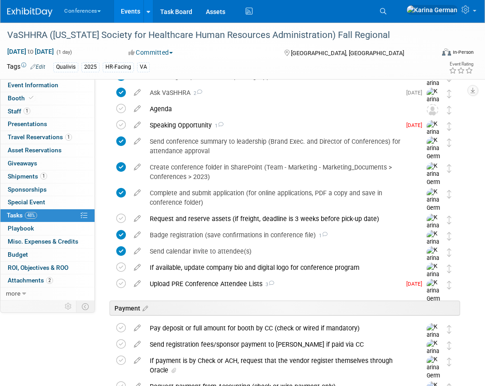
scroll to position [60, 0]
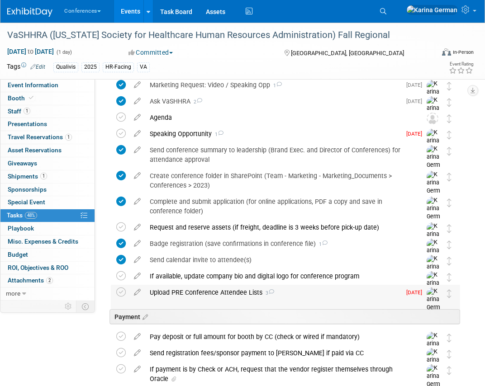
click at [189, 290] on div "Upload PRE Conference Attendee Lists 3" at bounding box center [273, 292] width 256 height 15
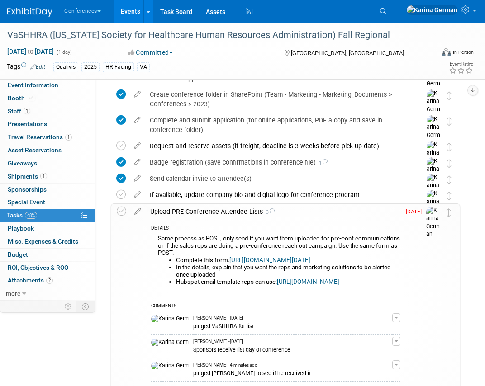
scroll to position [182, 0]
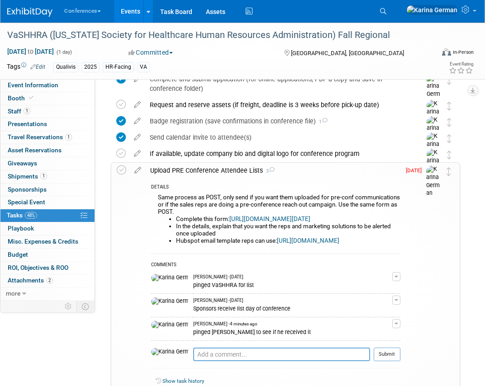
click at [168, 171] on div "Upload PRE Conference Attendee Lists 3" at bounding box center [273, 170] width 255 height 15
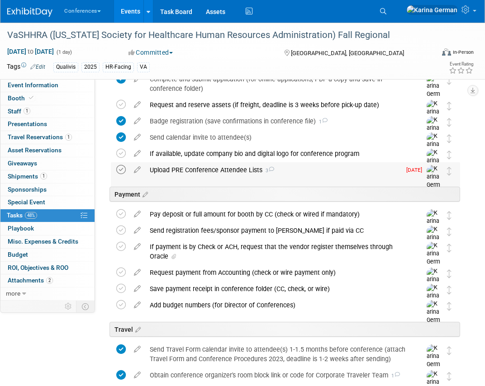
click at [123, 171] on icon at bounding box center [121, 170] width 10 height 10
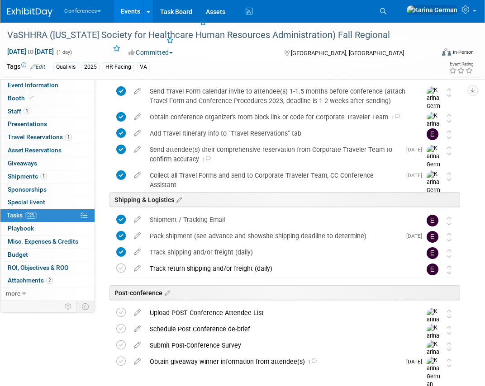
scroll to position [480, 0]
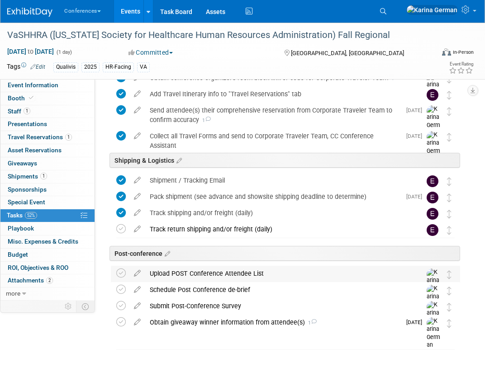
click at [145, 273] on div "Upload POST Conference Attendee List" at bounding box center [276, 273] width 263 height 15
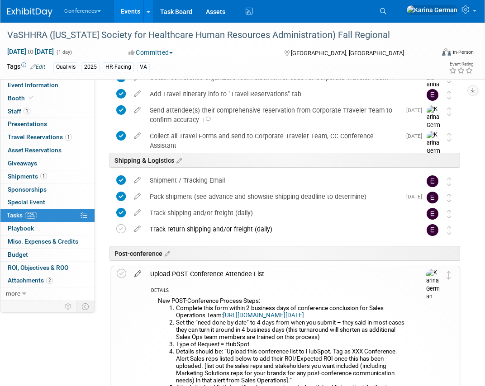
click at [140, 272] on icon at bounding box center [138, 271] width 16 height 11
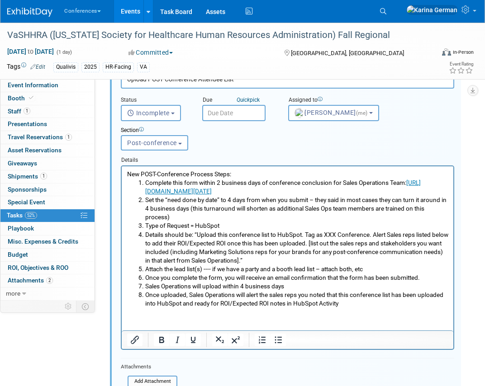
scroll to position [691, 0]
click at [224, 121] on form "Short Description Upload POST Conference Attendee List Status <i class="far fa-…" at bounding box center [287, 260] width 347 height 397
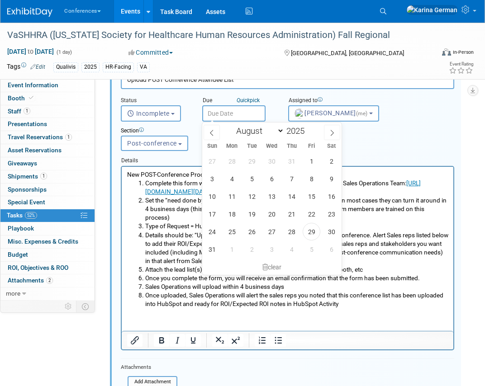
click at [228, 105] on input "text" at bounding box center [233, 113] width 63 height 16
click at [328, 137] on span at bounding box center [332, 132] width 16 height 15
select select "8"
click at [254, 157] on span "2" at bounding box center [252, 161] width 18 height 18
type input "Sep 2, 2025"
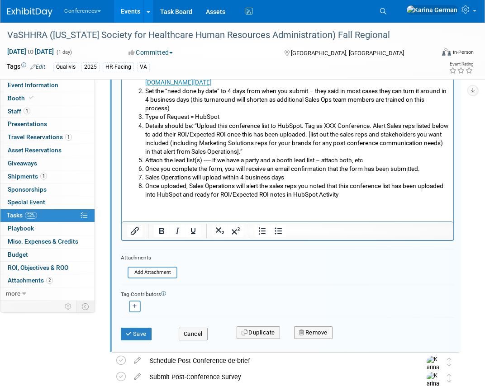
scroll to position [842, 0]
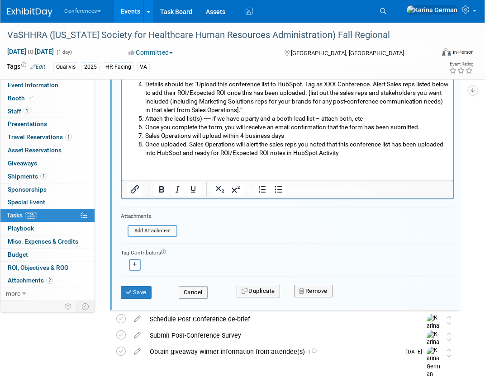
click at [136, 282] on div "Save" at bounding box center [143, 290] width 58 height 19
click at [136, 286] on button "Save" at bounding box center [136, 292] width 31 height 13
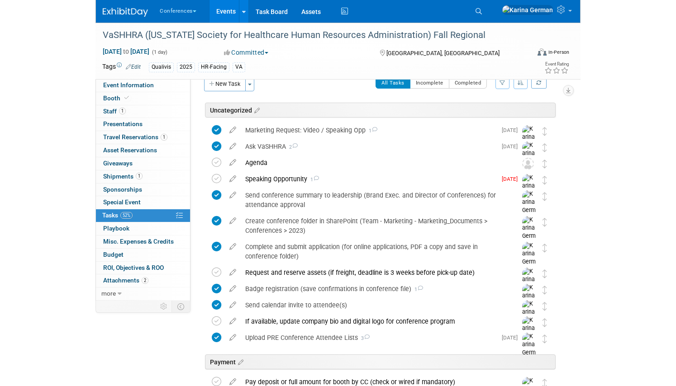
scroll to position [0, 0]
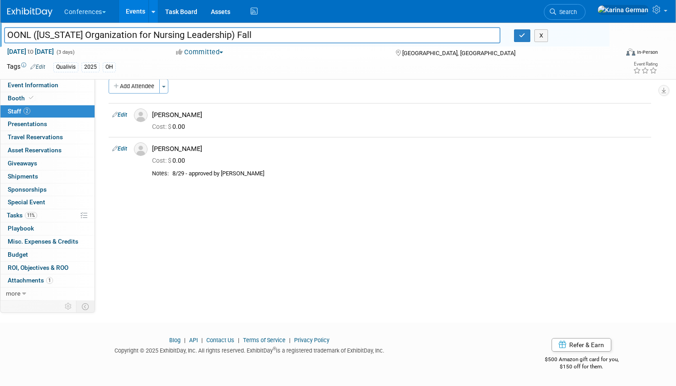
click at [265, 33] on input "OONL ([US_STATE] Organization for Nursing Leadership) Fall" at bounding box center [252, 35] width 496 height 16
click at [72, 85] on link "Event Information" at bounding box center [47, 85] width 94 height 13
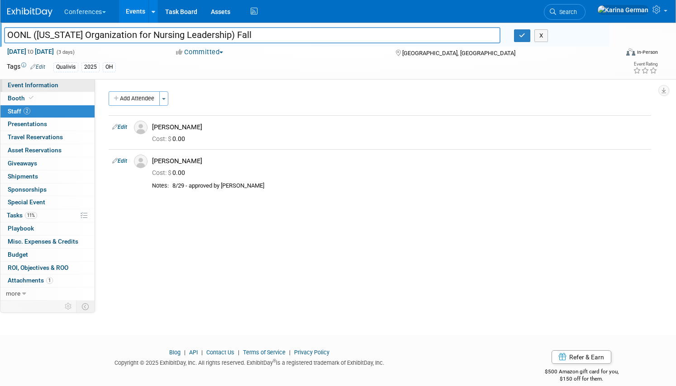
select select "Qualivis"
select select "Client-facing"
select select "Karina"
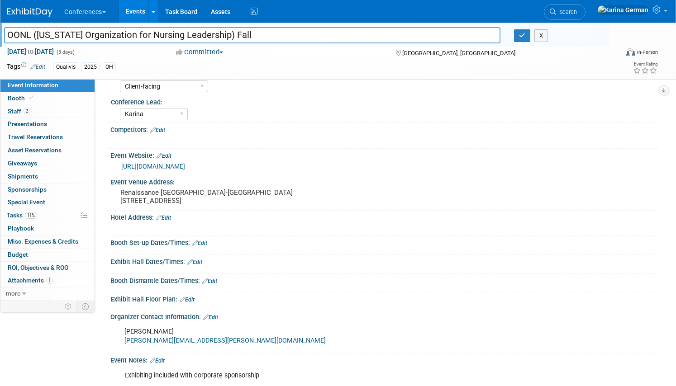
scroll to position [48, 0]
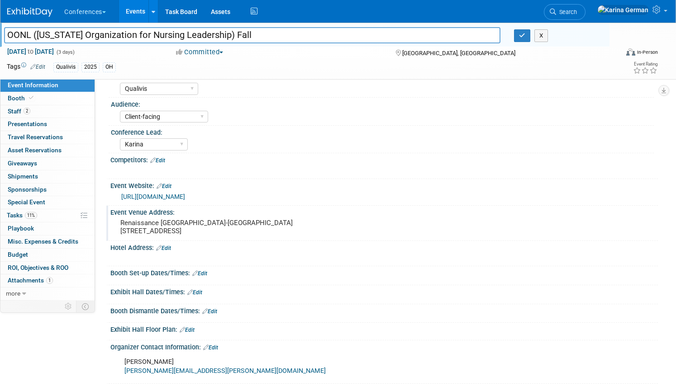
click at [132, 235] on pre "Renaissance Westerville-Polaris Hotel 409 Altair Parkway, Westerville, OH 43082" at bounding box center [224, 227] width 208 height 16
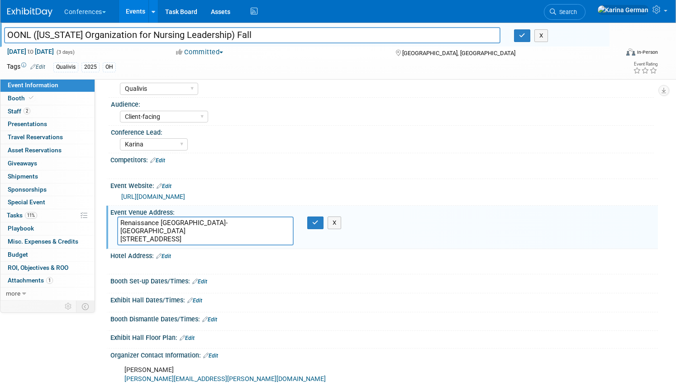
drag, startPoint x: 120, startPoint y: 238, endPoint x: 165, endPoint y: 238, distance: 44.8
click at [165, 238] on textarea "Renaissance Westerville-Polaris Hotel 409 Altair Parkway, Westerville, OH 43082" at bounding box center [205, 231] width 176 height 29
drag, startPoint x: 321, startPoint y: 225, endPoint x: 406, endPoint y: 57, distance: 189.2
click at [320, 225] on button "button" at bounding box center [315, 223] width 16 height 13
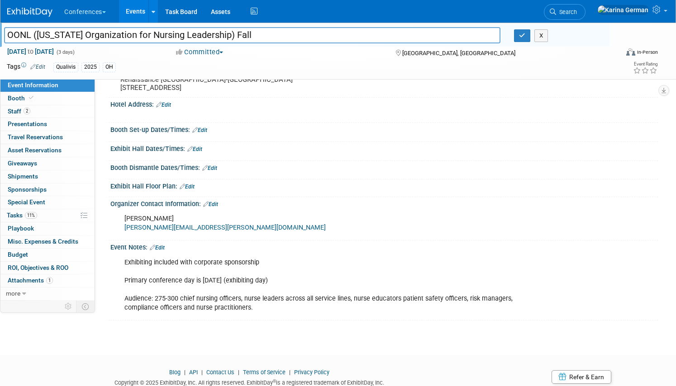
scroll to position [221, 0]
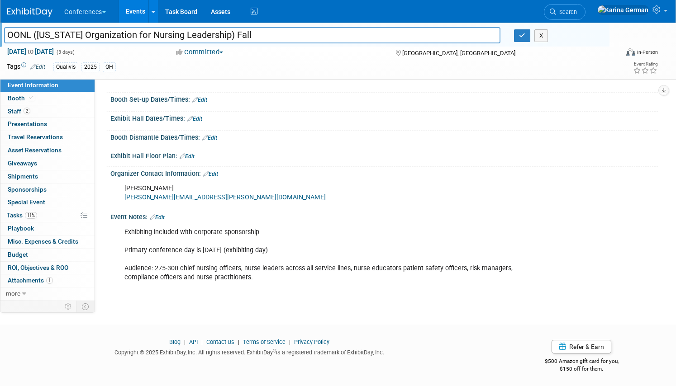
click at [176, 283] on div "Exhibiting included with corporate sponsorship Primary conference day is Novemb…" at bounding box center [335, 255] width 435 height 63
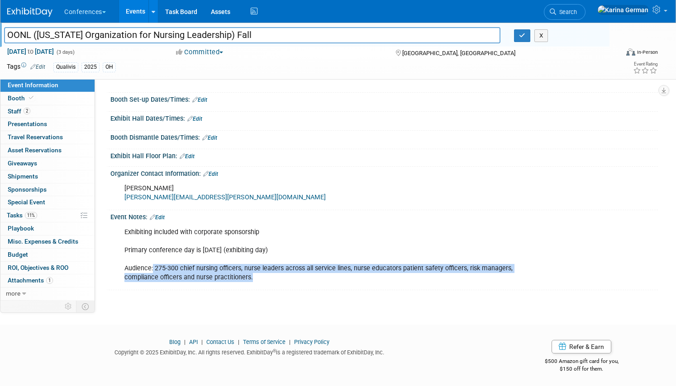
drag, startPoint x: 153, startPoint y: 276, endPoint x: 243, endPoint y: 284, distance: 90.4
click at [243, 284] on div "Exhibiting included with corporate sponsorship Primary conference day is Novemb…" at bounding box center [335, 255] width 435 height 63
copy div "275-300 chief nursing officers, nurse leaders across all service lines, nurse e…"
click at [585, 15] on link "Search" at bounding box center [565, 12] width 42 height 16
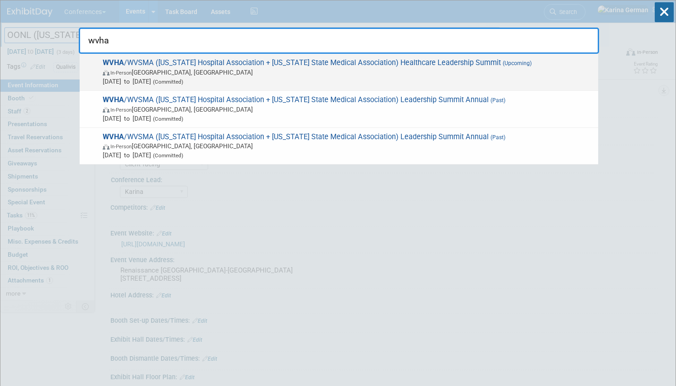
type input "wvha"
click at [223, 62] on span "WVHA /WVSMA (West Virginia Hospital Association + West Virginia State Medical A…" at bounding box center [347, 72] width 494 height 28
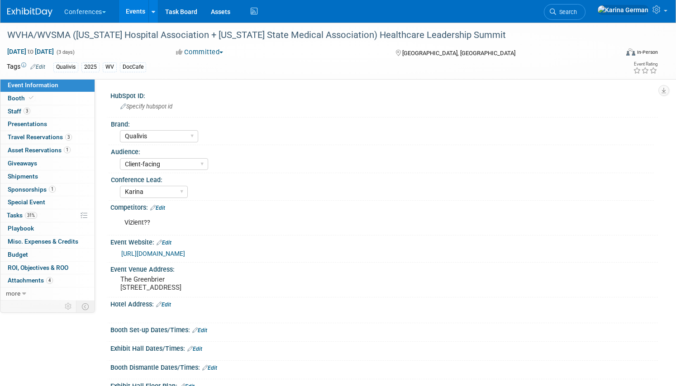
select select "Qualivis"
select select "Client-facing"
select select "Karina"
click at [46, 187] on span "Sponsorships 1" at bounding box center [32, 189] width 48 height 7
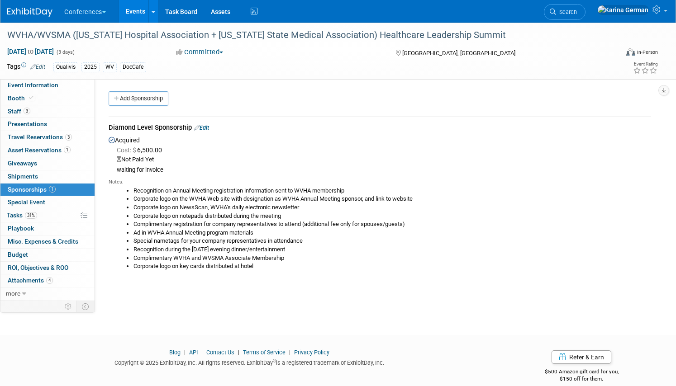
click at [205, 127] on link "Edit" at bounding box center [201, 127] width 15 height 7
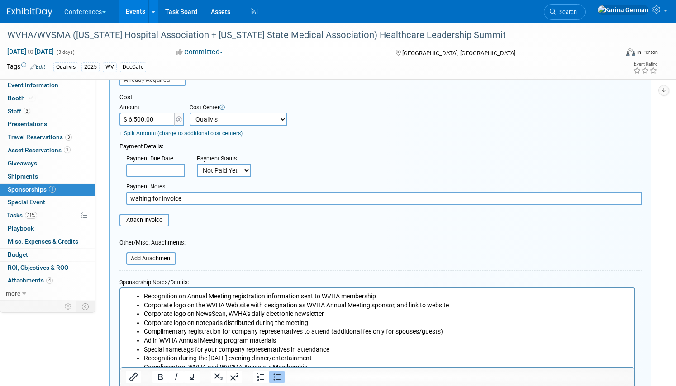
scroll to position [102, 0]
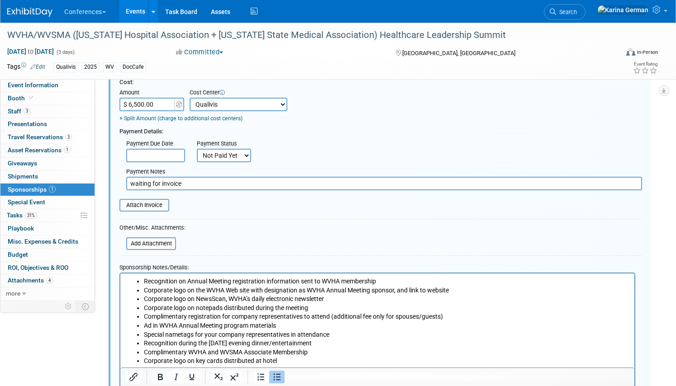
click at [215, 155] on select "Not Paid Yet Partially Paid Paid in Full" at bounding box center [224, 156] width 54 height 14
select select "1"
click at [202, 184] on input "waiting for invoice" at bounding box center [384, 184] width 516 height 14
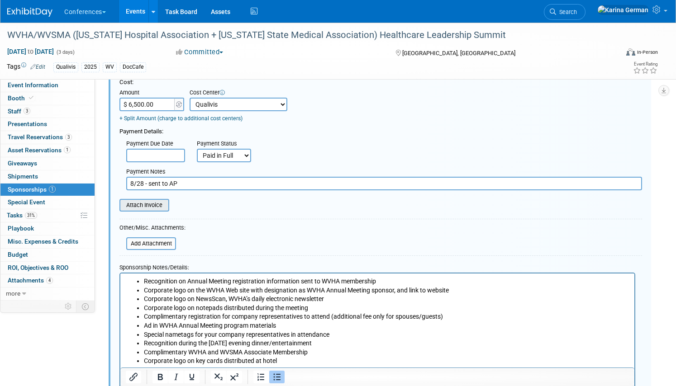
type input "8/28 - sent to AP"
click at [155, 207] on input "file" at bounding box center [115, 205] width 108 height 11
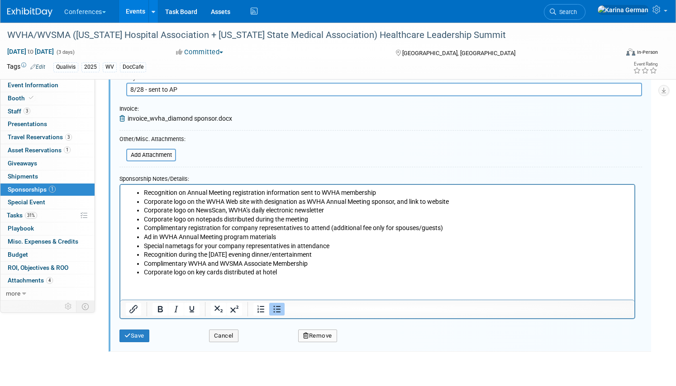
scroll to position [226, 0]
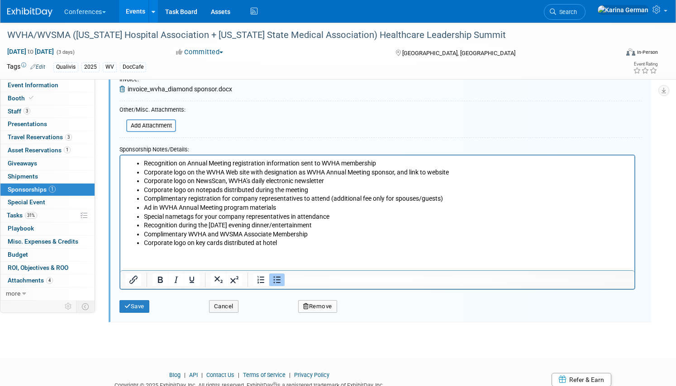
click at [143, 299] on div "Save" at bounding box center [158, 304] width 90 height 19
click at [139, 304] on button "Save" at bounding box center [134, 306] width 30 height 13
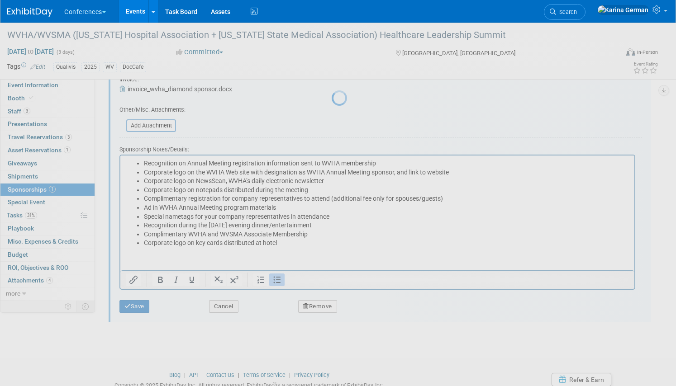
click at [332, 216] on div at bounding box center [338, 193] width 13 height 386
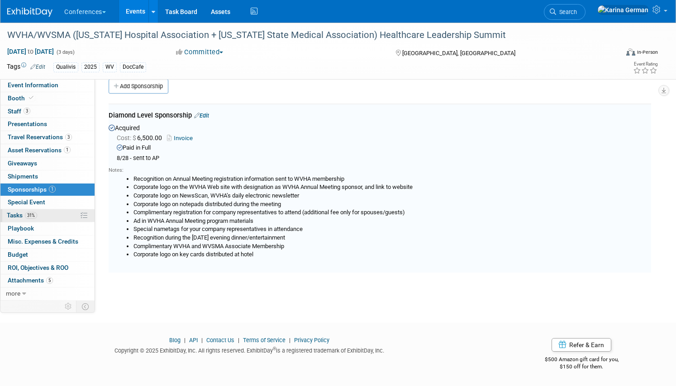
click at [35, 217] on span "31%" at bounding box center [31, 215] width 12 height 7
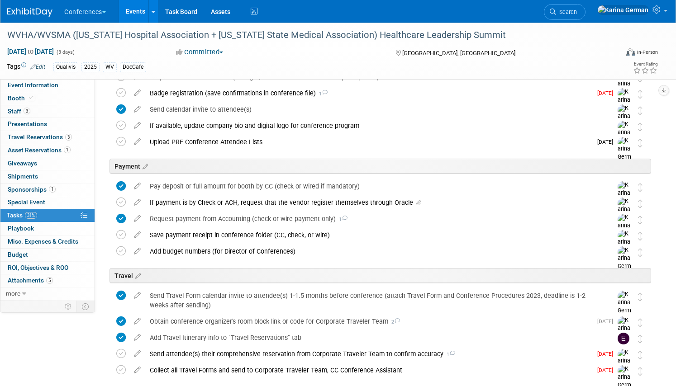
scroll to position [166, 0]
click at [190, 219] on div "Request payment from Accounting (check or wire payment only) 1" at bounding box center [372, 218] width 454 height 15
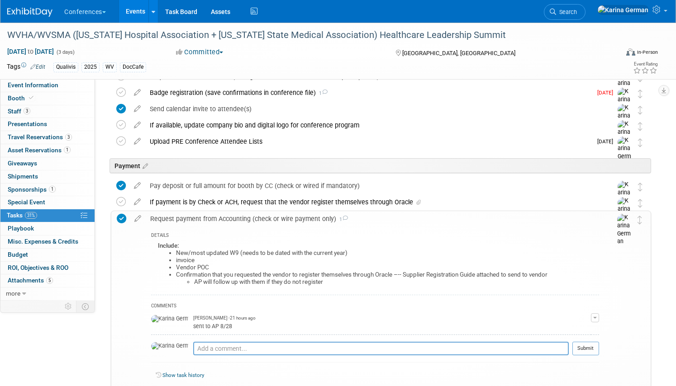
click at [190, 219] on div "Request payment from Accounting (check or wire payment only) 1" at bounding box center [372, 218] width 453 height 15
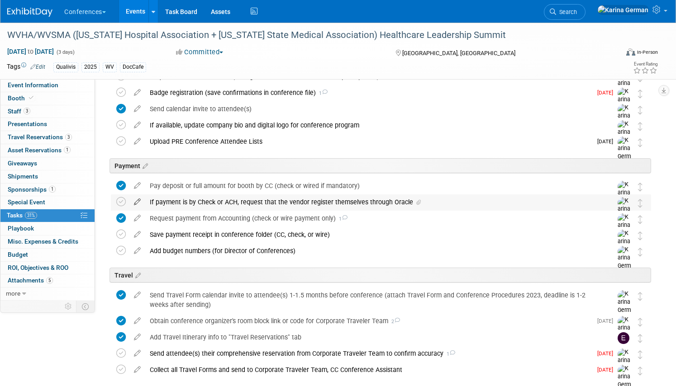
click at [135, 205] on icon at bounding box center [137, 200] width 16 height 11
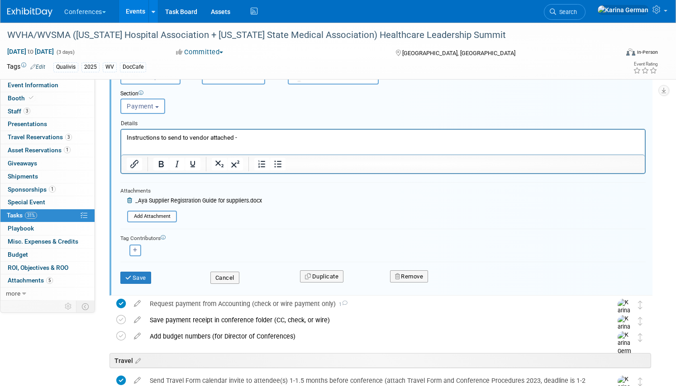
scroll to position [388, 0]
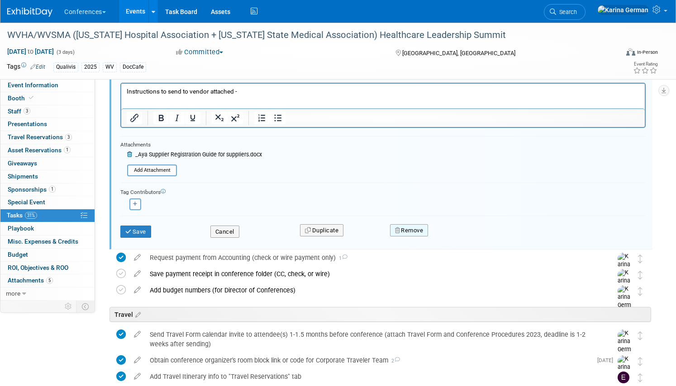
click at [427, 228] on button "Remove" at bounding box center [409, 230] width 38 height 13
click at [452, 242] on link "Yes" at bounding box center [460, 238] width 26 height 14
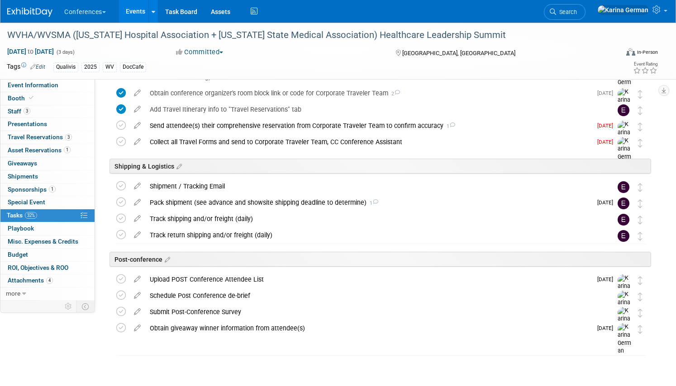
scroll to position [384, 0]
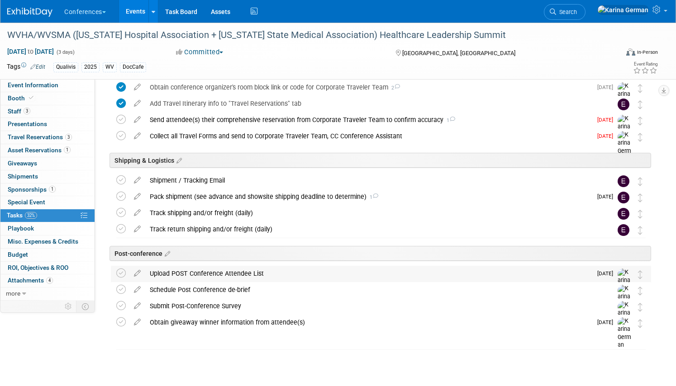
click at [251, 269] on div "Upload POST Conference Attendee List" at bounding box center [368, 273] width 447 height 15
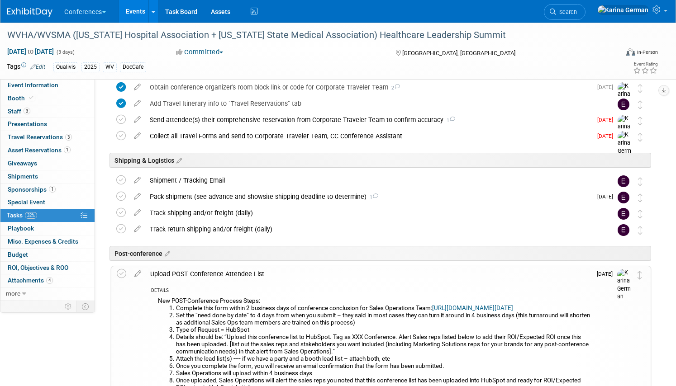
click at [251, 269] on div "Upload POST Conference Attendee List" at bounding box center [369, 273] width 446 height 15
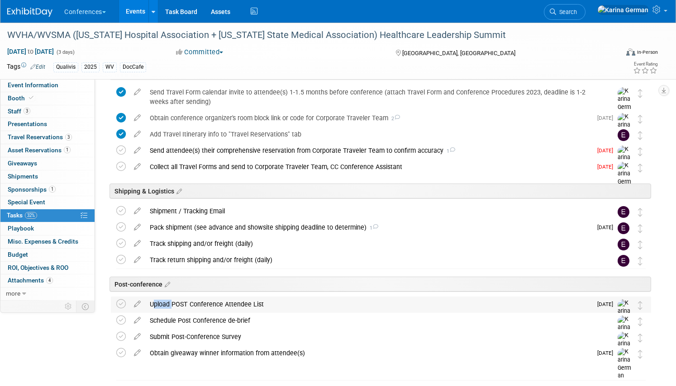
scroll to position [343, 0]
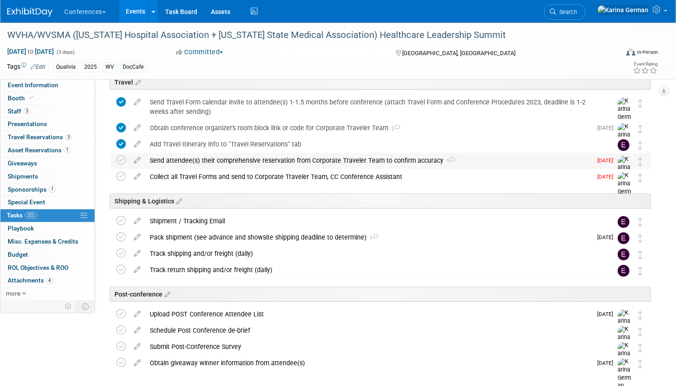
click at [196, 162] on div "Send attendee(s) their comprehensive reservation from Corporate Traveler Team t…" at bounding box center [368, 160] width 447 height 15
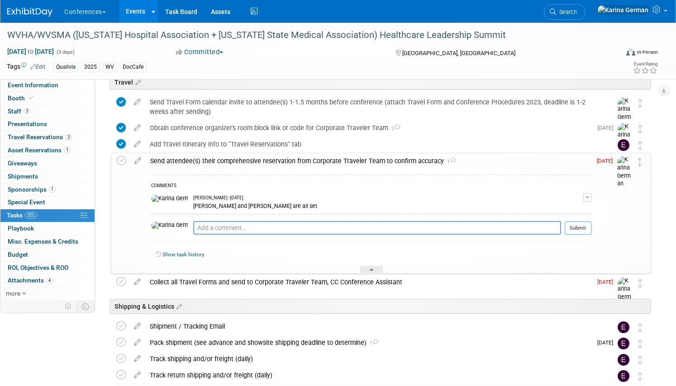
click at [197, 162] on div "Send attendee(s) their comprehensive reservation from Corporate Traveler Team t…" at bounding box center [369, 160] width 446 height 15
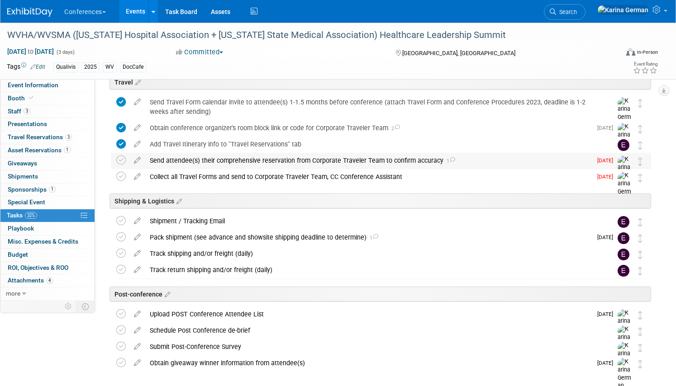
click at [206, 163] on div "Send attendee(s) their comprehensive reservation from Corporate Traveler Team t…" at bounding box center [368, 160] width 447 height 15
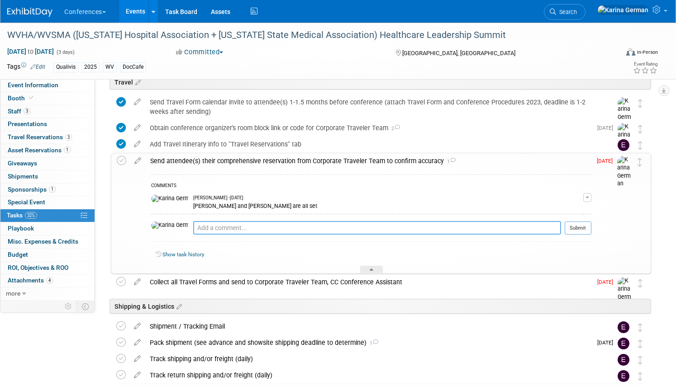
click at [221, 225] on textarea at bounding box center [377, 228] width 368 height 14
type textarea "V"
type textarea "c"
type textarea "Cherelle is all set"
click at [575, 229] on button "Submit" at bounding box center [578, 229] width 27 height 14
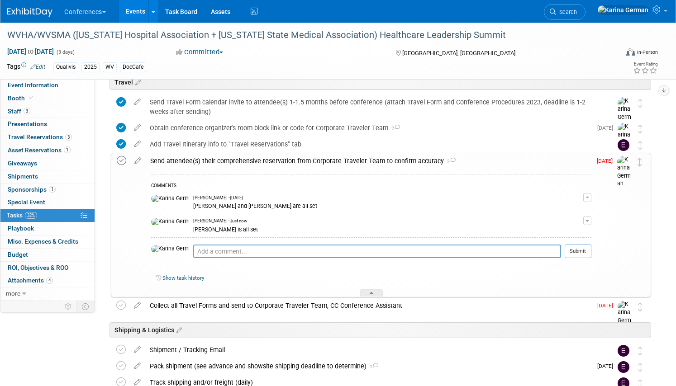
click at [122, 161] on icon at bounding box center [122, 161] width 10 height 10
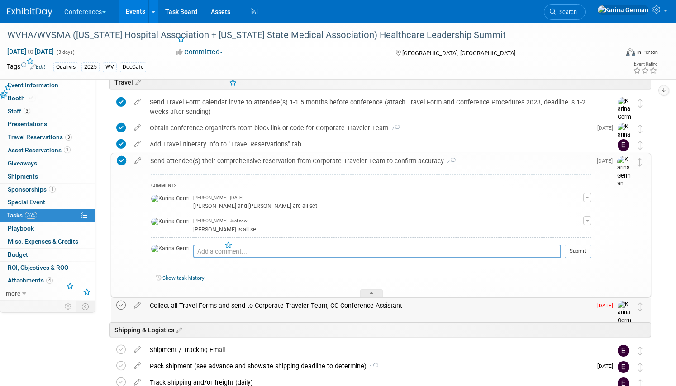
click at [116, 304] on icon at bounding box center [121, 306] width 10 height 10
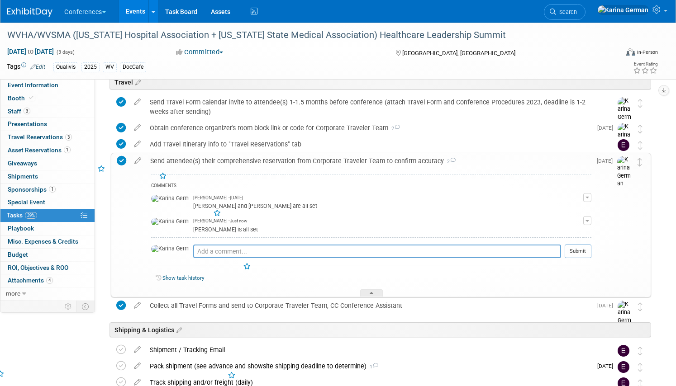
click at [200, 165] on div "Send attendee(s) their comprehensive reservation from Corporate Traveler Team t…" at bounding box center [369, 160] width 446 height 15
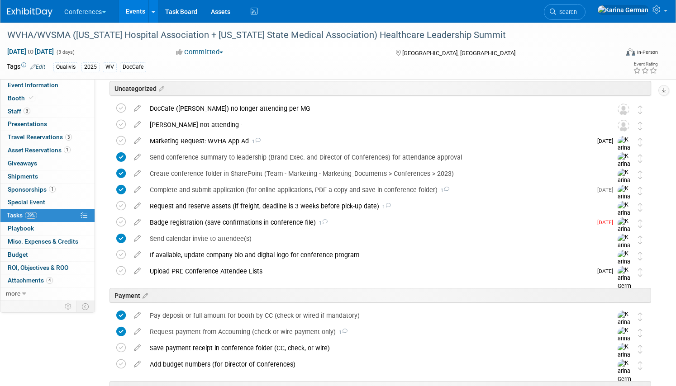
scroll to position [30, 0]
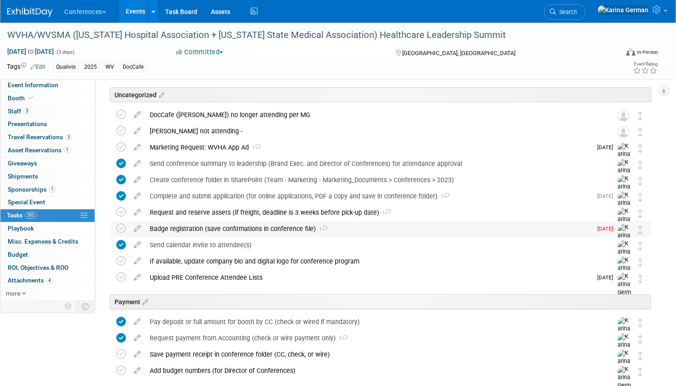
click at [227, 231] on div "Badge registration (save confirmations in conference file) 1" at bounding box center [368, 228] width 447 height 15
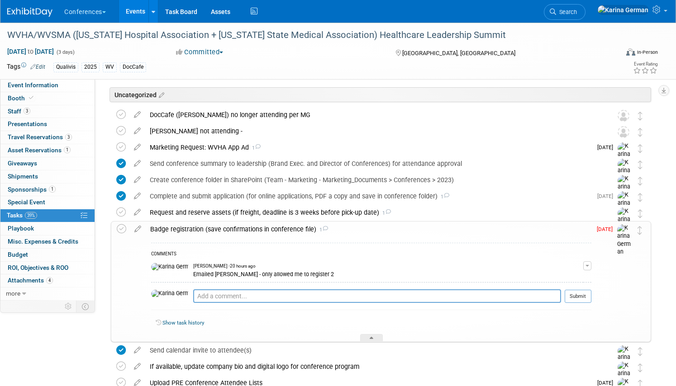
click at [227, 231] on div "Badge registration (save confirmations in conference file) 1" at bounding box center [369, 229] width 446 height 15
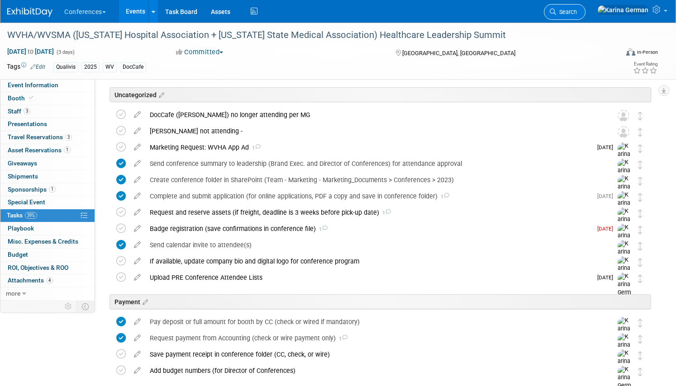
click at [577, 9] on span "Search" at bounding box center [566, 12] width 21 height 7
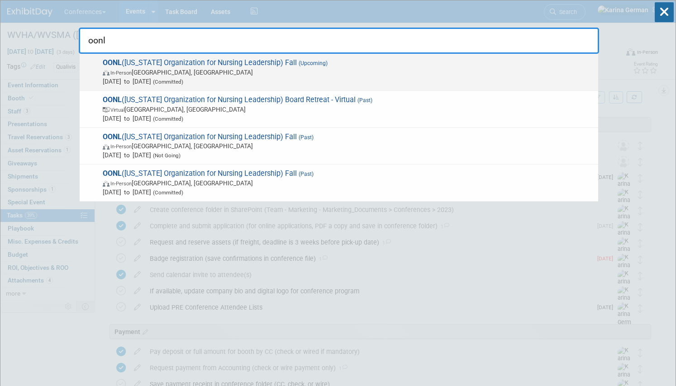
type input "oonl"
click at [299, 75] on span "In-Person Westerville, OH" at bounding box center [348, 72] width 491 height 9
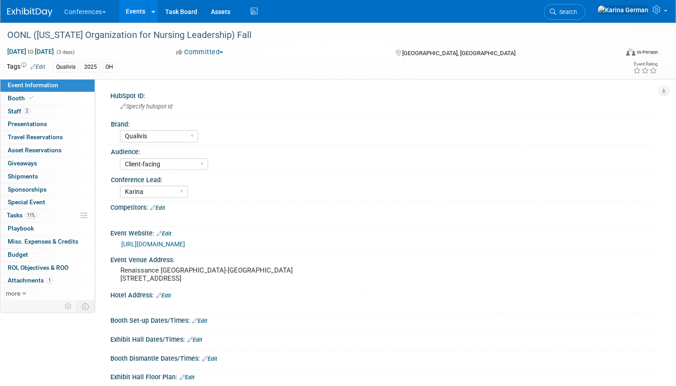
select select "Qualivis"
select select "Client-facing"
select select "Karina"
click at [48, 213] on link "11% Tasks 11%" at bounding box center [47, 215] width 94 height 13
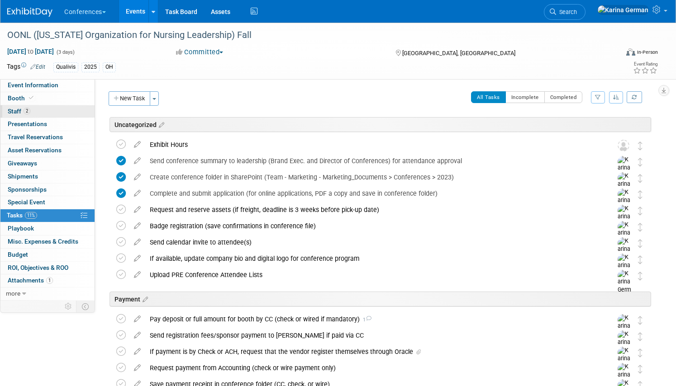
click at [45, 111] on link "2 Staff 2" at bounding box center [47, 111] width 94 height 13
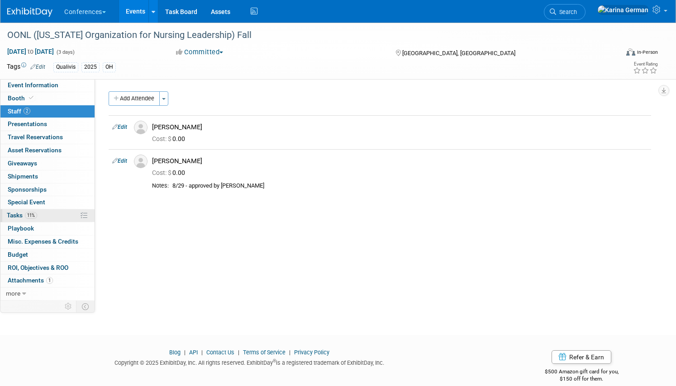
click at [46, 214] on link "11% Tasks 11%" at bounding box center [47, 215] width 94 height 13
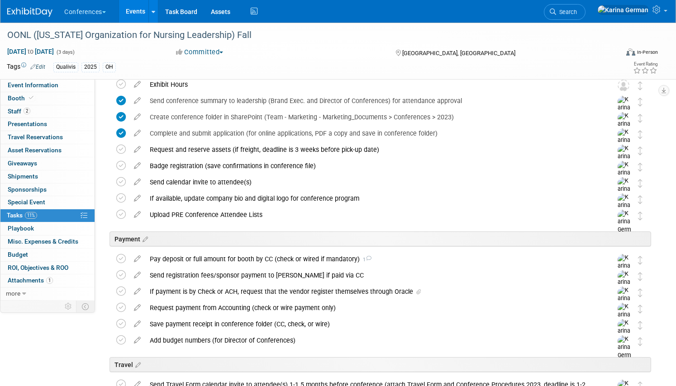
scroll to position [61, 0]
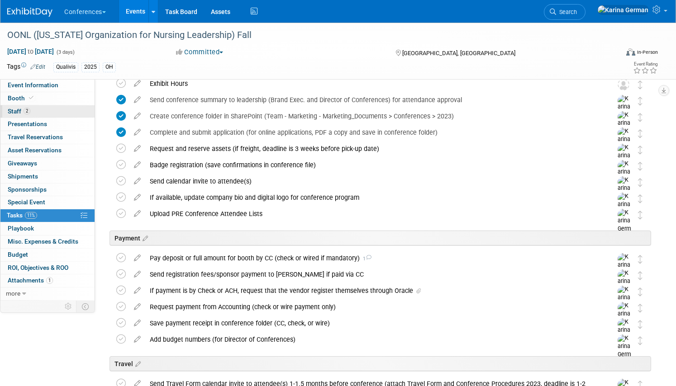
click at [58, 113] on link "2 Staff 2" at bounding box center [47, 111] width 94 height 13
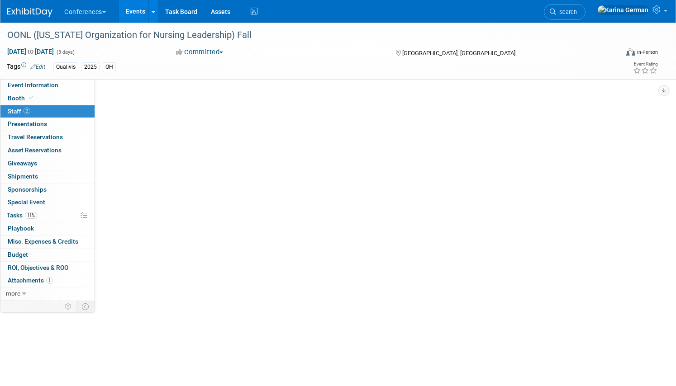
scroll to position [0, 0]
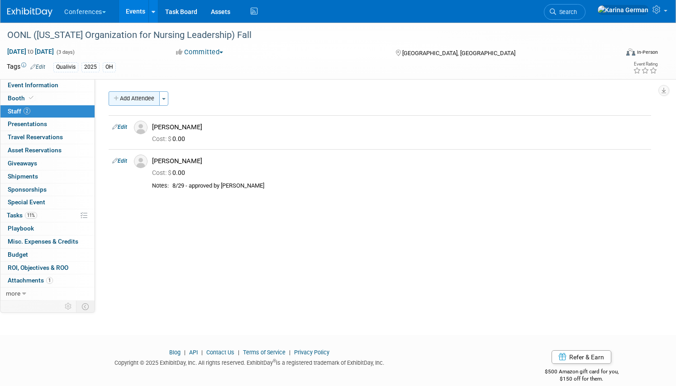
click at [131, 100] on button "Add Attendee" at bounding box center [134, 98] width 51 height 14
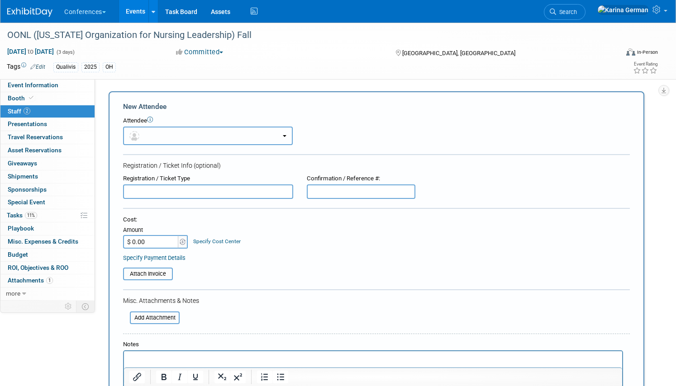
click at [176, 127] on button "button" at bounding box center [208, 136] width 170 height 19
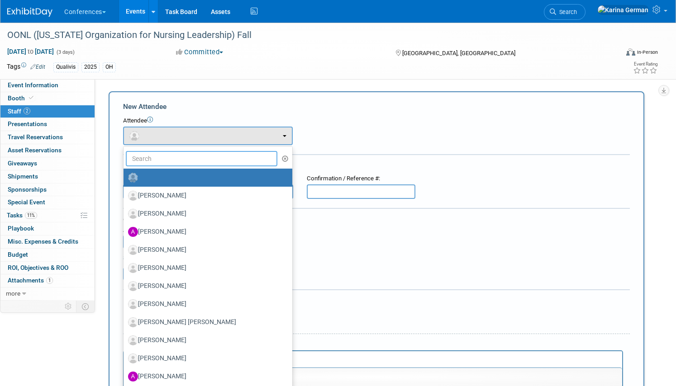
click at [182, 154] on input "text" at bounding box center [202, 158] width 152 height 15
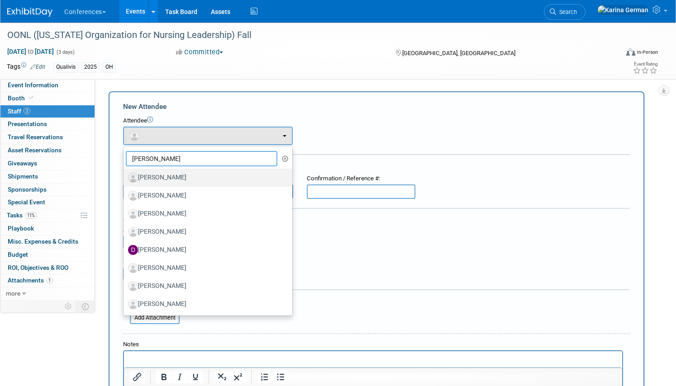
type input "dani"
click at [192, 177] on label "Dani Bowie" at bounding box center [205, 178] width 155 height 14
click at [125, 177] on input "Dani Bowie" at bounding box center [122, 177] width 6 height 6
select select "b94e3901-cde7-4bff-9c0d-9a06e8a5ebbe"
select select "400"
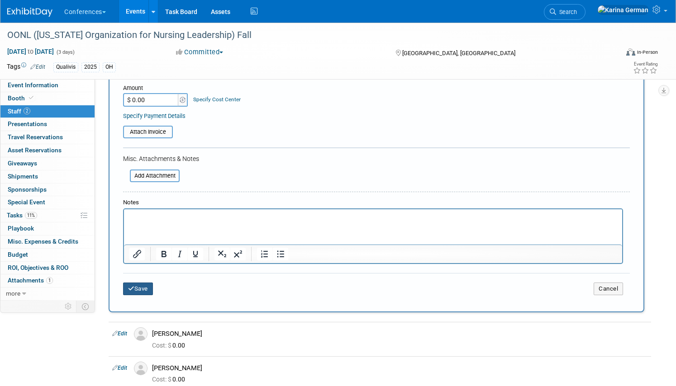
click at [133, 294] on button "Save" at bounding box center [138, 289] width 30 height 13
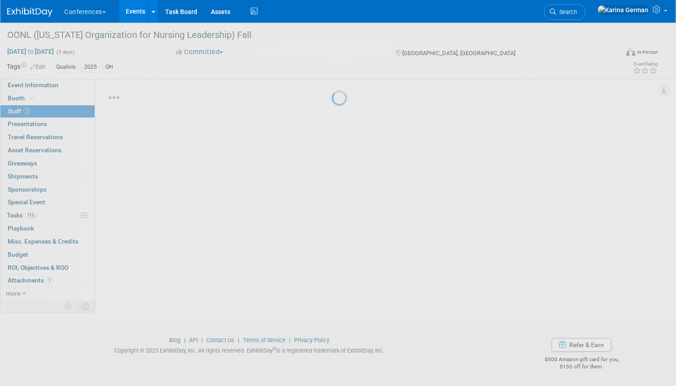
scroll to position [12, 0]
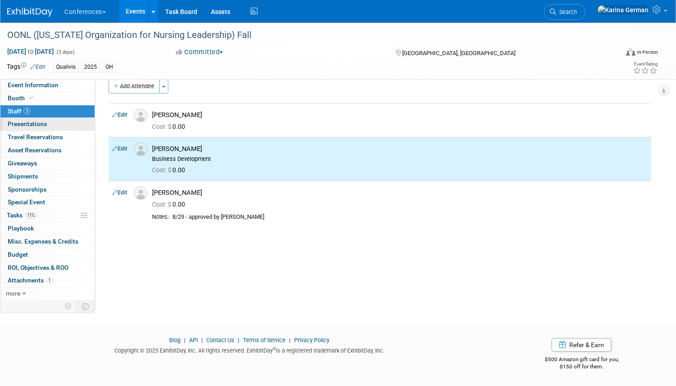
click at [58, 122] on link "0 Presentations 0" at bounding box center [47, 124] width 94 height 13
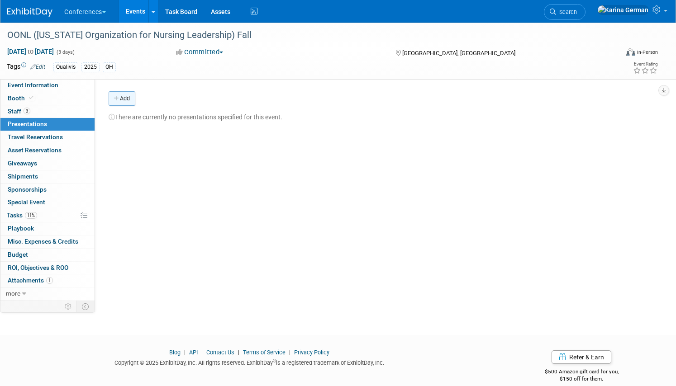
click at [126, 95] on link "Add" at bounding box center [122, 98] width 27 height 14
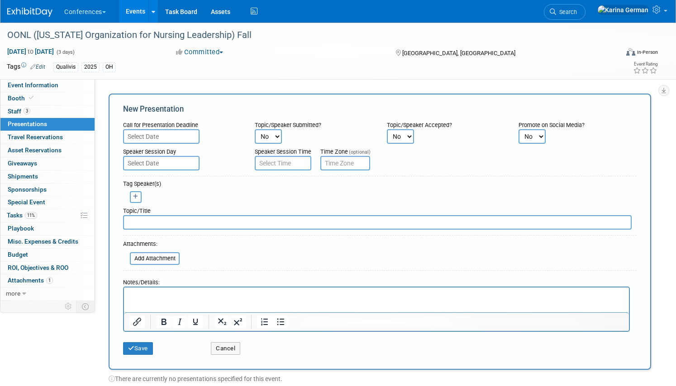
click at [211, 229] on input "text" at bounding box center [377, 222] width 509 height 14
paste input "Practical Steps to Building an AI-Driven Open Shift Management Program"
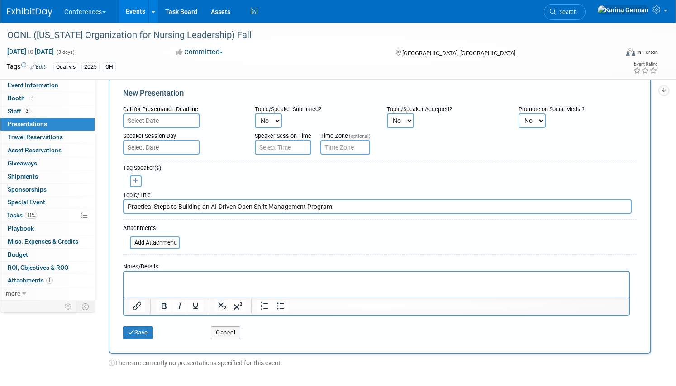
scroll to position [1, 0]
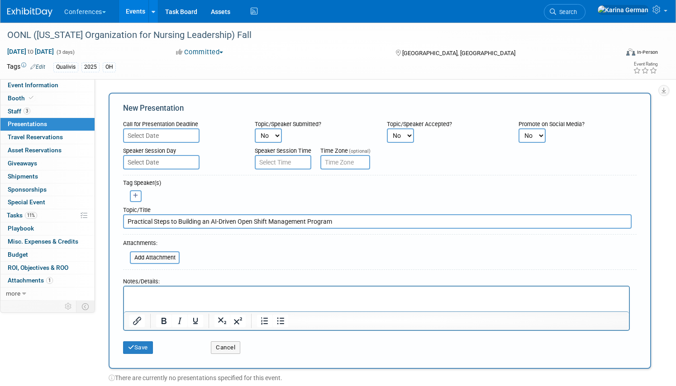
type input "Practical Steps to Building an AI-Driven Open Shift Management Program"
click at [177, 162] on body "Conferences Explore: My Workspaces 2 Go to Workspace: Conferences Marketing Req…" at bounding box center [338, 192] width 676 height 386
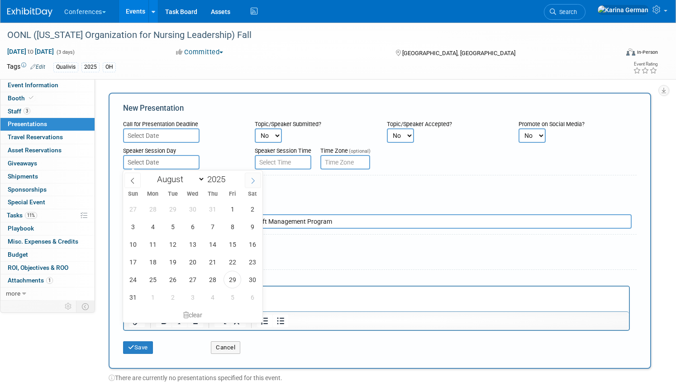
click at [256, 178] on icon at bounding box center [253, 181] width 6 height 6
select select "10"
click at [192, 228] on span "5" at bounding box center [193, 227] width 18 height 18
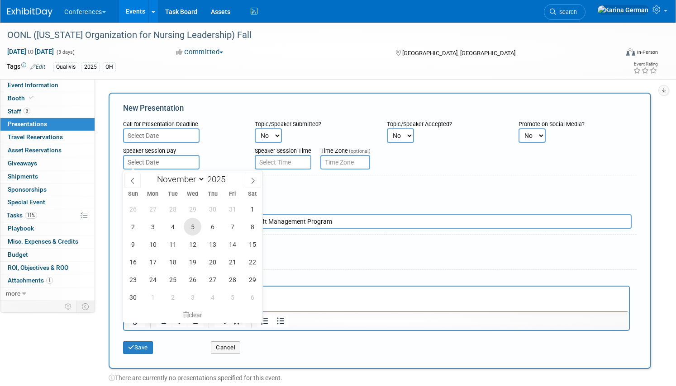
type input "Nov 5, 2025"
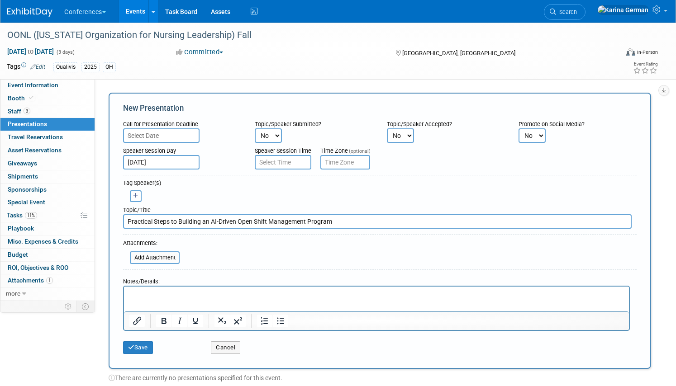
click at [237, 195] on div "Aaron remove Aaron remove Adair" at bounding box center [379, 195] width 527 height 14
click at [395, 134] on select "No Yes" at bounding box center [400, 135] width 27 height 14
select select "2"
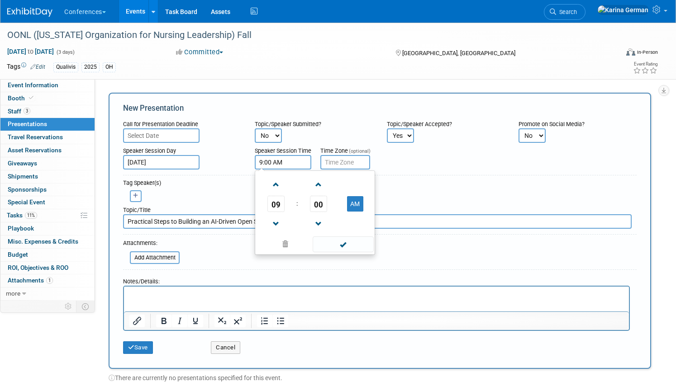
click at [288, 164] on input "9:00 AM" at bounding box center [283, 162] width 57 height 14
click at [276, 203] on span "09" at bounding box center [275, 204] width 17 height 16
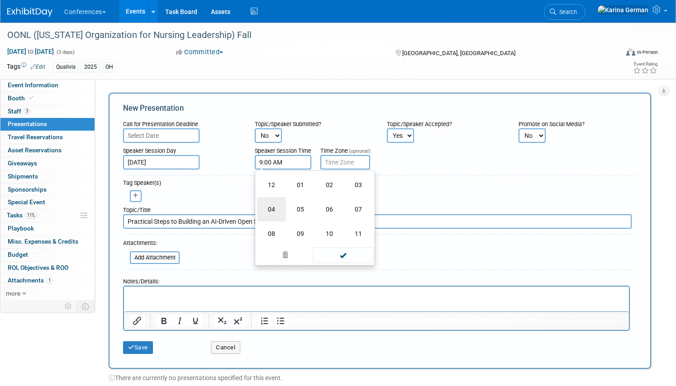
click at [270, 206] on td "04" at bounding box center [271, 209] width 29 height 24
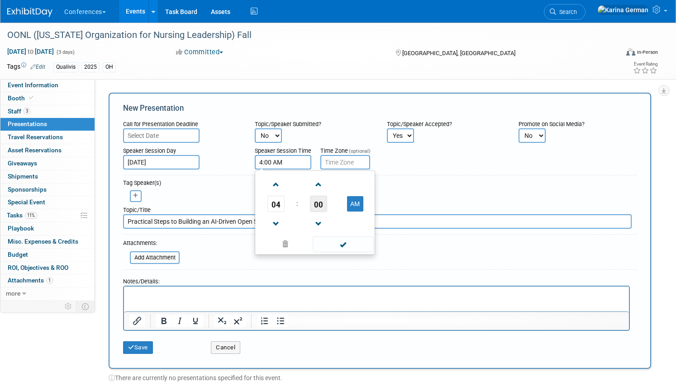
click at [314, 204] on span "00" at bounding box center [318, 204] width 17 height 16
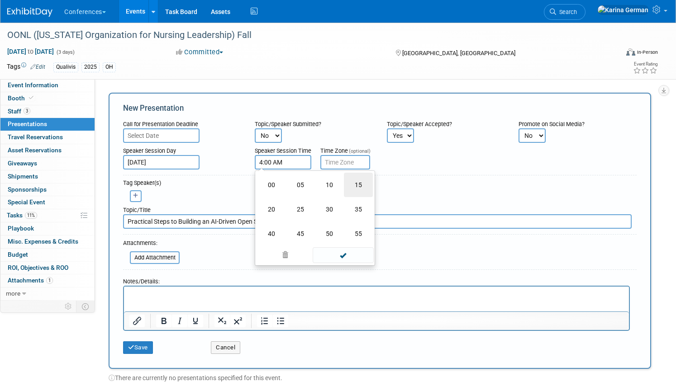
click at [371, 183] on td "15" at bounding box center [358, 185] width 29 height 24
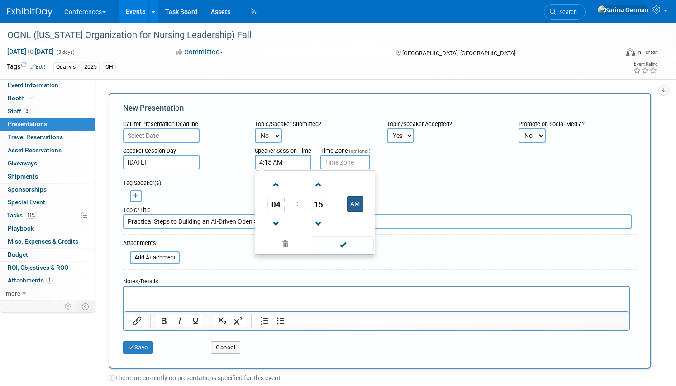
click at [358, 203] on button "AM" at bounding box center [355, 203] width 16 height 15
type input "4:15 PM"
click at [353, 247] on span at bounding box center [343, 245] width 61 height 16
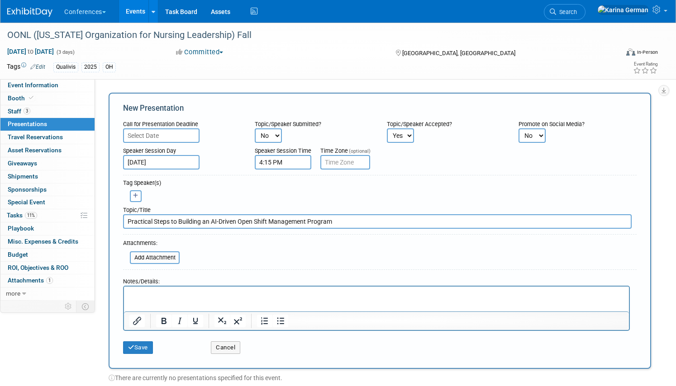
click at [396, 190] on div "Aaron remove Aaron remove Adair" at bounding box center [379, 195] width 527 height 14
click at [131, 191] on button "button" at bounding box center [136, 195] width 12 height 12
select select
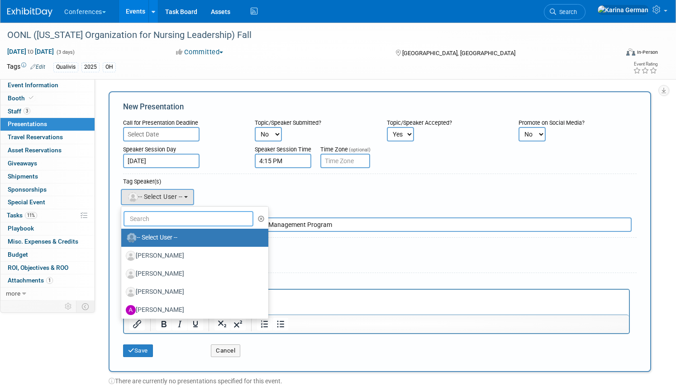
click at [162, 215] on input "text" at bounding box center [189, 218] width 130 height 15
type input "DANI"
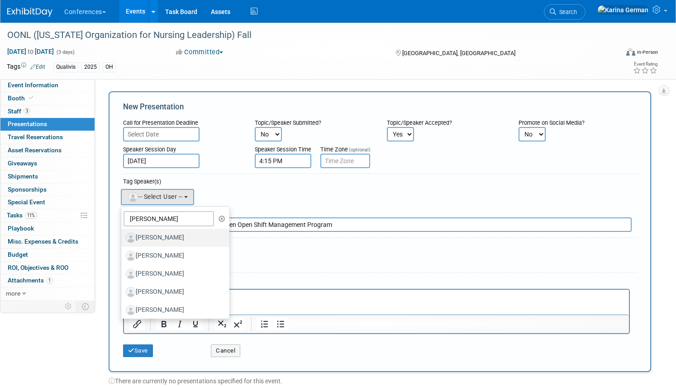
click at [175, 235] on label "Dani Bowie" at bounding box center [173, 238] width 95 height 14
click at [123, 235] on input "Dani Bowie" at bounding box center [120, 237] width 6 height 6
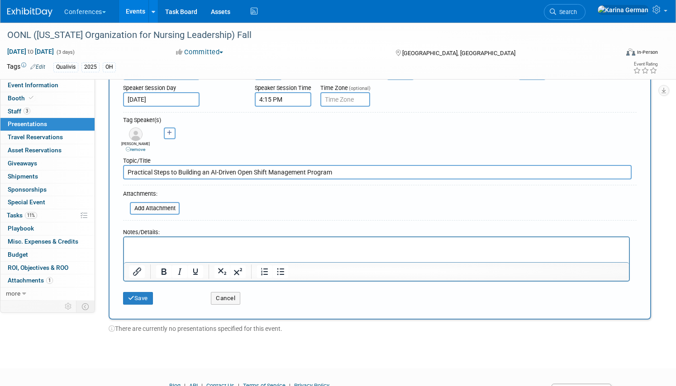
scroll to position [70, 0]
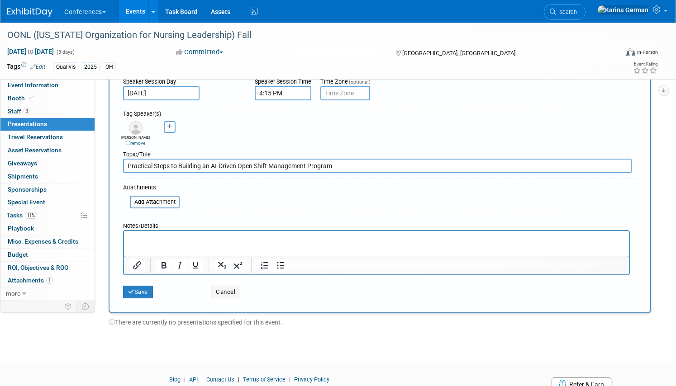
click at [169, 243] on p "Rich Text Area. Press ALT-0 for help." at bounding box center [376, 239] width 495 height 9
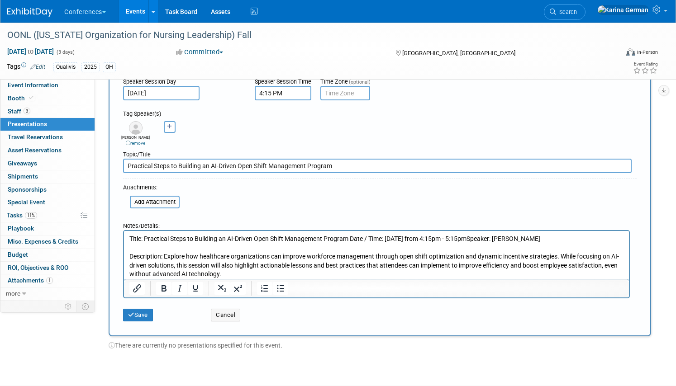
click at [353, 239] on p "Title: Practical Steps to Building an AI-Driven Open Shift Management Program D…" at bounding box center [376, 239] width 495 height 9
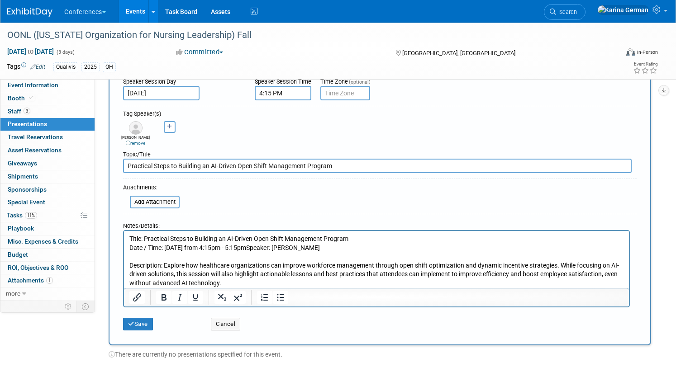
click at [291, 249] on p "Date / Time: Wednesday, November 5 from 4:15pm - 5:15pmSpeaker: Dani Bowie" at bounding box center [376, 248] width 495 height 9
click at [300, 247] on p "Date / Time: Wednesday, November 5 from 4:15pm - 5:15pmSpeaker: Dani Bowie" at bounding box center [376, 248] width 495 height 9
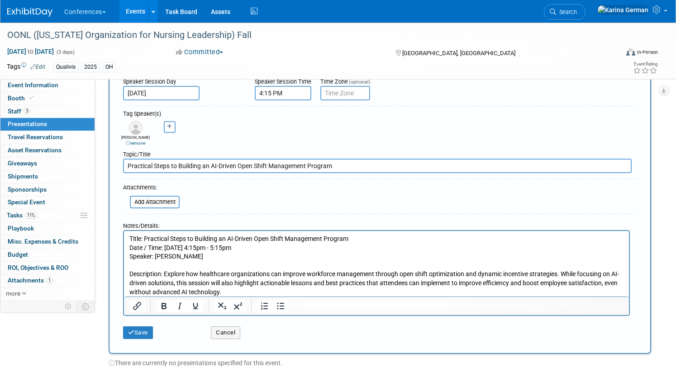
click at [251, 293] on p "Description: Explore how healthcare organizations can improve workforce managem…" at bounding box center [376, 283] width 495 height 27
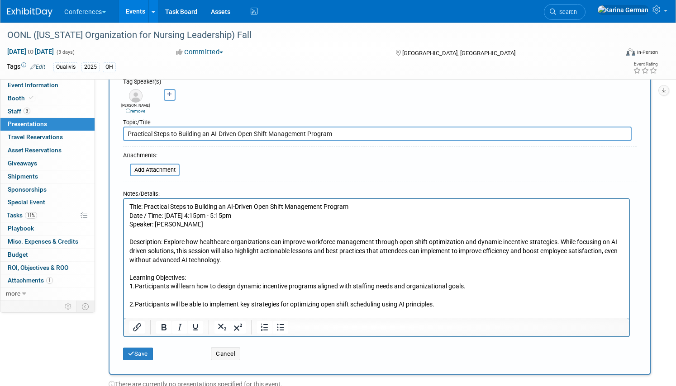
scroll to position [114, 0]
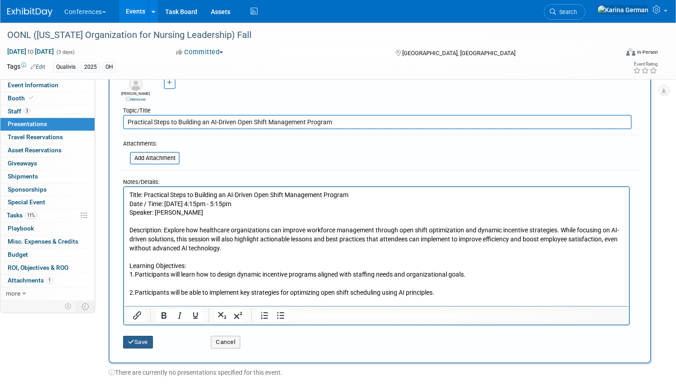
click at [141, 339] on button "Save" at bounding box center [138, 342] width 30 height 13
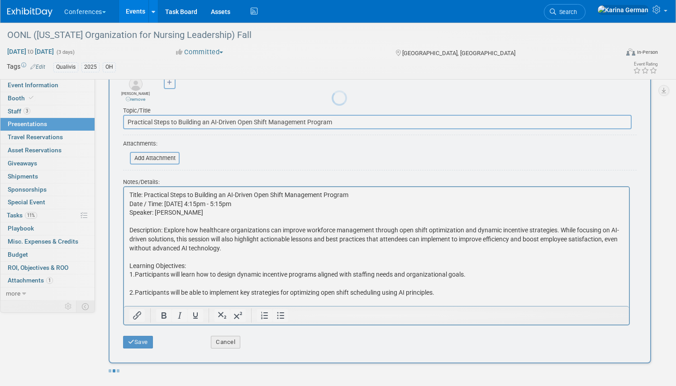
scroll to position [0, 0]
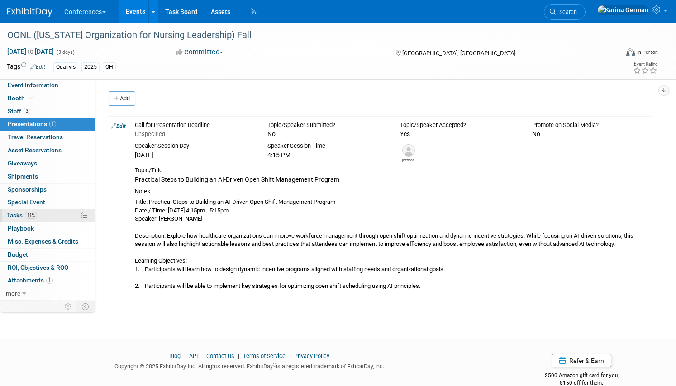
click at [69, 214] on link "11% Tasks 11%" at bounding box center [47, 215] width 94 height 13
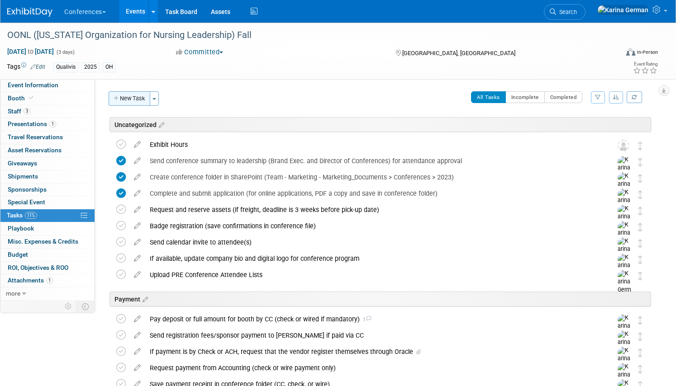
click at [134, 98] on button "New Task" at bounding box center [130, 98] width 42 height 14
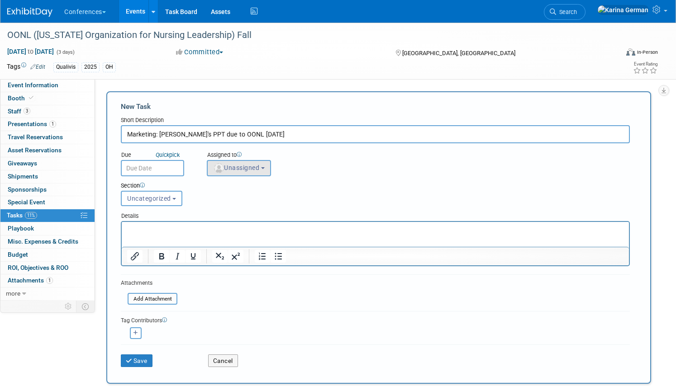
type input "Marketing: Dani's PPT due to OONL Oct 27"
click at [250, 170] on span "Unassigned" at bounding box center [236, 167] width 46 height 7
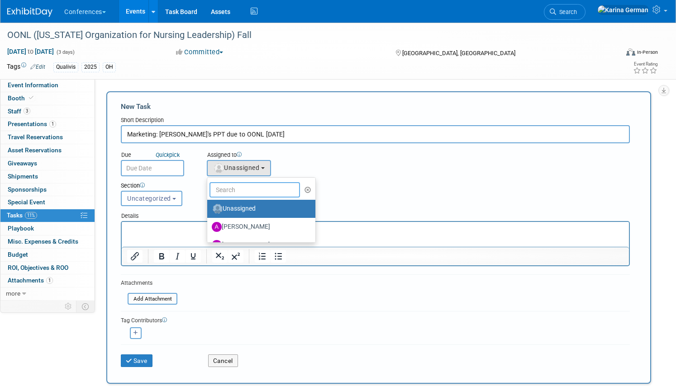
click at [245, 191] on input "text" at bounding box center [254, 189] width 90 height 15
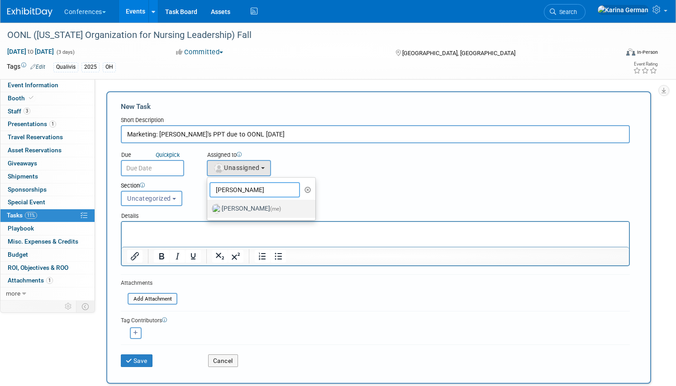
type input "karin"
click at [264, 214] on label "Karina German (me)" at bounding box center [259, 209] width 95 height 14
click at [209, 211] on input "Karina German (me)" at bounding box center [206, 208] width 6 height 6
select select "eb9a80ed-01df-455e-b7c9-ebccef2a47a7"
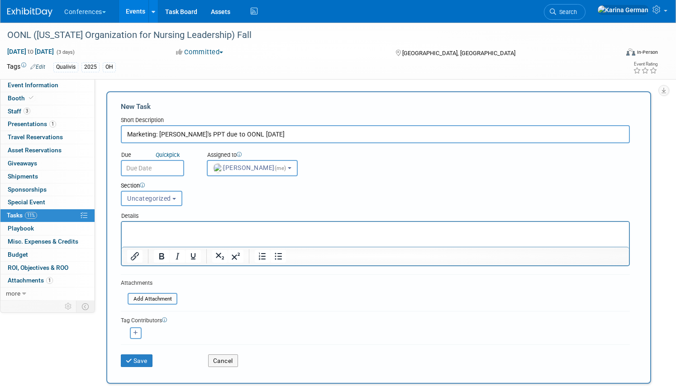
click at [166, 167] on input "text" at bounding box center [152, 168] width 63 height 16
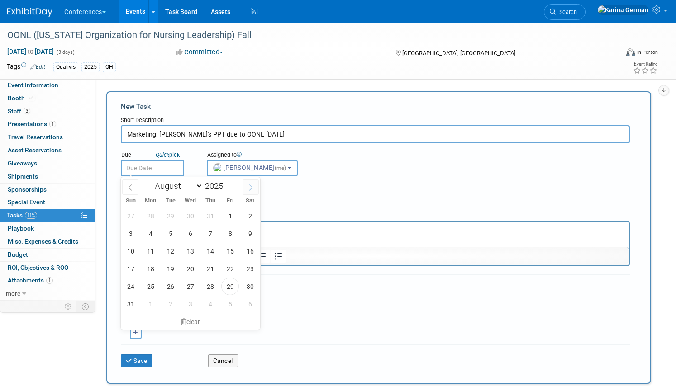
click at [253, 191] on span at bounding box center [251, 187] width 16 height 15
select select "9"
click at [153, 285] on span "27" at bounding box center [151, 287] width 18 height 18
type input "Oct 27, 2025"
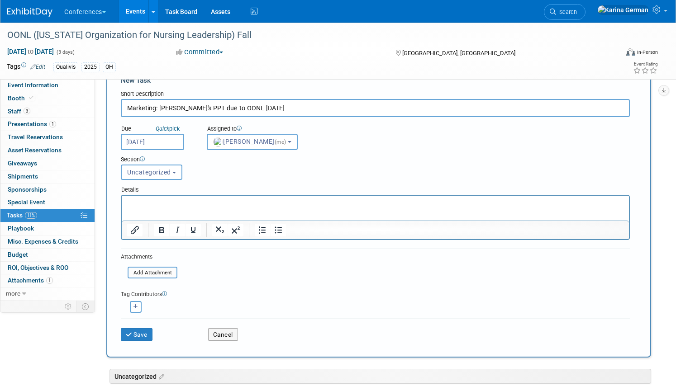
scroll to position [39, 0]
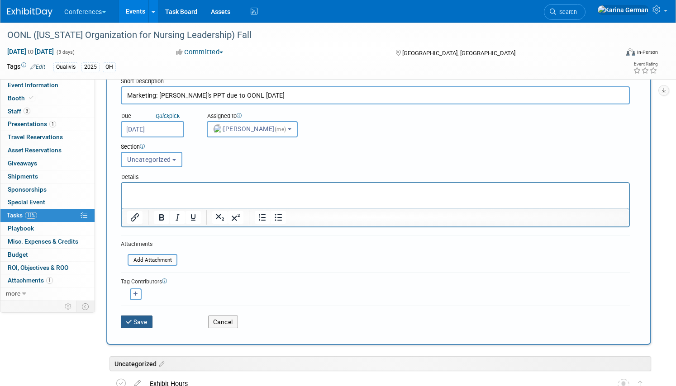
click at [146, 323] on button "Save" at bounding box center [137, 322] width 32 height 13
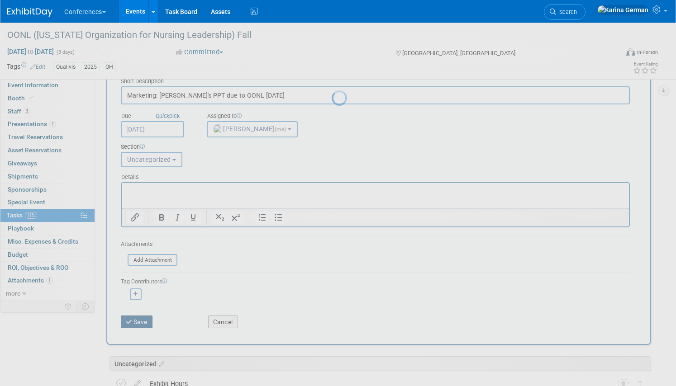
scroll to position [0, 0]
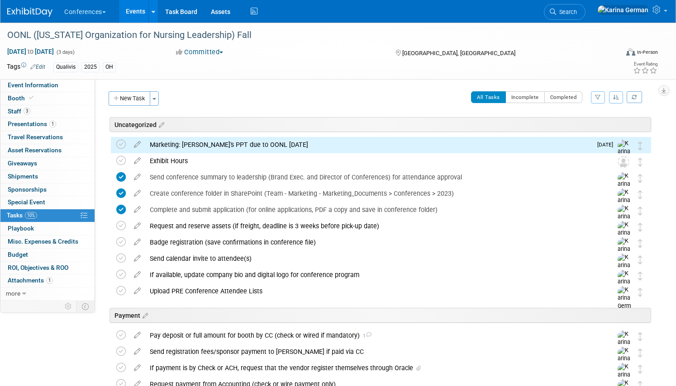
click at [190, 152] on div "Marketing: Dani's PPT due to OONL Oct 27" at bounding box center [368, 144] width 447 height 15
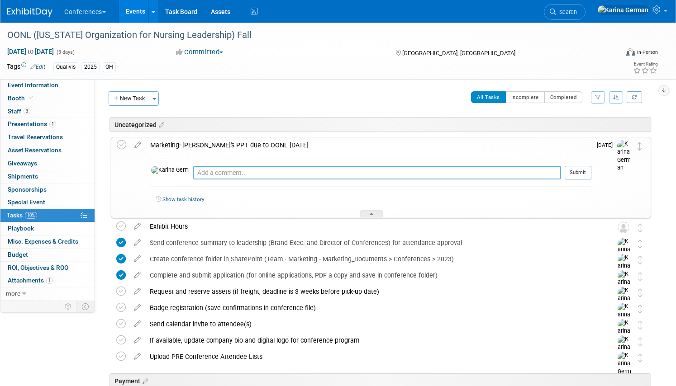
click at [200, 177] on textarea at bounding box center [377, 173] width 368 height 14
click at [209, 170] on textarea "set due date for Baillie to Oct 24" at bounding box center [377, 173] width 368 height 14
type textarea "set due date on CU for Baillie to Oct 24"
click at [570, 174] on button "Submit" at bounding box center [578, 173] width 27 height 14
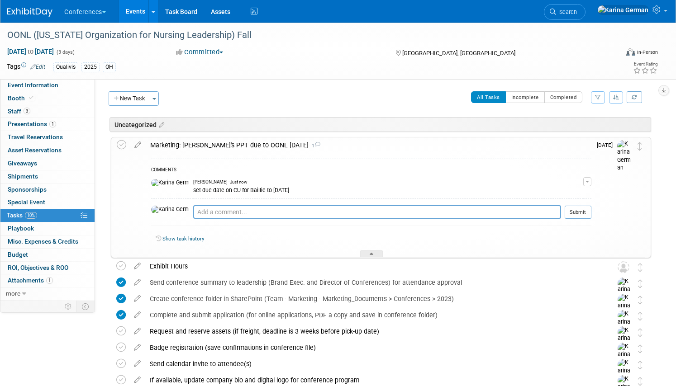
click at [228, 151] on div "Marketing: Dani's PPT due to OONL Oct 27 1" at bounding box center [369, 145] width 446 height 15
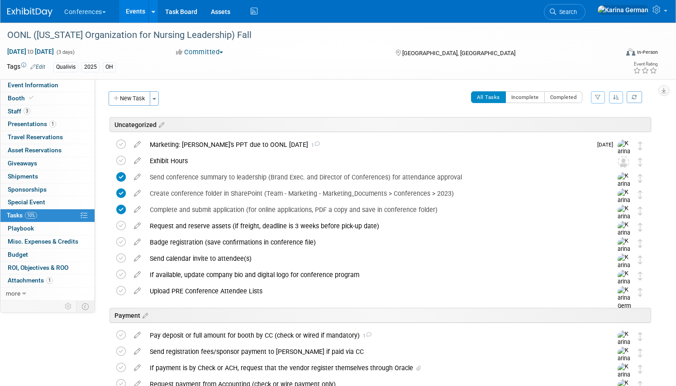
click at [137, 14] on link "Events" at bounding box center [135, 11] width 33 height 23
